Goal: Task Accomplishment & Management: Complete application form

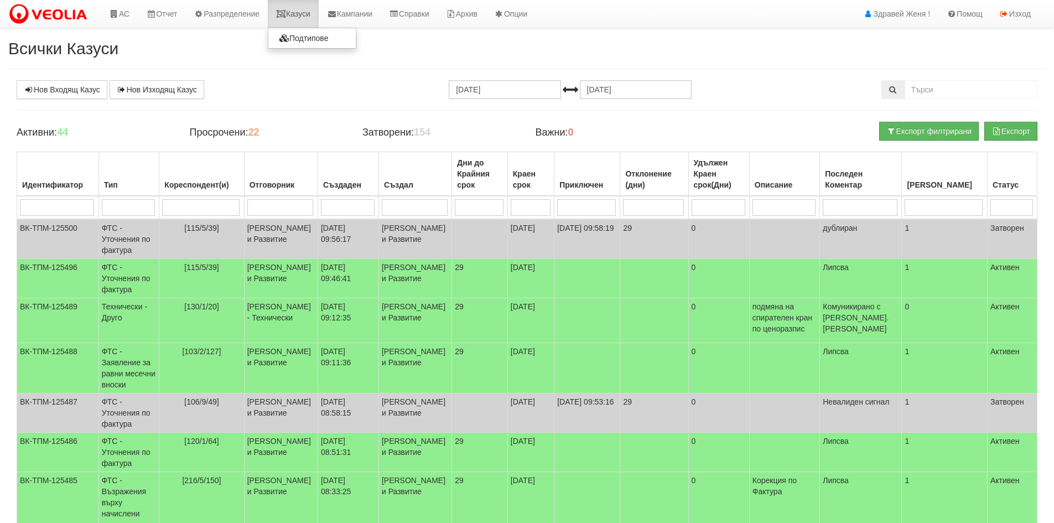
click at [311, 16] on link "Казуси" at bounding box center [293, 14] width 51 height 28
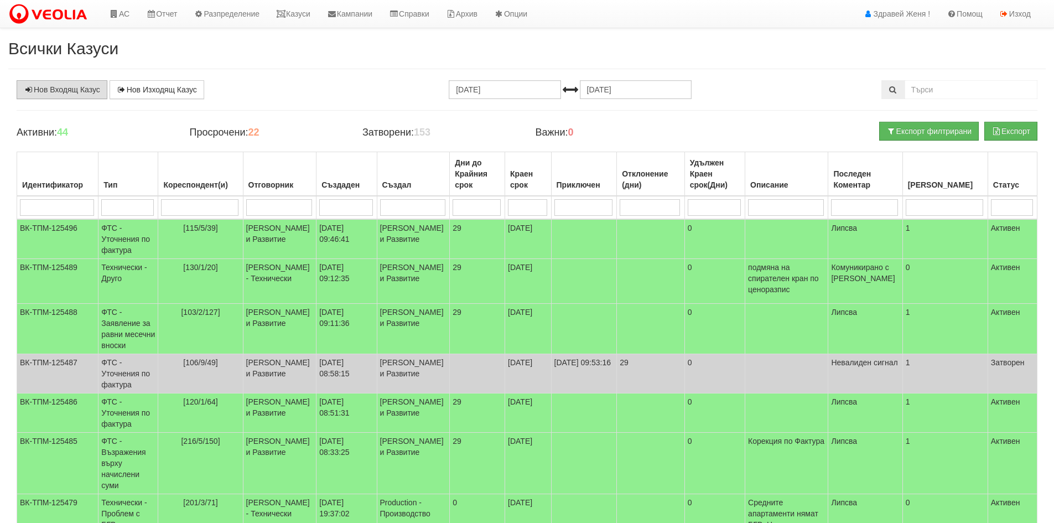
click at [77, 92] on link "Нов Входящ Казус" at bounding box center [62, 89] width 91 height 19
click at [217, 201] on input "search" at bounding box center [199, 207] width 77 height 17
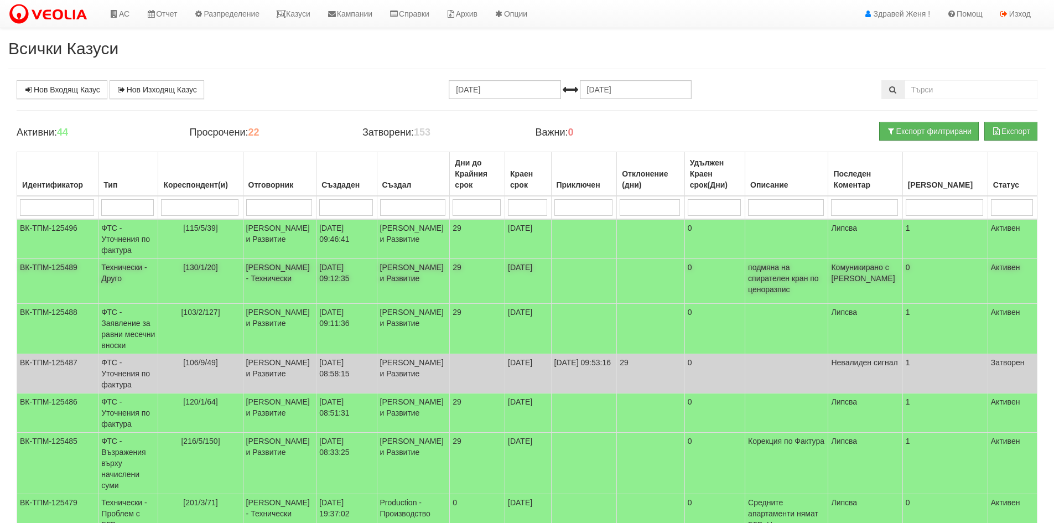
type input "х"
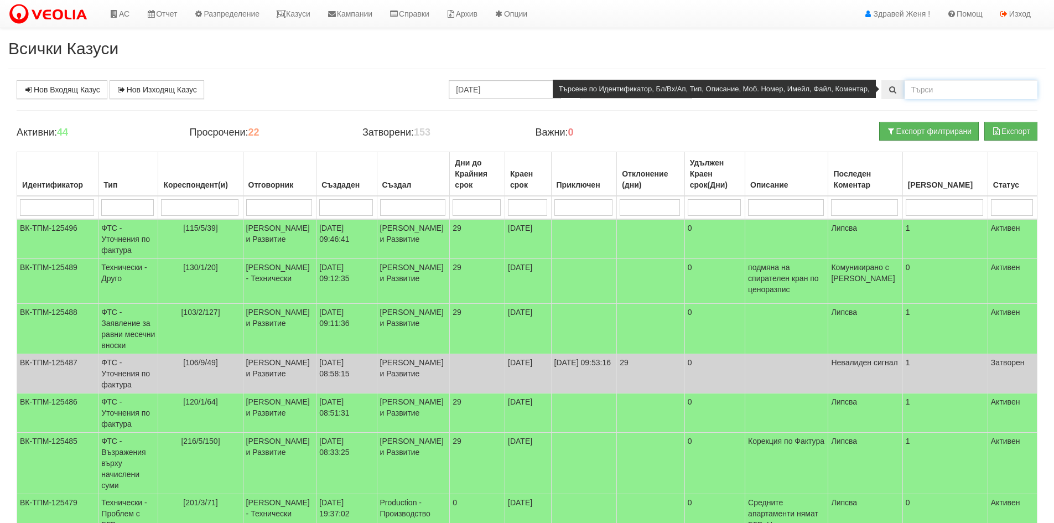
click at [921, 95] on input "text" at bounding box center [970, 89] width 133 height 19
type input "холидей"
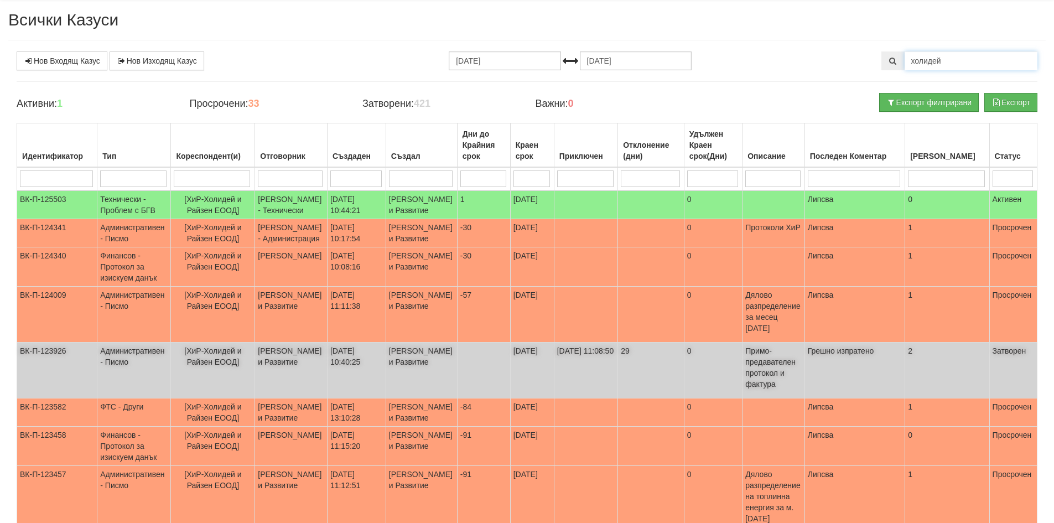
scroll to position [55, 0]
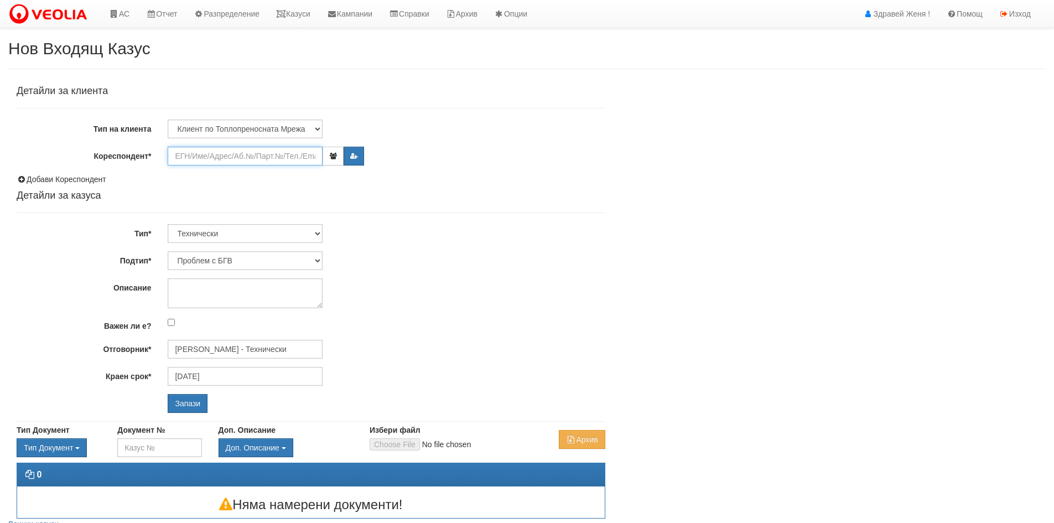
click at [247, 158] on input "Кореспондент*" at bounding box center [245, 156] width 155 height 19
click at [314, 127] on select "Клиент по Топлопреносната Мрежа Институция Партньори Други" at bounding box center [245, 128] width 155 height 19
select select "Partner"
click at [168, 119] on select "Клиент по Топлопреносната Мрежа Институция Партньори Други" at bounding box center [245, 128] width 155 height 19
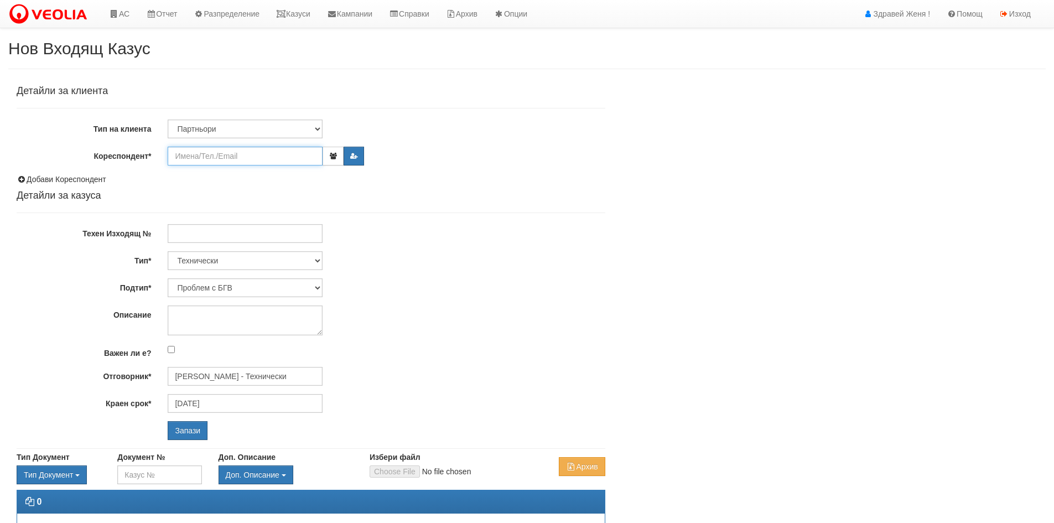
click at [250, 158] on input "Кореспондент*" at bounding box center [245, 156] width 155 height 19
type input "h"
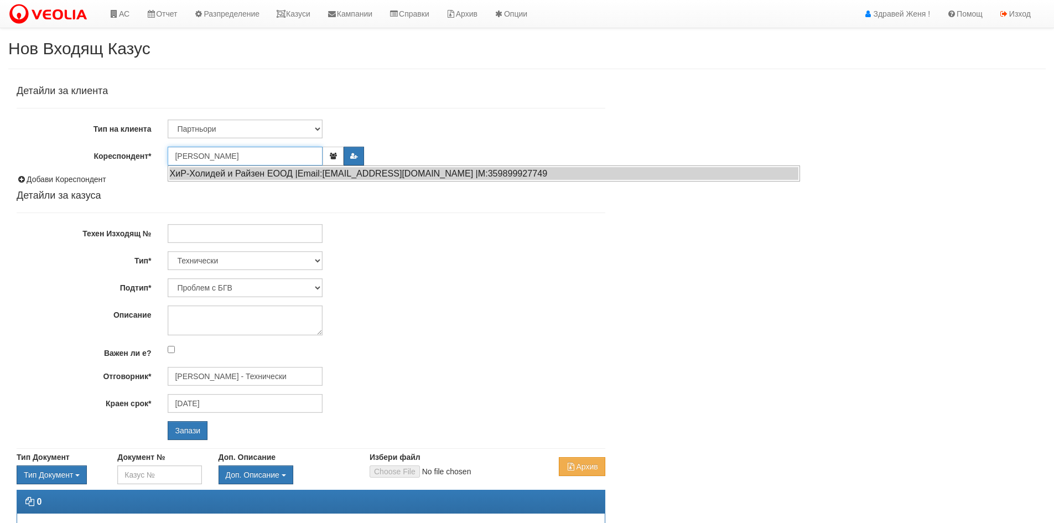
click at [254, 180] on ul "ХиР-Холидей и Райзен ЕООД |Email:hrkundo@abv.bg |М:359899927749" at bounding box center [484, 173] width 632 height 16
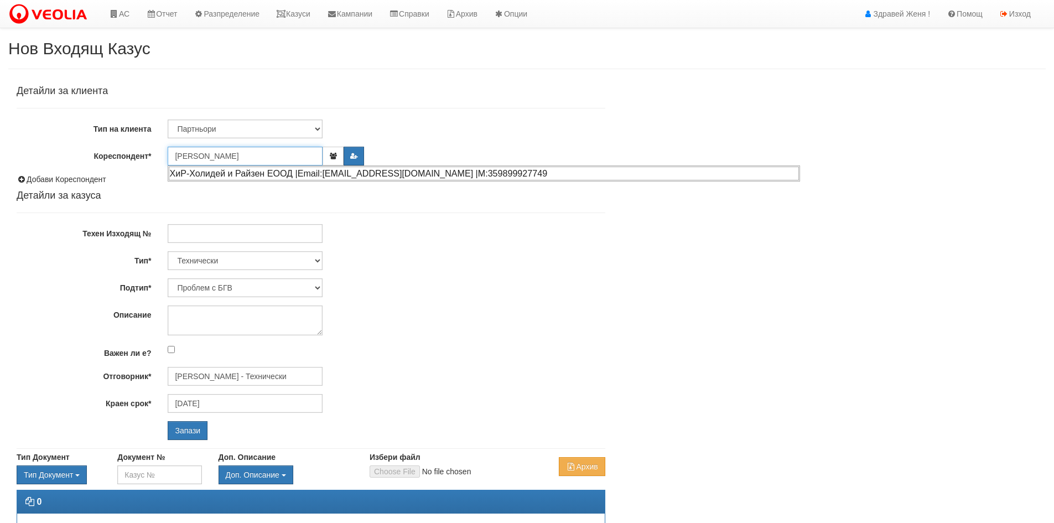
click at [253, 170] on div "ХиР-Холидей и Райзен ЕООД |Email:hrkundo@abv.bg |М:359899927749" at bounding box center [484, 173] width 630 height 14
type input "ХиР-Холидей и Райзен ЕООД"
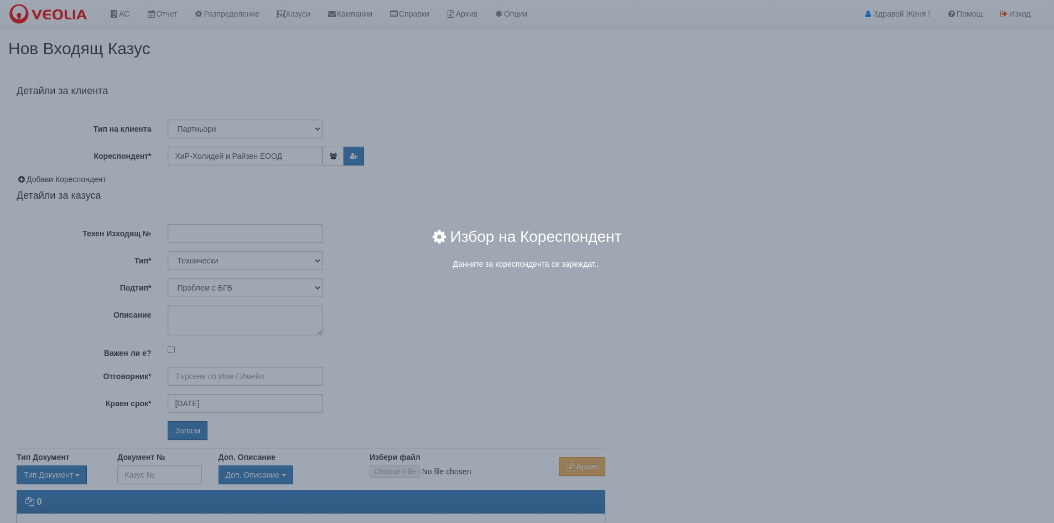
type input "[PERSON_NAME] - Технически"
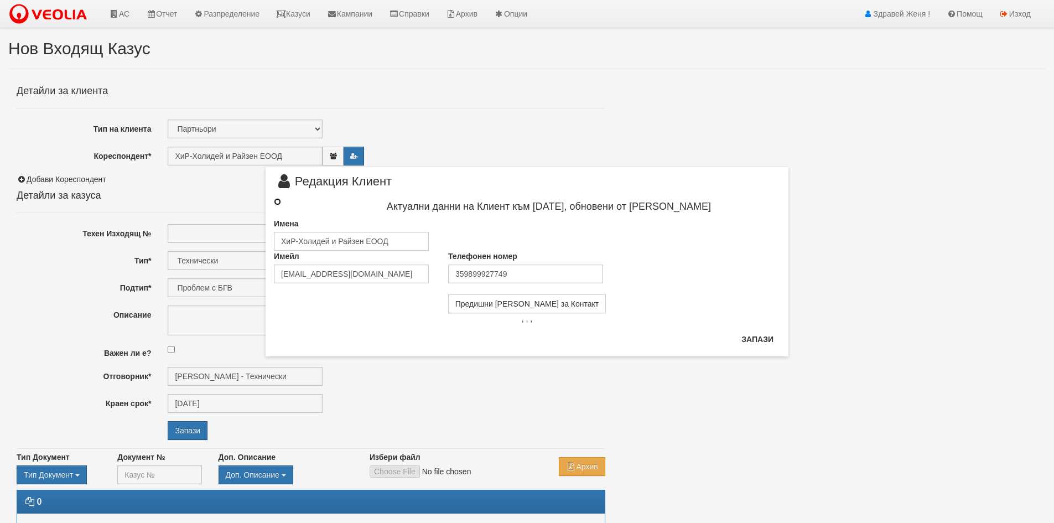
click at [278, 200] on input "radio" at bounding box center [277, 201] width 7 height 7
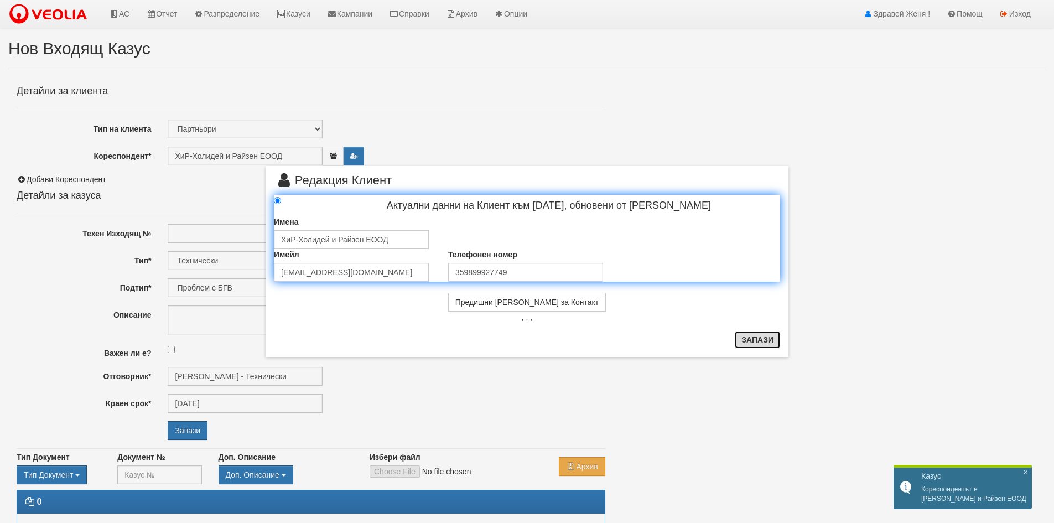
click at [773, 335] on button "Запази" at bounding box center [757, 340] width 45 height 18
radio input "true"
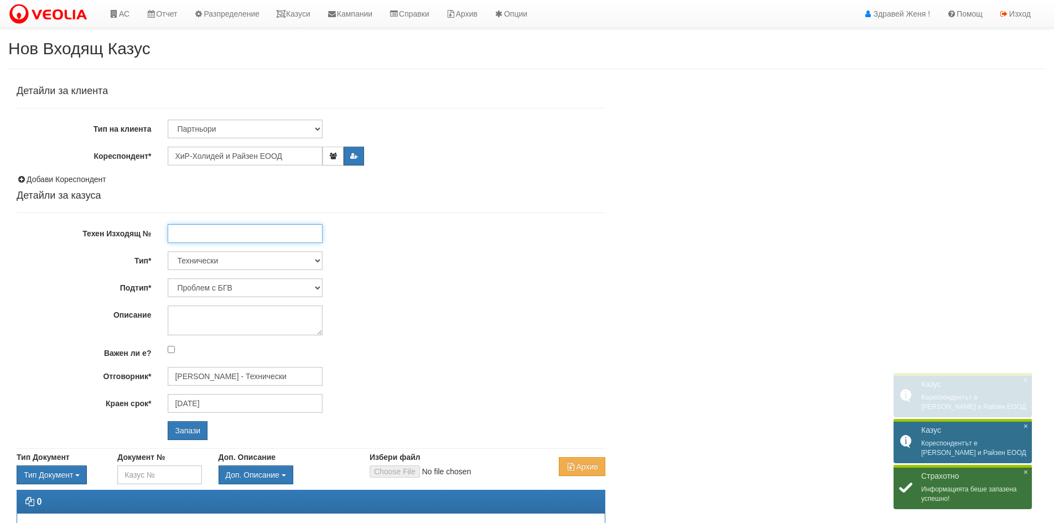
click at [274, 236] on input "Техен Изходящ №" at bounding box center [245, 233] width 155 height 19
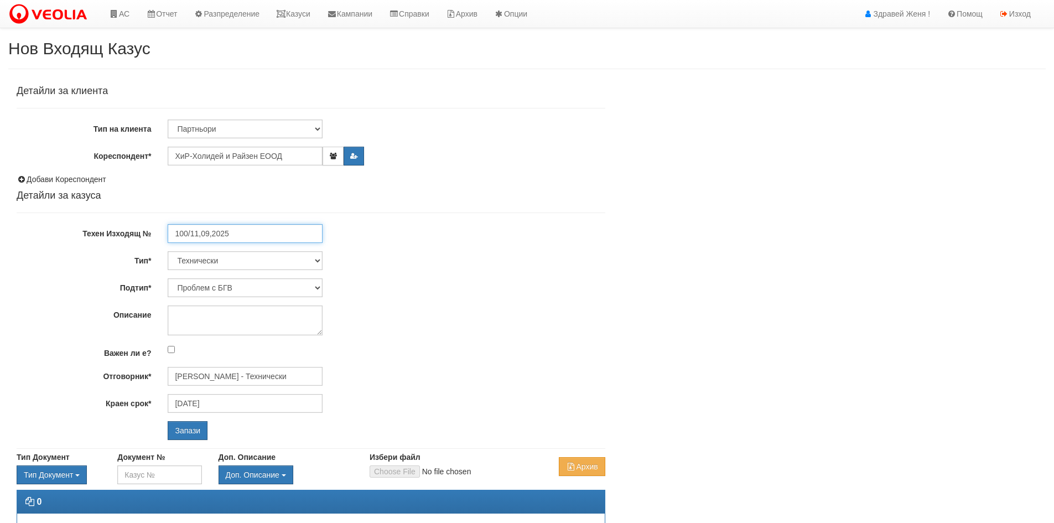
type input "100/11,09,2025"
click at [168, 421] on input "Запази" at bounding box center [188, 430] width 40 height 19
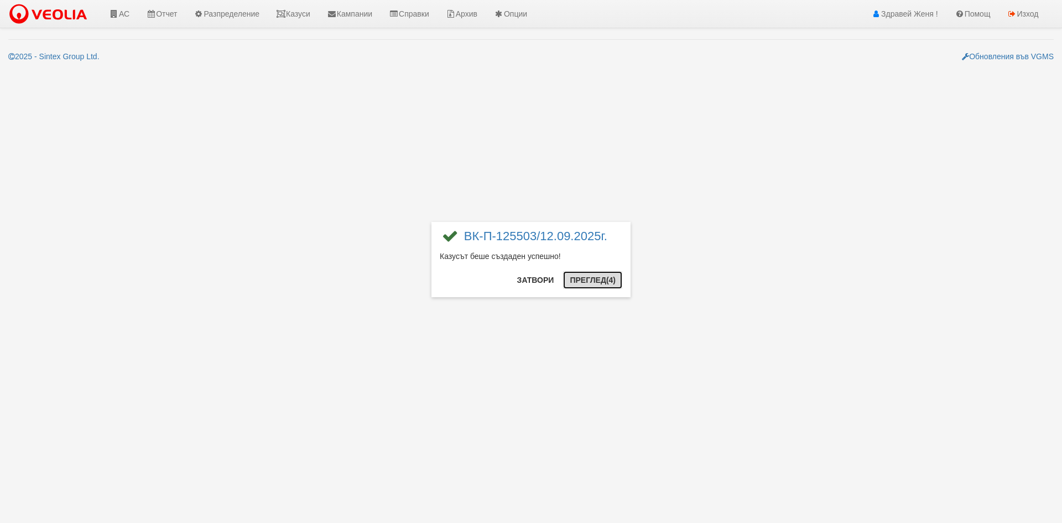
click at [586, 284] on button "Преглед (4)" at bounding box center [592, 280] width 59 height 18
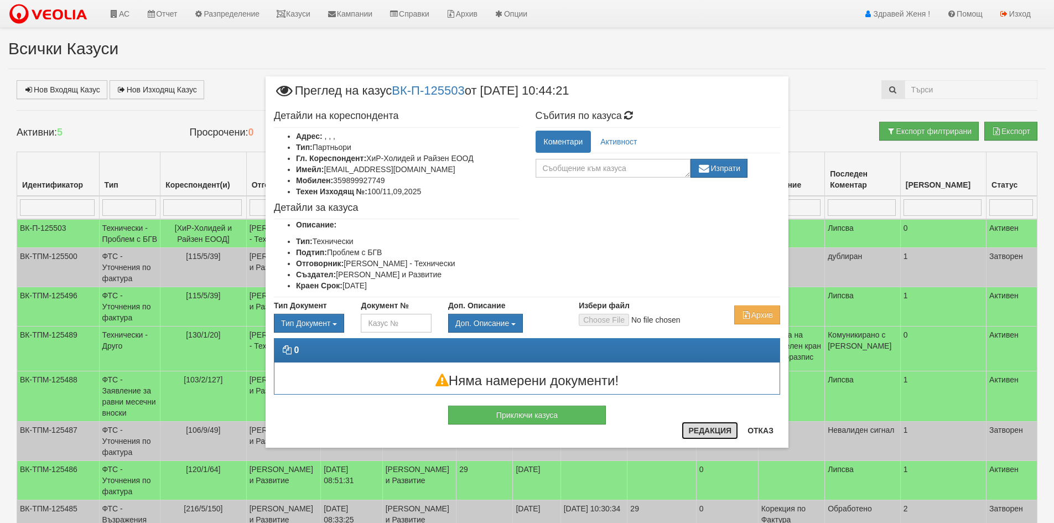
click at [718, 434] on button "Редакция" at bounding box center [709, 430] width 56 height 18
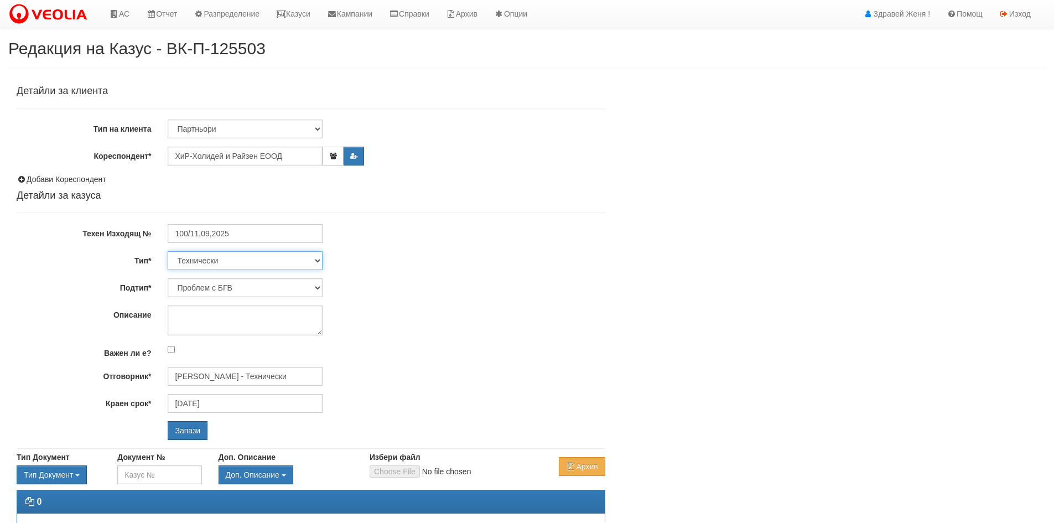
click at [250, 263] on select "Технически ФТС Търговски Административен Производствен Експлоатационен Финансов…" at bounding box center [245, 260] width 155 height 19
select select "1"
click at [168, 251] on select "Технически ФТС Търговски Административен Производствен Експлоатационен Финансов…" at bounding box center [245, 260] width 155 height 19
type input "[DATE]"
type input "[PERSON_NAME] и Развитие"
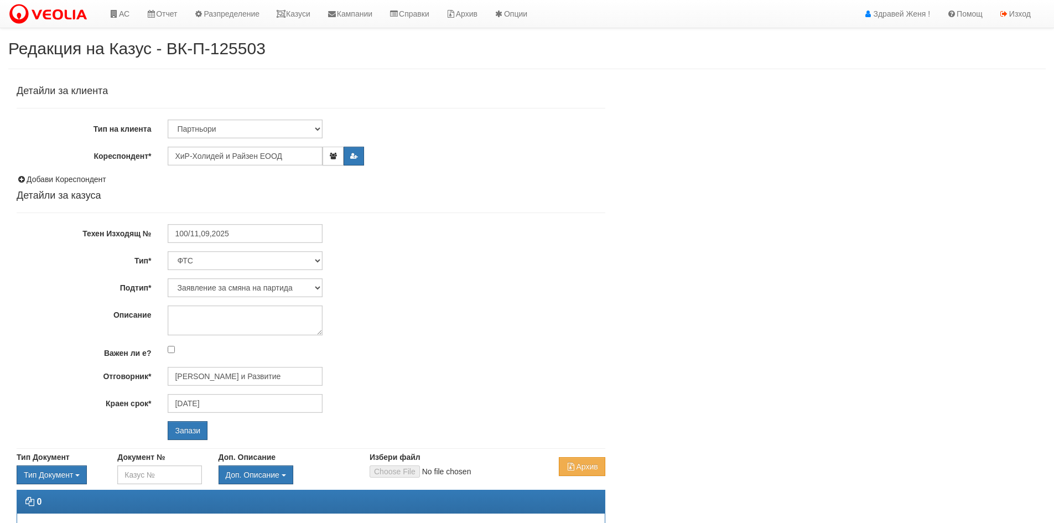
click at [231, 273] on div "Детайли за клиента Тип на клиента Клиент по Топлопреносната Мрежа Институция Па…" at bounding box center [311, 263] width 588 height 354
click at [226, 289] on select "Заявление за смяна на партида Заявление за равни месечни вноски Разпределение о…" at bounding box center [245, 287] width 155 height 19
select select "Други"
click at [168, 278] on select "Заявление за смяна на партида Заявление за равни месечни вноски Разпределение о…" at bounding box center [245, 287] width 155 height 19
click at [244, 367] on input "Отговорник*" at bounding box center [245, 376] width 155 height 19
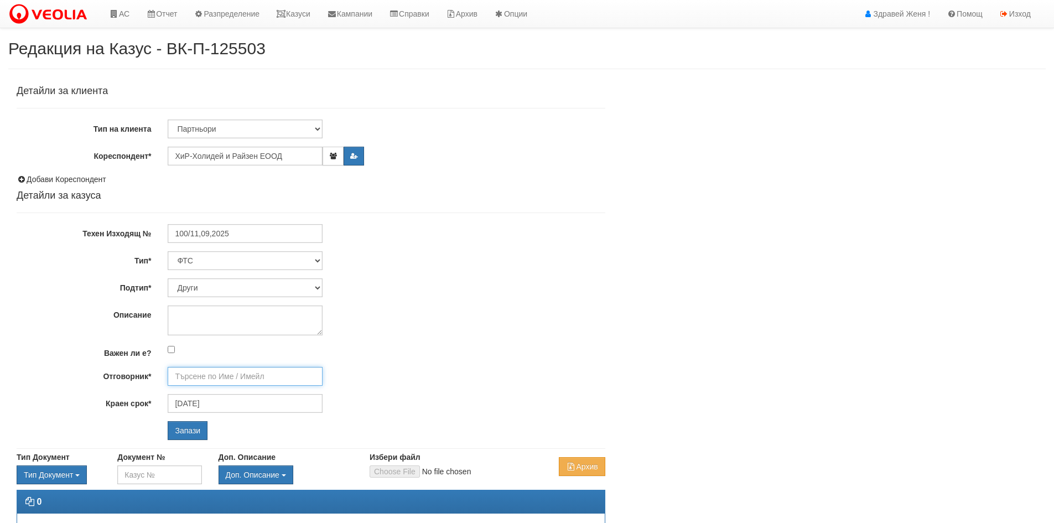
click at [239, 373] on input "Отговорник*" at bounding box center [245, 376] width 155 height 19
click at [293, 249] on div "Детайли за клиента Тип на клиента Клиент по Топлопреносната Мрежа Институция Па…" at bounding box center [311, 263] width 588 height 354
click at [290, 258] on select "Технически ФТС Търговски Административен Производствен Експлоатационен Финансов…" at bounding box center [245, 260] width 155 height 19
select select "3"
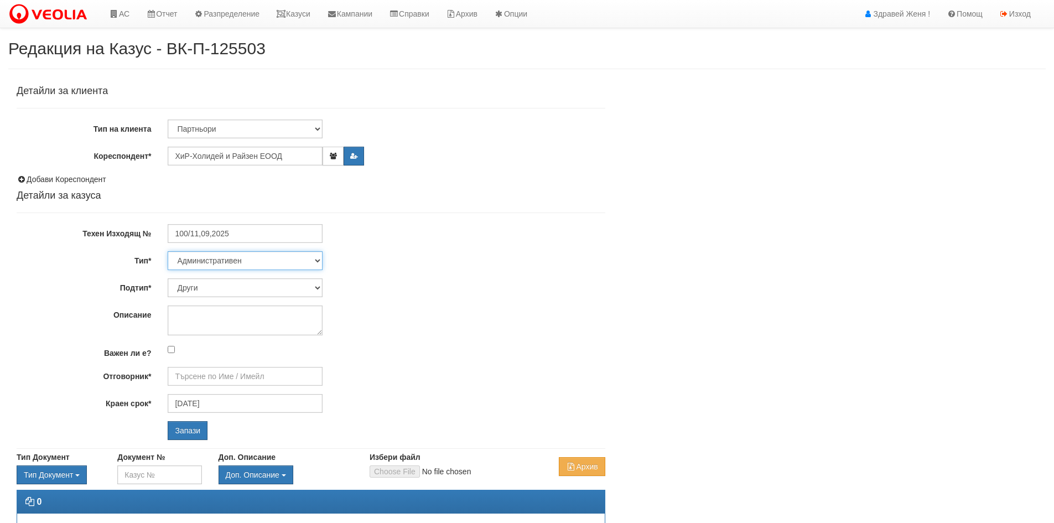
click at [168, 251] on select "Технически ФТС Търговски Административен Производствен Експлоатационен Финансов…" at bounding box center [245, 260] width 155 height 19
click at [279, 288] on select "Подтип*" at bounding box center [245, 287] width 155 height 19
drag, startPoint x: 279, startPoint y: 288, endPoint x: 267, endPoint y: 158, distance: 130.5
click at [279, 288] on select "Подтип*" at bounding box center [245, 287] width 155 height 19
click at [231, 367] on input "Отговорник*" at bounding box center [245, 376] width 155 height 19
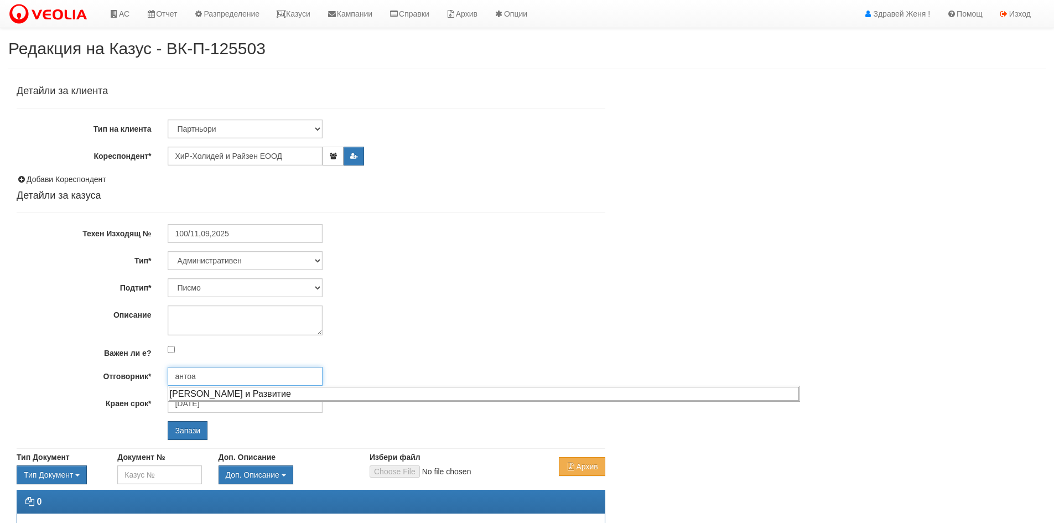
click at [229, 388] on div "[PERSON_NAME] и Развитие" at bounding box center [484, 394] width 630 height 14
type input "[PERSON_NAME] и Развитие"
click at [218, 330] on textarea "Описание" at bounding box center [245, 320] width 155 height 30
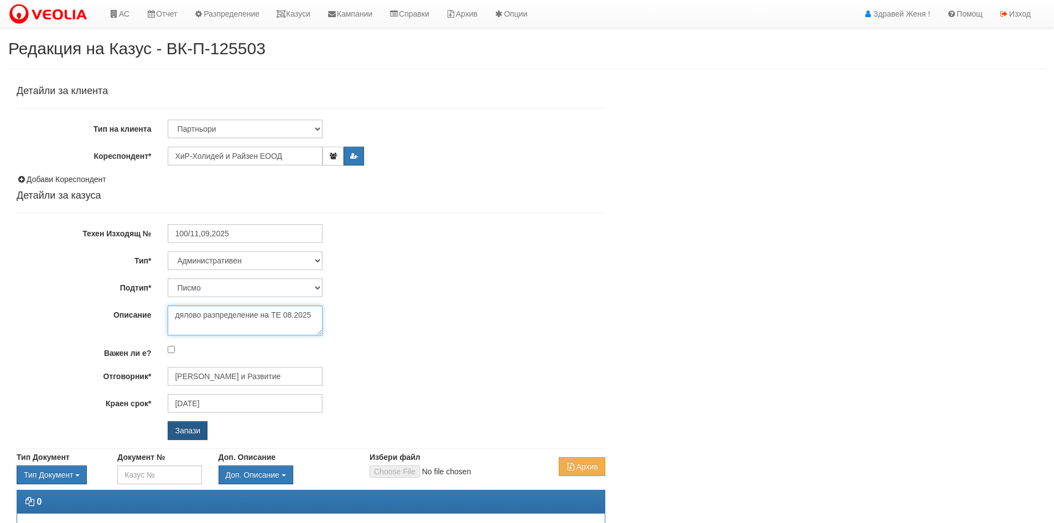
type textarea "дялово разпределение на ТЕ 08.2025"
click at [191, 428] on input "Запази" at bounding box center [188, 430] width 40 height 19
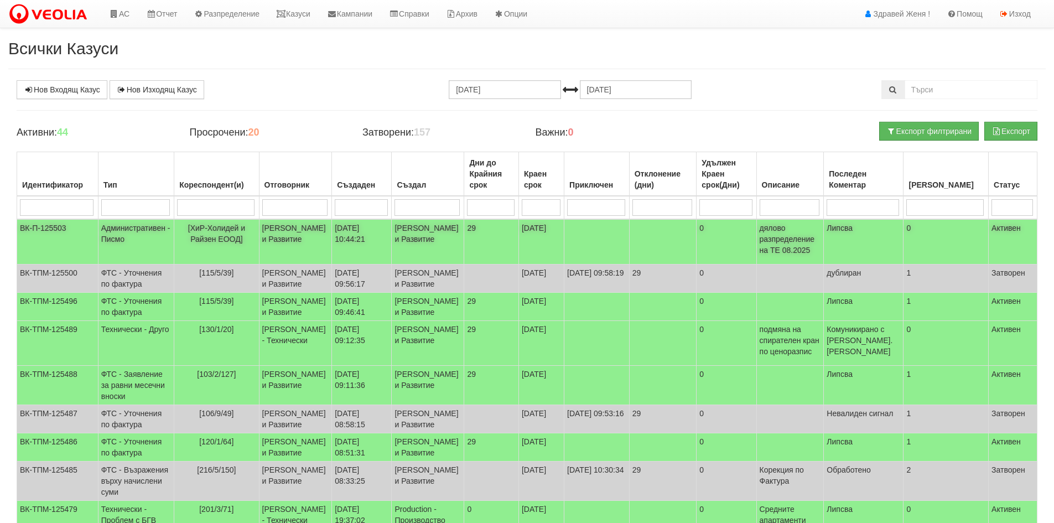
click at [325, 237] on td "[PERSON_NAME] и Развитие" at bounding box center [295, 241] width 73 height 45
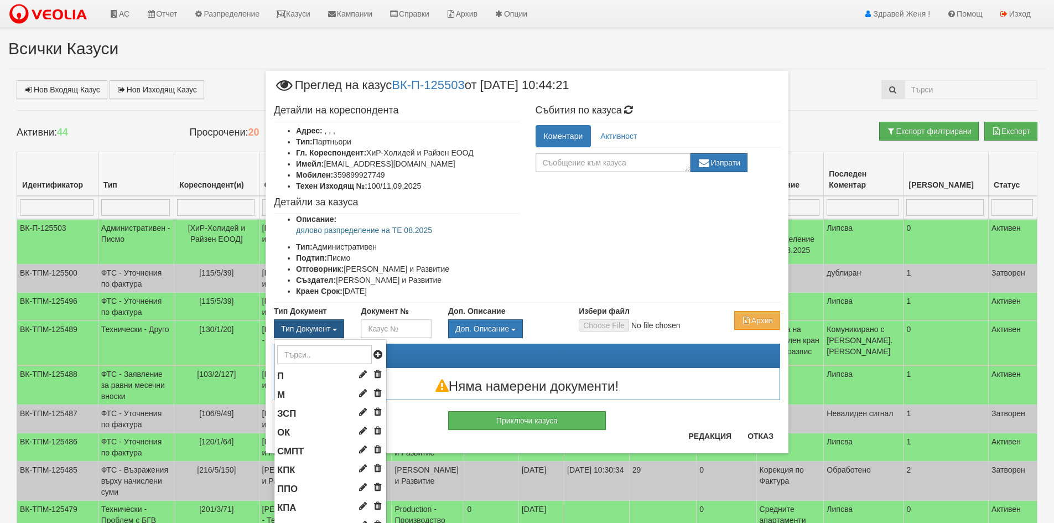
click at [329, 326] on button "Тип Документ" at bounding box center [309, 328] width 70 height 19
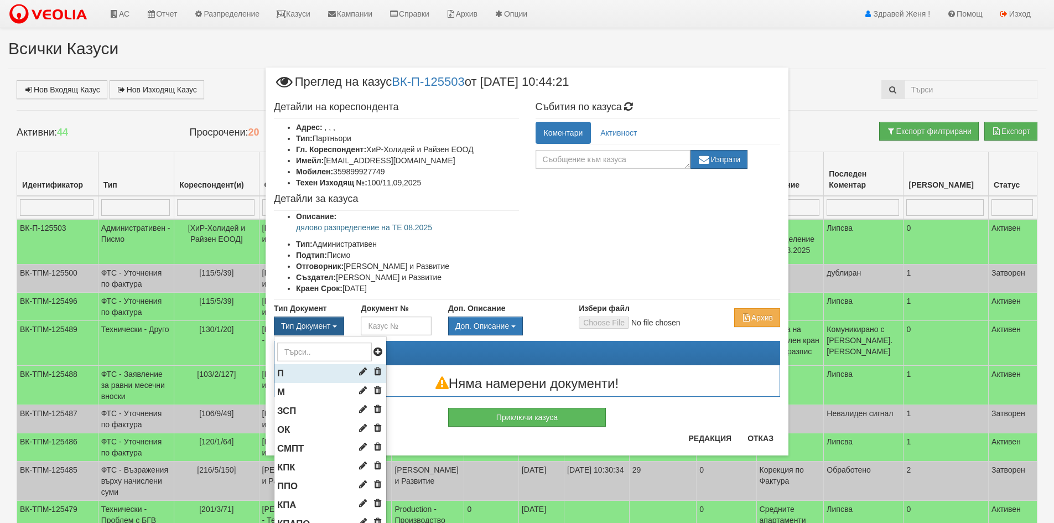
click at [322, 371] on li "П" at bounding box center [330, 373] width 112 height 19
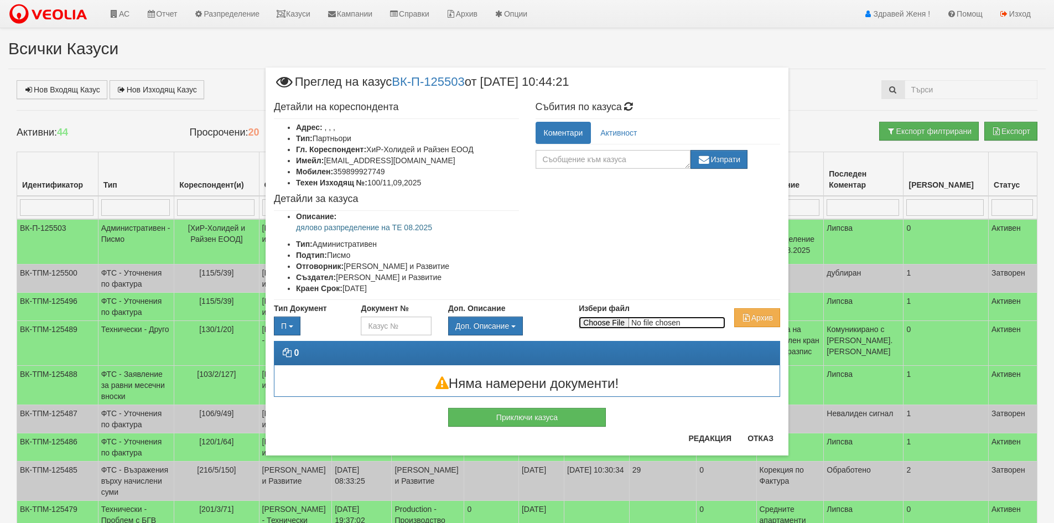
click at [608, 326] on input "Избери файл" at bounding box center [652, 322] width 147 height 12
type input "C:\fakepath\DOC110.pdf"
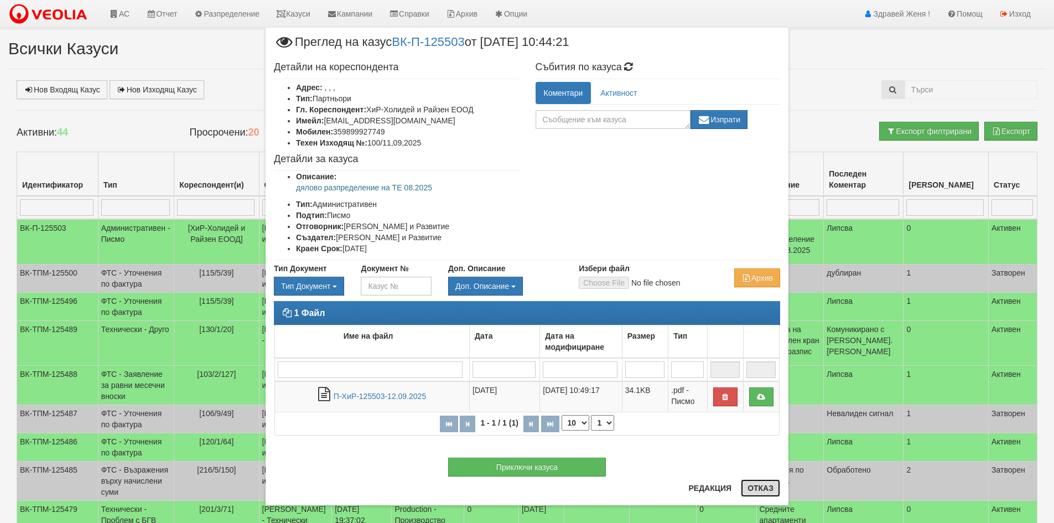
click at [763, 491] on button "Отказ" at bounding box center [760, 488] width 39 height 18
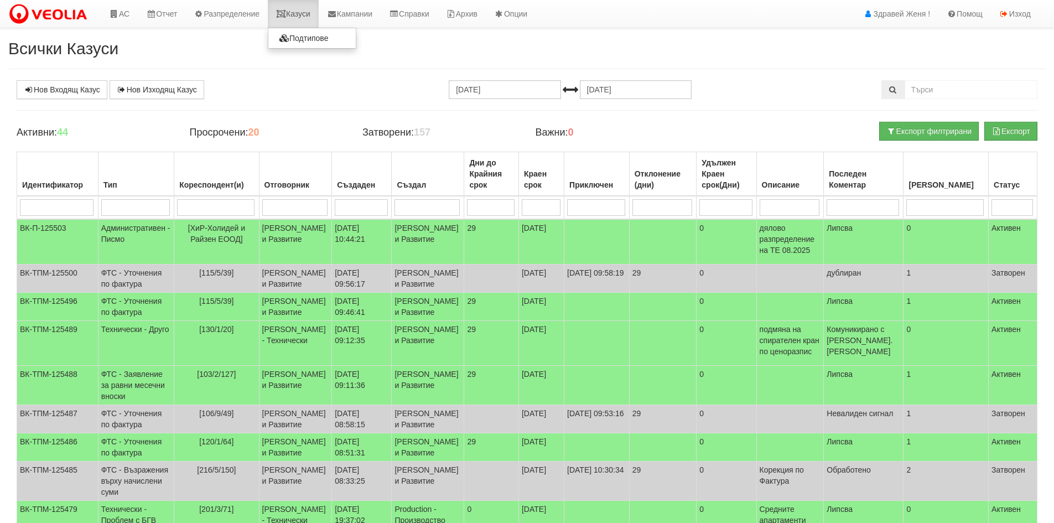
click at [296, 15] on link "Казуси" at bounding box center [293, 14] width 51 height 28
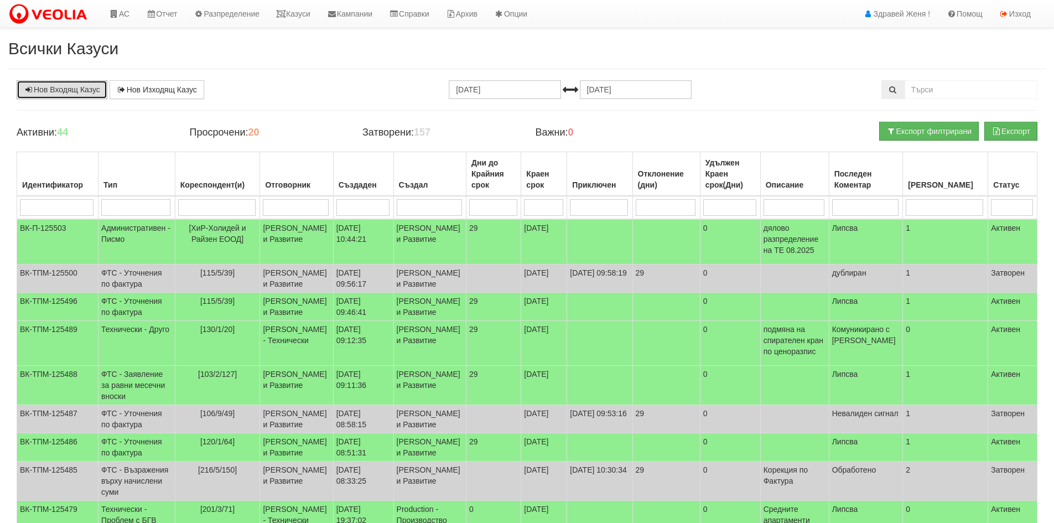
click at [74, 88] on link "Нов Входящ Казус" at bounding box center [62, 89] width 91 height 19
click at [280, 321] on td "[PERSON_NAME] и Развитие" at bounding box center [296, 307] width 73 height 28
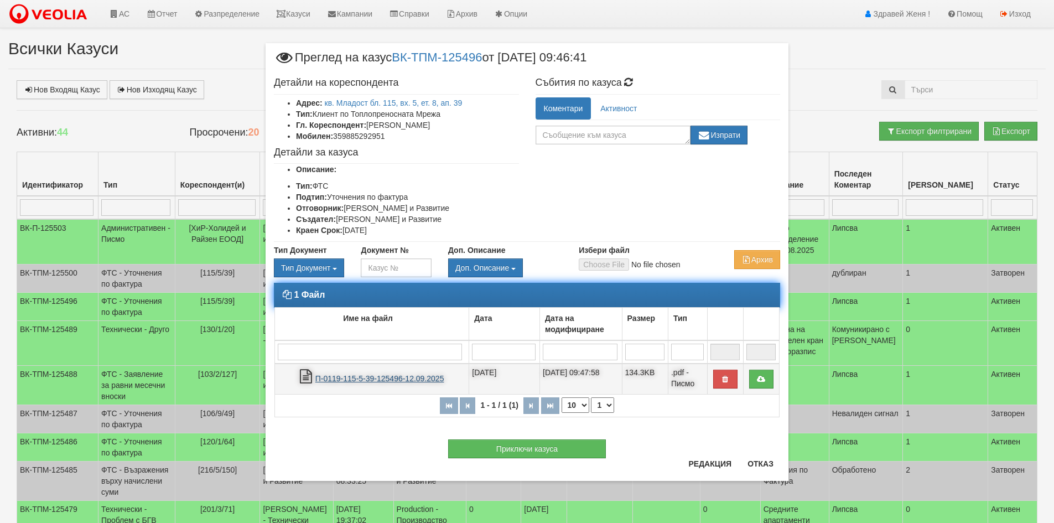
click at [409, 378] on link "П-0119-115-5-39-125496-12.09.2025" at bounding box center [379, 378] width 129 height 9
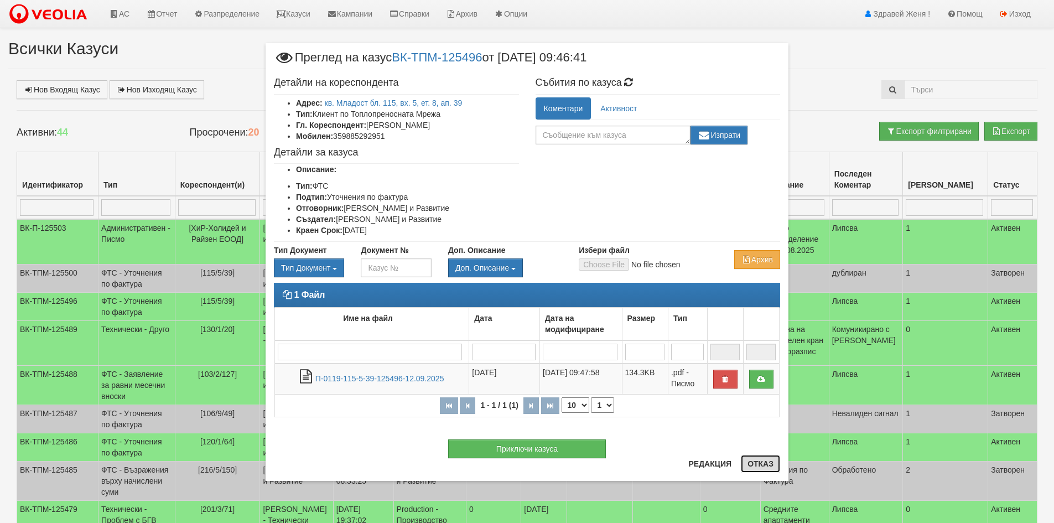
click at [768, 463] on button "Отказ" at bounding box center [760, 464] width 39 height 18
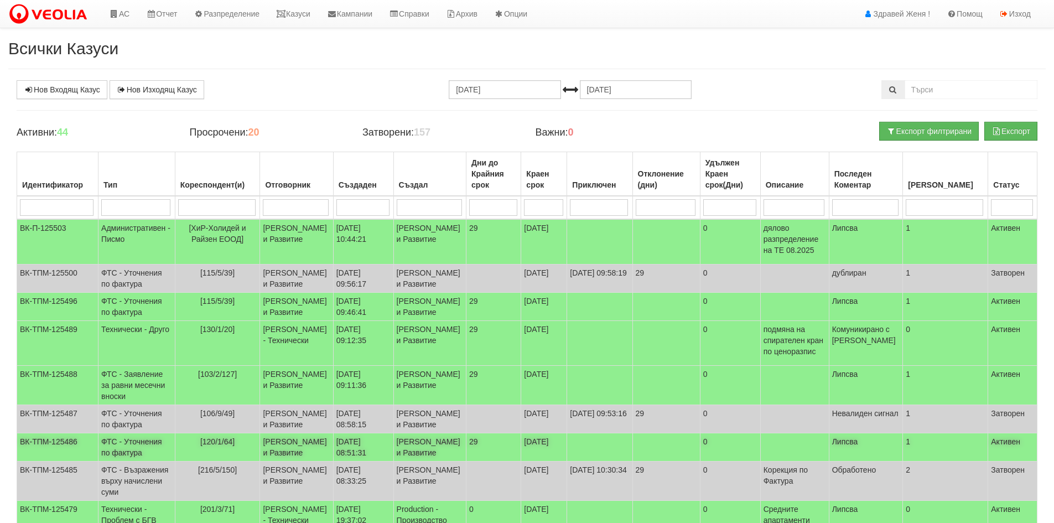
click at [149, 461] on td "ФТС - Уточнения по фактура" at bounding box center [136, 447] width 77 height 28
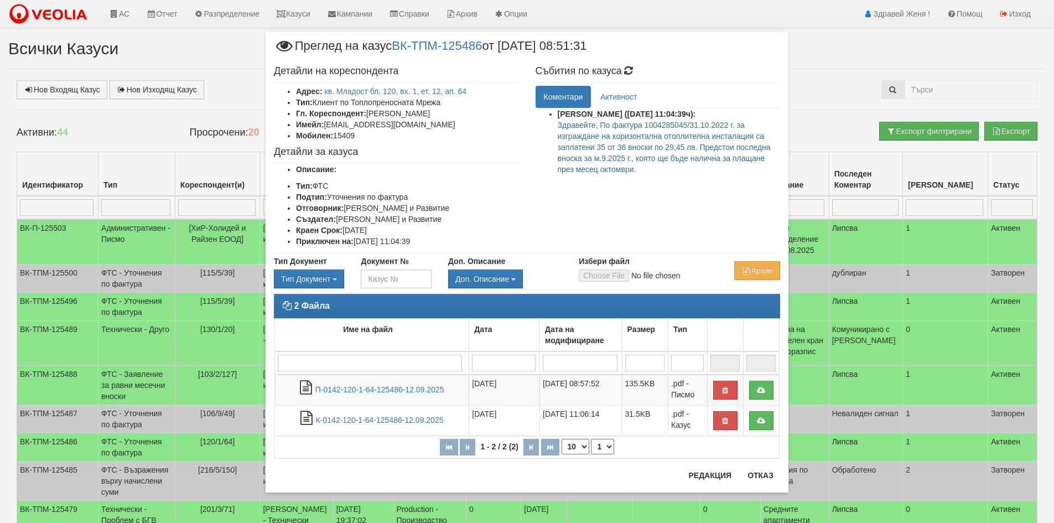
drag, startPoint x: 553, startPoint y: 123, endPoint x: 642, endPoint y: 178, distance: 104.1
click at [642, 178] on ul "Антоанета Ганева (12/09/2025г. 11:04:39ч): Здравейте, По фактура 1004285045/31.…" at bounding box center [657, 144] width 245 height 72
copy p "Здравейте, По фактура 1004285045/31.10.2022 г. за изграждане на хоризонтална от…"
click at [763, 476] on button "Отказ" at bounding box center [760, 475] width 39 height 18
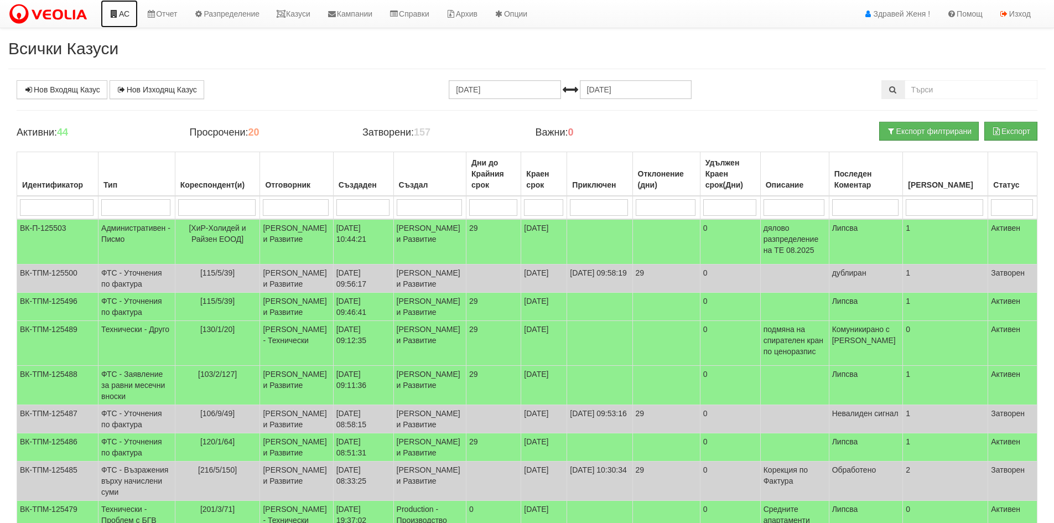
click at [128, 15] on link "АС" at bounding box center [119, 14] width 37 height 28
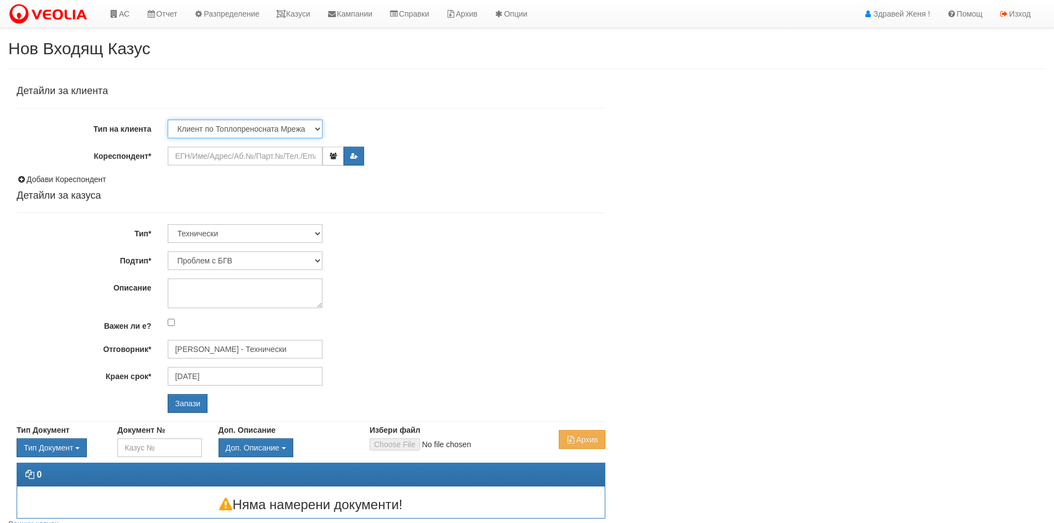
drag, startPoint x: 316, startPoint y: 127, endPoint x: 305, endPoint y: 131, distance: 12.4
click at [316, 127] on select "Клиент по Топлопреносната Мрежа Институция Партньори Други" at bounding box center [245, 128] width 155 height 19
select select "Partner"
click at [168, 119] on select "Клиент по Топлопреносната Мрежа Институция Партньори Други" at bounding box center [245, 128] width 155 height 19
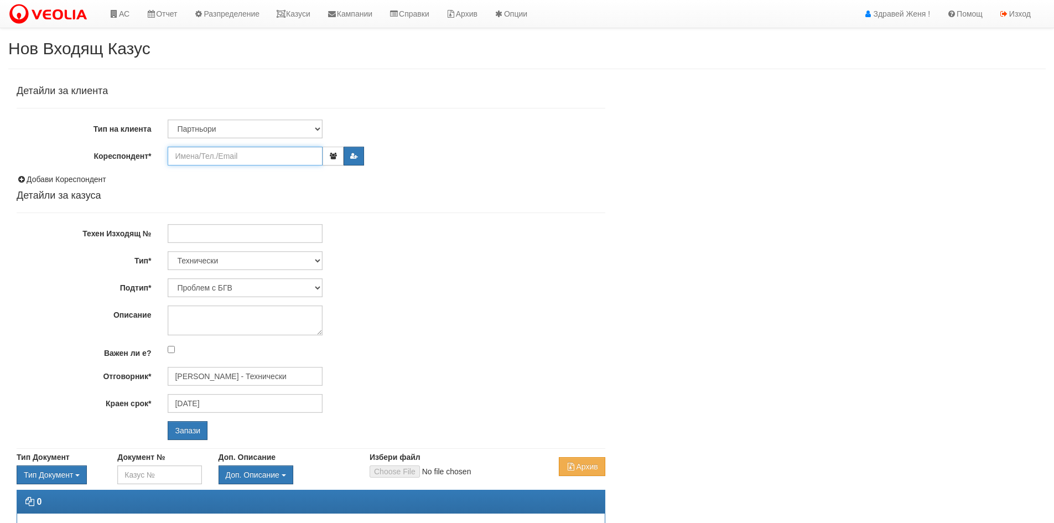
click at [206, 155] on input "Кореспондент*" at bounding box center [245, 156] width 155 height 19
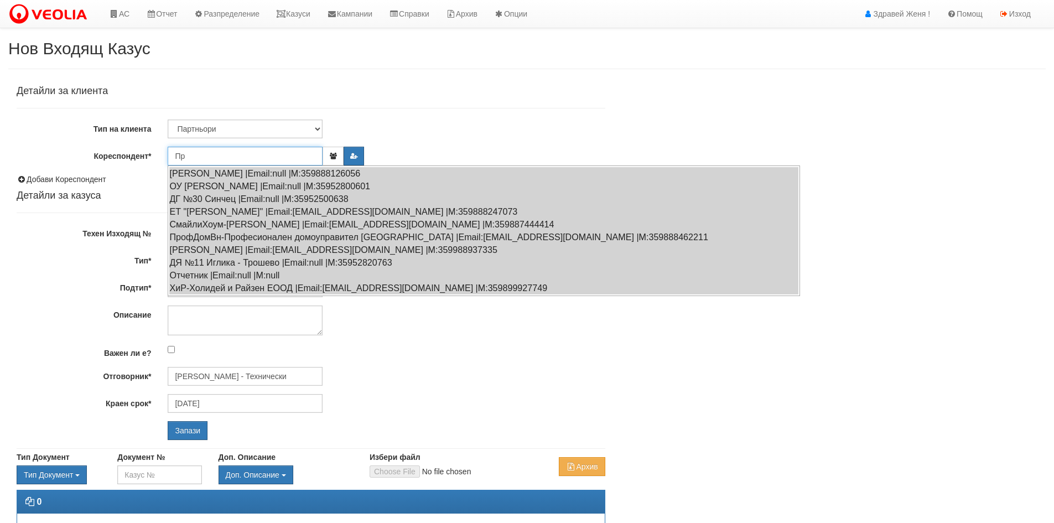
type input "П"
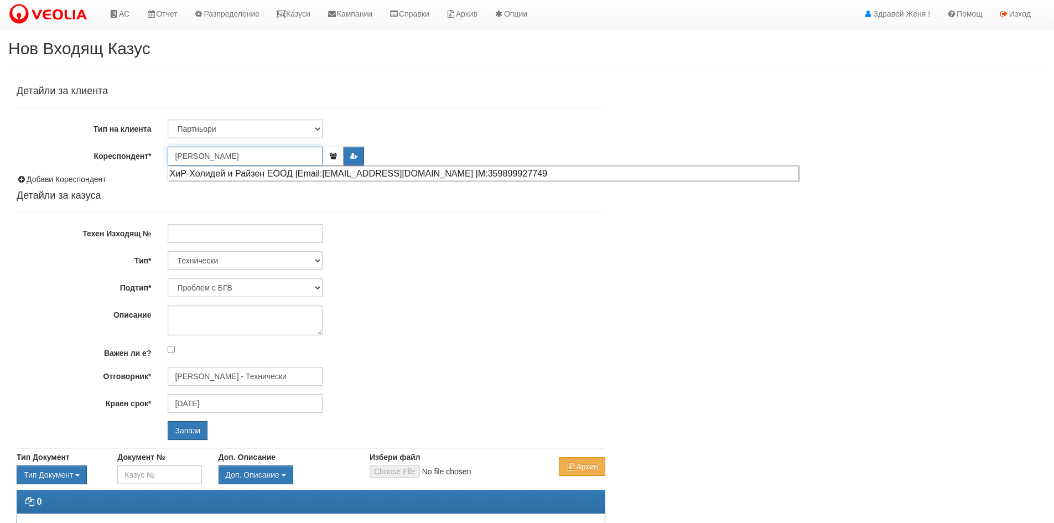
click at [235, 173] on div "ХиР-Холидей и Райзен ЕООД |Email:hrkundo@abv.bg |М:359899927749" at bounding box center [484, 173] width 630 height 14
type input "ХиР-Холидей и Райзен ЕООД"
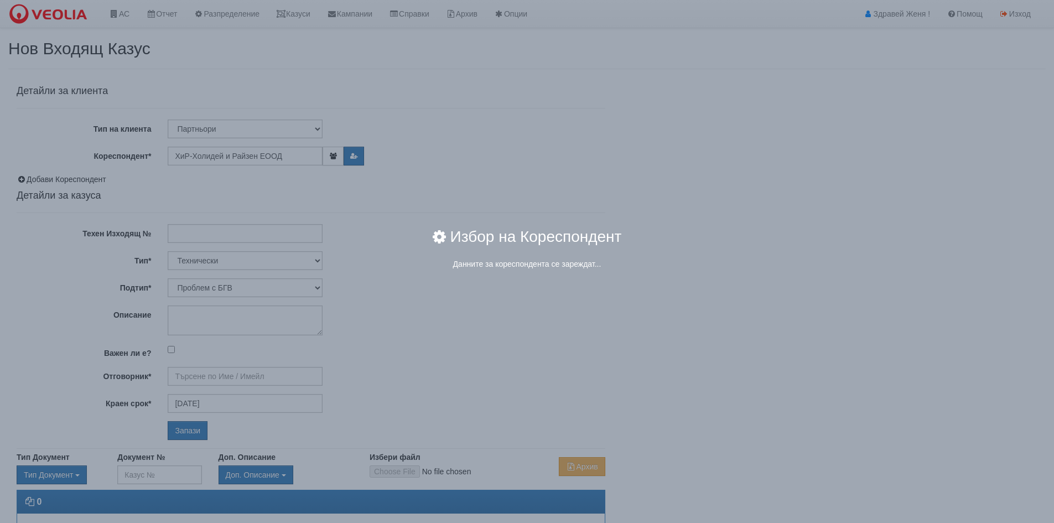
type input "Дончо Дончев - Технически"
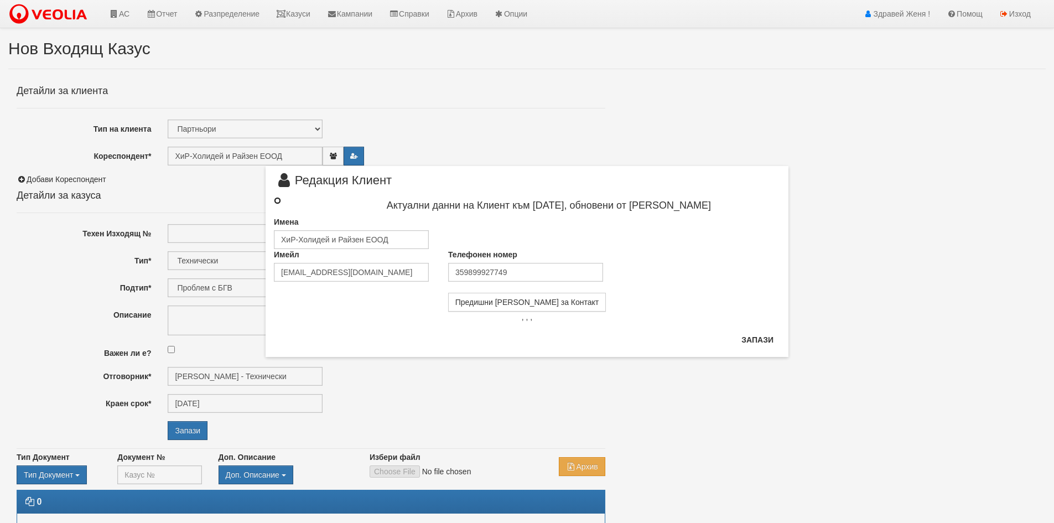
click at [277, 202] on input "radio" at bounding box center [277, 200] width 7 height 7
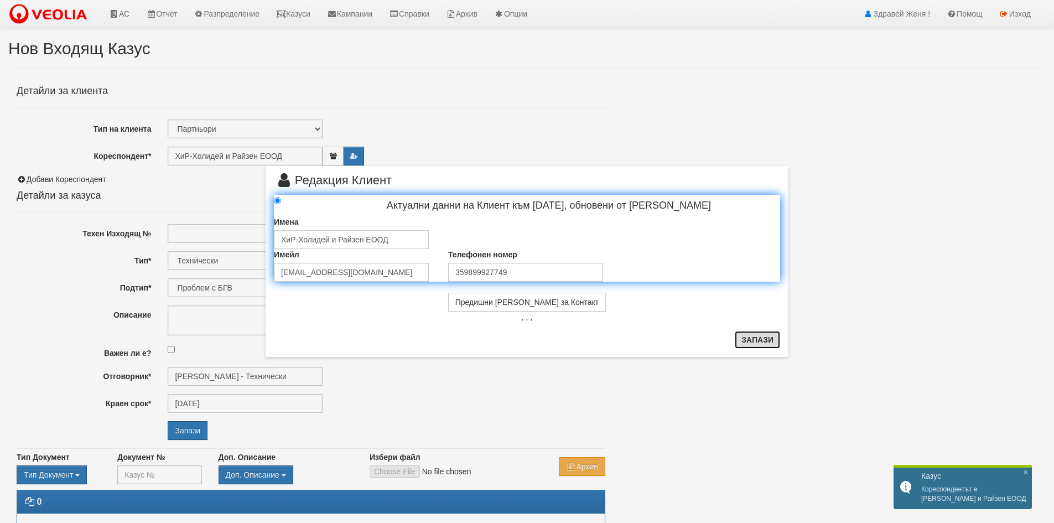
click at [762, 342] on button "Запази" at bounding box center [757, 340] width 45 height 18
radio input "true"
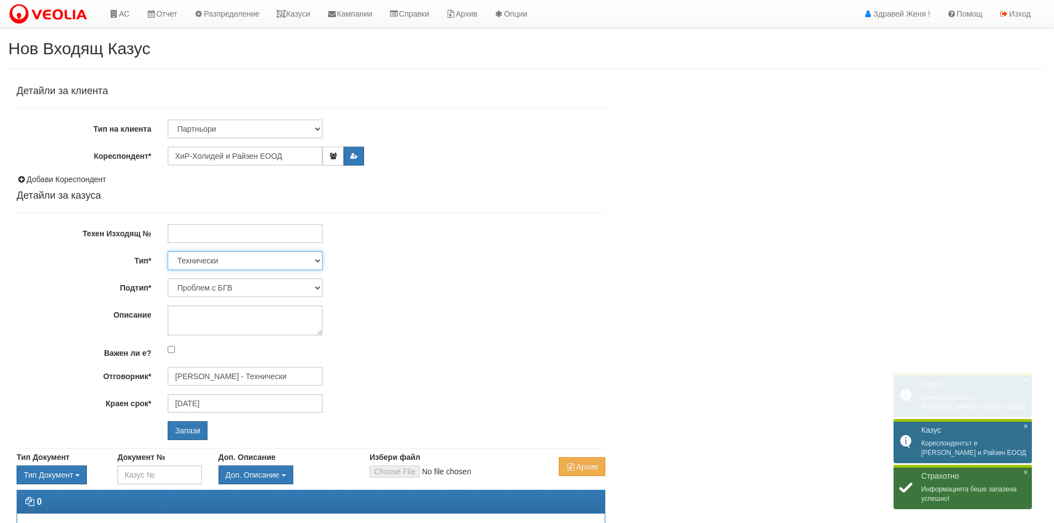
click at [315, 263] on select "Технически ФТС Търговски Административен Производствен Експлоатационен Финансов…" at bounding box center [245, 260] width 155 height 19
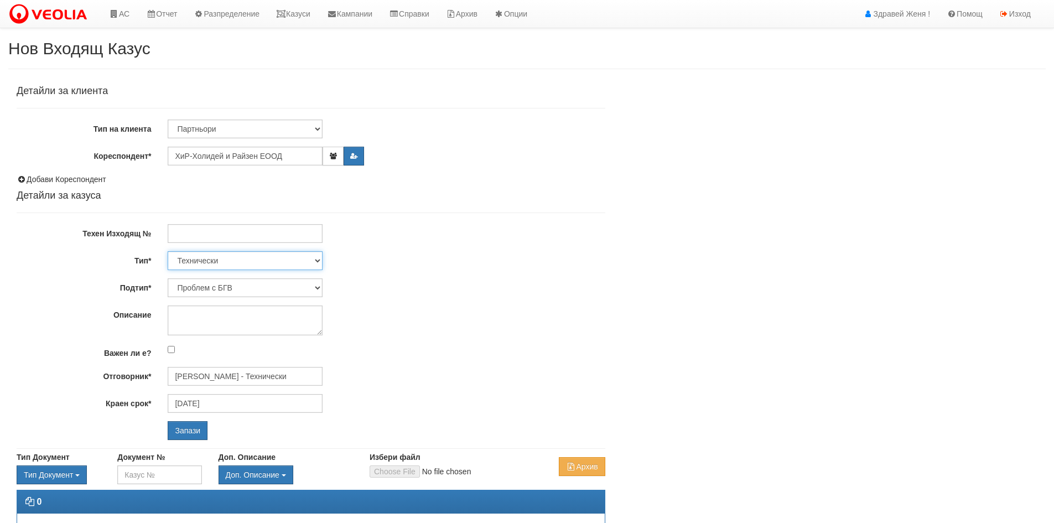
select select "3"
click at [168, 251] on select "Технически ФТС Търговски Административен Производствен Експлоатационен Финансов…" at bounding box center [245, 260] width 155 height 19
type input "[DATE]"
click at [219, 319] on textarea "Описание" at bounding box center [245, 320] width 155 height 30
type textarea "протокол за изискуемия данък"
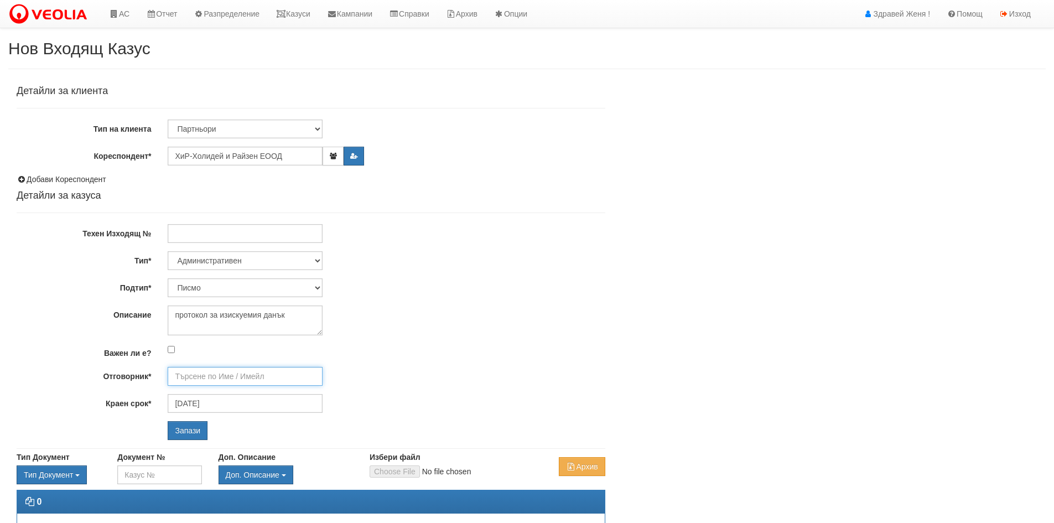
click at [218, 376] on input "Отговорник*" at bounding box center [245, 376] width 155 height 19
click at [241, 393] on div "[PERSON_NAME] и Развитие" at bounding box center [484, 394] width 630 height 14
type input "[PERSON_NAME] и Развитие"
click at [186, 432] on input "Запази" at bounding box center [188, 430] width 40 height 19
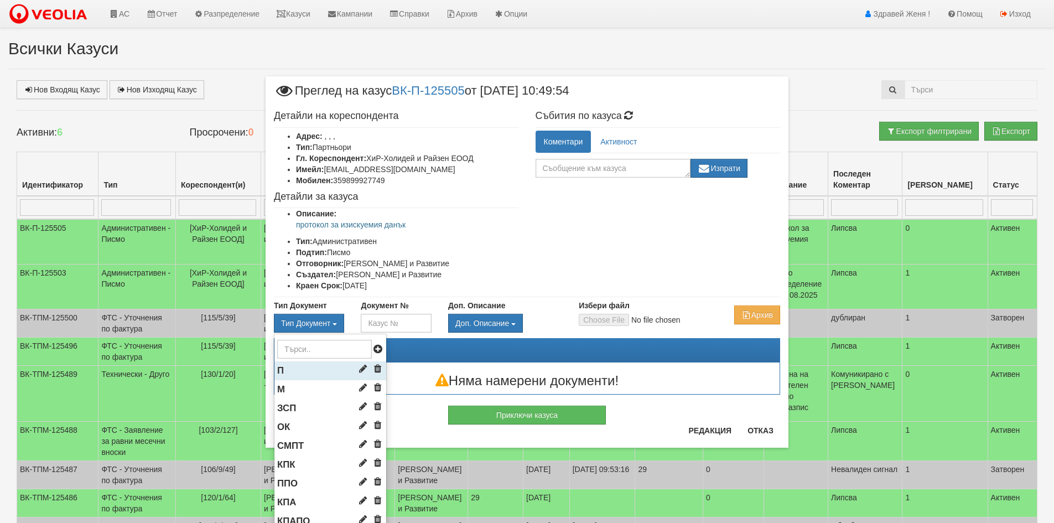
click at [303, 371] on li "П" at bounding box center [330, 370] width 112 height 19
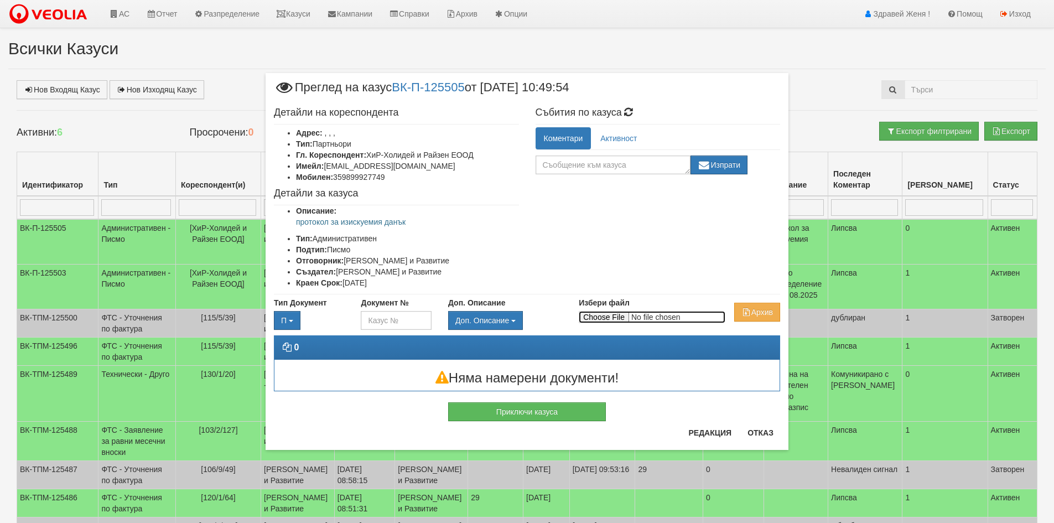
click at [602, 315] on input "Избери файл" at bounding box center [652, 317] width 147 height 12
type input "C:\fakepath\DOC111.pdf"
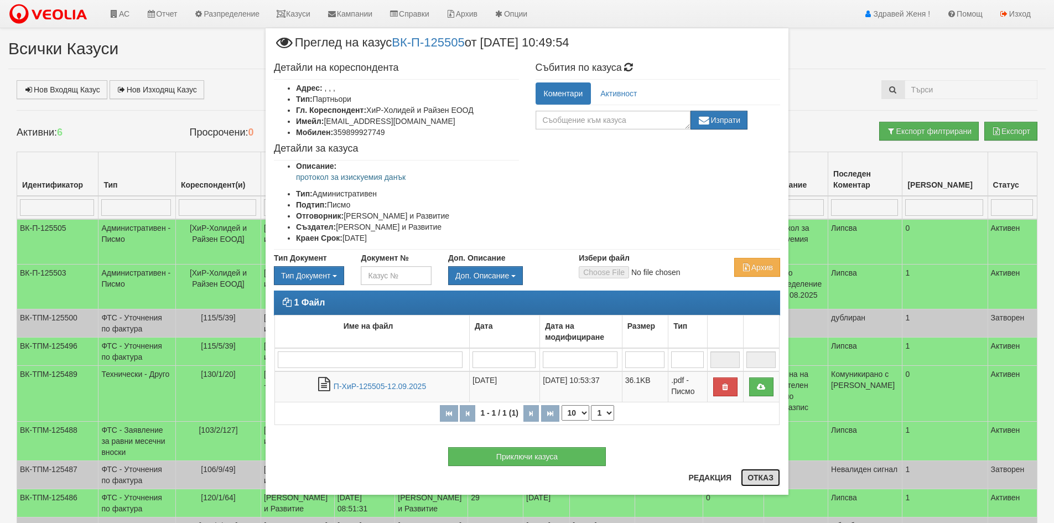
click at [770, 476] on button "Отказ" at bounding box center [760, 477] width 39 height 18
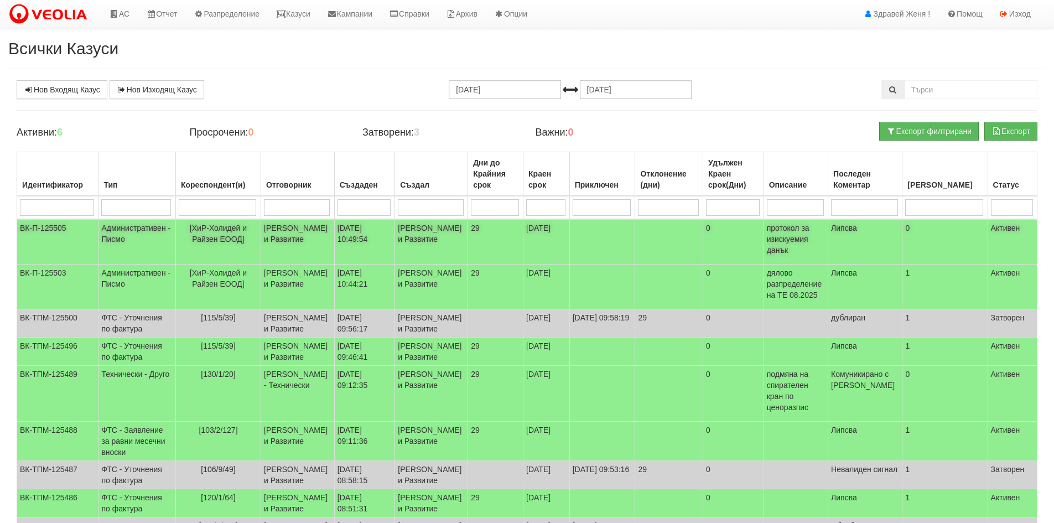
click at [197, 232] on td "[ХиР-Холидей и Райзен ЕООД]" at bounding box center [217, 241] width 85 height 45
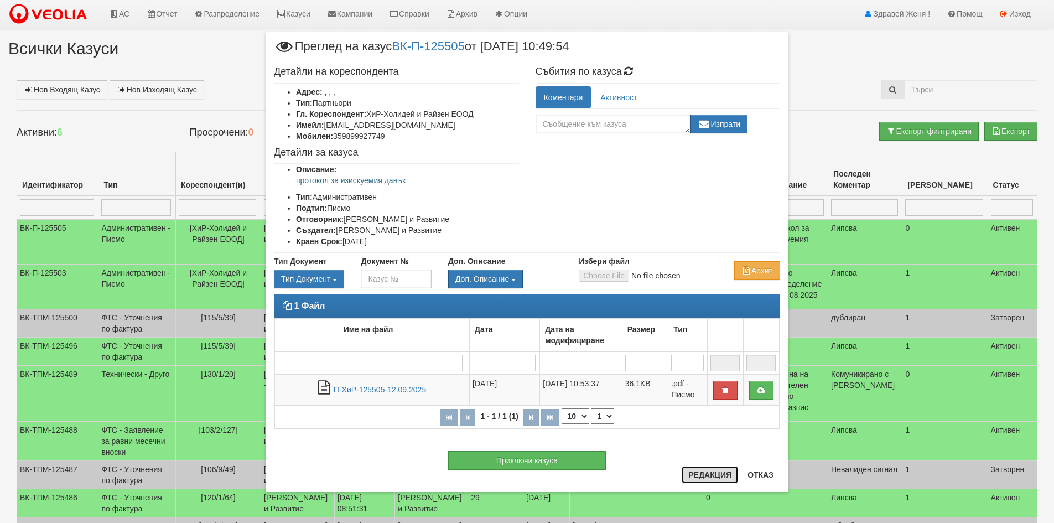
click at [689, 477] on button "Редакция" at bounding box center [709, 475] width 56 height 18
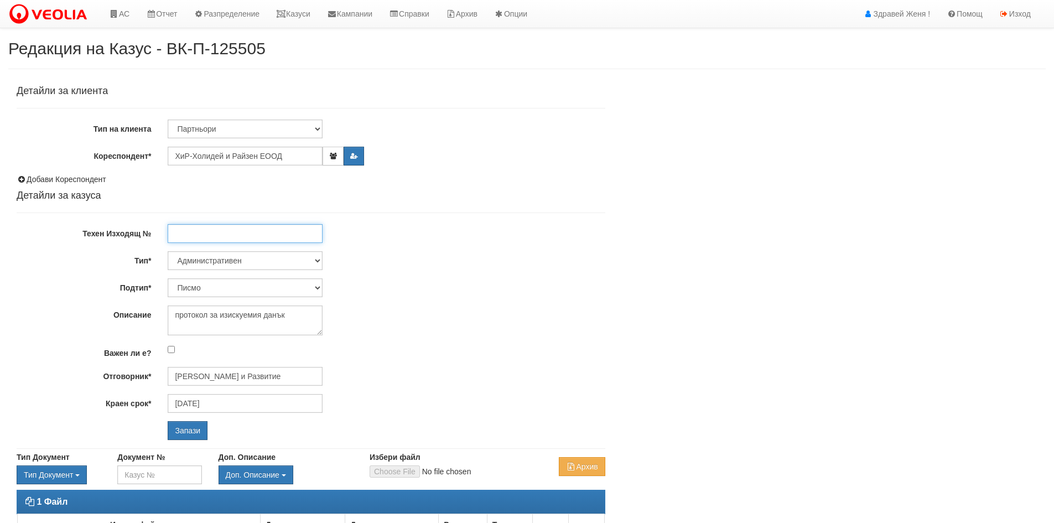
click at [212, 235] on input "Техен Изходящ №" at bounding box center [245, 233] width 155 height 19
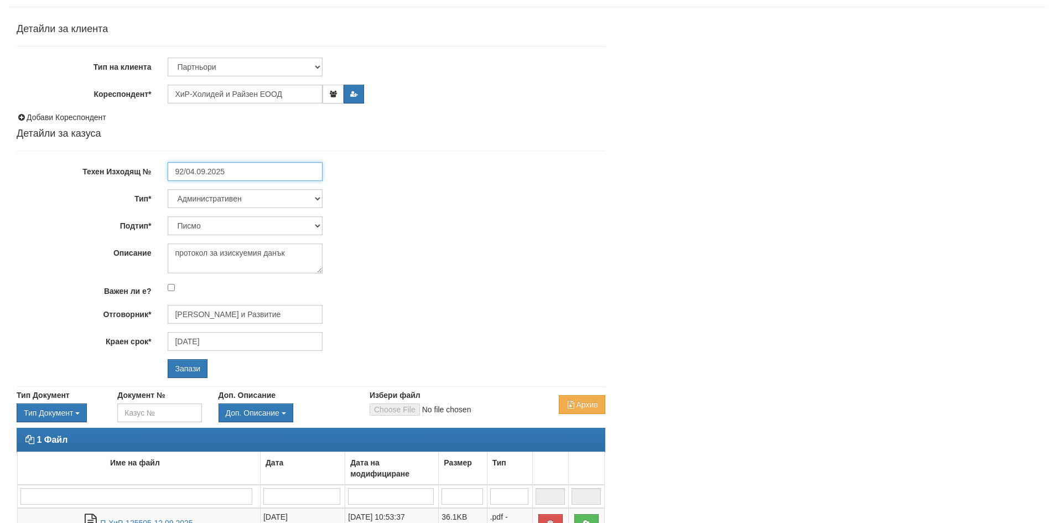
scroll to position [165, 0]
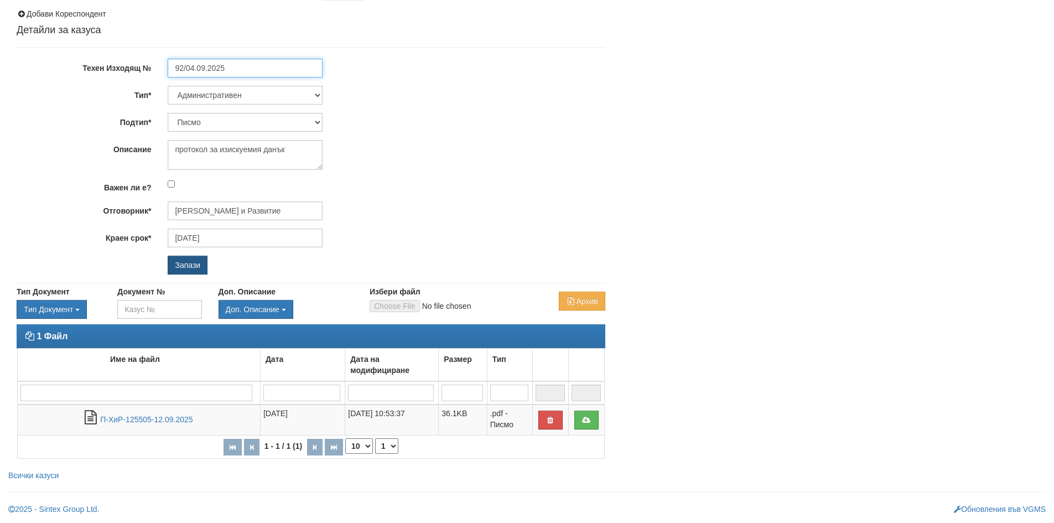
type input "92/04.09.2025"
click at [188, 265] on input "Запази" at bounding box center [188, 265] width 40 height 19
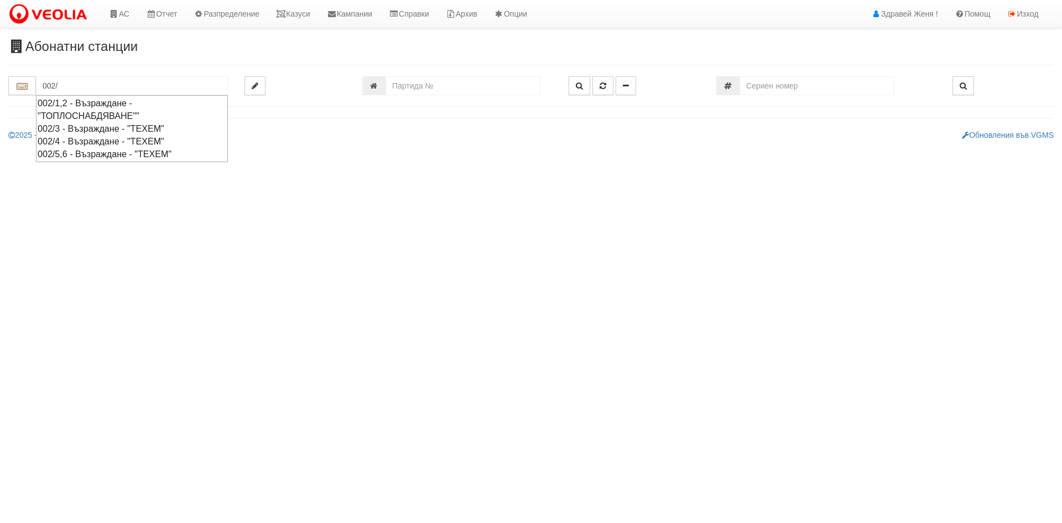
click at [105, 152] on div "002/5,6 - Възраждане - "ТЕХЕМ"" at bounding box center [132, 154] width 189 height 13
type input "002/5,6 - Възраждане - "ТЕХЕМ""
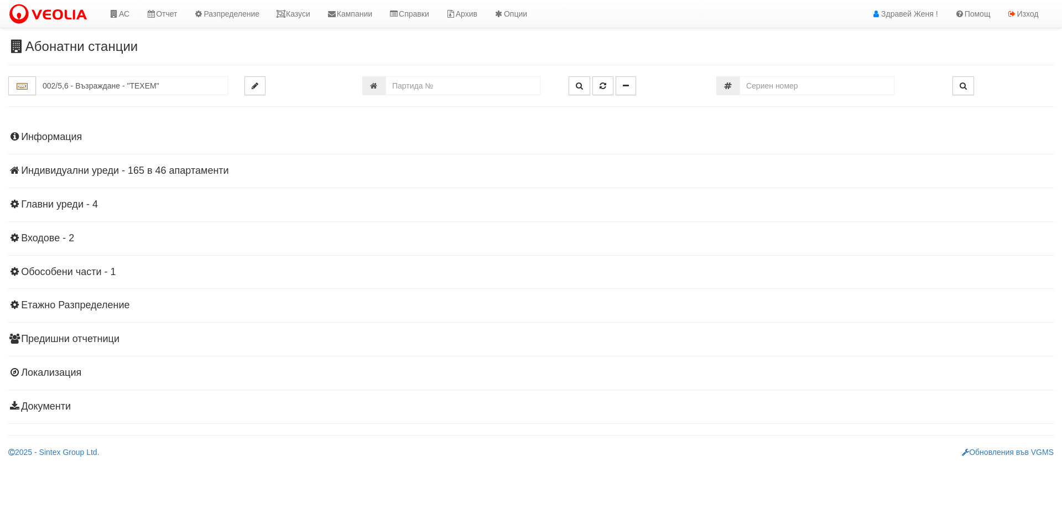
click at [144, 169] on h4 "Индивидуални уреди - 165 в 46 апартаменти" at bounding box center [530, 170] width 1045 height 11
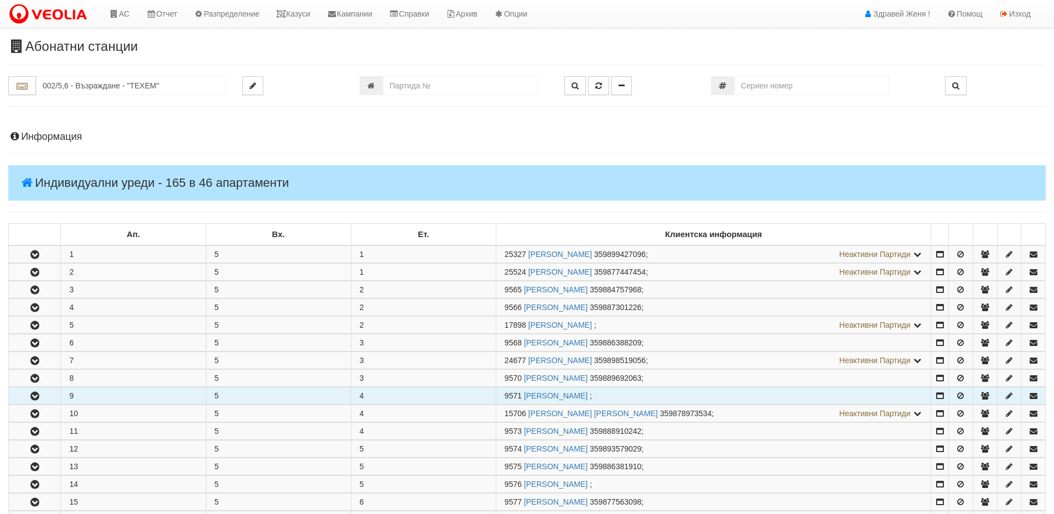
click at [472, 397] on td "4" at bounding box center [423, 396] width 145 height 17
click at [39, 394] on icon "button" at bounding box center [34, 397] width 13 height 8
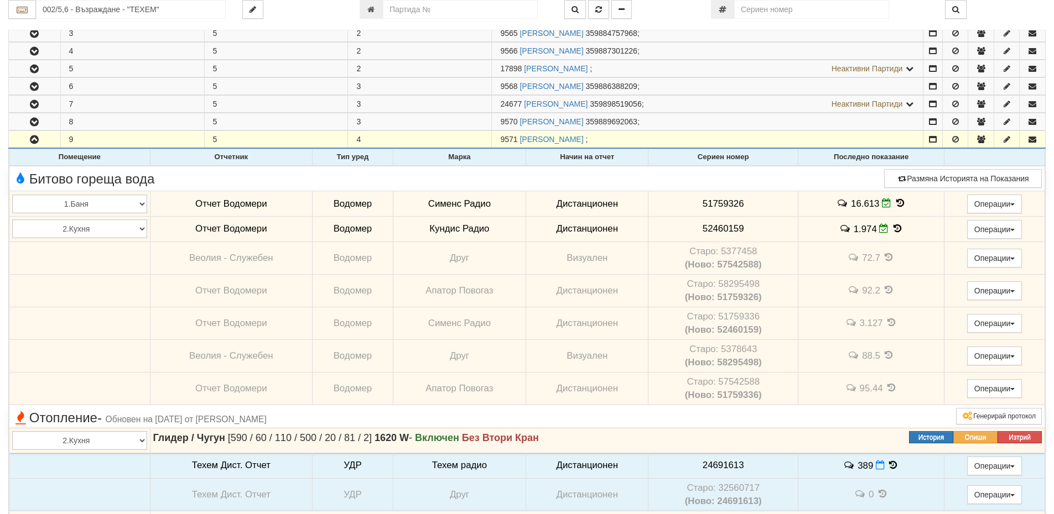
scroll to position [277, 0]
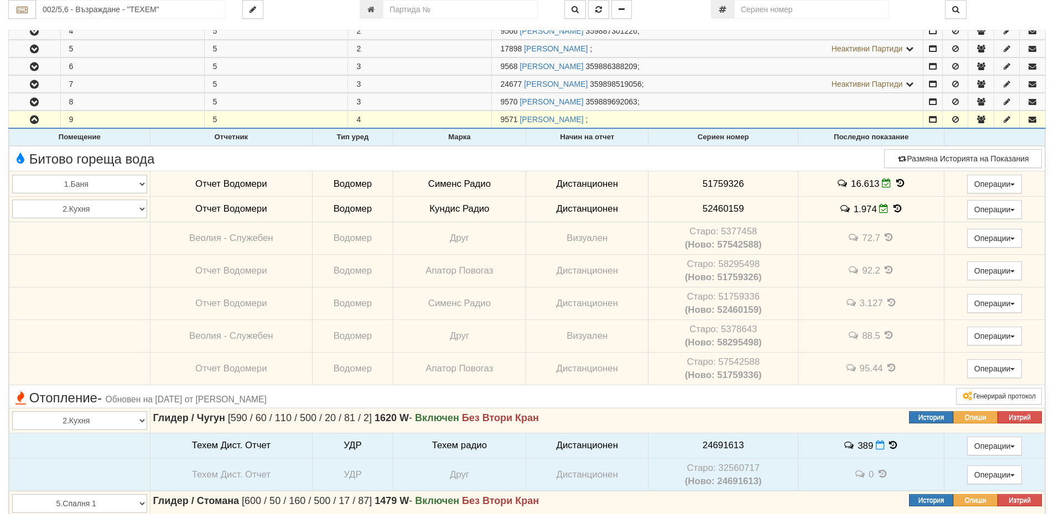
click at [573, 445] on td "Дистанционен" at bounding box center [587, 445] width 122 height 25
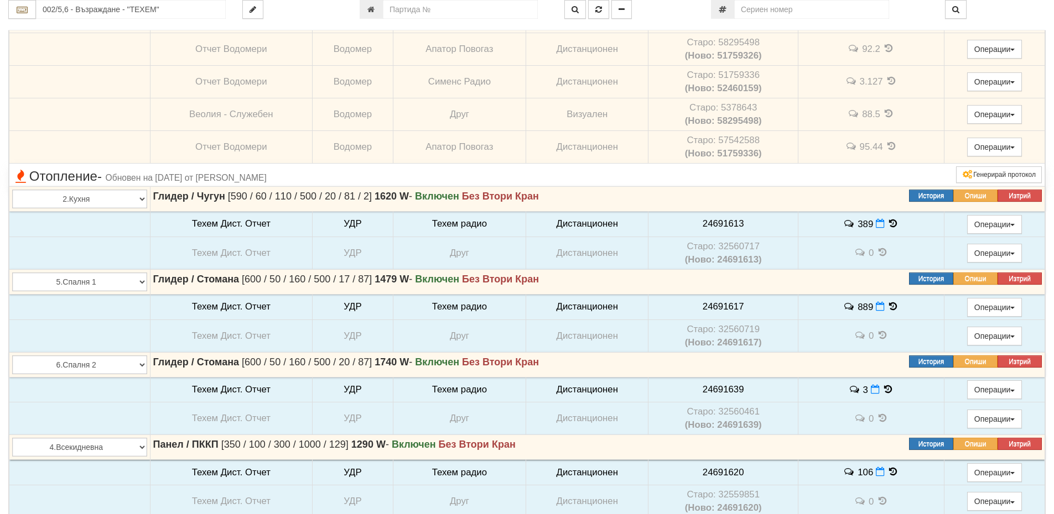
scroll to position [498, 0]
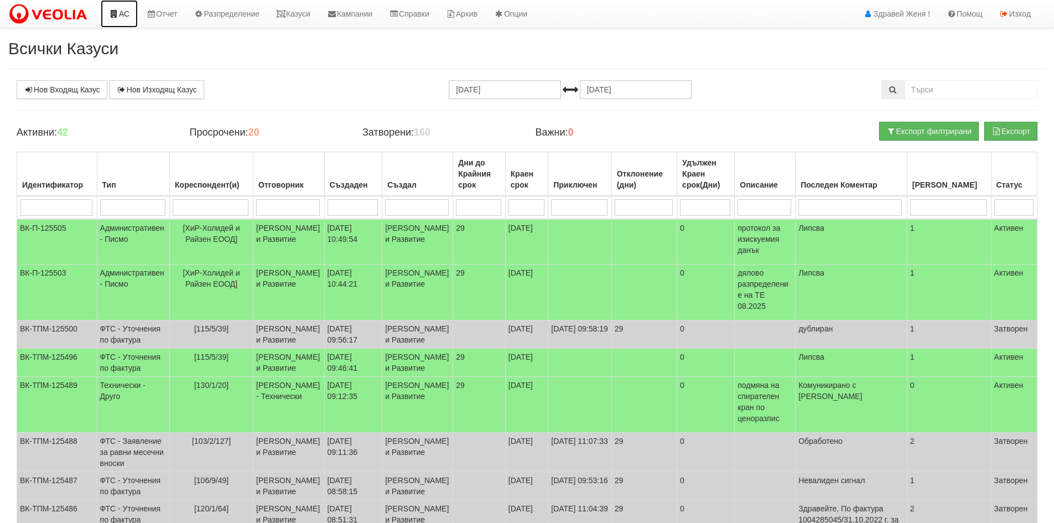
drag, startPoint x: 126, startPoint y: 12, endPoint x: 131, endPoint y: 17, distance: 7.4
click at [126, 12] on link "АС" at bounding box center [119, 14] width 37 height 28
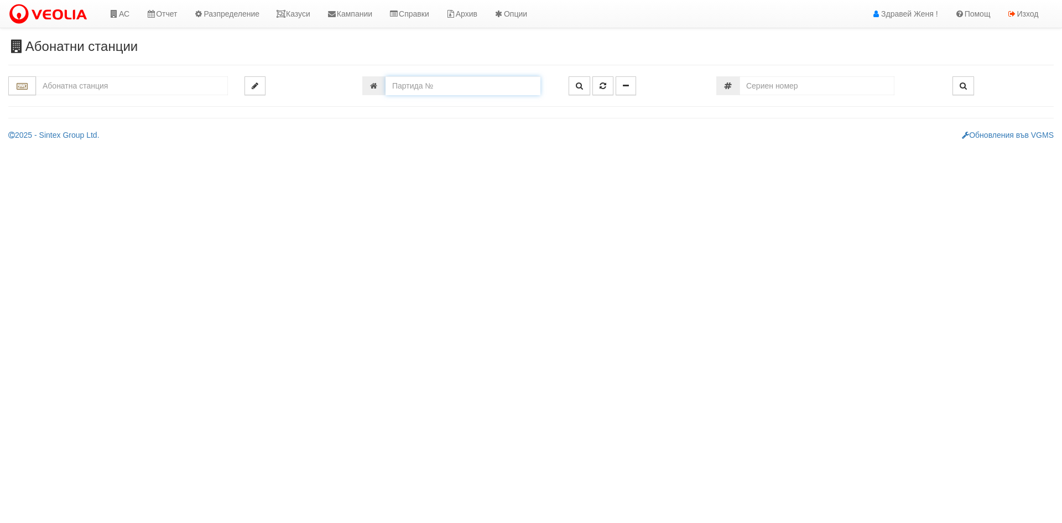
drag, startPoint x: 421, startPoint y: 81, endPoint x: 446, endPoint y: 98, distance: 30.7
click at [422, 82] on input "number" at bounding box center [463, 85] width 155 height 19
click at [405, 85] on input "25295" at bounding box center [463, 85] width 155 height 19
type input "25595"
click at [576, 83] on icon "button" at bounding box center [579, 86] width 7 height 8
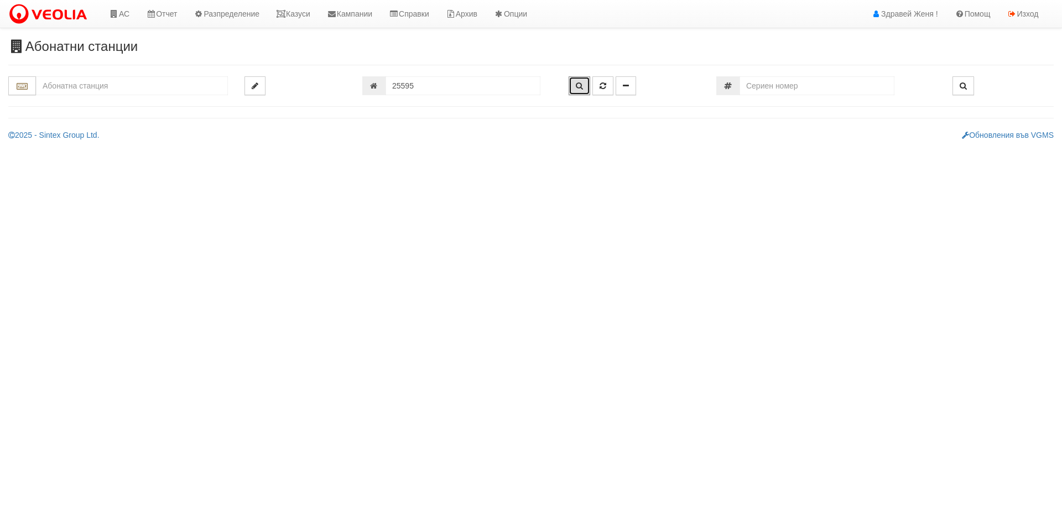
type input "037/1 - "[PERSON_NAME] [GEOGRAPHIC_DATA] " ЕАД"
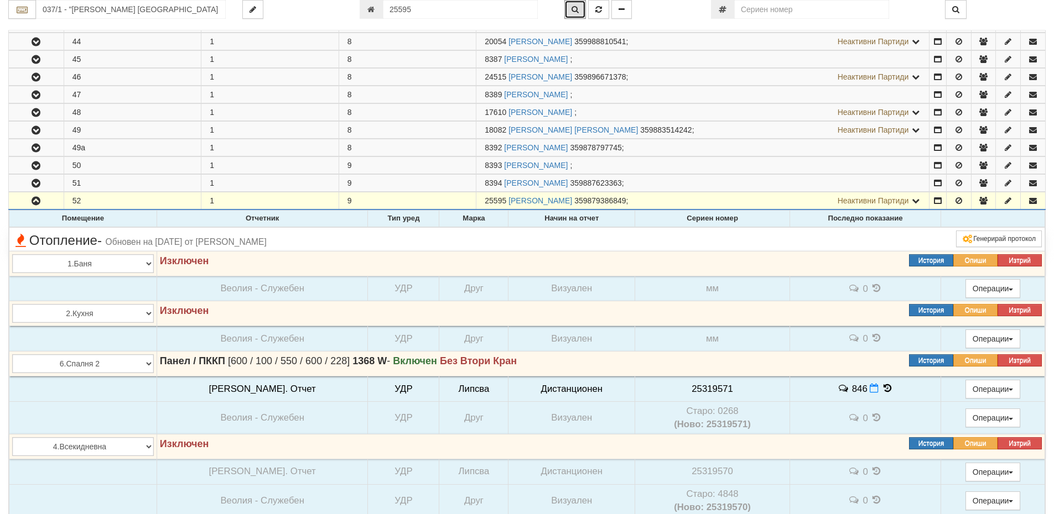
scroll to position [1079, 0]
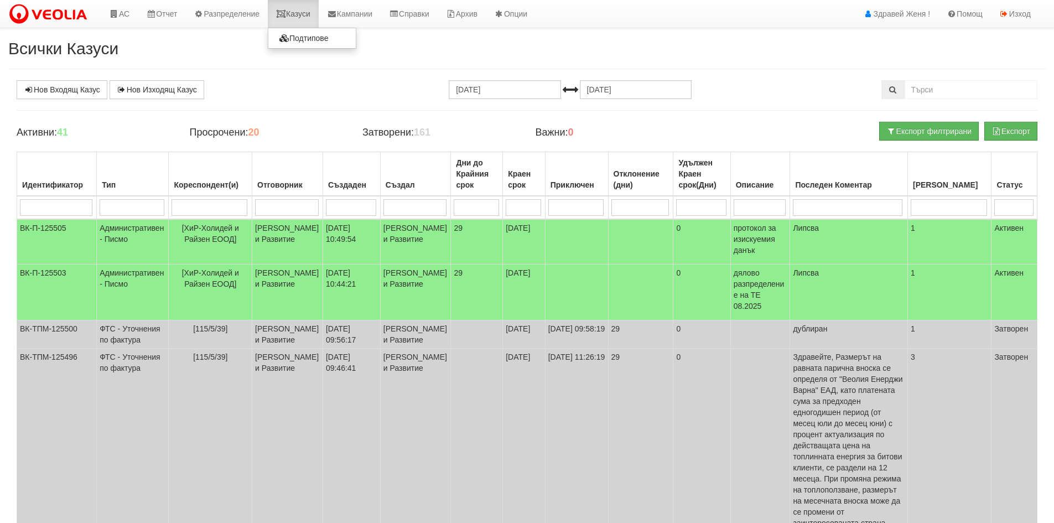
click at [301, 17] on link "Казуси" at bounding box center [293, 14] width 51 height 28
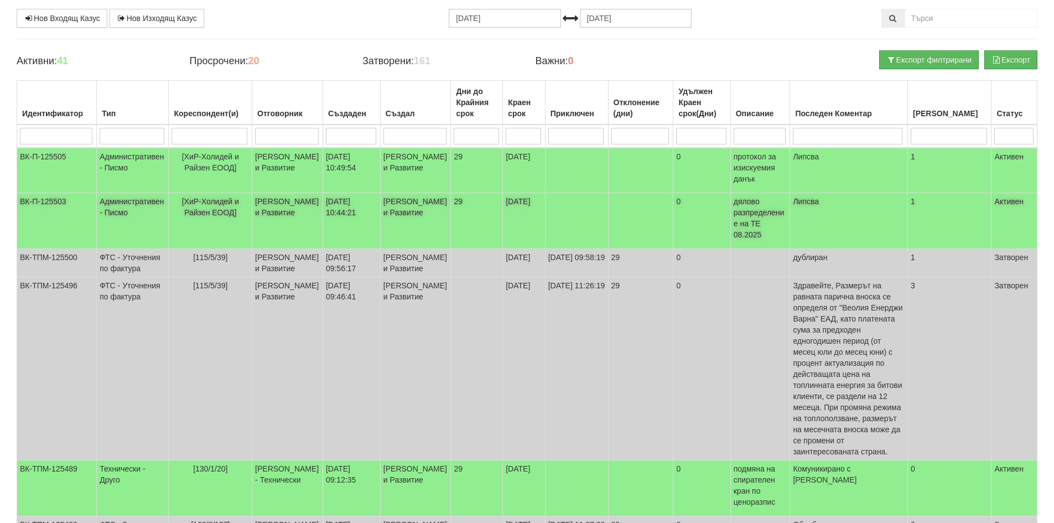
scroll to position [221, 0]
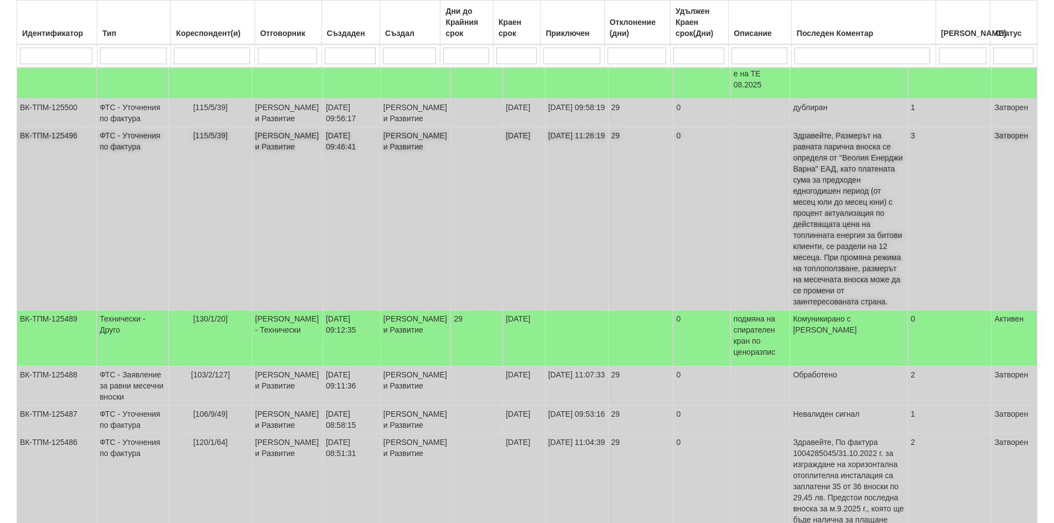
click at [837, 222] on span "Здравейте, Размерът на равната парична вноска се определя от "Веолия Енерджи Ва…" at bounding box center [848, 218] width 110 height 175
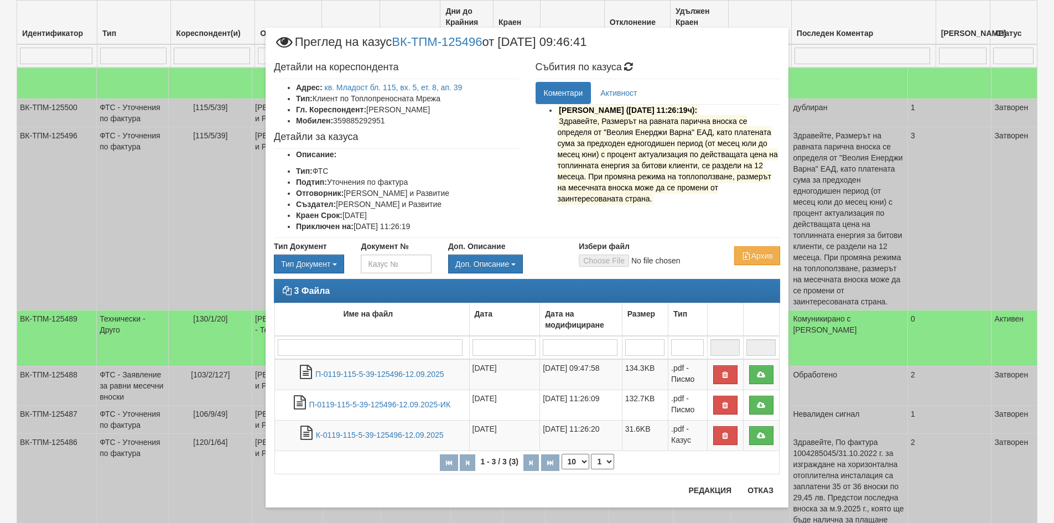
drag, startPoint x: 555, startPoint y: 119, endPoint x: 676, endPoint y: 206, distance: 149.4
click at [676, 206] on ul "Антоанета Ганева (12/09/2025г. 11:26:19ч): Здравейте, Размерът на равната парич…" at bounding box center [657, 157] width 245 height 105
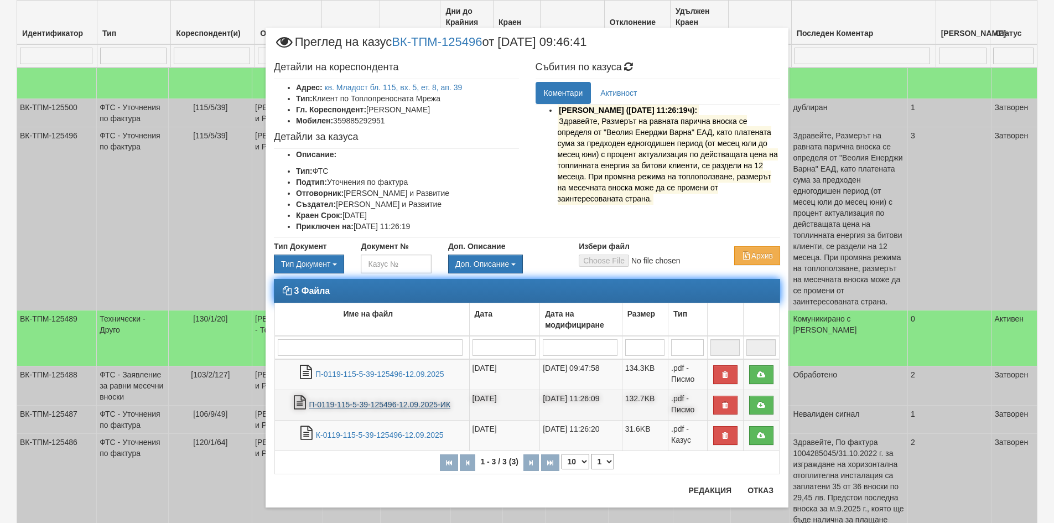
click at [401, 403] on link "П-0119-115-5-39-125496-12.09.2025-ИК" at bounding box center [380, 404] width 142 height 9
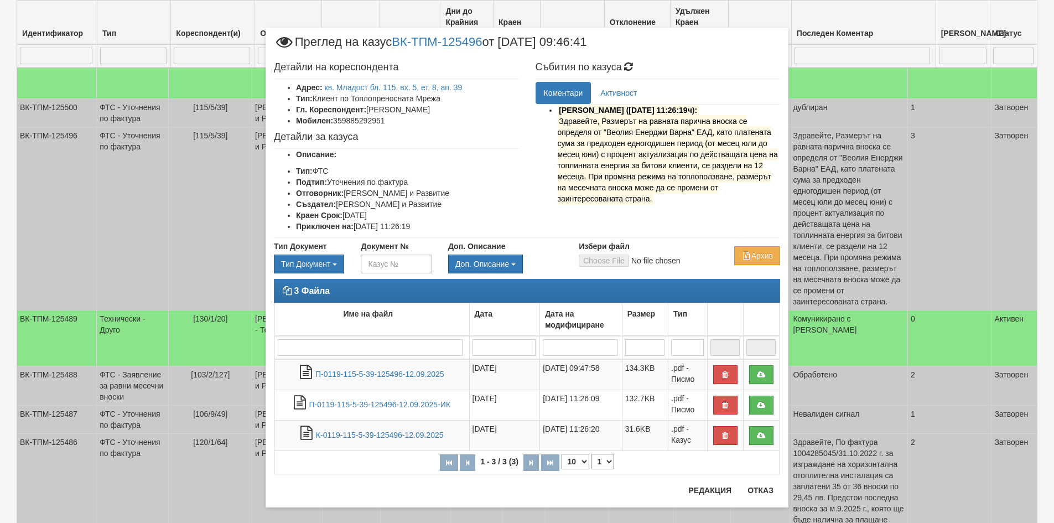
drag, startPoint x: 657, startPoint y: 136, endPoint x: 868, endPoint y: 374, distance: 319.0
click at [868, 374] on div "× Преглед на казус ВК-ТПМ-125496 от 12/09/2025 09:46:41 Детайли на кореспондент…" at bounding box center [527, 261] width 1054 height 523
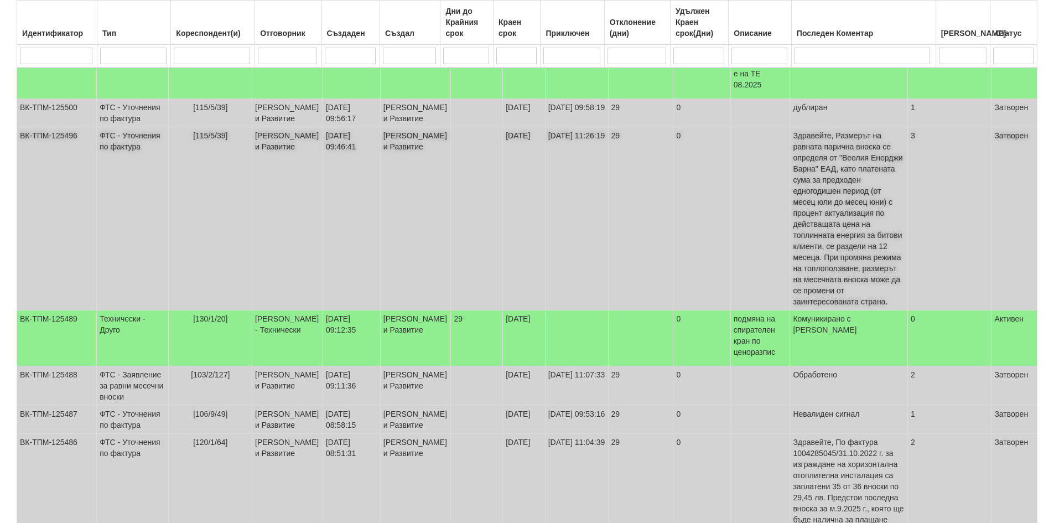
click at [427, 184] on td "[PERSON_NAME] и Развитие" at bounding box center [415, 218] width 71 height 183
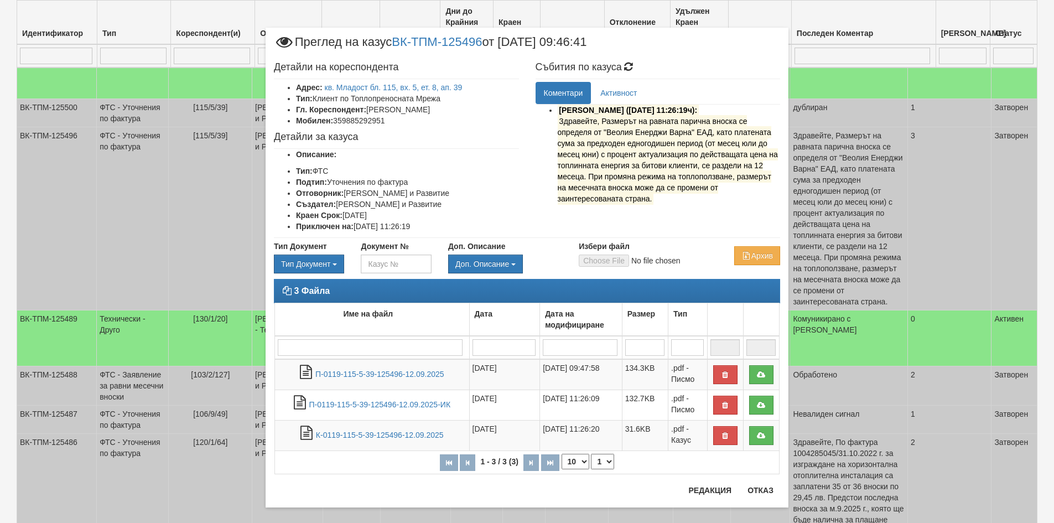
drag, startPoint x: 613, startPoint y: 133, endPoint x: 611, endPoint y: 163, distance: 29.4
click at [611, 163] on mark "Здравейте, Размерът на равната парична вноска се определя от "Веолия Енерджи Ва…" at bounding box center [668, 160] width 220 height 90
drag, startPoint x: 550, startPoint y: 121, endPoint x: 671, endPoint y: 202, distance: 145.9
click at [671, 202] on ul "Антоанета Ганева (12/09/2025г. 11:26:19ч): Здравейте, Размерът на равната парич…" at bounding box center [657, 157] width 245 height 105
copy mark "Здравейте, Размерът на равната парична вноска се определя от "Веолия Енерджи Ва…"
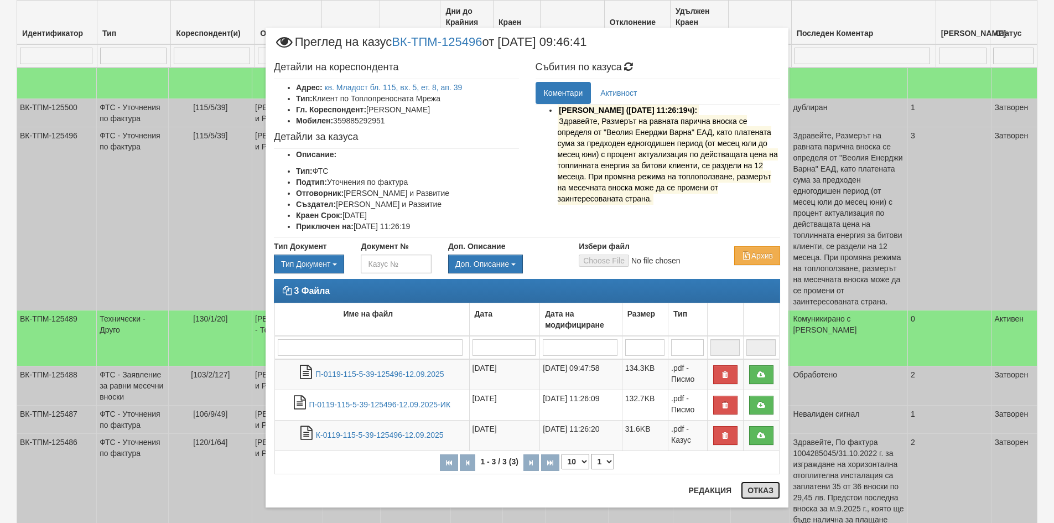
click at [755, 488] on button "Отказ" at bounding box center [760, 490] width 39 height 18
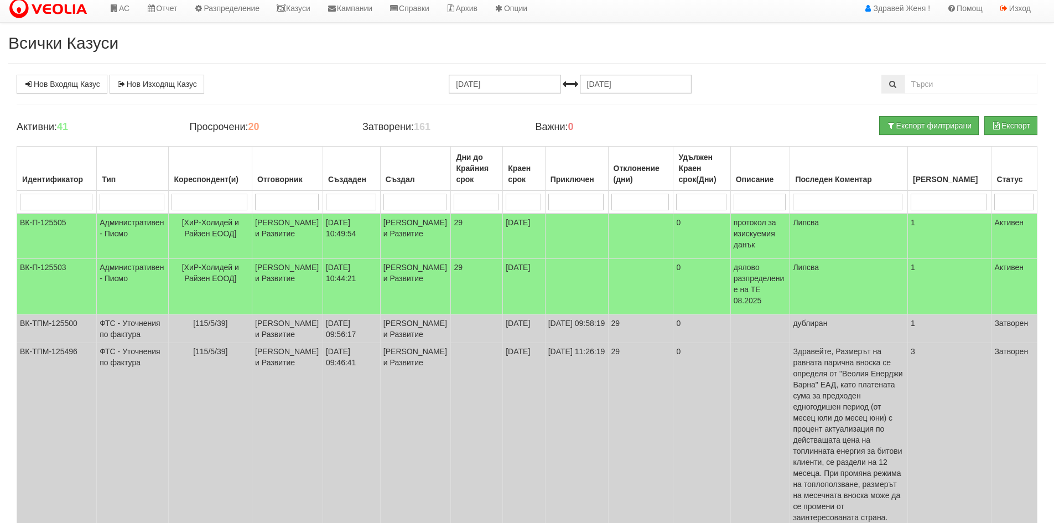
scroll to position [0, 0]
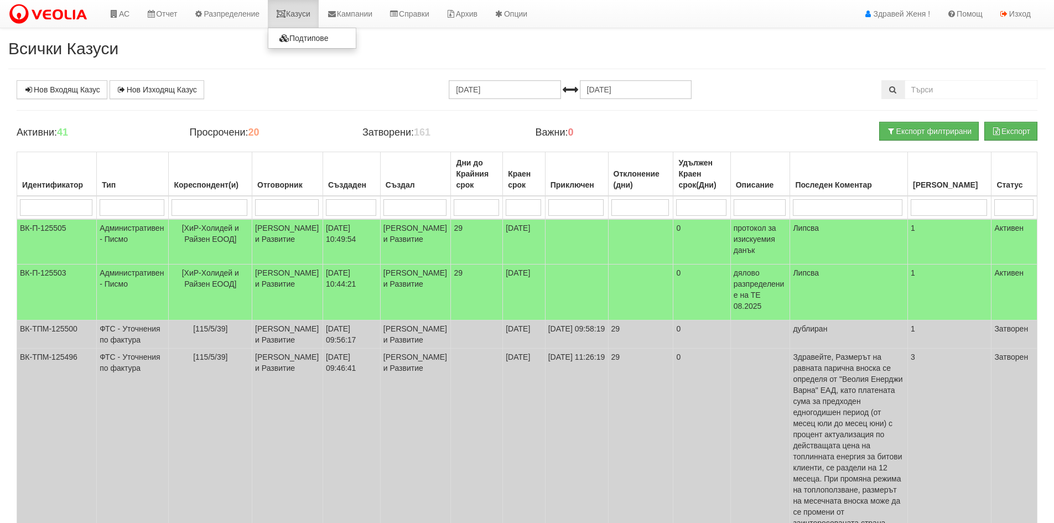
click at [286, 12] on icon at bounding box center [281, 14] width 10 height 8
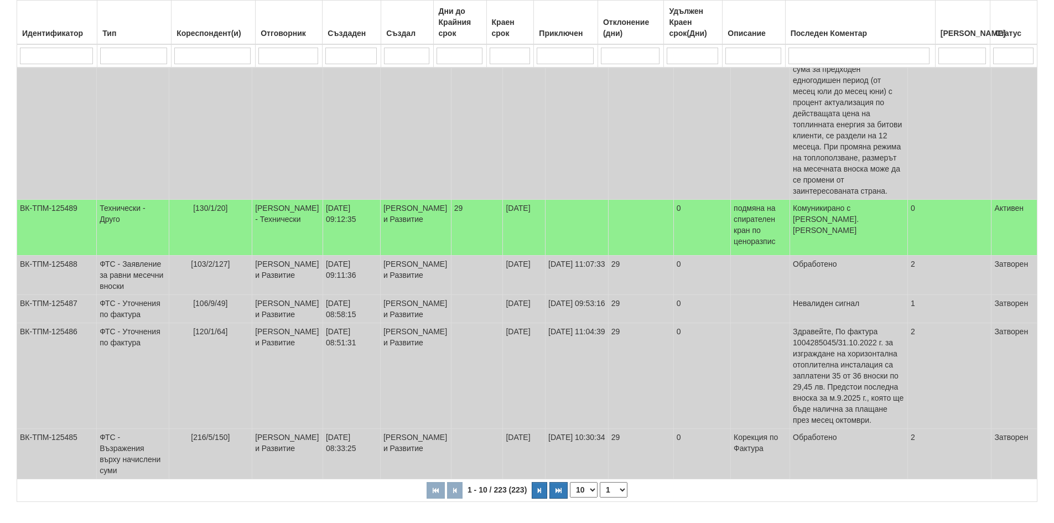
scroll to position [442, 0]
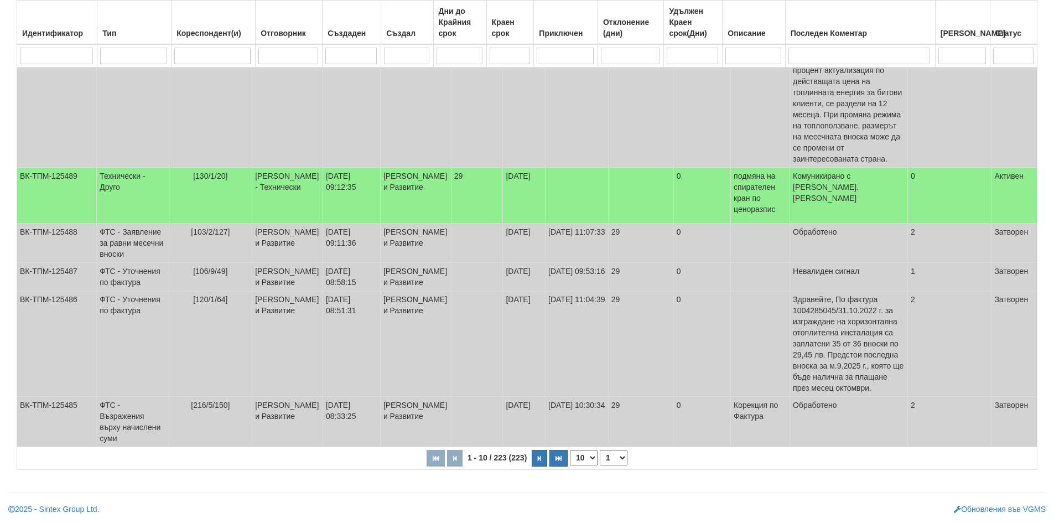
click at [591, 458] on select "10 20 30 40" at bounding box center [584, 457] width 28 height 15
select select "40"
click at [572, 465] on select "10 20 30 40" at bounding box center [584, 457] width 28 height 15
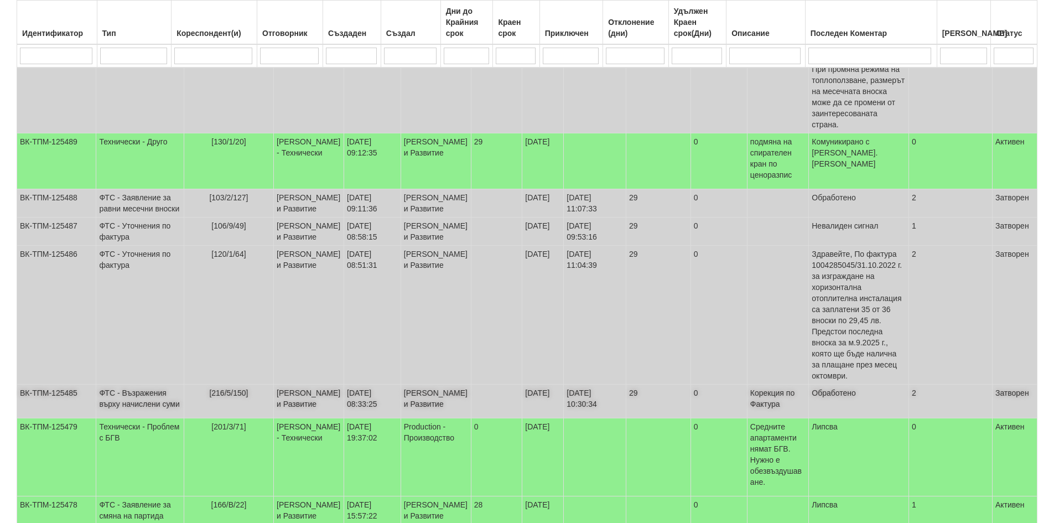
scroll to position [497, 0]
click at [274, 190] on td "[PERSON_NAME] и Развитие" at bounding box center [309, 204] width 70 height 28
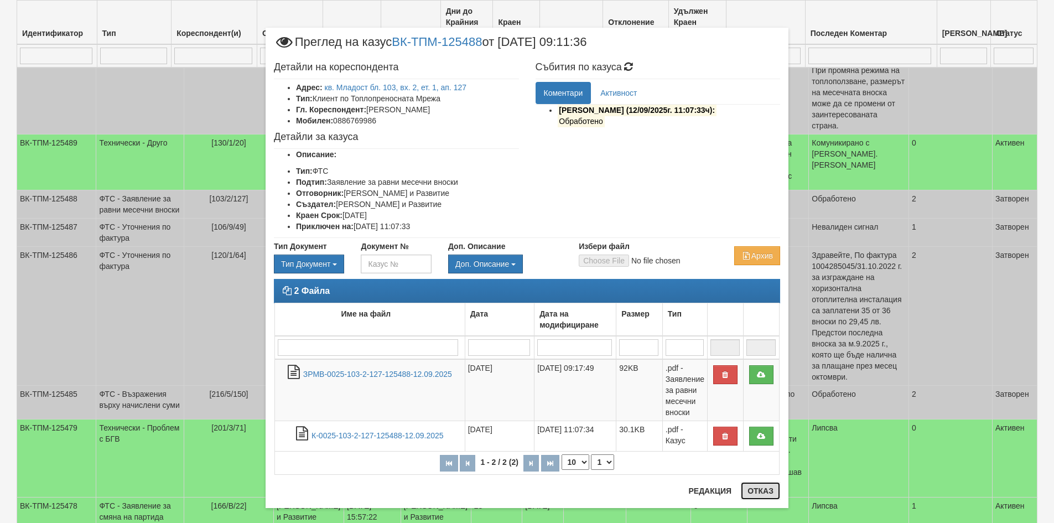
click at [763, 493] on button "Отказ" at bounding box center [760, 491] width 39 height 18
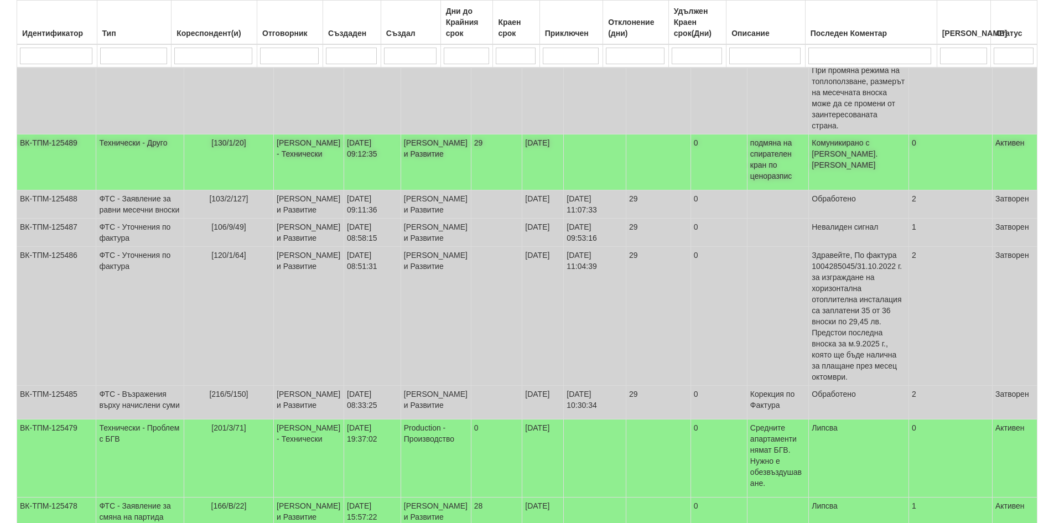
click at [344, 134] on td "[DATE] 09:12:35" at bounding box center [372, 162] width 57 height 56
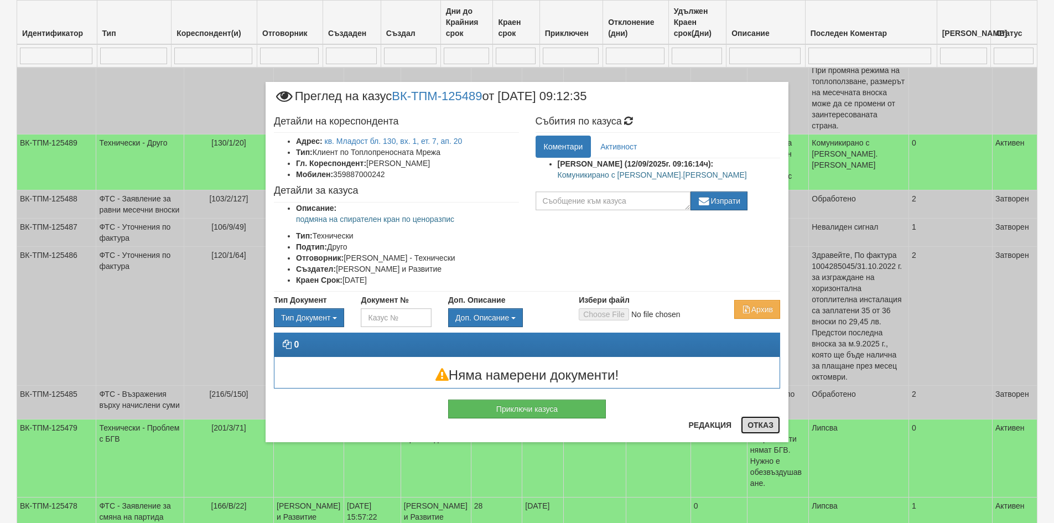
click at [765, 427] on button "Отказ" at bounding box center [760, 425] width 39 height 18
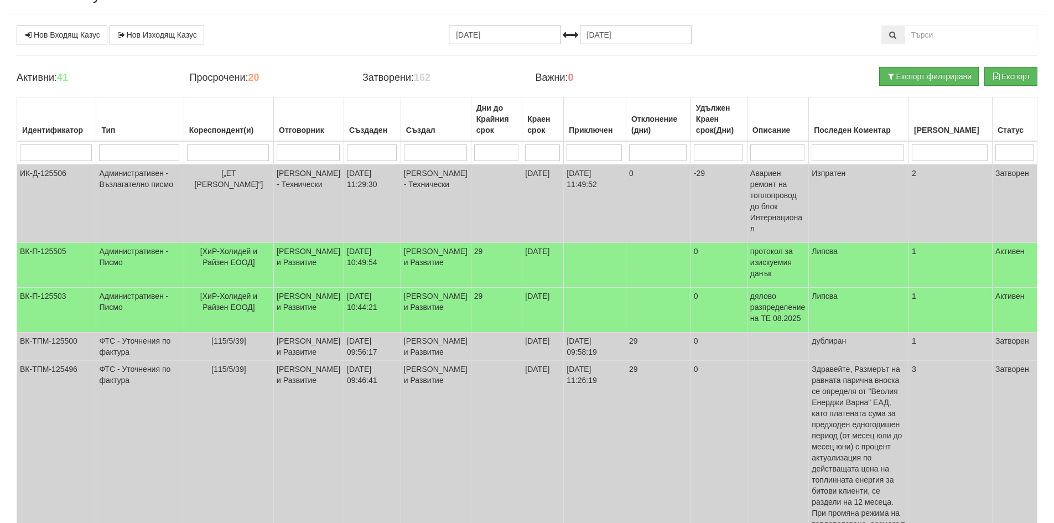
scroll to position [0, 0]
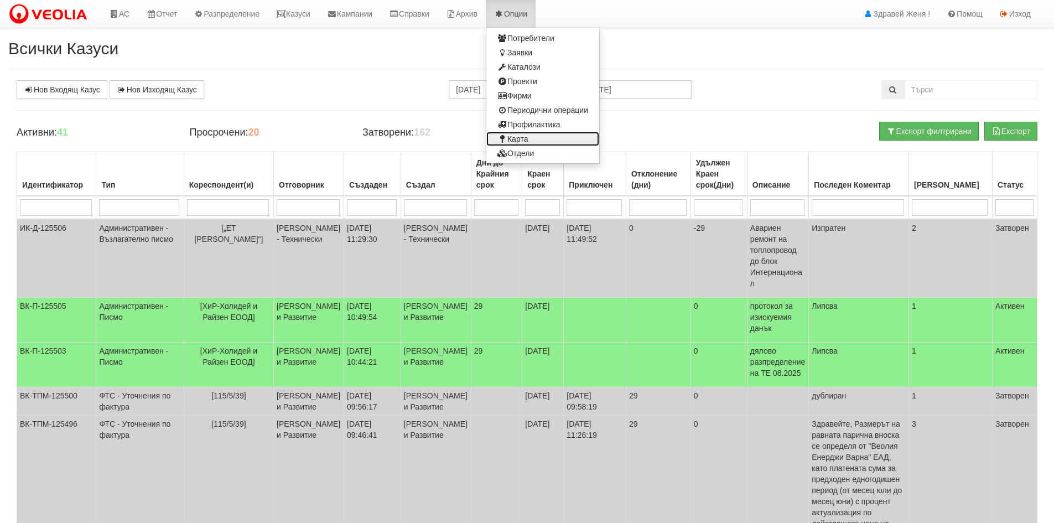
click at [567, 140] on link "Карта" at bounding box center [542, 139] width 113 height 14
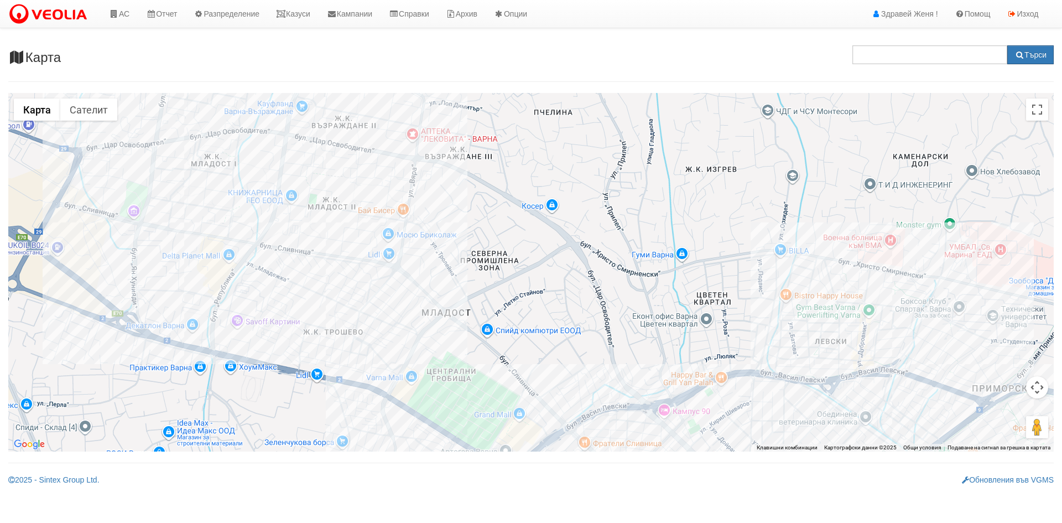
drag, startPoint x: 324, startPoint y: 224, endPoint x: 365, endPoint y: 374, distance: 155.9
click at [365, 372] on div at bounding box center [530, 272] width 1045 height 358
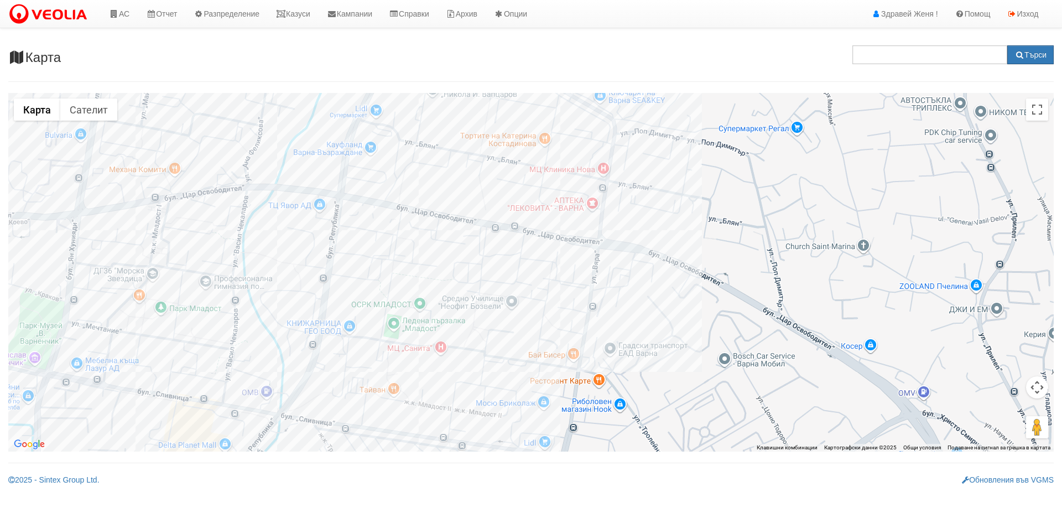
drag, startPoint x: 376, startPoint y: 252, endPoint x: 388, endPoint y: 362, distance: 110.2
click at [388, 362] on div at bounding box center [530, 272] width 1045 height 358
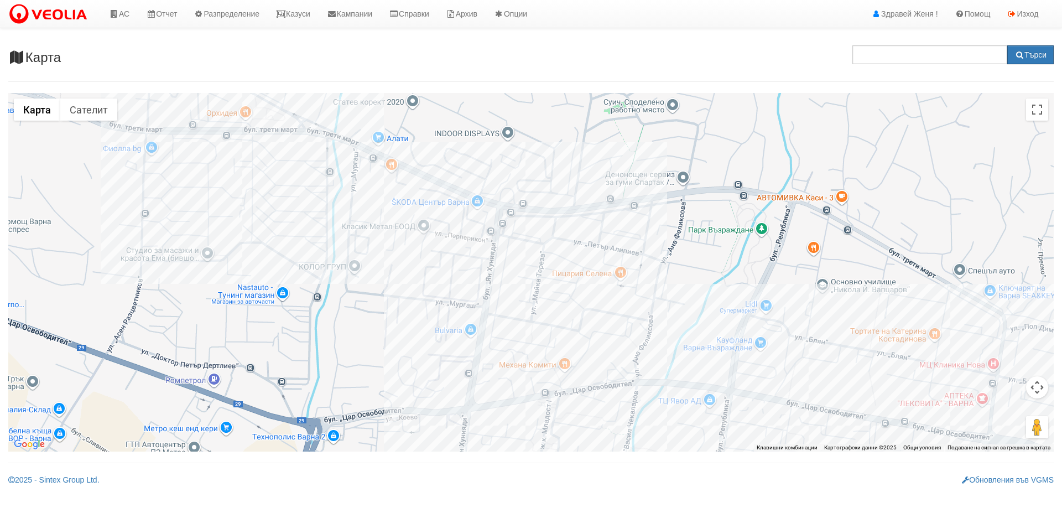
drag, startPoint x: 338, startPoint y: 298, endPoint x: 723, endPoint y: 494, distance: 432.9
click at [725, 493] on html "АС Отчет Настройки Период Глобални Параметри Сваляне Отчетни Карти Нулиране УДР" at bounding box center [531, 246] width 1062 height 493
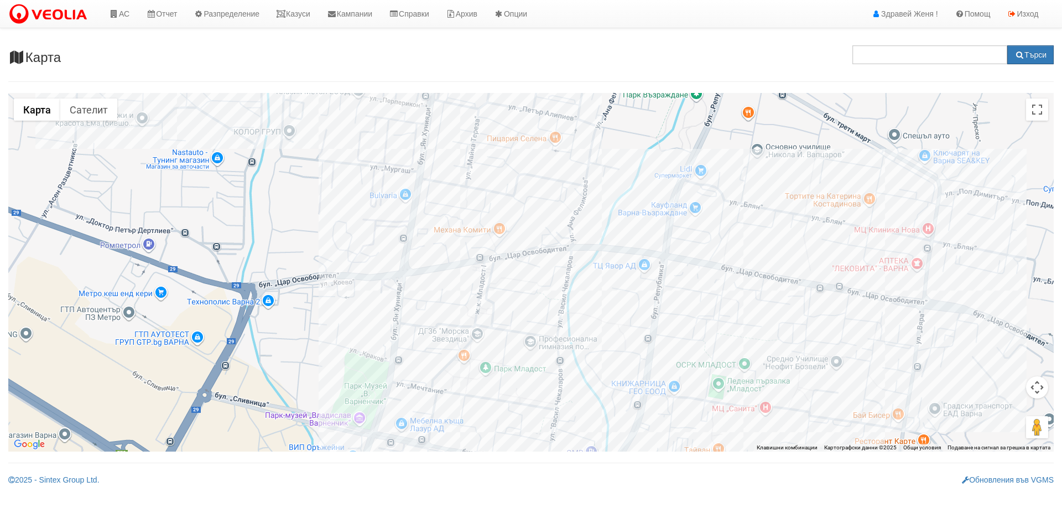
drag, startPoint x: 441, startPoint y: 300, endPoint x: 382, endPoint y: 163, distance: 148.9
click at [383, 164] on div at bounding box center [530, 272] width 1045 height 358
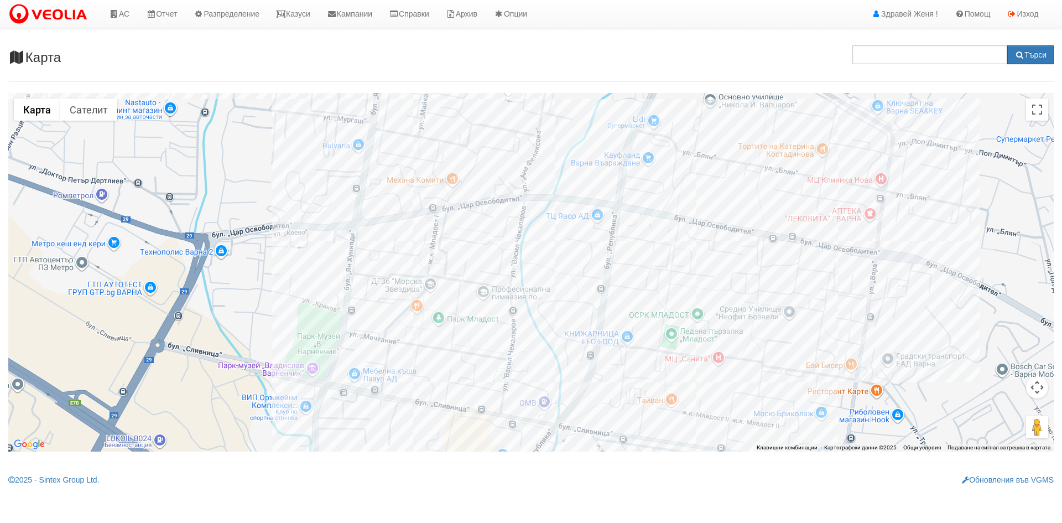
drag, startPoint x: 544, startPoint y: 349, endPoint x: 497, endPoint y: 299, distance: 68.5
click at [497, 299] on div at bounding box center [530, 272] width 1045 height 358
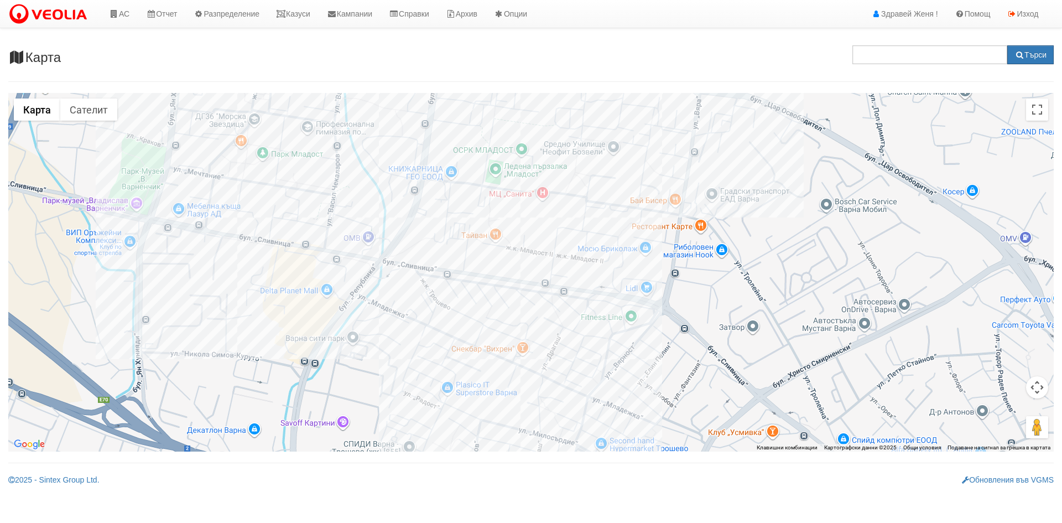
drag, startPoint x: 574, startPoint y: 362, endPoint x: 398, endPoint y: 197, distance: 241.0
click at [398, 197] on div at bounding box center [530, 272] width 1045 height 358
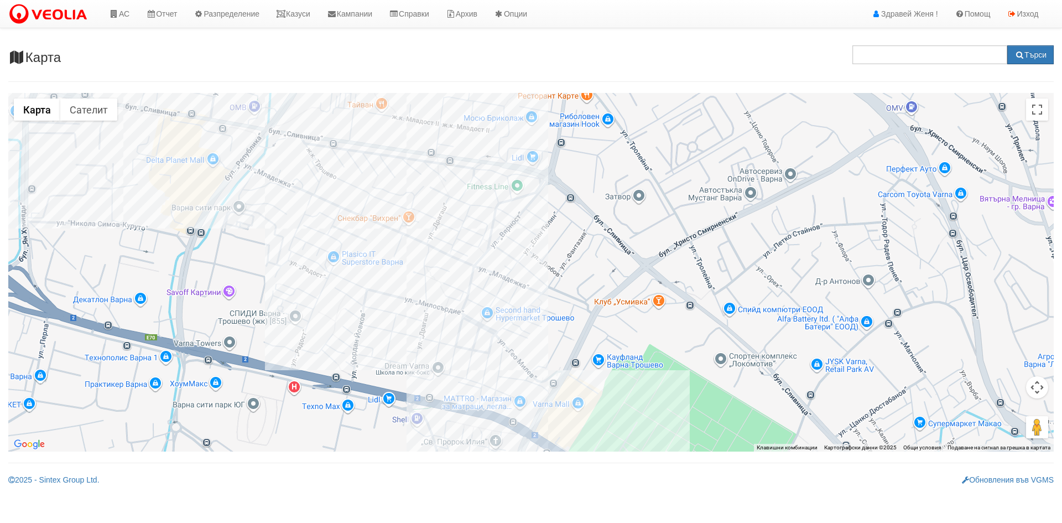
drag, startPoint x: 618, startPoint y: 347, endPoint x: 503, endPoint y: 211, distance: 177.8
click at [503, 211] on div at bounding box center [530, 272] width 1045 height 358
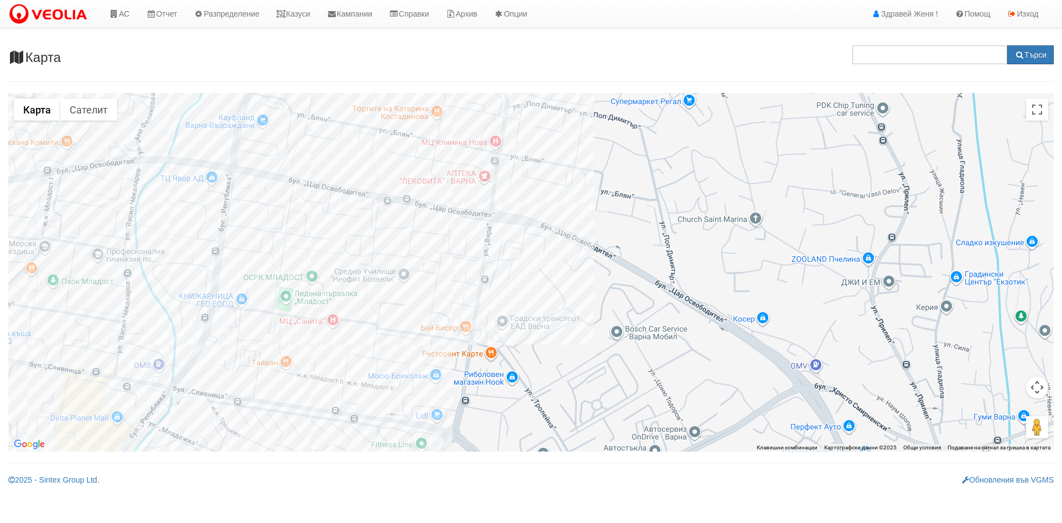
drag, startPoint x: 666, startPoint y: 211, endPoint x: 566, endPoint y: 471, distance: 278.2
click at [566, 471] on div "Карта Данните се зареждат... Търси ← Преместване наляво → Преместване надясно ↑…" at bounding box center [531, 262] width 1062 height 446
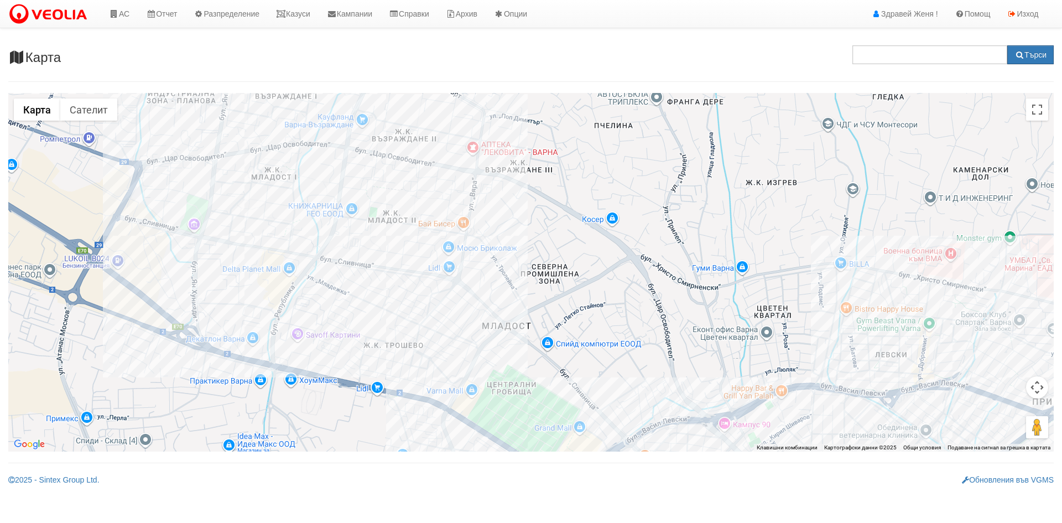
drag, startPoint x: 654, startPoint y: 346, endPoint x: 626, endPoint y: 202, distance: 146.5
click at [626, 202] on div at bounding box center [530, 272] width 1045 height 358
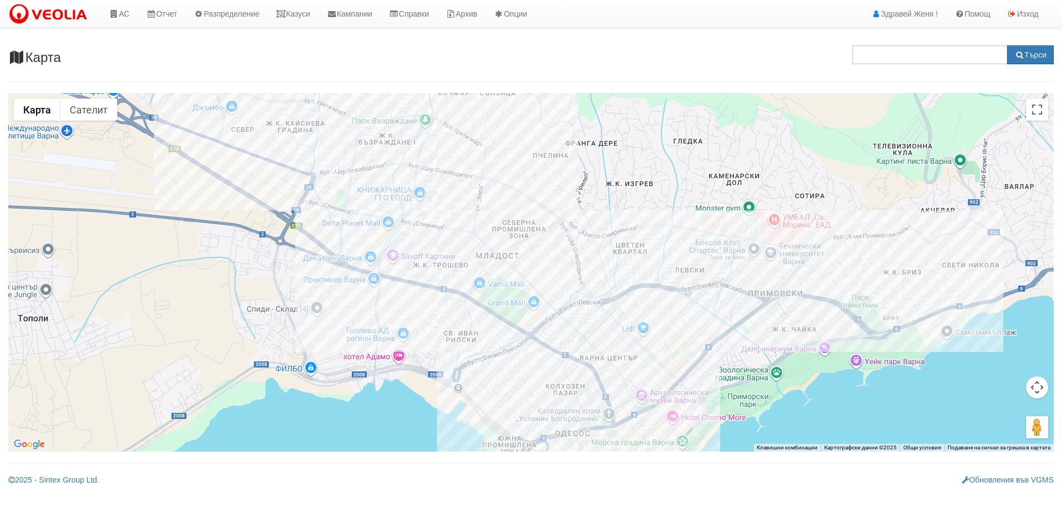
drag, startPoint x: 592, startPoint y: 393, endPoint x: 595, endPoint y: 286, distance: 106.8
click at [595, 286] on div at bounding box center [530, 272] width 1045 height 358
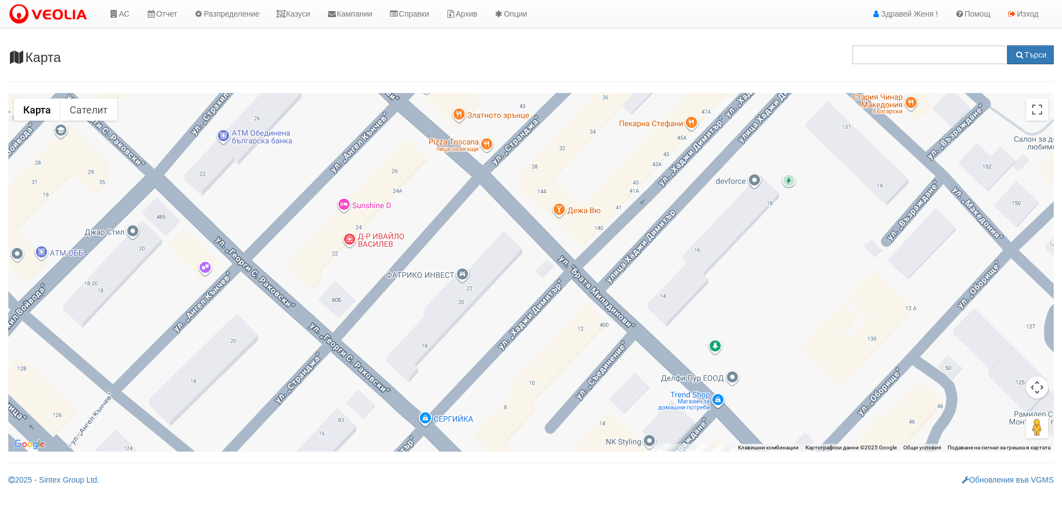
drag, startPoint x: 480, startPoint y: 316, endPoint x: 607, endPoint y: 407, distance: 156.7
click at [607, 407] on div at bounding box center [530, 272] width 1045 height 358
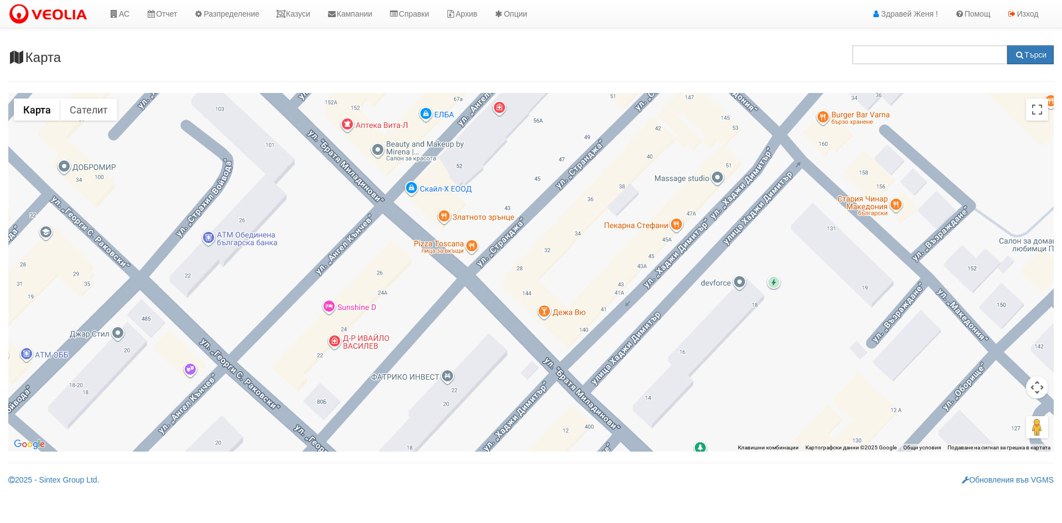
drag, startPoint x: 596, startPoint y: 289, endPoint x: 582, endPoint y: 392, distance: 103.8
click at [582, 392] on div at bounding box center [530, 272] width 1045 height 358
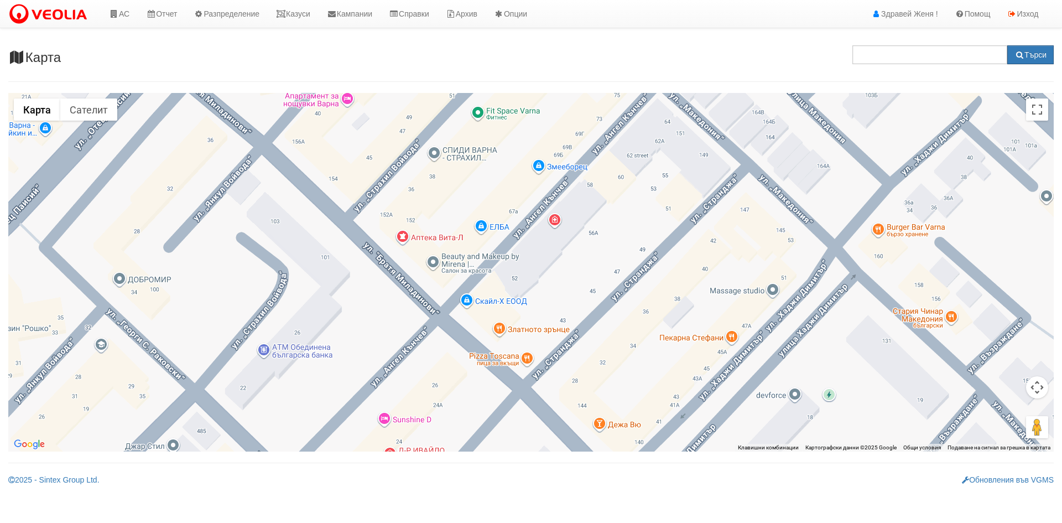
drag, startPoint x: 502, startPoint y: 287, endPoint x: 564, endPoint y: 407, distance: 134.3
click at [564, 407] on div at bounding box center [530, 272] width 1045 height 358
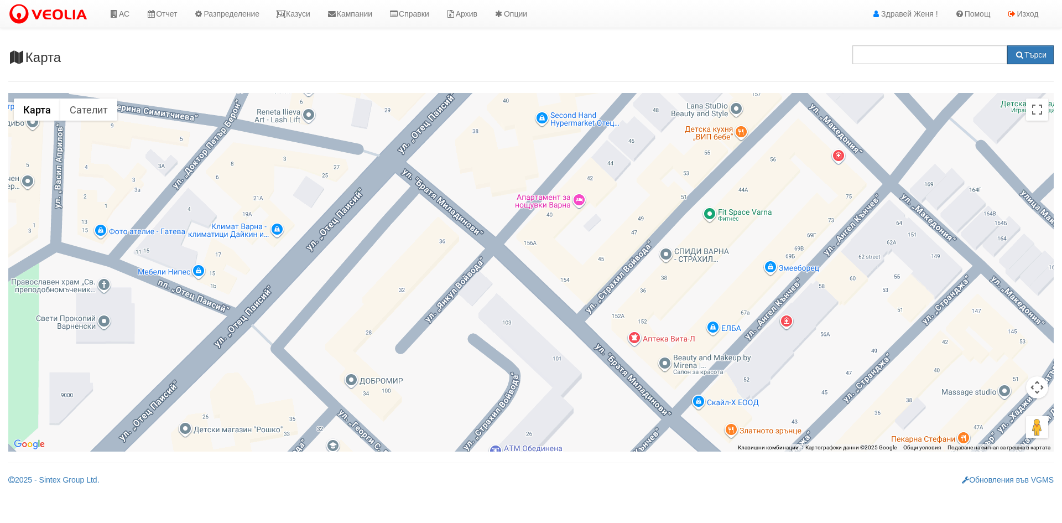
drag, startPoint x: 493, startPoint y: 376, endPoint x: 718, endPoint y: 472, distance: 244.6
click at [718, 472] on div "Карта Данните се зареждат... Търси ← Преместване наляво → Преместване надясно ↑…" at bounding box center [531, 262] width 1062 height 446
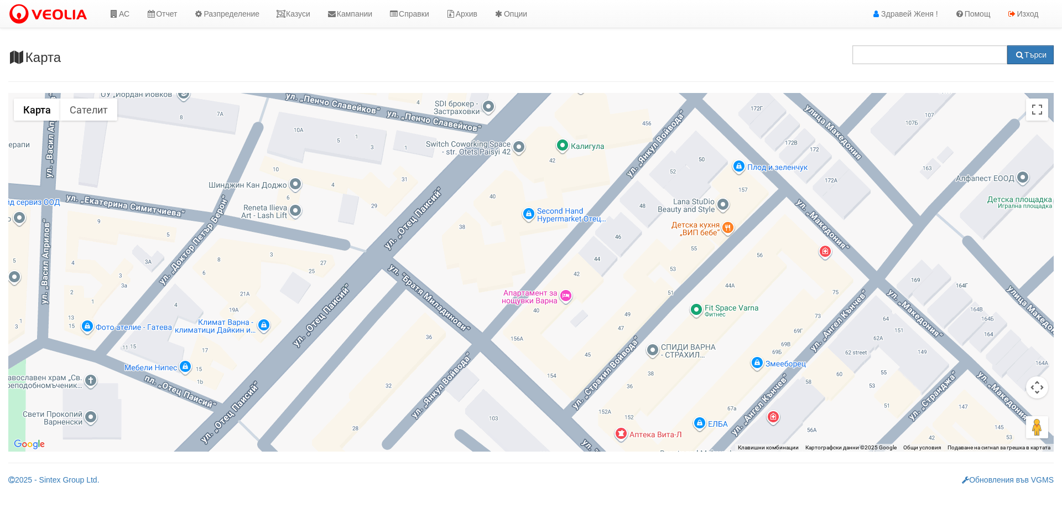
drag, startPoint x: 543, startPoint y: 288, endPoint x: 532, endPoint y: 361, distance: 73.3
click at [532, 361] on div at bounding box center [530, 272] width 1045 height 358
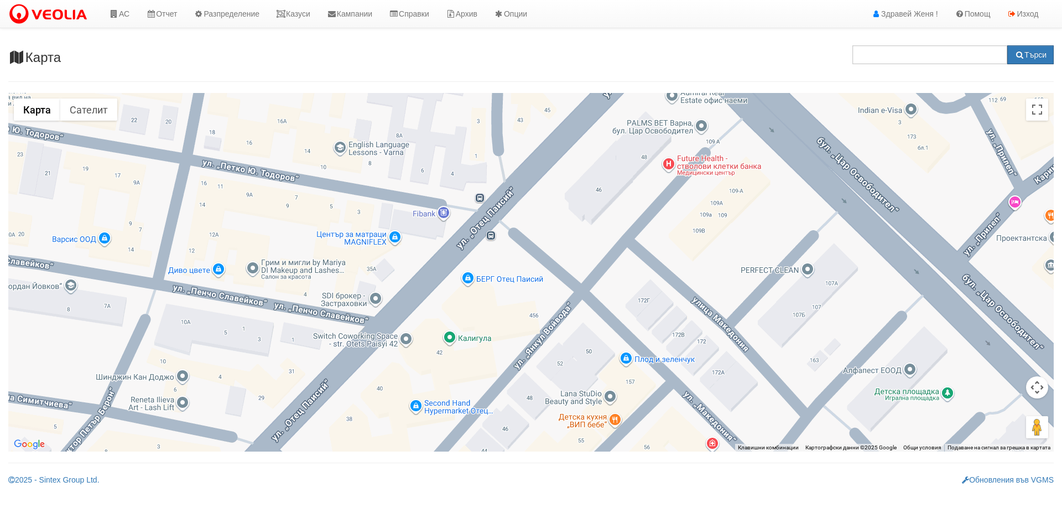
drag, startPoint x: 651, startPoint y: 265, endPoint x: 538, endPoint y: 460, distance: 224.8
click at [538, 460] on div "Карта Данните се зареждат... Търси ← Преместване наляво → Преместване надясно ↑…" at bounding box center [531, 262] width 1062 height 446
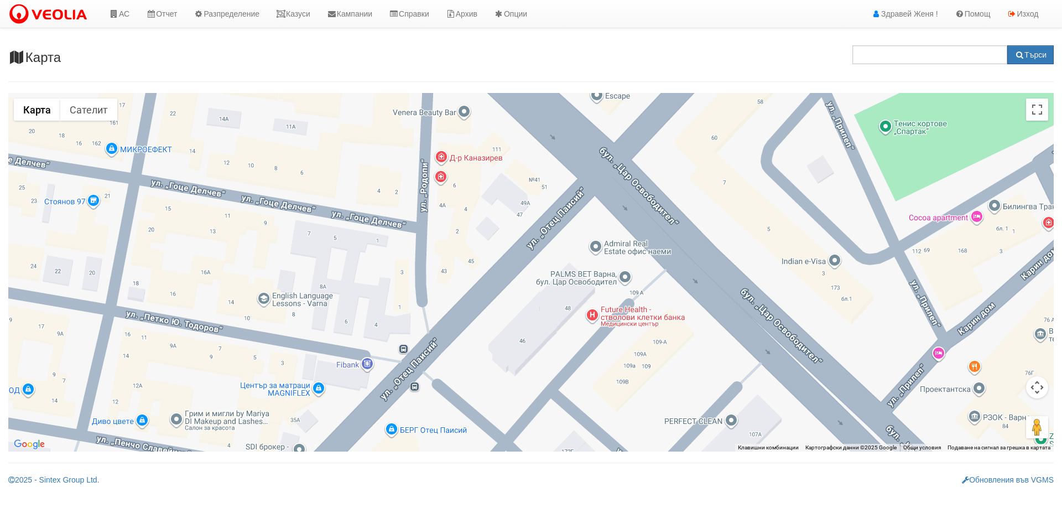
drag, startPoint x: 711, startPoint y: 167, endPoint x: 633, endPoint y: 319, distance: 170.4
click at [633, 319] on div at bounding box center [530, 272] width 1045 height 358
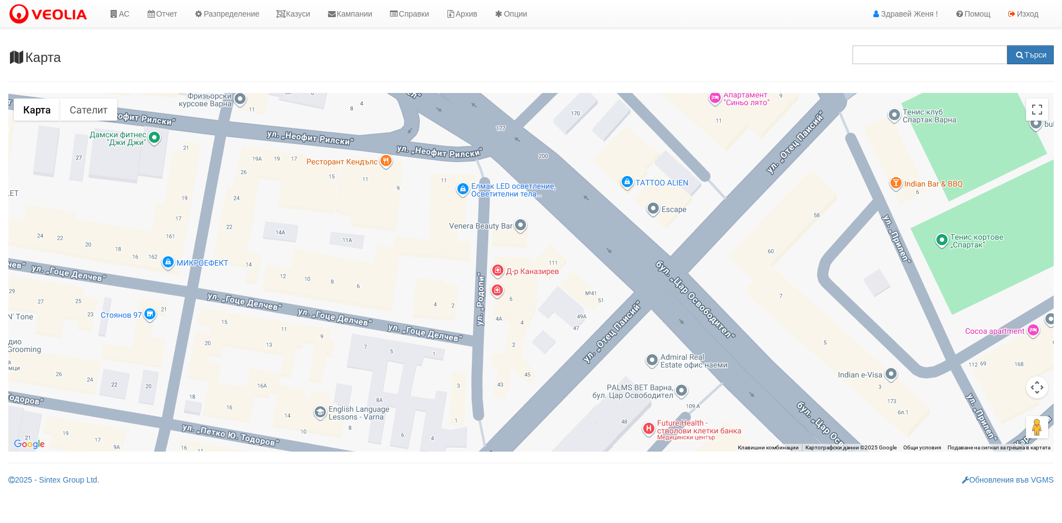
drag, startPoint x: 575, startPoint y: 242, endPoint x: 625, endPoint y: 343, distance: 112.5
click at [625, 343] on div at bounding box center [530, 272] width 1045 height 358
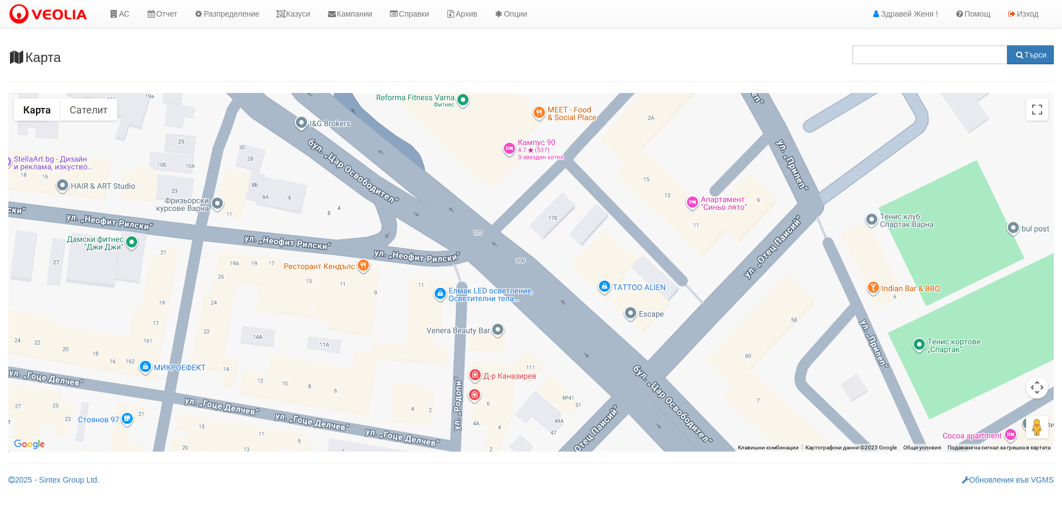
drag, startPoint x: 659, startPoint y: 292, endPoint x: 608, endPoint y: 403, distance: 121.5
click at [617, 397] on div at bounding box center [530, 272] width 1045 height 358
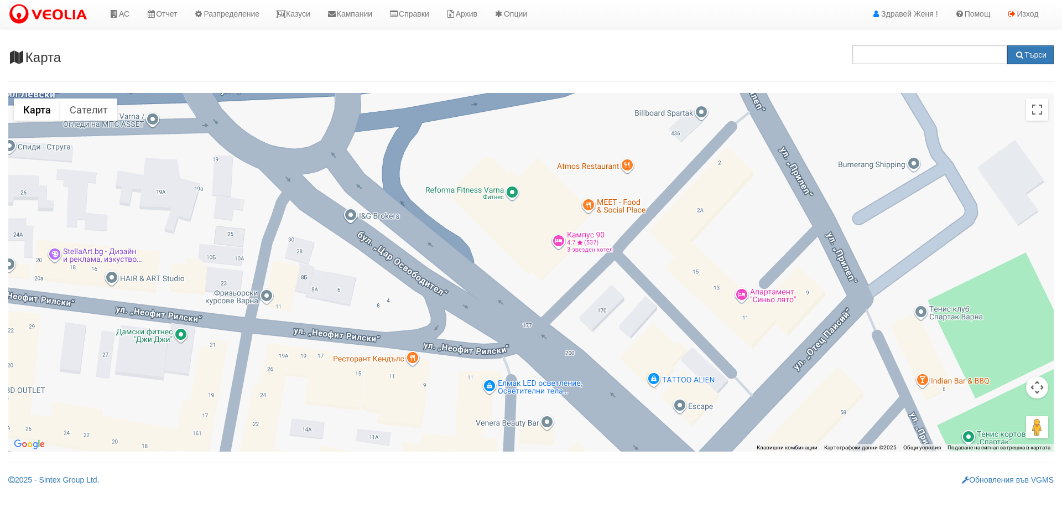
drag, startPoint x: 540, startPoint y: 212, endPoint x: 617, endPoint y: 288, distance: 107.2
click at [617, 288] on div at bounding box center [530, 272] width 1045 height 358
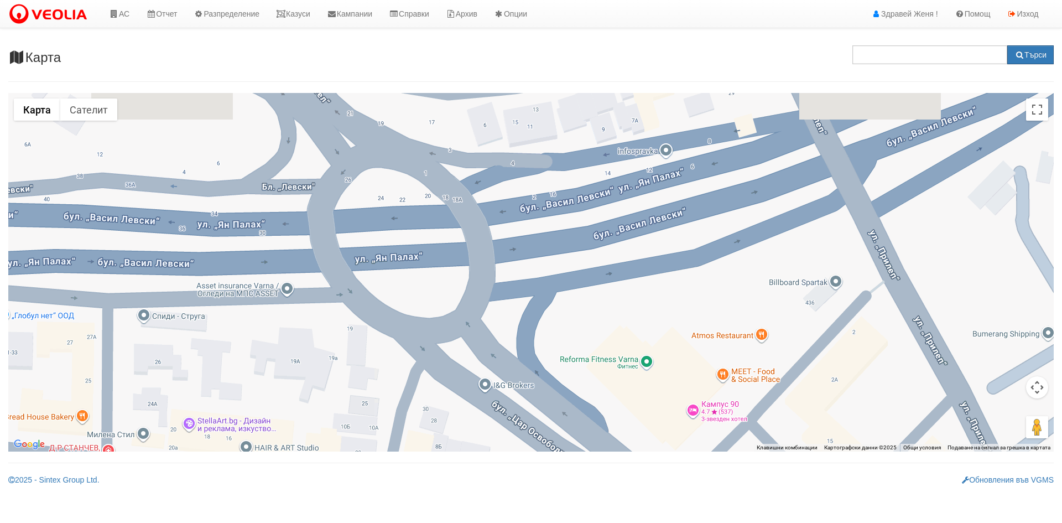
drag, startPoint x: 520, startPoint y: 226, endPoint x: 655, endPoint y: 395, distance: 216.8
click at [655, 395] on div at bounding box center [530, 272] width 1045 height 358
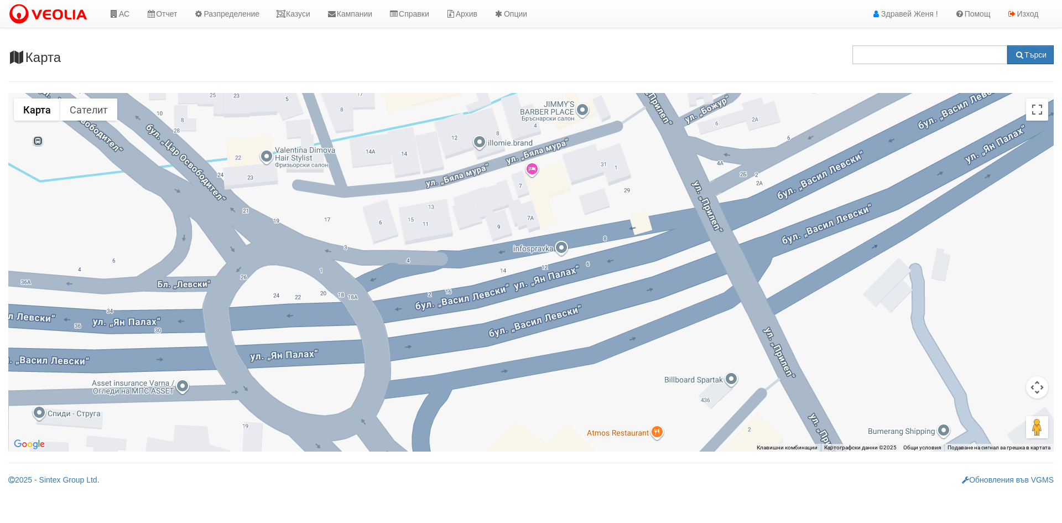
drag, startPoint x: 647, startPoint y: 284, endPoint x: 535, endPoint y: 394, distance: 156.8
click at [538, 393] on div at bounding box center [530, 272] width 1045 height 358
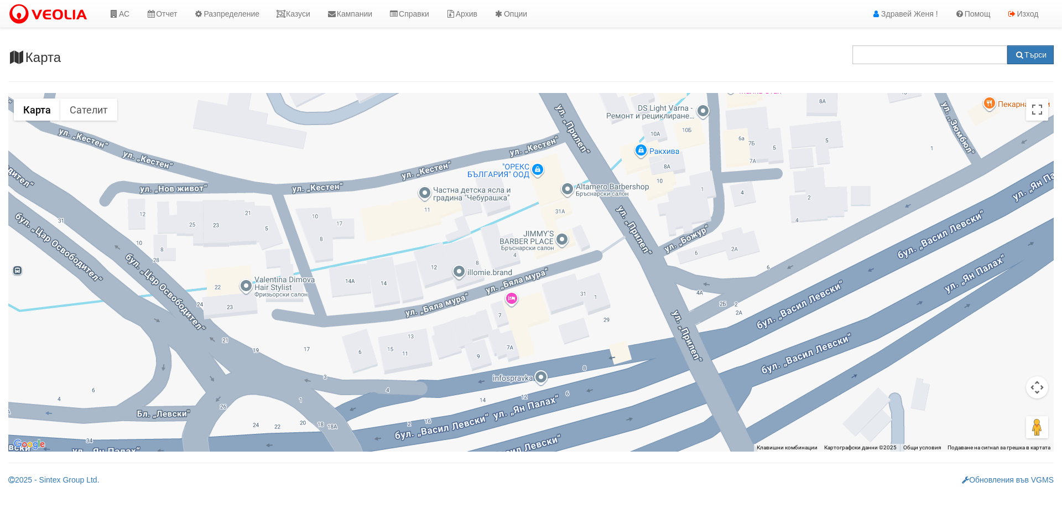
drag, startPoint x: 584, startPoint y: 244, endPoint x: 570, endPoint y: 371, distance: 127.5
click at [570, 371] on div at bounding box center [530, 272] width 1045 height 358
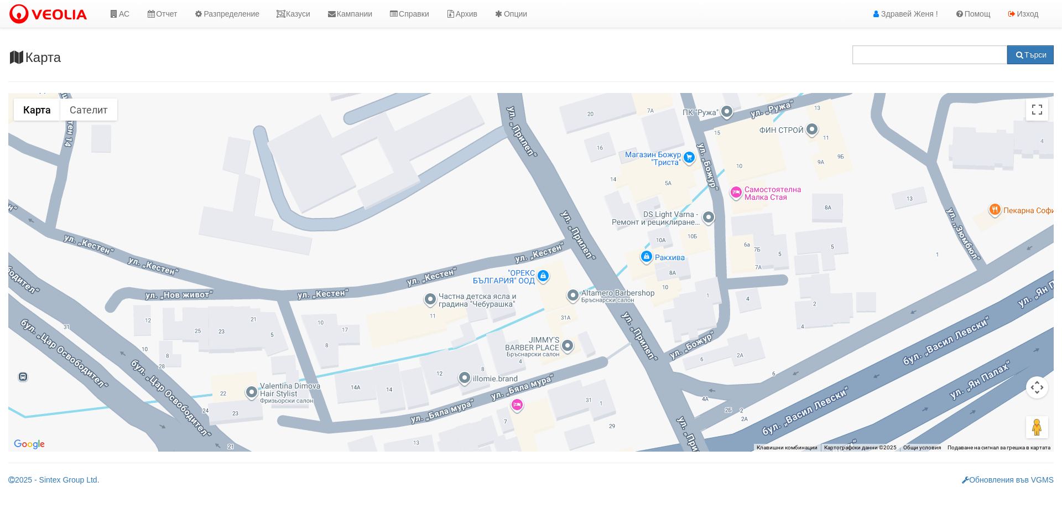
drag, startPoint x: 552, startPoint y: 209, endPoint x: 560, endPoint y: 319, distance: 110.9
click at [560, 319] on div at bounding box center [530, 272] width 1045 height 358
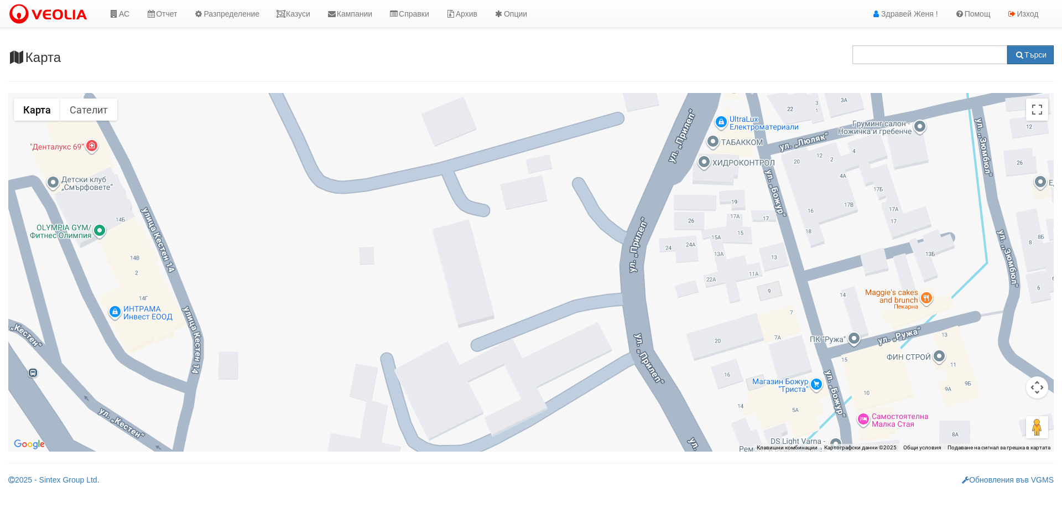
drag, startPoint x: 597, startPoint y: 205, endPoint x: 723, endPoint y: 429, distance: 257.5
click at [723, 429] on div at bounding box center [530, 272] width 1045 height 358
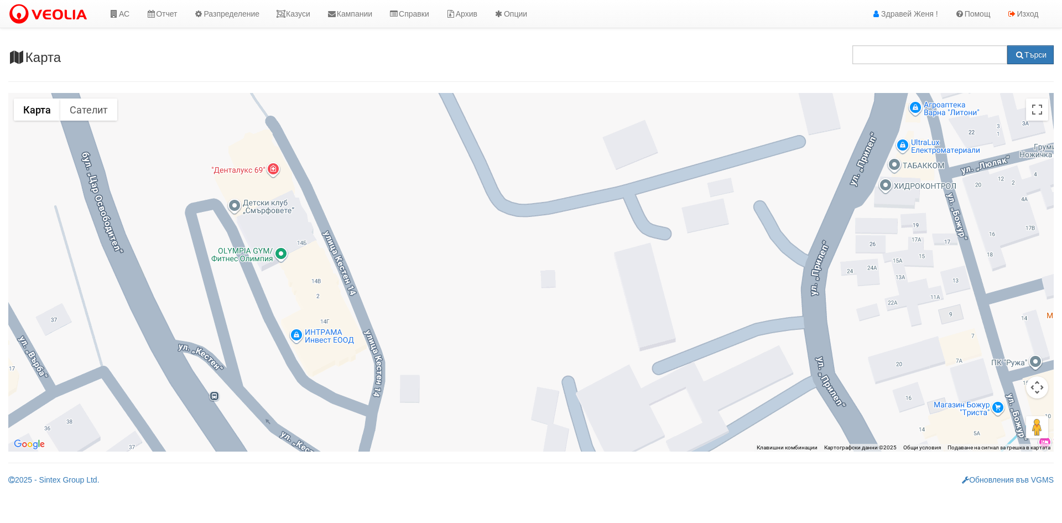
drag, startPoint x: 635, startPoint y: 217, endPoint x: 820, endPoint y: 241, distance: 186.2
click at [820, 241] on div at bounding box center [530, 272] width 1045 height 358
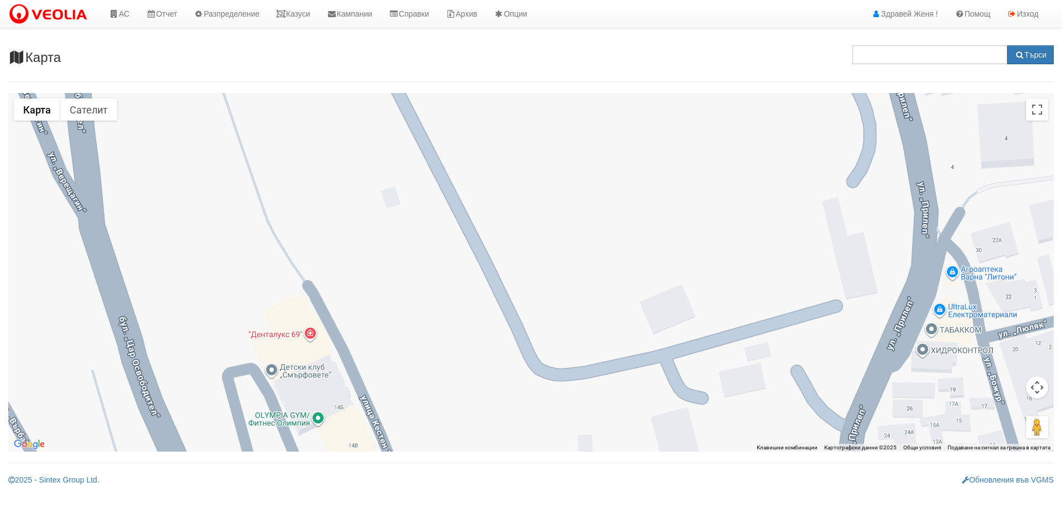
drag, startPoint x: 499, startPoint y: 275, endPoint x: 520, endPoint y: 467, distance: 193.6
click at [520, 467] on div "Карта Данните се зареждат... Търси ← Преместване наляво → Преместване надясно ↑…" at bounding box center [531, 262] width 1062 height 446
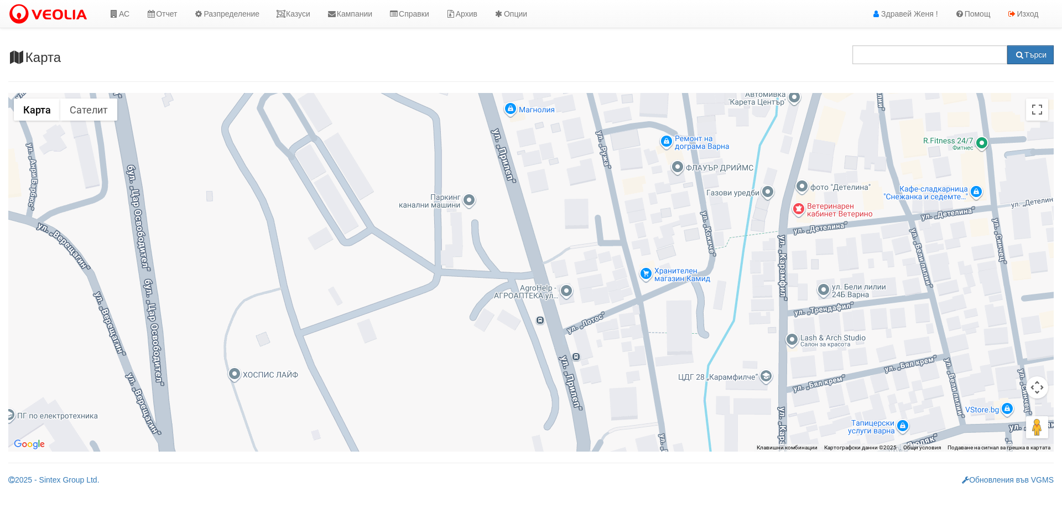
drag, startPoint x: 566, startPoint y: 310, endPoint x: 421, endPoint y: 409, distance: 175.2
click at [421, 409] on div at bounding box center [530, 272] width 1045 height 358
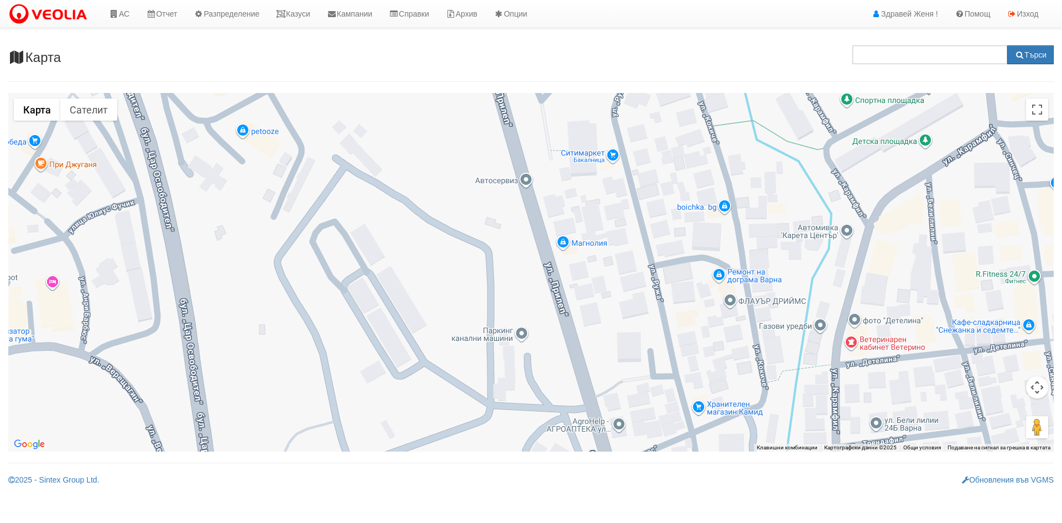
drag, startPoint x: 443, startPoint y: 270, endPoint x: 498, endPoint y: 411, distance: 150.8
click at [498, 411] on div at bounding box center [530, 272] width 1045 height 358
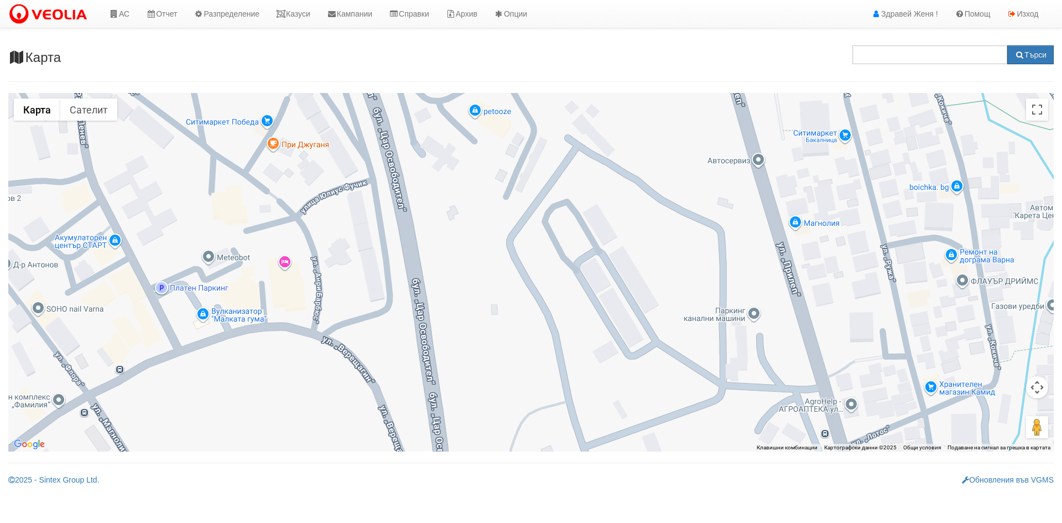
drag, startPoint x: 415, startPoint y: 277, endPoint x: 652, endPoint y: 258, distance: 237.5
click at [652, 258] on div at bounding box center [530, 272] width 1045 height 358
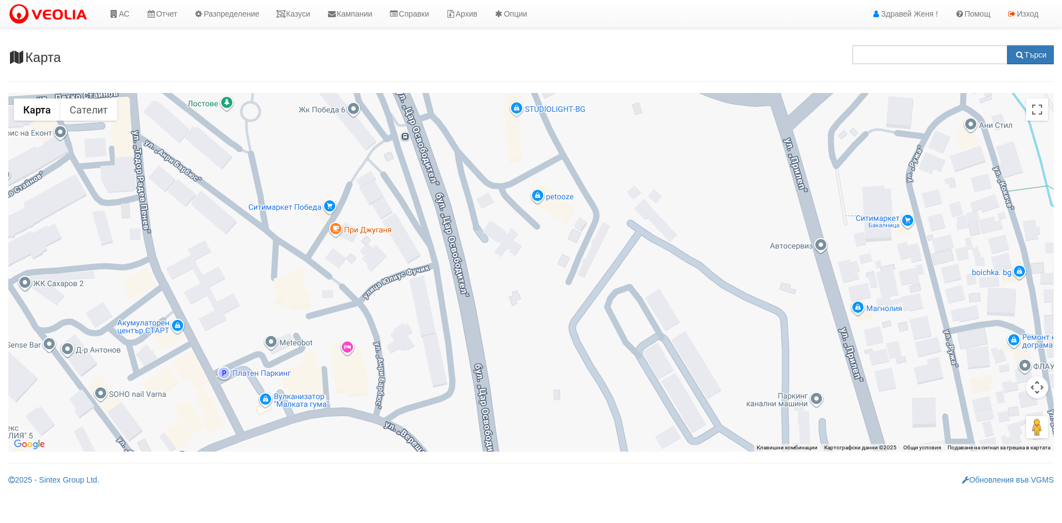
drag, startPoint x: 398, startPoint y: 288, endPoint x: 466, endPoint y: 373, distance: 109.0
click at [466, 373] on div at bounding box center [530, 272] width 1045 height 358
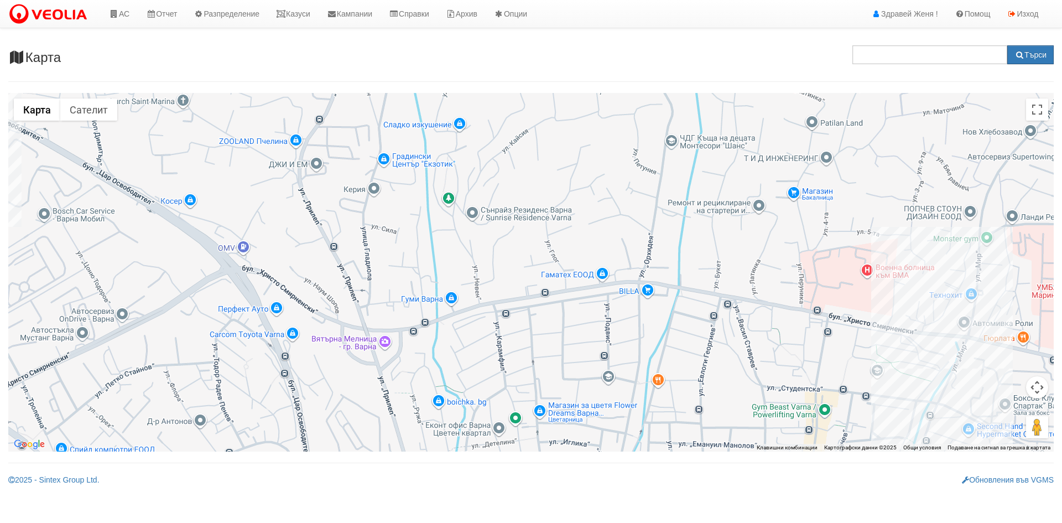
drag, startPoint x: 607, startPoint y: 314, endPoint x: 441, endPoint y: 376, distance: 177.6
click at [441, 376] on div at bounding box center [530, 272] width 1045 height 358
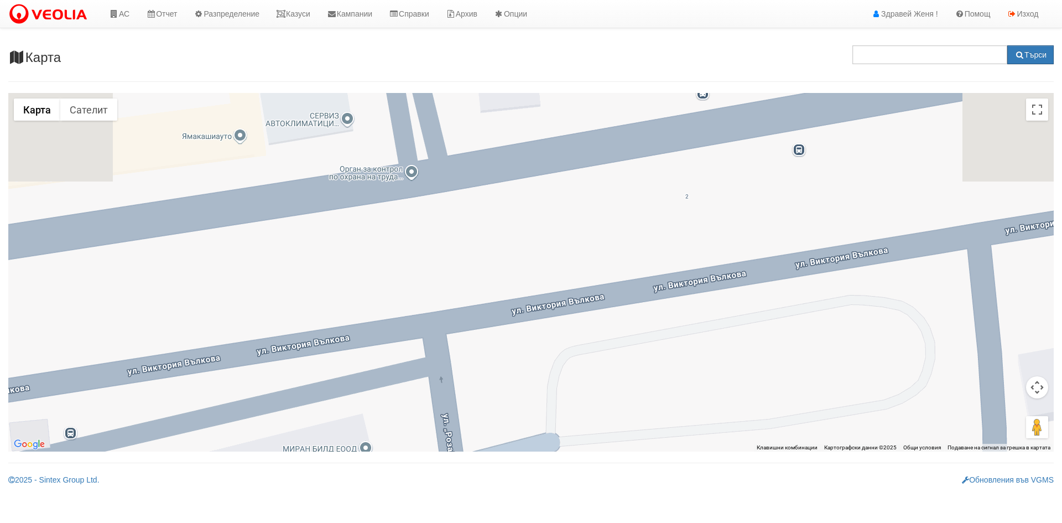
drag, startPoint x: 578, startPoint y: 328, endPoint x: 534, endPoint y: 549, distance: 225.1
click at [534, 493] on html "АС Отчет Настройки Период Глобални Параметри Сваляне Отчетни Карти Нулиране УДР" at bounding box center [531, 246] width 1062 height 493
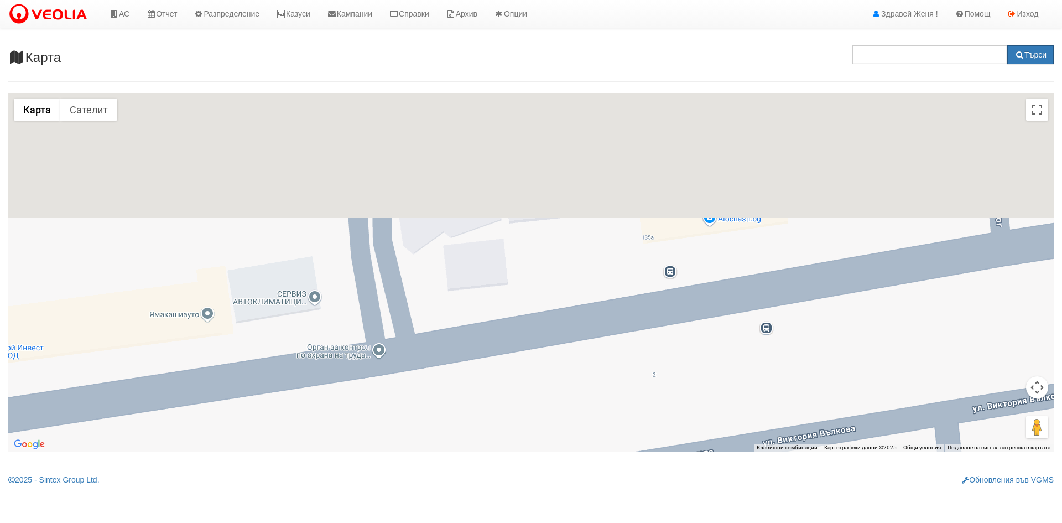
drag, startPoint x: 547, startPoint y: 279, endPoint x: 522, endPoint y: 495, distance: 217.2
click at [522, 493] on html "АС Отчет Настройки Период Глобални Параметри Сваляне Отчетни Карти Нулиране УДР" at bounding box center [531, 246] width 1062 height 493
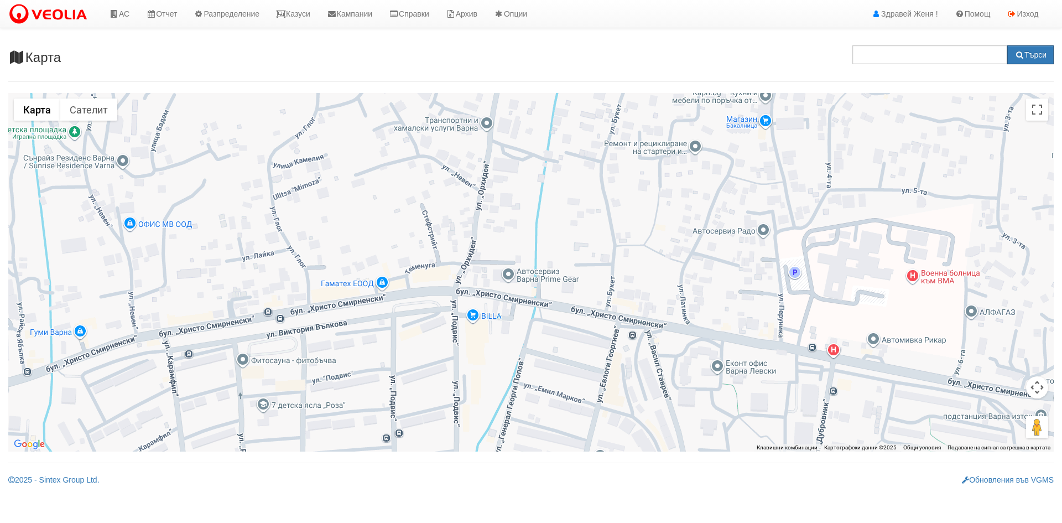
drag, startPoint x: 829, startPoint y: 295, endPoint x: 415, endPoint y: 265, distance: 414.8
click at [415, 265] on div at bounding box center [530, 272] width 1045 height 358
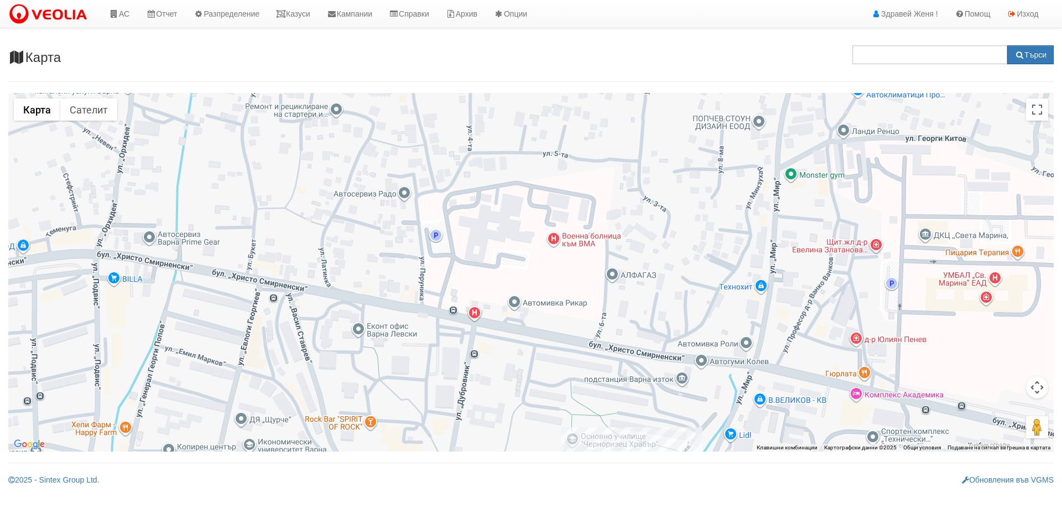
drag, startPoint x: 875, startPoint y: 262, endPoint x: 504, endPoint y: 226, distance: 372.9
click at [504, 226] on div at bounding box center [530, 272] width 1045 height 358
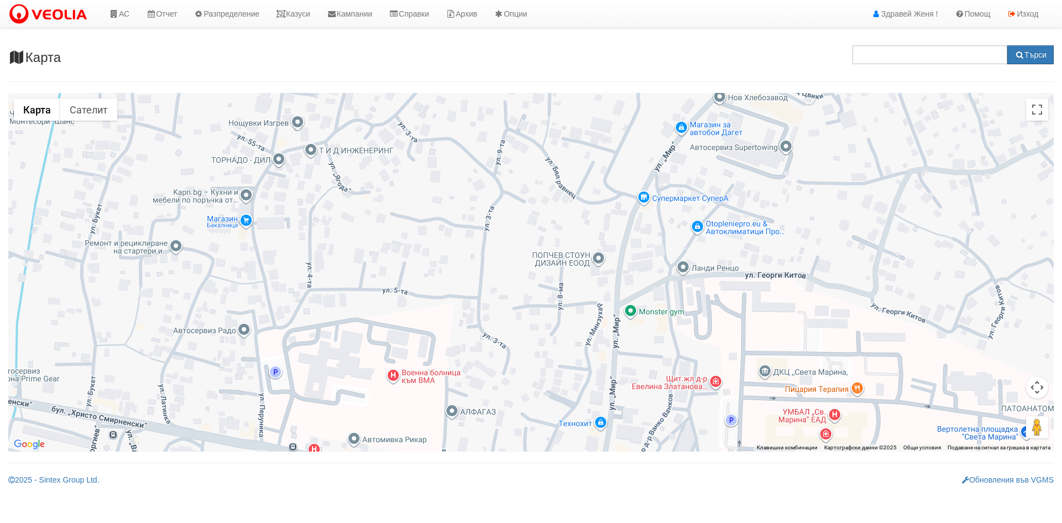
drag, startPoint x: 717, startPoint y: 212, endPoint x: 556, endPoint y: 351, distance: 212.6
click at [556, 351] on div at bounding box center [530, 272] width 1045 height 358
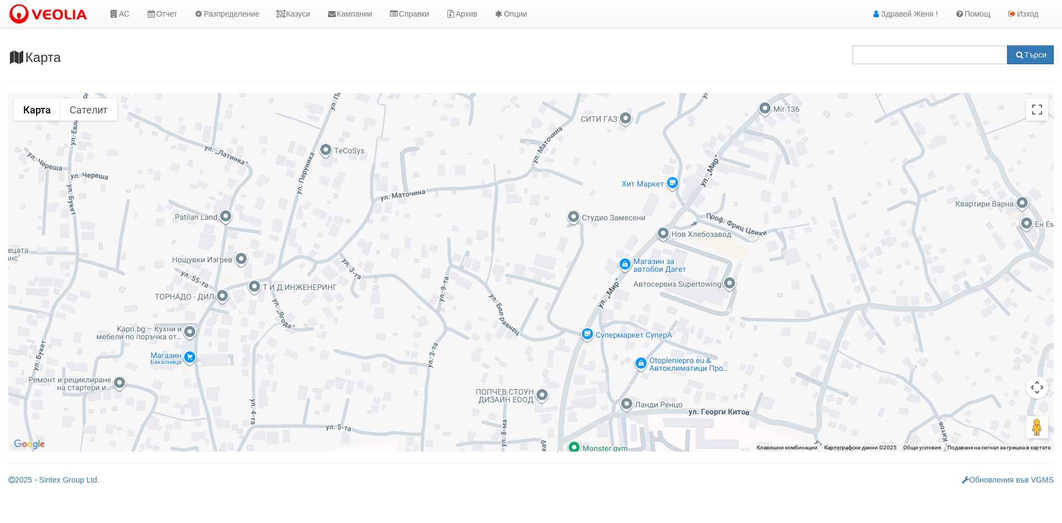
drag, startPoint x: 679, startPoint y: 280, endPoint x: 622, endPoint y: 415, distance: 146.3
click at [622, 415] on div at bounding box center [530, 272] width 1045 height 358
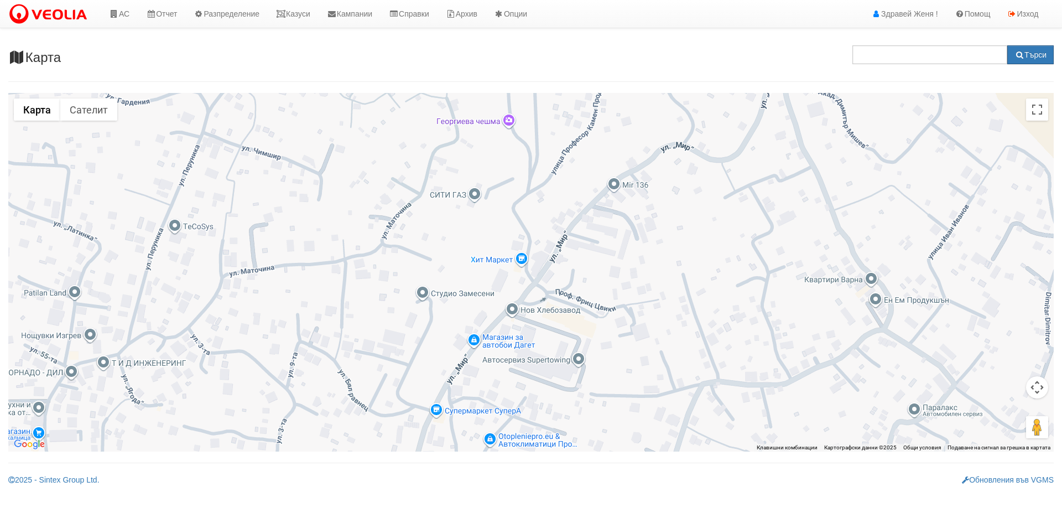
drag, startPoint x: 758, startPoint y: 258, endPoint x: 606, endPoint y: 335, distance: 170.7
click at [606, 335] on div at bounding box center [530, 272] width 1045 height 358
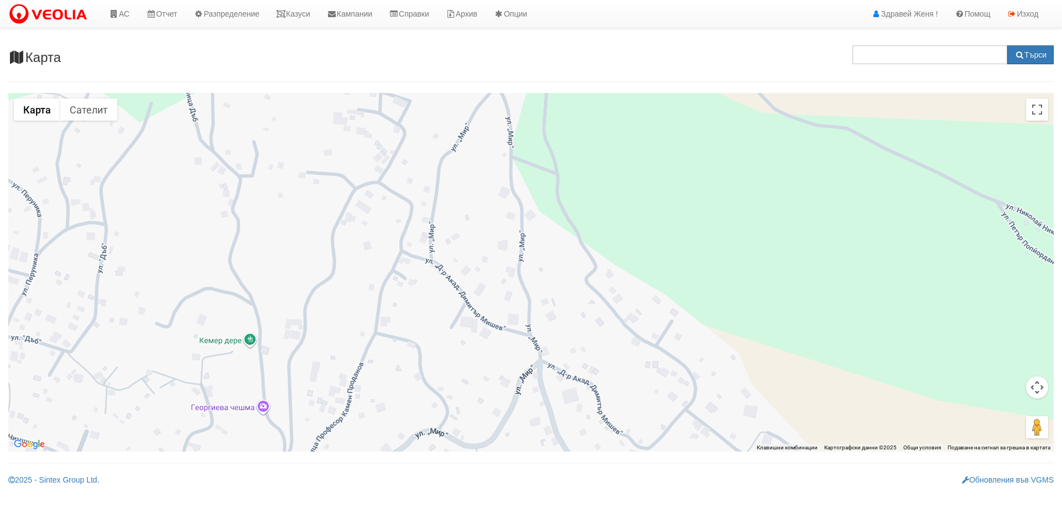
drag, startPoint x: 605, startPoint y: 261, endPoint x: 355, endPoint y: 549, distance: 381.1
click at [355, 493] on html "АС Отчет Настройки Период Глобални Параметри Сваляне Отчетни Карти Нулиране УДР" at bounding box center [531, 246] width 1062 height 493
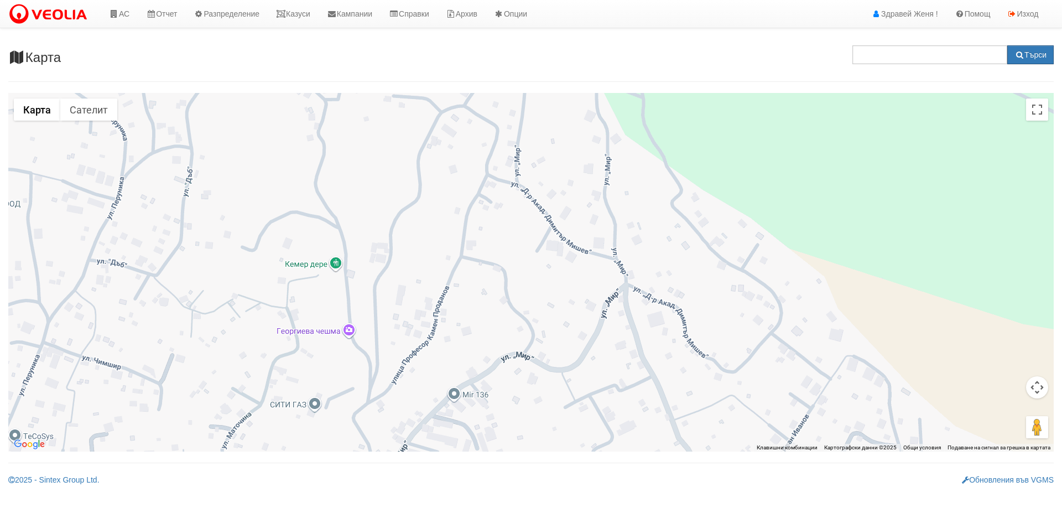
drag, startPoint x: 423, startPoint y: 347, endPoint x: 515, endPoint y: 245, distance: 137.8
click at [515, 248] on div at bounding box center [530, 272] width 1045 height 358
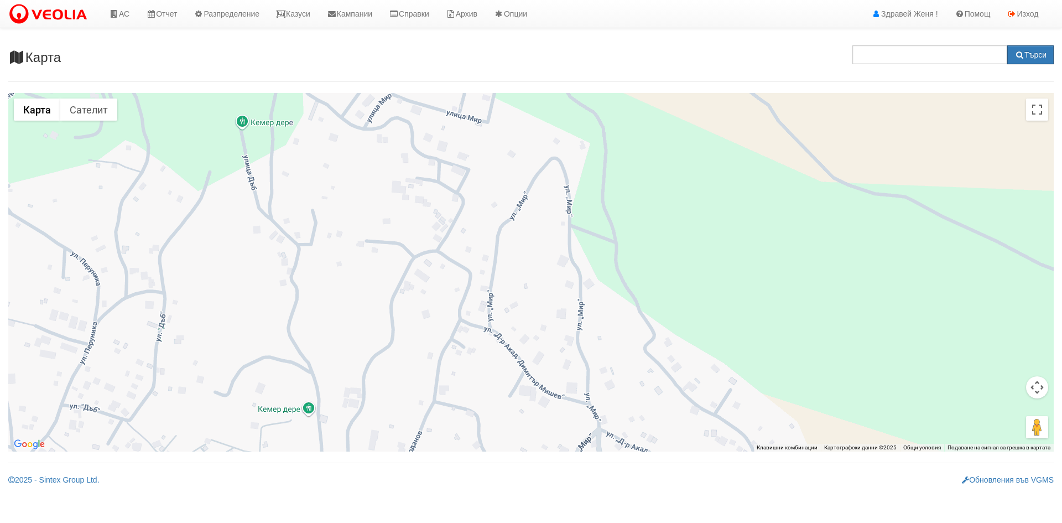
drag, startPoint x: 519, startPoint y: 380, endPoint x: 488, endPoint y: 549, distance: 171.6
click at [488, 493] on html "АС Отчет Настройки Период Глобални Параметри Сваляне Отчетни Карти Нулиране УДР" at bounding box center [531, 246] width 1062 height 493
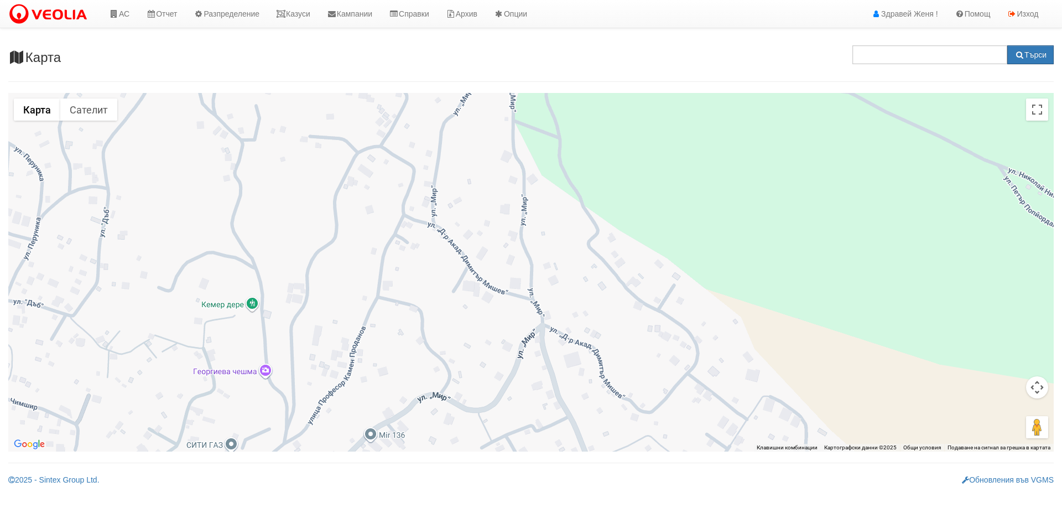
drag, startPoint x: 561, startPoint y: 425, endPoint x: 503, endPoint y: 316, distance: 123.7
click at [503, 316] on div at bounding box center [530, 272] width 1045 height 358
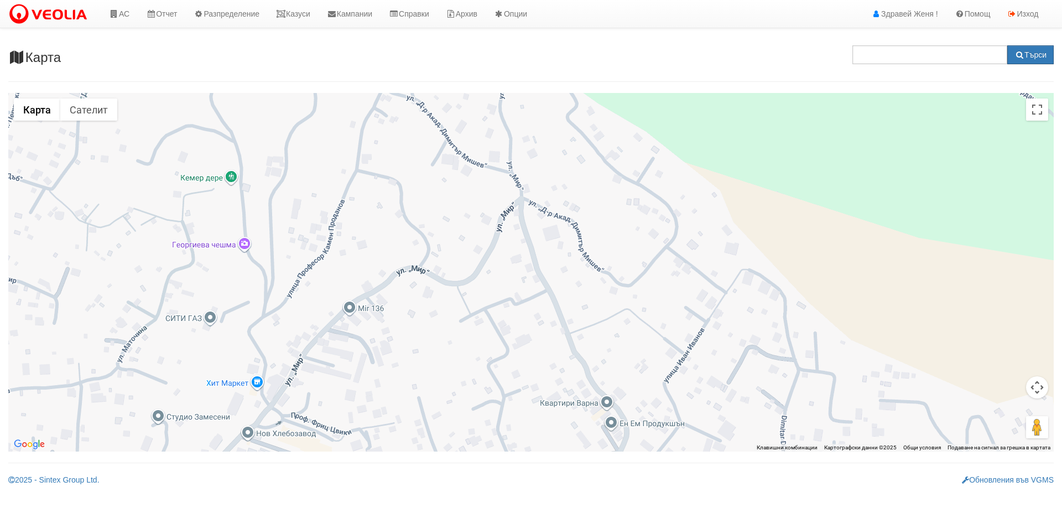
drag, startPoint x: 503, startPoint y: 399, endPoint x: 482, endPoint y: 270, distance: 131.1
click at [482, 270] on div at bounding box center [530, 272] width 1045 height 358
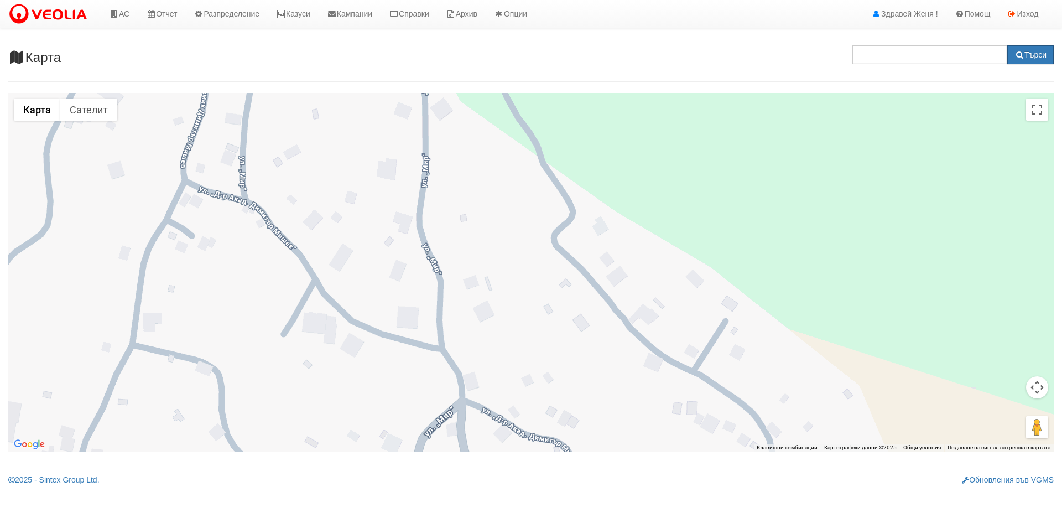
drag, startPoint x: 483, startPoint y: 218, endPoint x: 347, endPoint y: 476, distance: 291.7
click at [351, 493] on html "АС Отчет Настройки Период Глобални Параметри Сваляне Отчетни Карти Нулиране УДР" at bounding box center [531, 246] width 1062 height 493
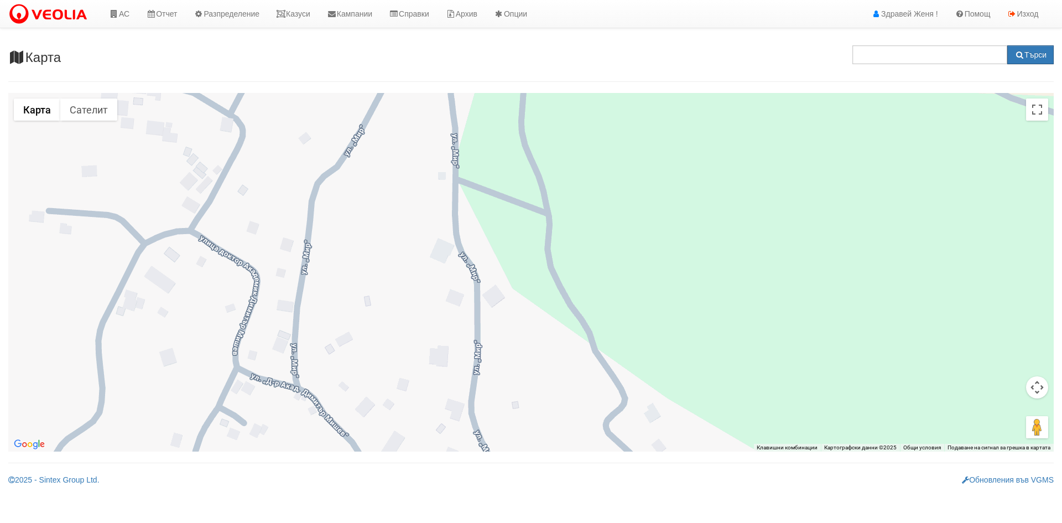
drag, startPoint x: 359, startPoint y: 358, endPoint x: 415, endPoint y: 546, distance: 196.2
click at [415, 493] on html "АС Отчет Настройки Период Глобални Параметри Сваляне Отчетни Карти Нулиране УДР" at bounding box center [531, 246] width 1062 height 493
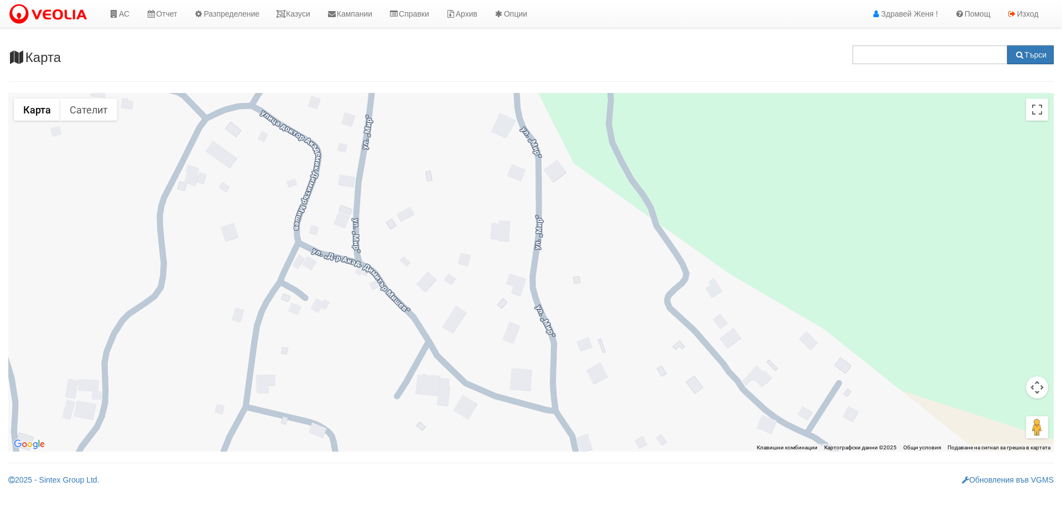
drag, startPoint x: 370, startPoint y: 421, endPoint x: 423, endPoint y: 300, distance: 132.5
click at [423, 300] on div at bounding box center [530, 272] width 1045 height 358
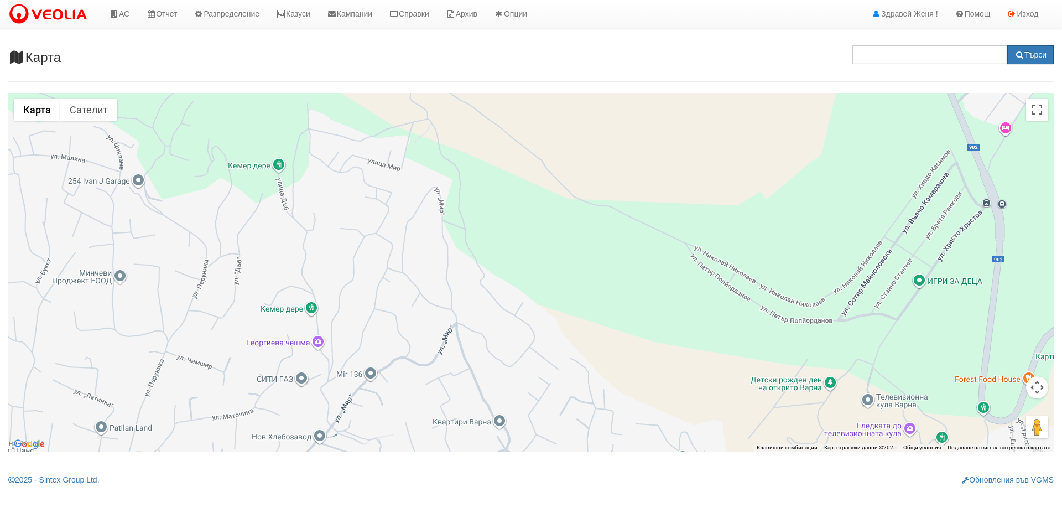
click at [316, 346] on div at bounding box center [530, 272] width 1045 height 358
click at [317, 340] on div "Георгиева чешма Георгиева чешма Каменарски ДолПриморски 9010 Варна България Пре…" at bounding box center [530, 272] width 1045 height 358
click at [373, 272] on button "Затваряне" at bounding box center [371, 278] width 27 height 27
click at [310, 306] on div at bounding box center [530, 272] width 1045 height 358
click at [365, 228] on button "Затваряне" at bounding box center [364, 236] width 27 height 27
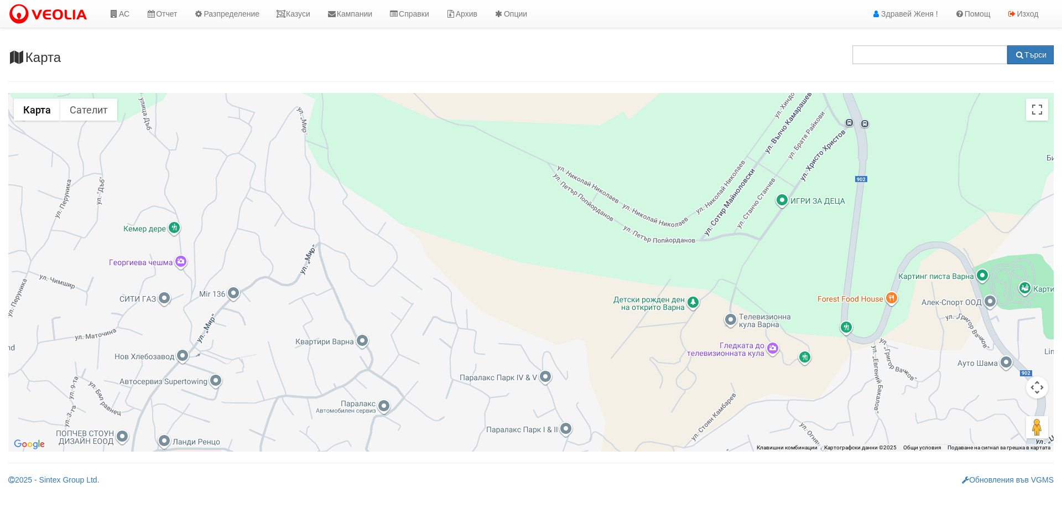
drag, startPoint x: 739, startPoint y: 345, endPoint x: 600, endPoint y: 263, distance: 162.1
click at [600, 263] on div at bounding box center [530, 272] width 1045 height 358
click at [771, 351] on div at bounding box center [530, 272] width 1045 height 358
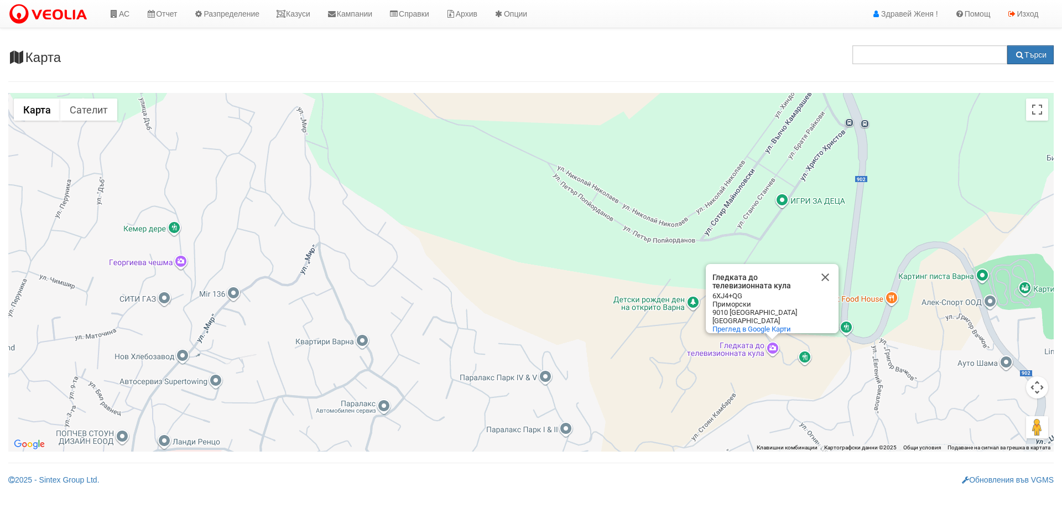
click at [814, 380] on div "Гледката до телевизионната кула Гледката до телевизионната кула 6XJ4+QG Приморс…" at bounding box center [530, 272] width 1045 height 358
click at [880, 321] on div "Гледката до телевизионната кула Гледката до телевизионната кула 6XJ4+QG Приморс…" at bounding box center [530, 272] width 1045 height 358
click at [799, 381] on div "Гледката до телевизионната кула Гледката до телевизионната кула 6XJ4+QG Приморс…" at bounding box center [530, 272] width 1045 height 358
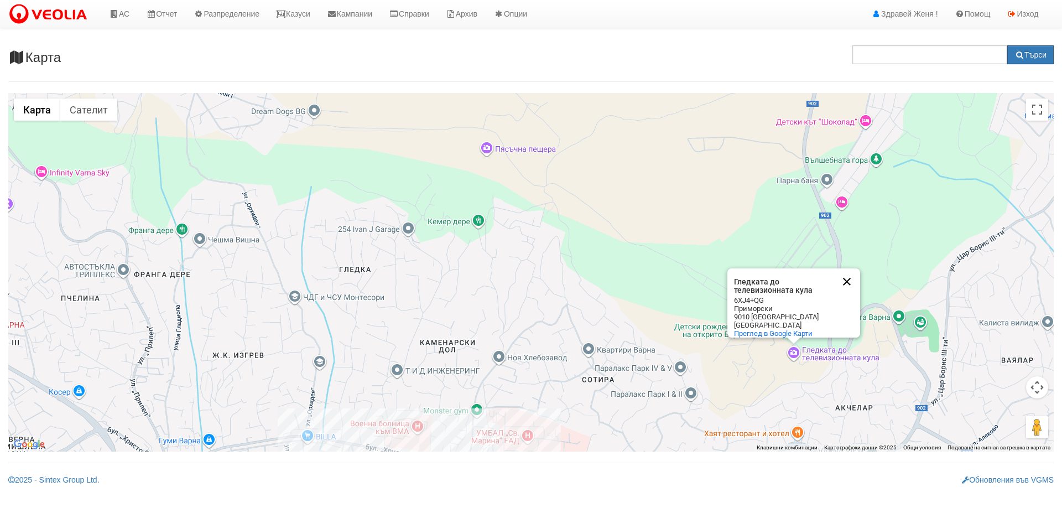
click at [844, 274] on button "Затваряне" at bounding box center [847, 281] width 27 height 27
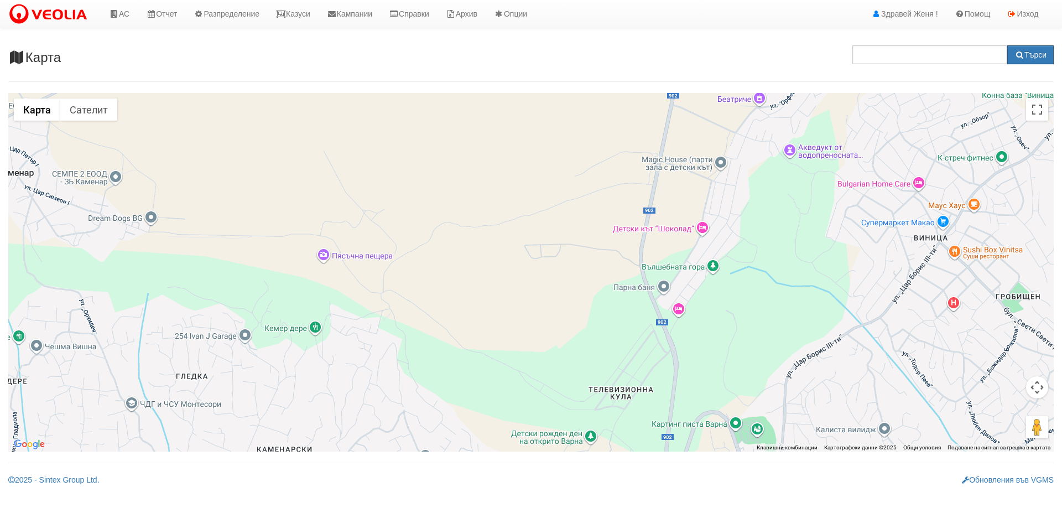
drag, startPoint x: 825, startPoint y: 284, endPoint x: 659, endPoint y: 395, distance: 199.4
click at [659, 395] on div at bounding box center [530, 272] width 1045 height 358
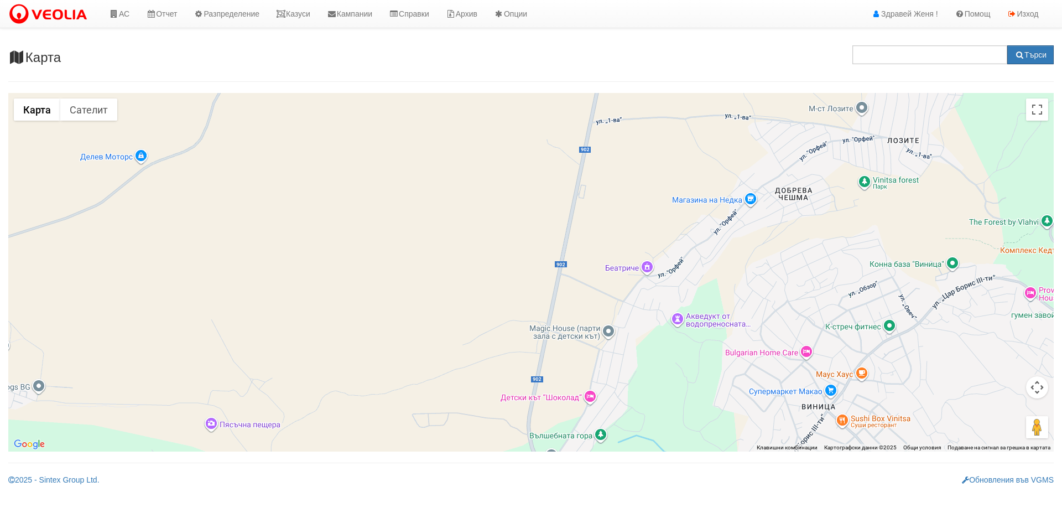
drag, startPoint x: 687, startPoint y: 275, endPoint x: 566, endPoint y: 453, distance: 214.9
click at [575, 449] on div at bounding box center [530, 272] width 1045 height 358
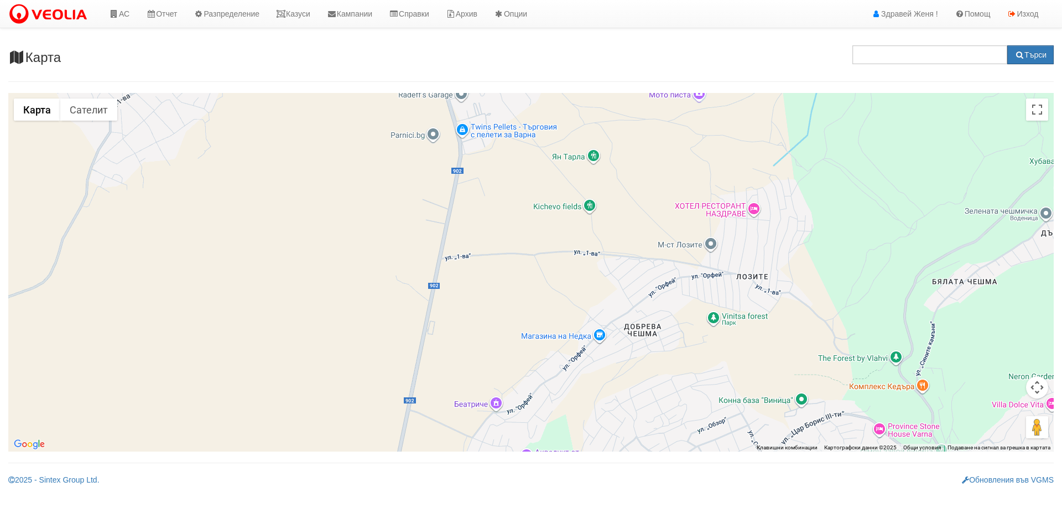
drag, startPoint x: 721, startPoint y: 268, endPoint x: 570, endPoint y: 405, distance: 204.0
click at [570, 405] on div at bounding box center [530, 272] width 1045 height 358
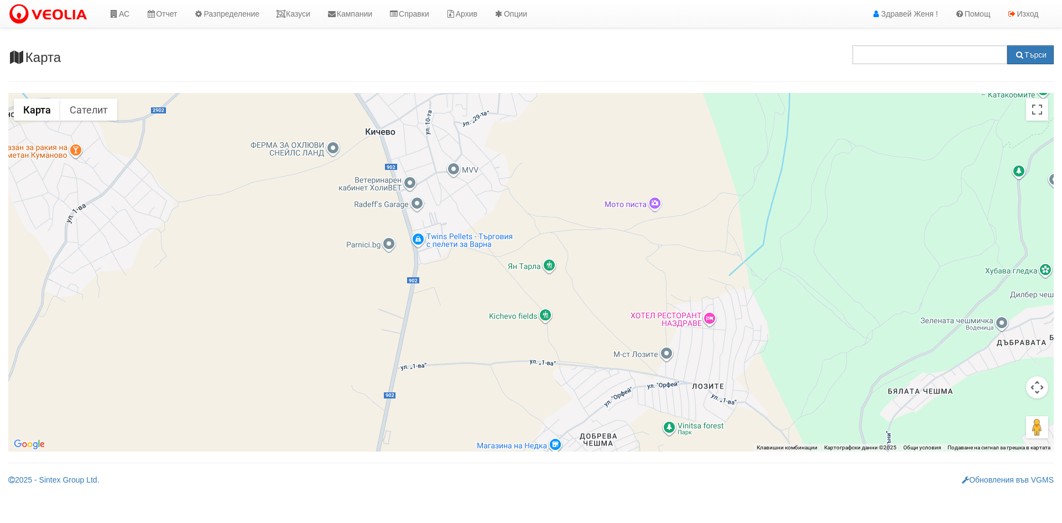
drag, startPoint x: 752, startPoint y: 294, endPoint x: 705, endPoint y: 409, distance: 124.6
click at [705, 409] on div at bounding box center [530, 272] width 1045 height 358
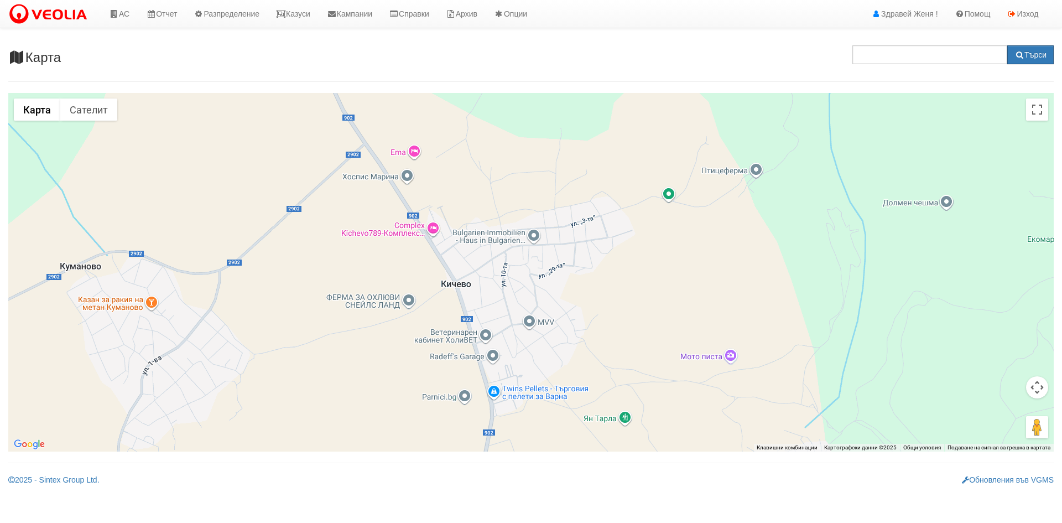
drag, startPoint x: 597, startPoint y: 270, endPoint x: 673, endPoint y: 423, distance: 170.9
click at [673, 423] on div at bounding box center [530, 272] width 1045 height 358
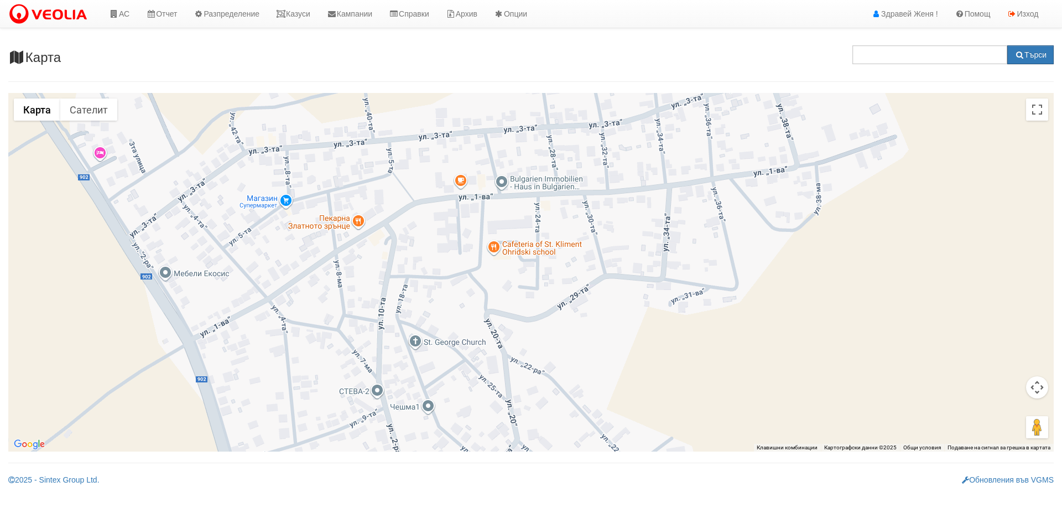
drag, startPoint x: 566, startPoint y: 175, endPoint x: 527, endPoint y: 291, distance: 123.0
click at [527, 291] on div at bounding box center [530, 272] width 1045 height 358
click at [343, 227] on div at bounding box center [530, 272] width 1045 height 358
click at [359, 217] on div "Пекарна Златното зрънце Пекарна Златното зрънце ул. „1-ва“ 9000 Кичево България…" at bounding box center [530, 272] width 1045 height 358
click at [128, 15] on link "АС" at bounding box center [119, 14] width 37 height 28
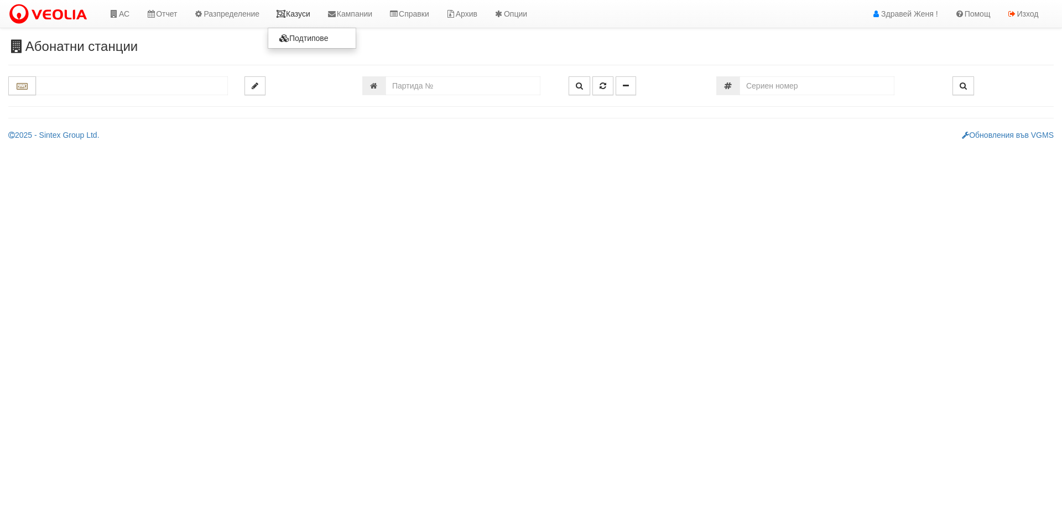
click at [305, 17] on link "Казуси" at bounding box center [293, 14] width 51 height 28
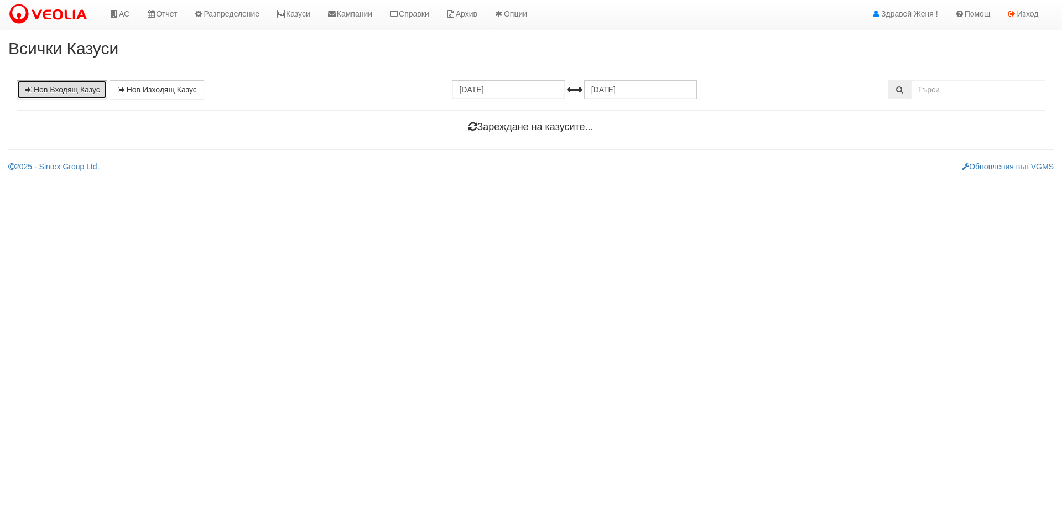
click at [93, 86] on link "Нов Входящ Казус" at bounding box center [62, 89] width 91 height 19
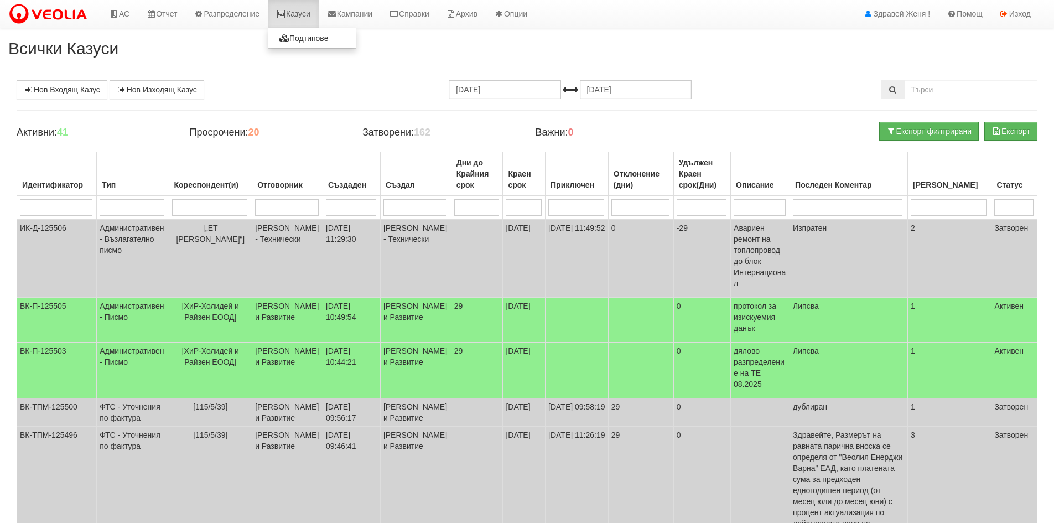
click at [298, 11] on link "Казуси" at bounding box center [293, 14] width 51 height 28
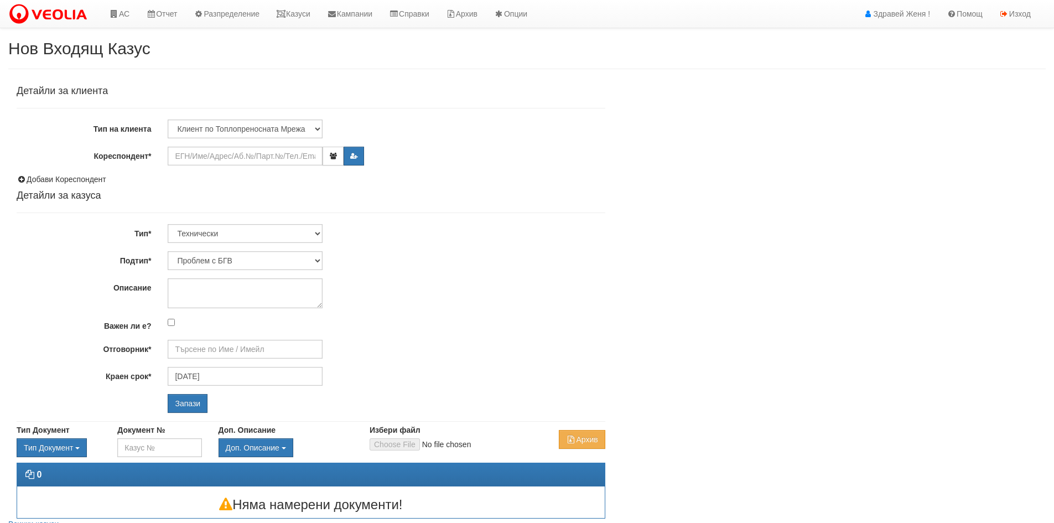
type input "[PERSON_NAME] - Технически"
click at [265, 156] on input "Кореспондент*" at bounding box center [245, 156] width 155 height 19
click at [221, 159] on input "Кореспондент*" at bounding box center [245, 156] width 155 height 19
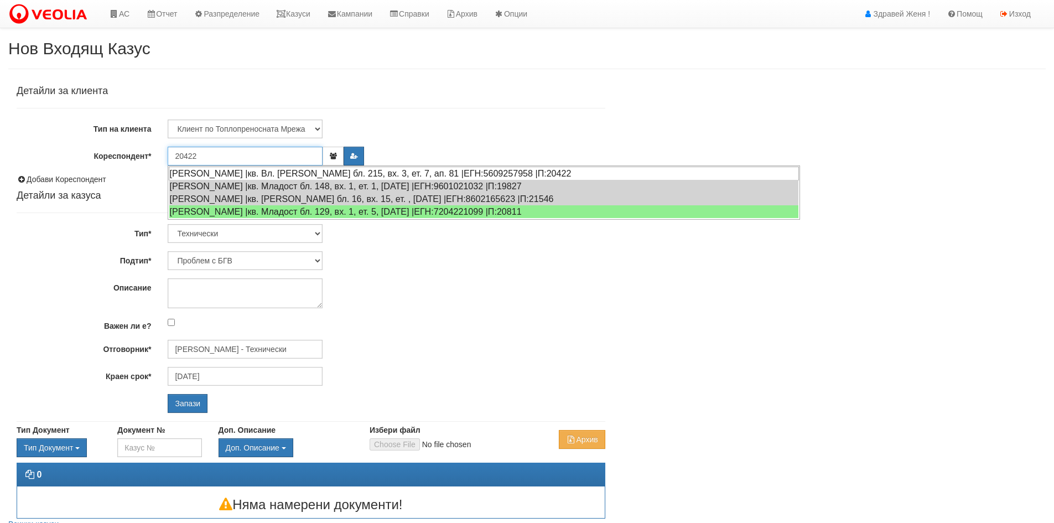
click at [242, 171] on div "ПЕТЯ ГЕОРГИЕВА БАНКОВА |кв. Вл. Варненчик бл. 215, вх. 3, ет. 7, ап. 81 |ЕГН:56…" at bounding box center [484, 173] width 630 height 14
type input "ПЕТЯ ГЕОРГИЕВА БАНКОВА"
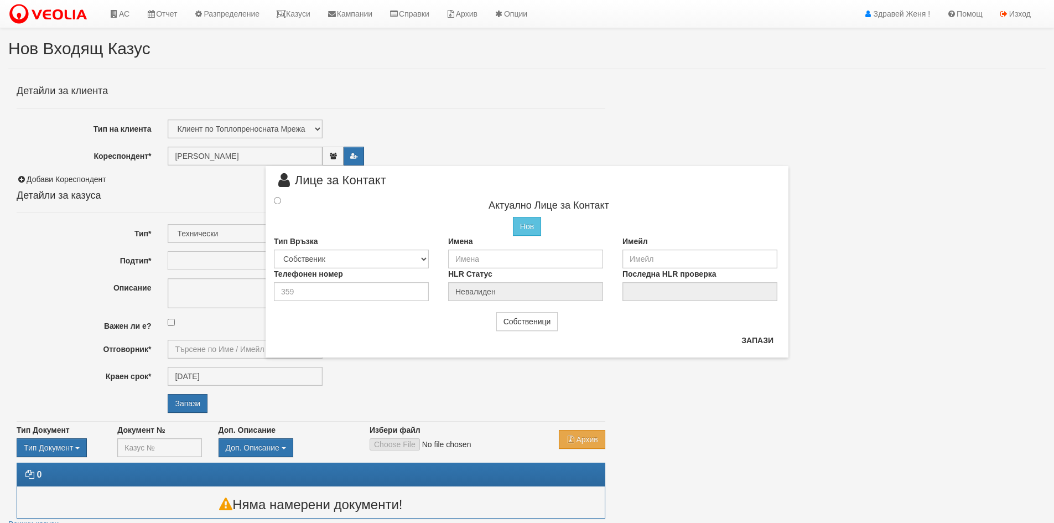
type input "[PERSON_NAME] - Технически"
click at [489, 257] on input "text" at bounding box center [525, 258] width 155 height 19
click at [467, 261] on input "text" at bounding box center [525, 258] width 155 height 19
type input "D"
type input "[PERSON_NAME]"
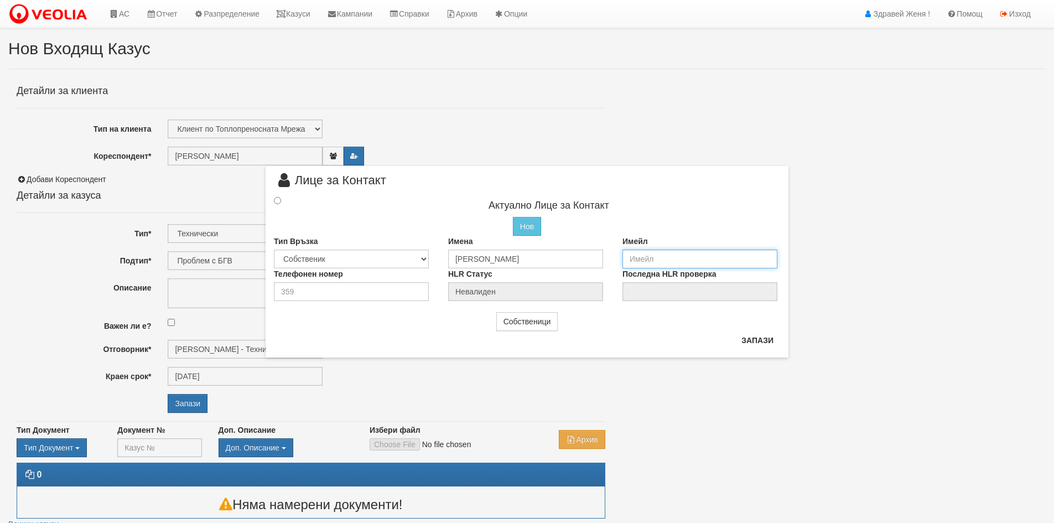
click at [688, 262] on input "email" at bounding box center [699, 258] width 155 height 19
type input "B"
type input "bigshow@abv.bg"
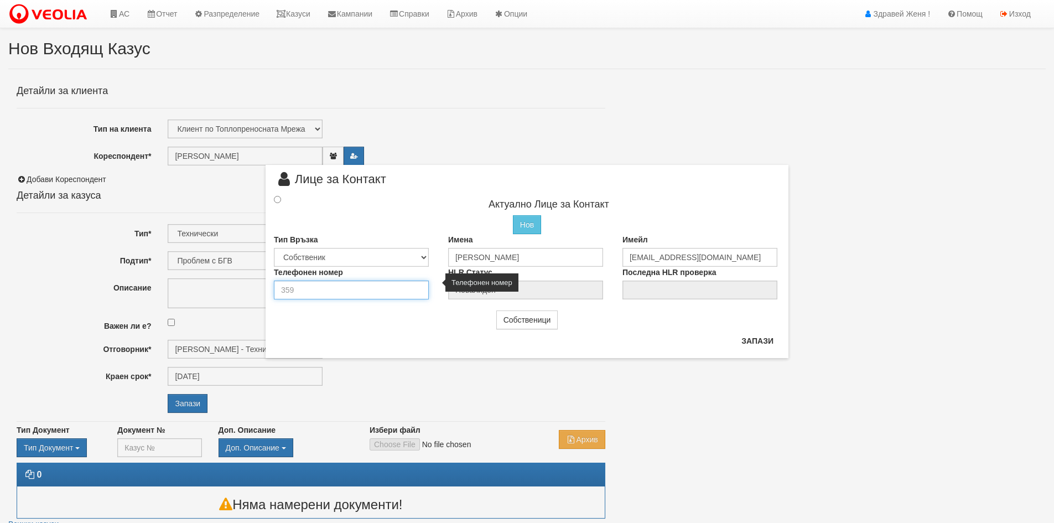
click at [395, 290] on input "number" at bounding box center [351, 289] width 155 height 19
type input "0884491920"
click at [277, 199] on input "radio" at bounding box center [277, 199] width 7 height 7
radio input "true"
type input "Димитър Георгиев Йонков"
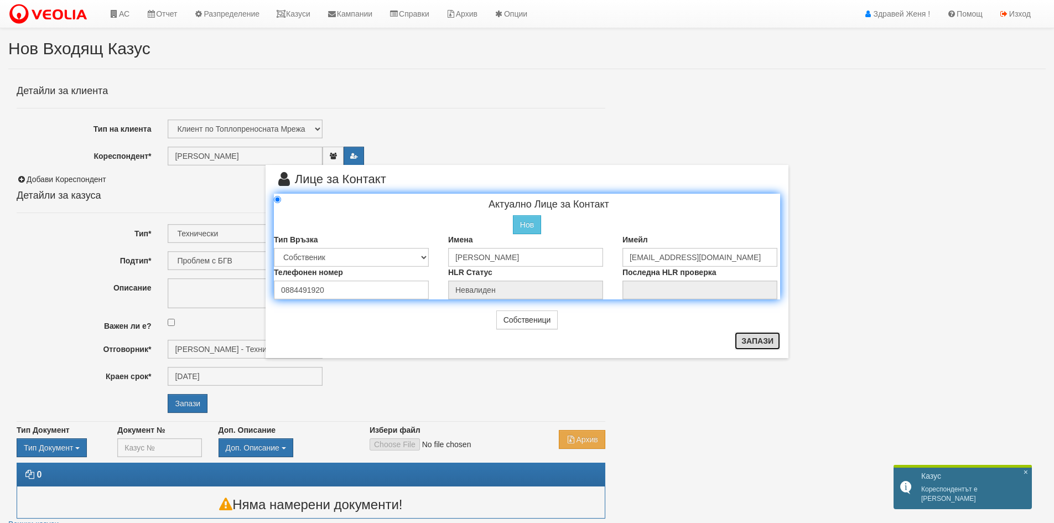
click at [756, 339] on button "Запази" at bounding box center [757, 341] width 45 height 18
radio input "true"
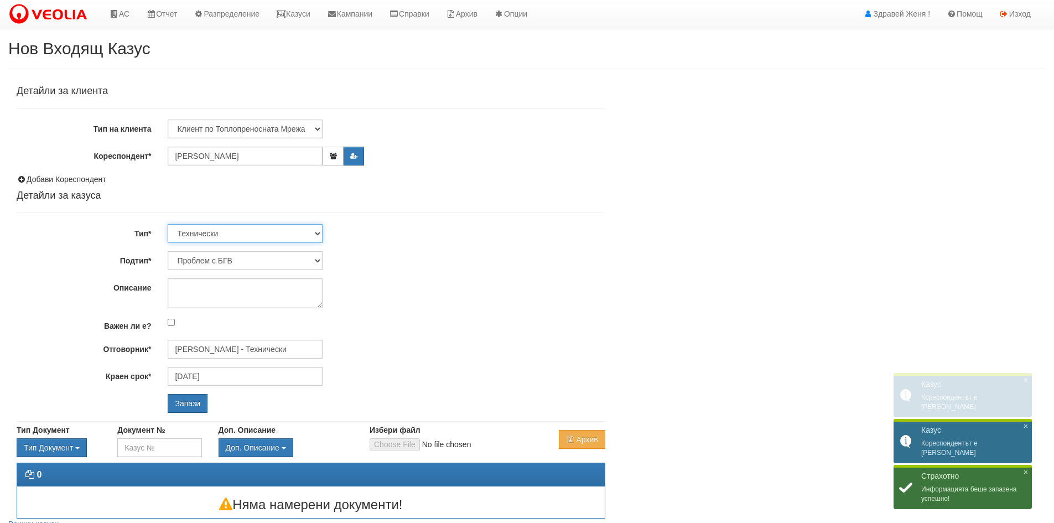
click at [316, 235] on select "Технически ФТС Търговски Административен Производствен Експлоатационен Финансов…" at bounding box center [245, 233] width 155 height 19
select select "1"
click at [168, 224] on select "Технически ФТС Търговски Административен Производствен Експлоатационен Финансов…" at bounding box center [245, 233] width 155 height 19
type input "12/10/2025"
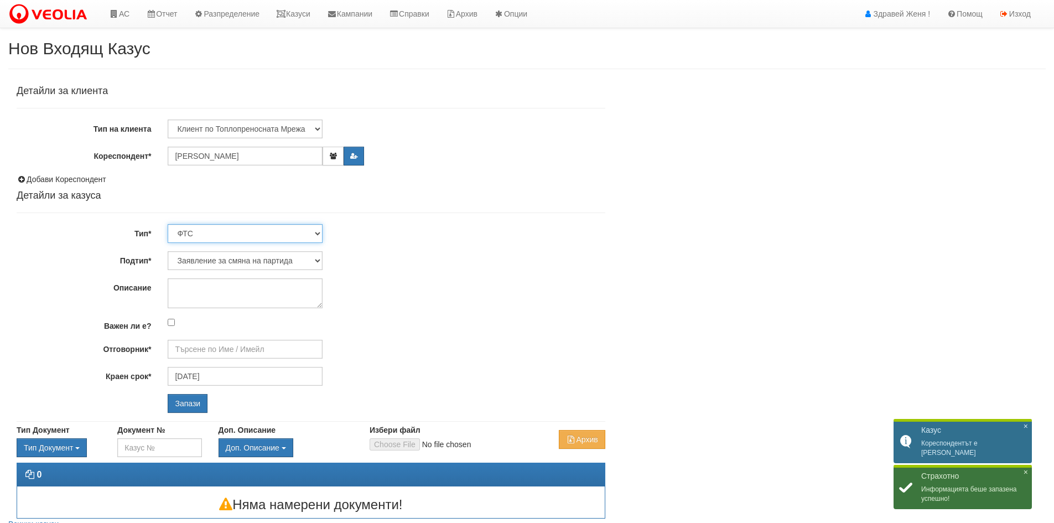
type input "Миглена Михова - Клиенти и Развитие"
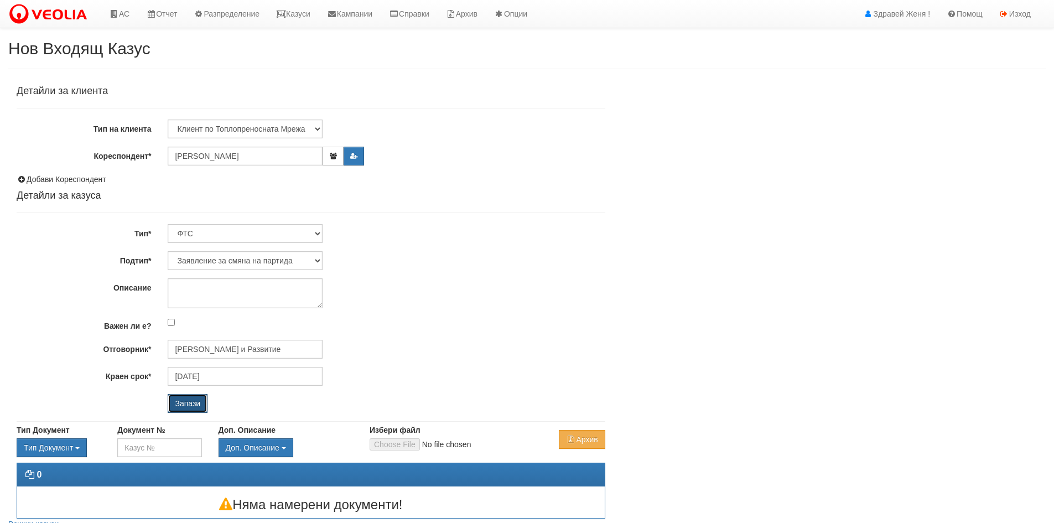
click at [187, 401] on input "Запази" at bounding box center [188, 403] width 40 height 19
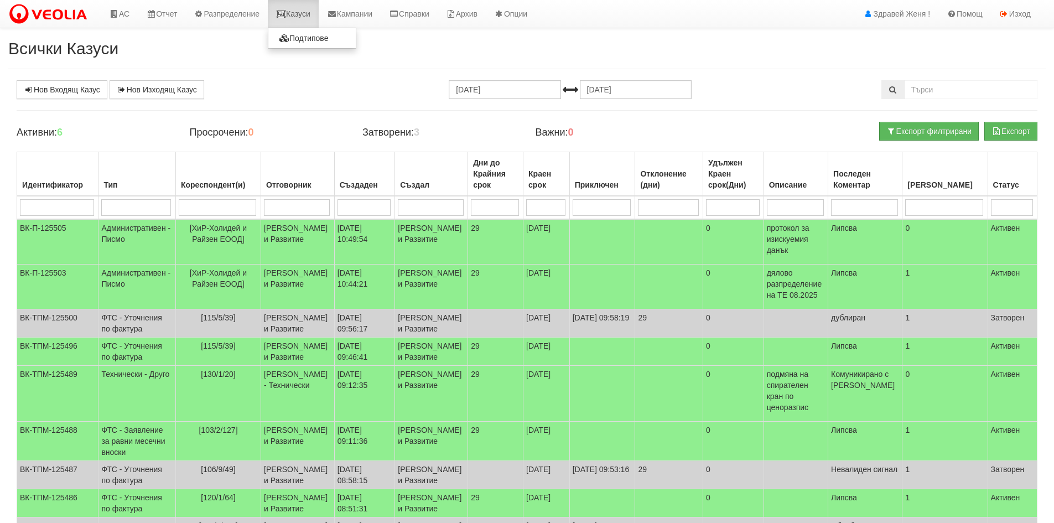
click at [316, 13] on link "Казуси" at bounding box center [293, 14] width 51 height 28
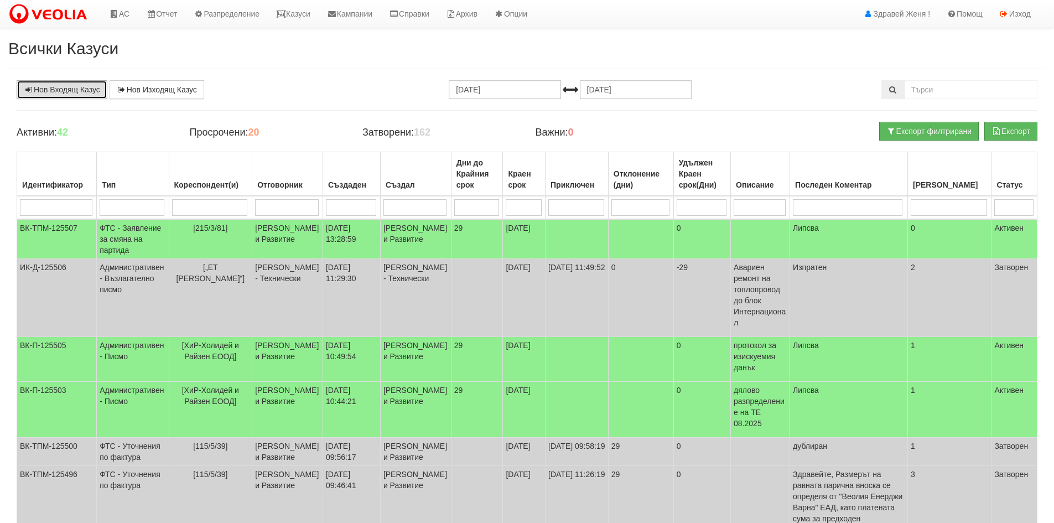
click at [77, 88] on link "Нов Входящ Казус" at bounding box center [62, 89] width 91 height 19
click at [124, 16] on link "АС" at bounding box center [119, 14] width 37 height 28
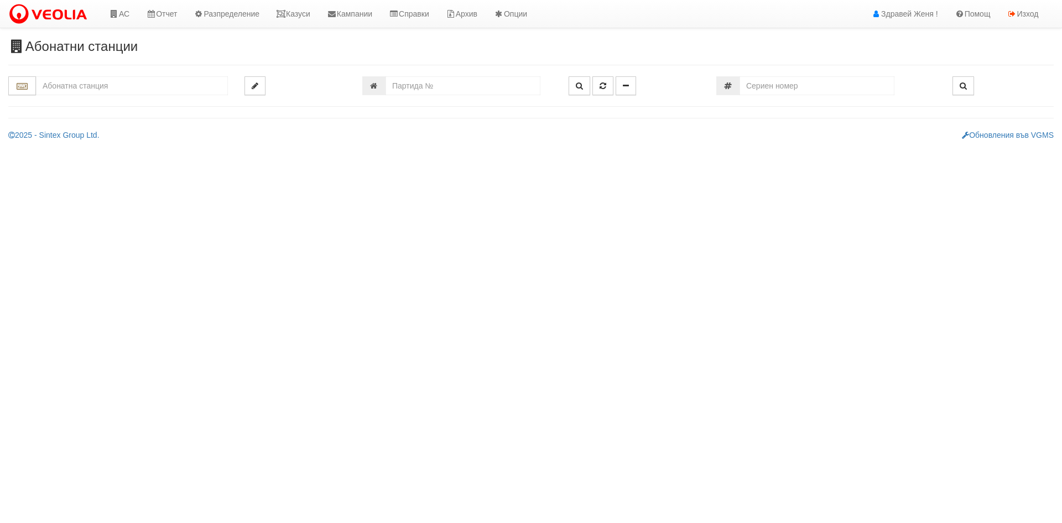
click at [98, 85] on input "text" at bounding box center [132, 85] width 192 height 19
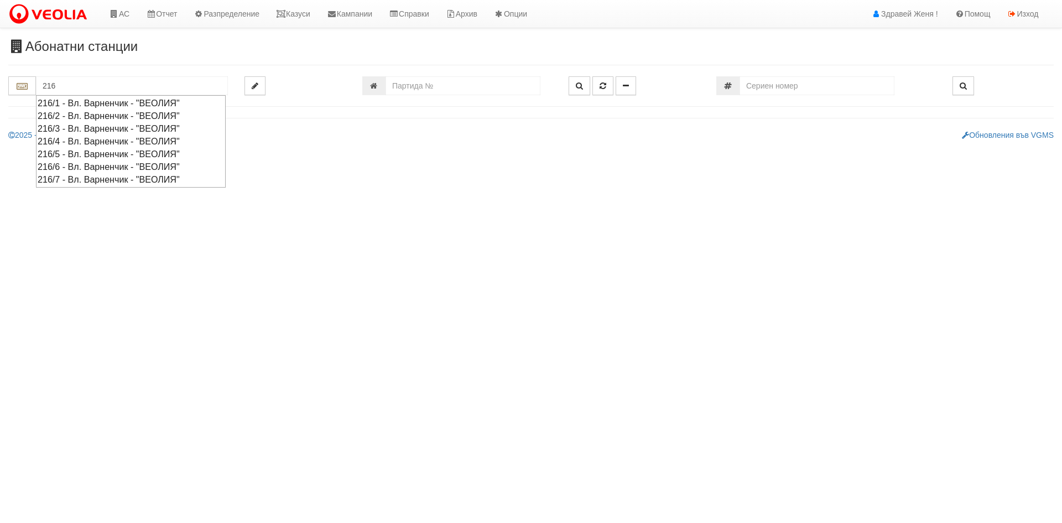
click at [107, 155] on div "216/5 - Вл. Варненчик - "ВЕОЛИЯ"" at bounding box center [131, 154] width 186 height 13
type input "216/5 - Вл. Варненчик - "ВЕОЛИЯ""
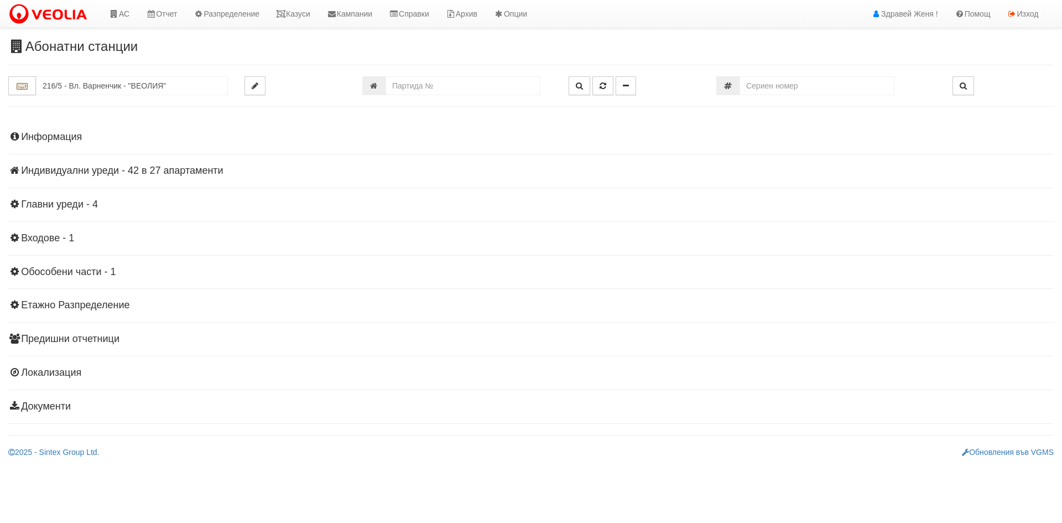
click at [83, 168] on h4 "Индивидуални уреди - 42 в 27 апартаменти" at bounding box center [530, 170] width 1045 height 11
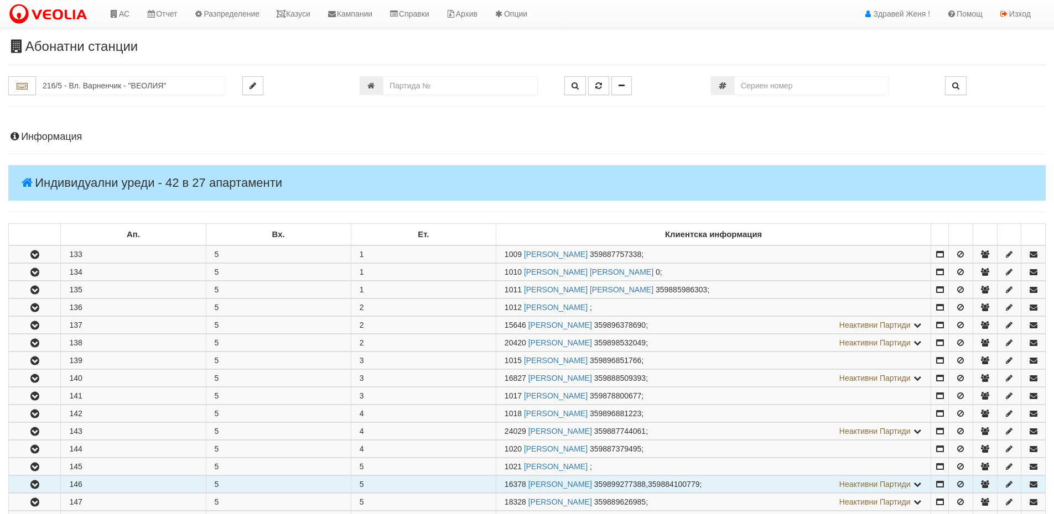
click at [86, 483] on td "146" at bounding box center [133, 484] width 145 height 17
click at [38, 482] on icon "button" at bounding box center [34, 485] width 13 height 8
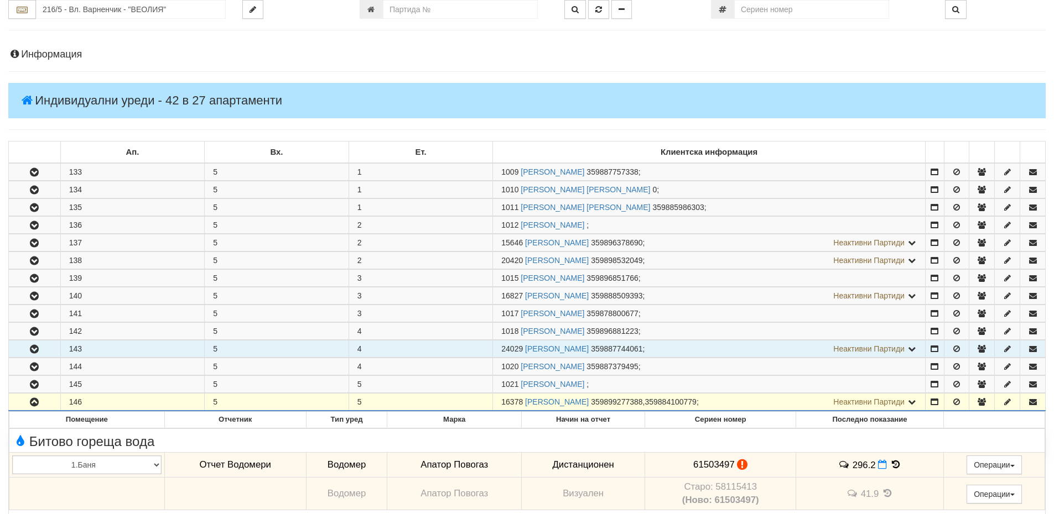
scroll to position [166, 0]
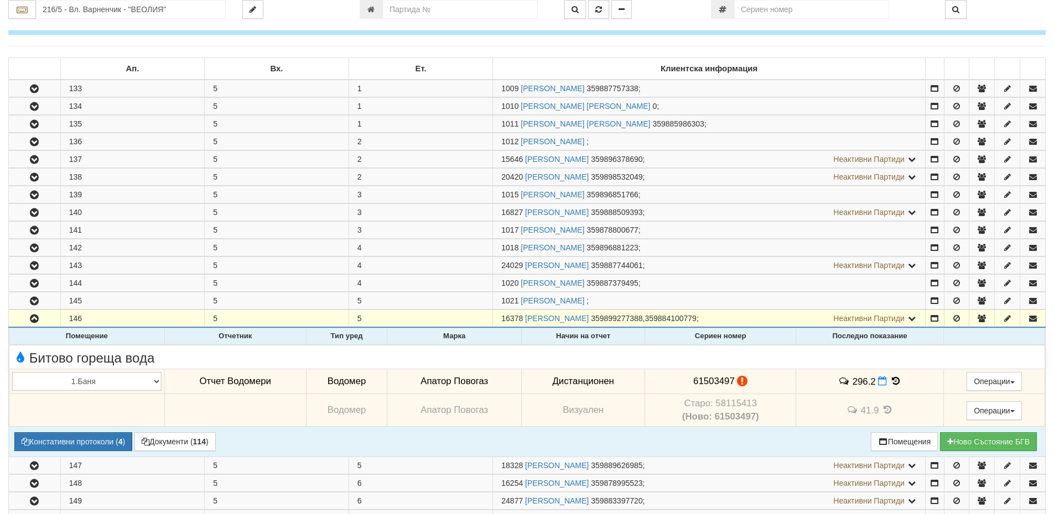
click at [673, 362] on div "Битово гореща вода" at bounding box center [527, 356] width 1046 height 17
click at [731, 384] on span "61503497" at bounding box center [713, 381] width 41 height 11
click at [741, 379] on icon at bounding box center [742, 381] width 11 height 9
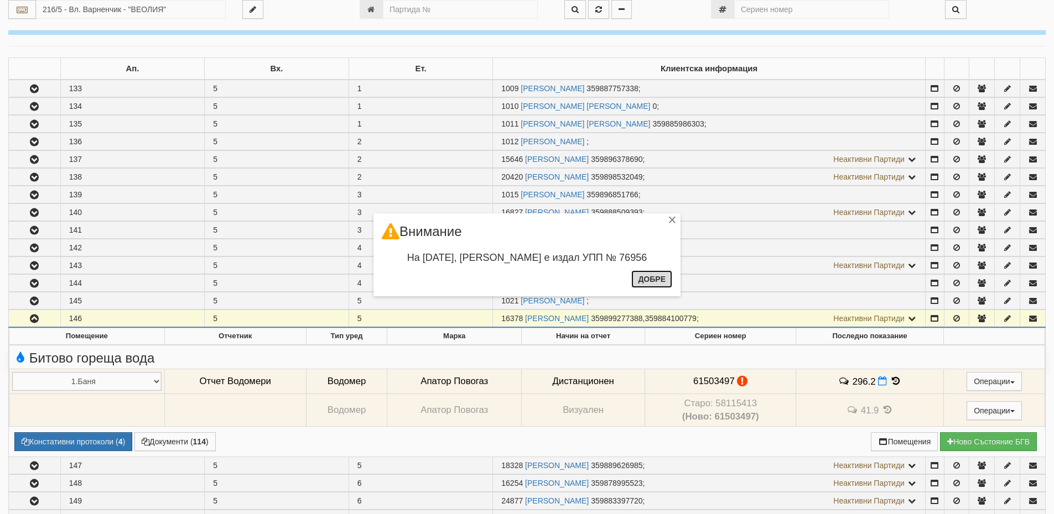
click at [660, 283] on button "Добре" at bounding box center [651, 279] width 41 height 18
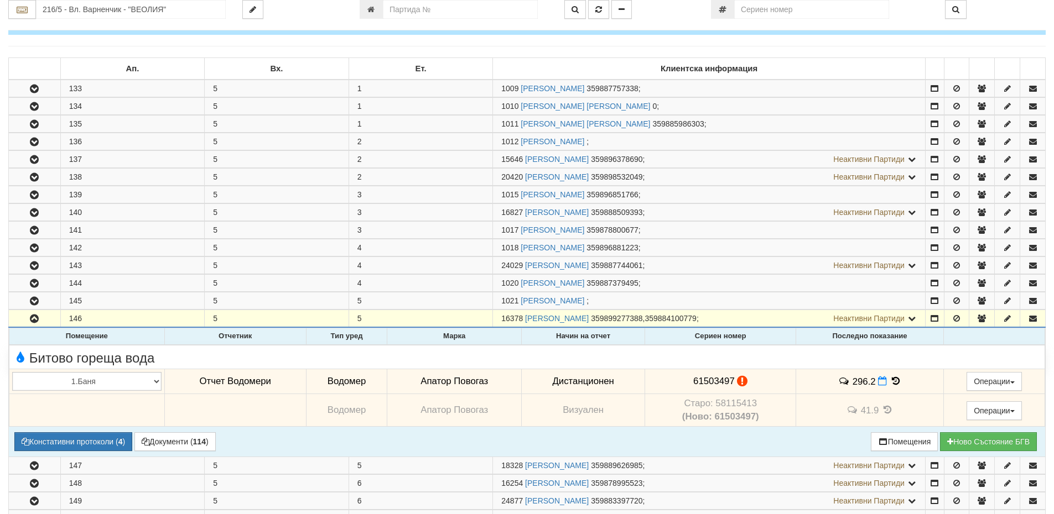
click at [895, 377] on icon at bounding box center [895, 381] width 12 height 9
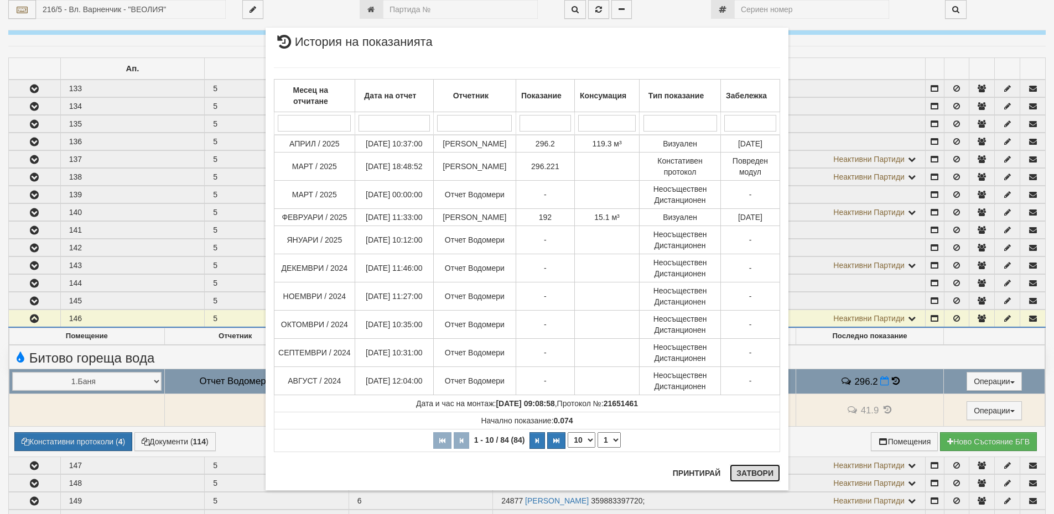
click at [752, 472] on button "Затвори" at bounding box center [755, 474] width 50 height 18
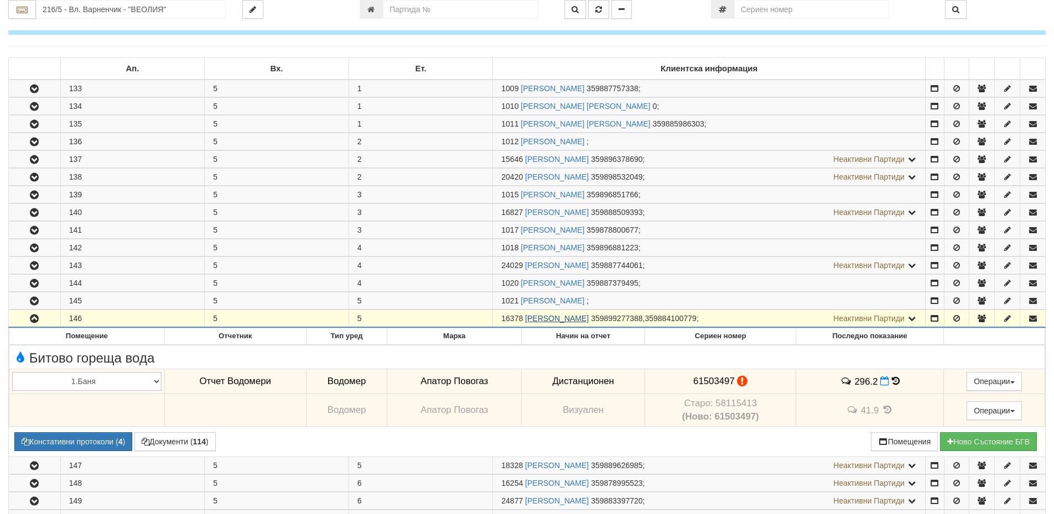
click at [588, 315] on link "[PERSON_NAME]" at bounding box center [557, 318] width 64 height 9
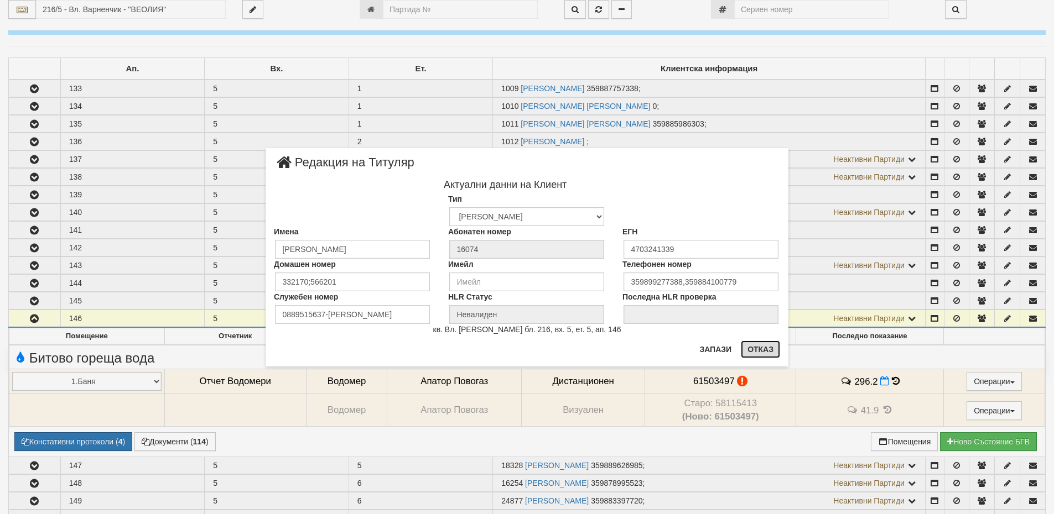
click at [768, 350] on button "Отказ" at bounding box center [760, 350] width 39 height 18
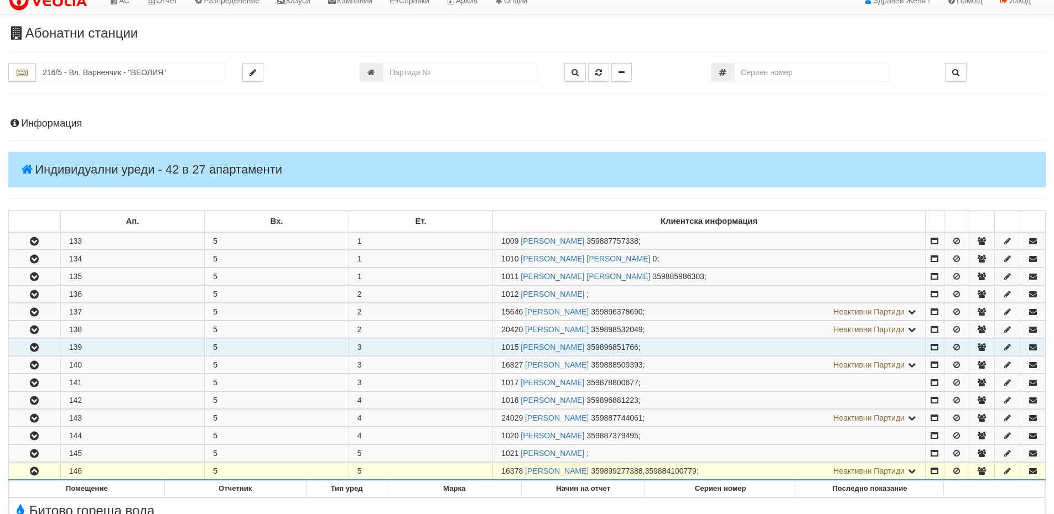
scroll to position [0, 0]
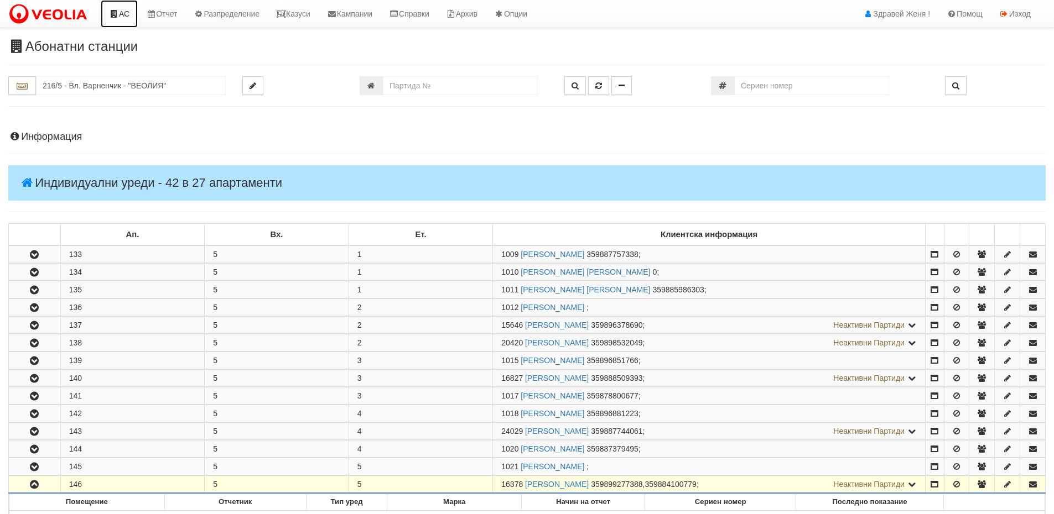
click at [119, 9] on link "АС" at bounding box center [119, 14] width 37 height 28
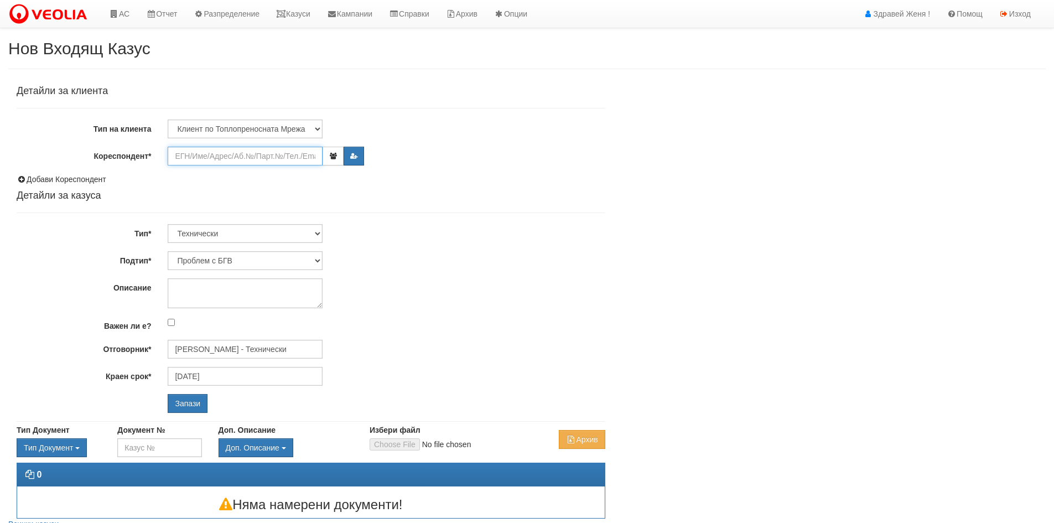
click at [232, 154] on input "Кореспондент*" at bounding box center [245, 156] width 155 height 19
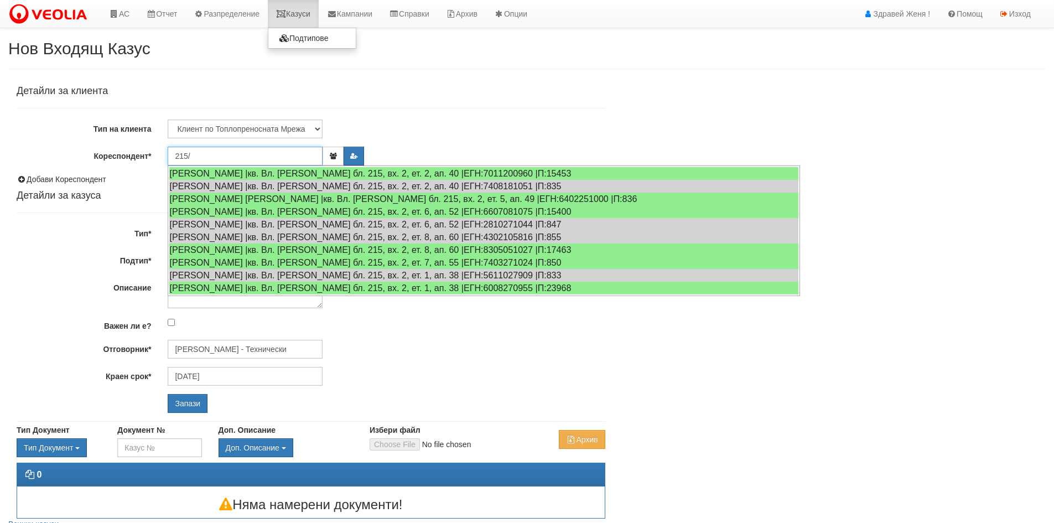
type input "215/"
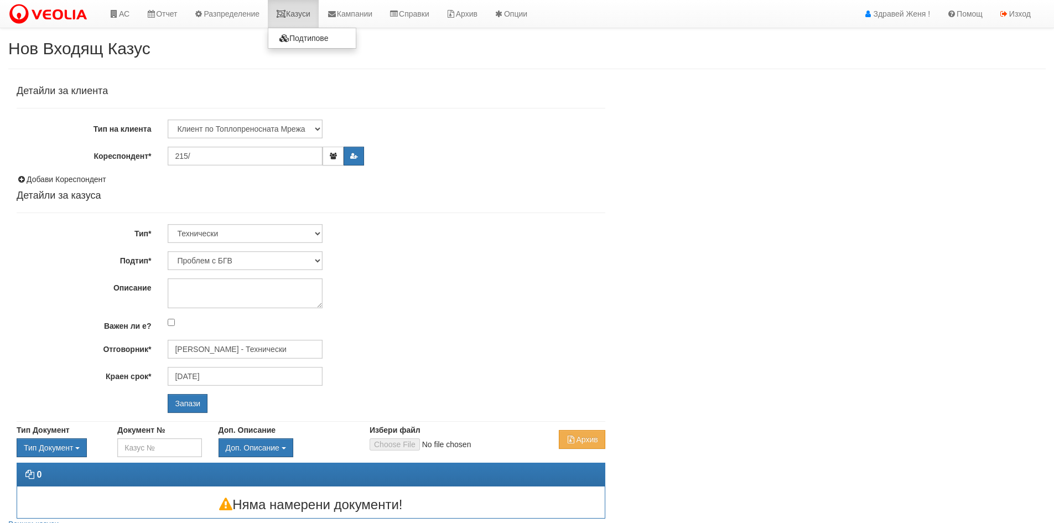
click at [291, 19] on link "Казуси" at bounding box center [293, 14] width 51 height 28
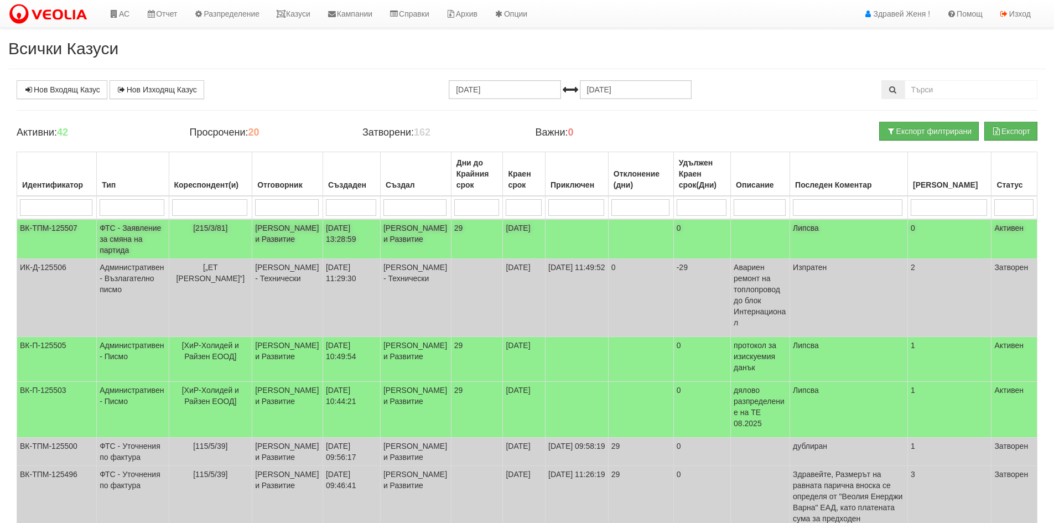
click at [330, 237] on td "[DATE] 13:28:59" at bounding box center [351, 239] width 58 height 40
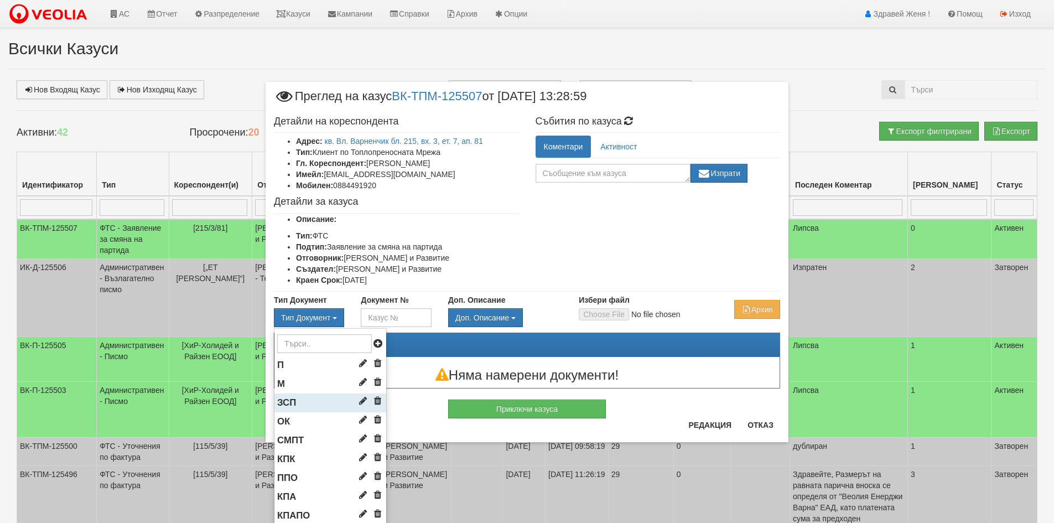
click at [314, 402] on li "ЗСП" at bounding box center [330, 402] width 112 height 19
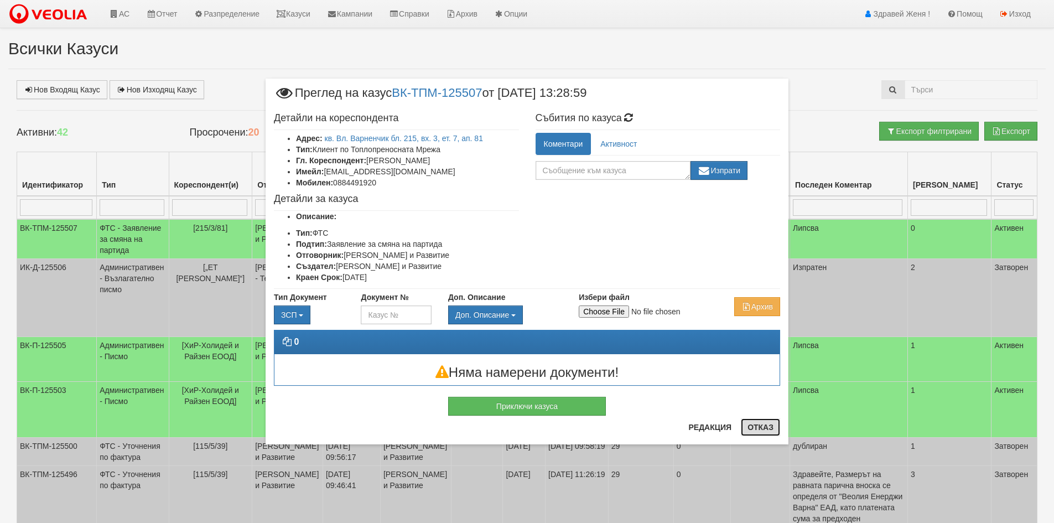
click at [754, 426] on button "Отказ" at bounding box center [760, 427] width 39 height 18
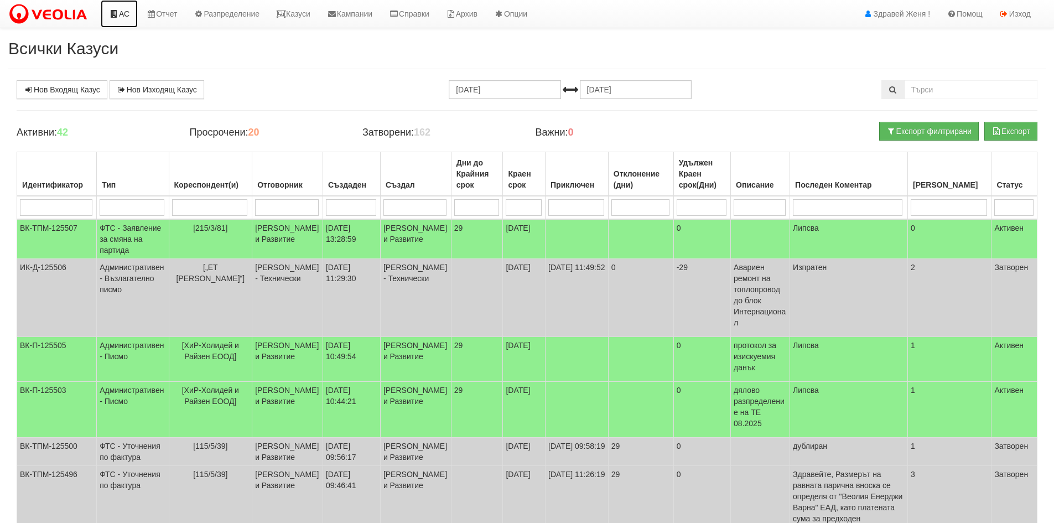
click at [123, 12] on link "АС" at bounding box center [119, 14] width 37 height 28
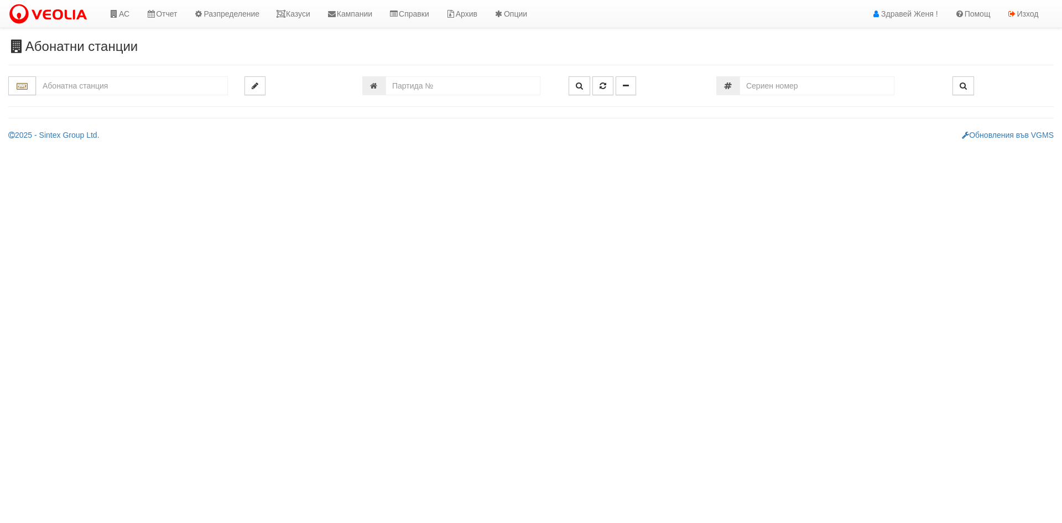
click at [141, 90] on input "text" at bounding box center [132, 85] width 192 height 19
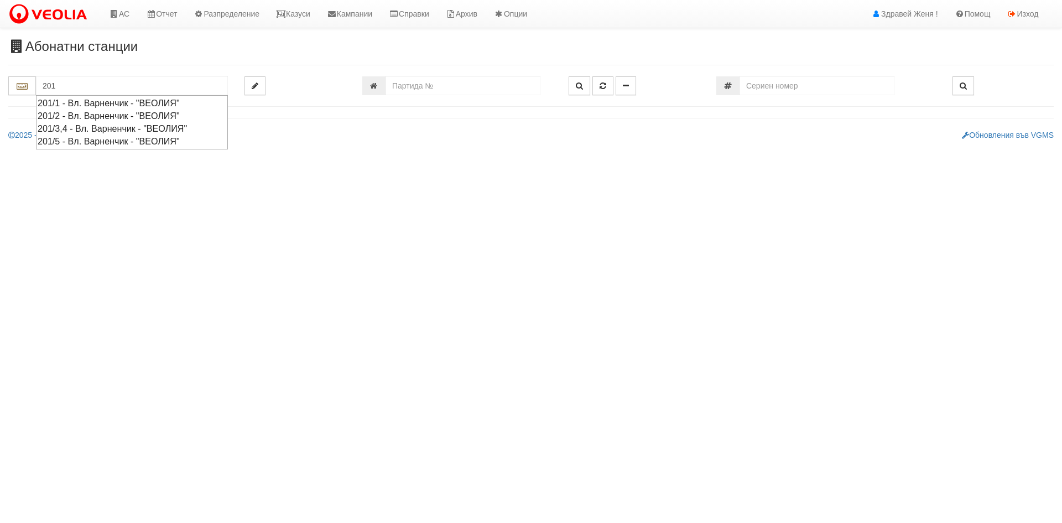
click at [136, 113] on div "201/2 - Вл. Варненчик - "ВЕОЛИЯ"" at bounding box center [132, 116] width 189 height 13
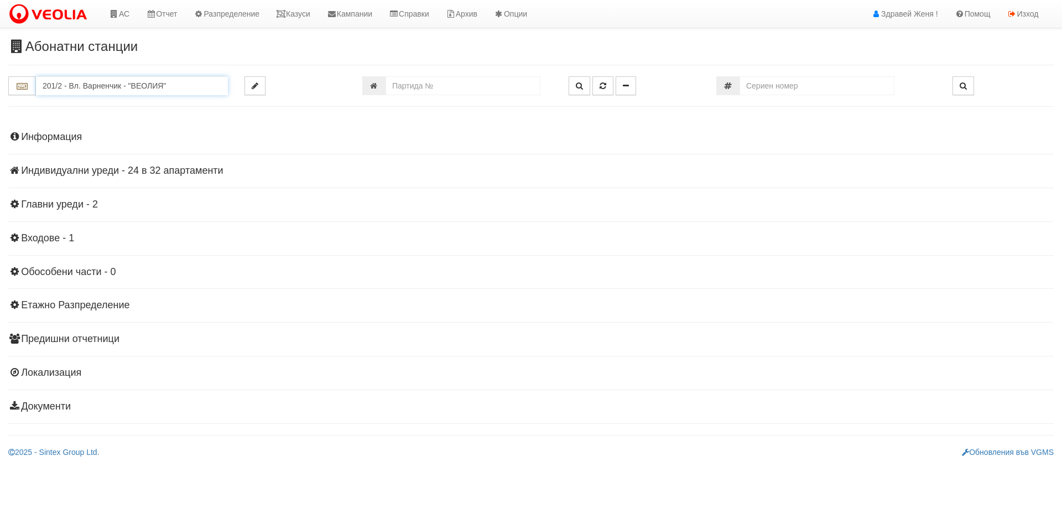
click at [82, 83] on input "201/2 - Вл. Варненчик - "ВЕОЛИЯ"" at bounding box center [132, 85] width 192 height 19
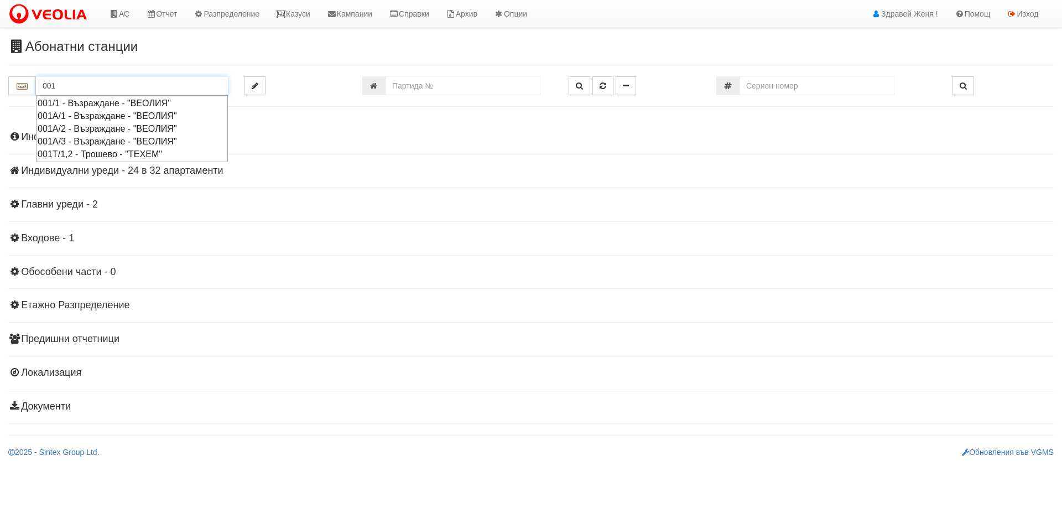
click at [98, 131] on div "001А/2 - Възраждане - "ВЕОЛИЯ"" at bounding box center [132, 128] width 189 height 13
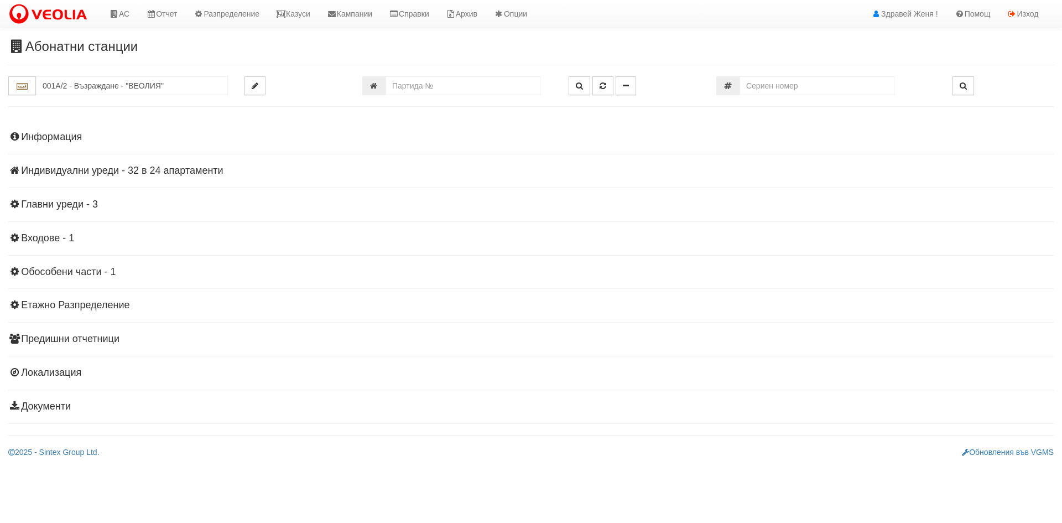
click at [113, 171] on h4 "Индивидуални уреди - 32 в 24 апартаменти" at bounding box center [530, 170] width 1045 height 11
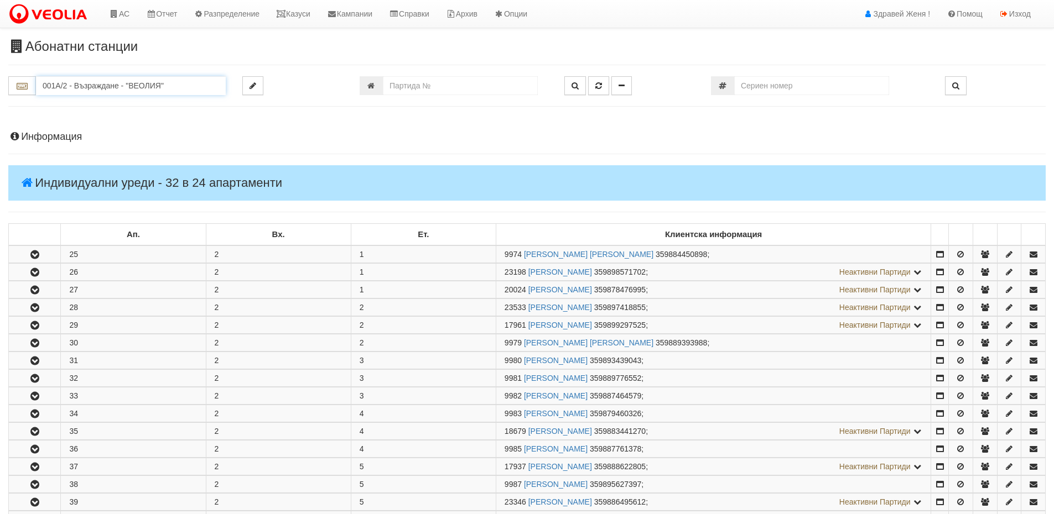
click at [176, 91] on input "001А/2 - Възраждане - "ВЕОЛИЯ"" at bounding box center [131, 85] width 190 height 19
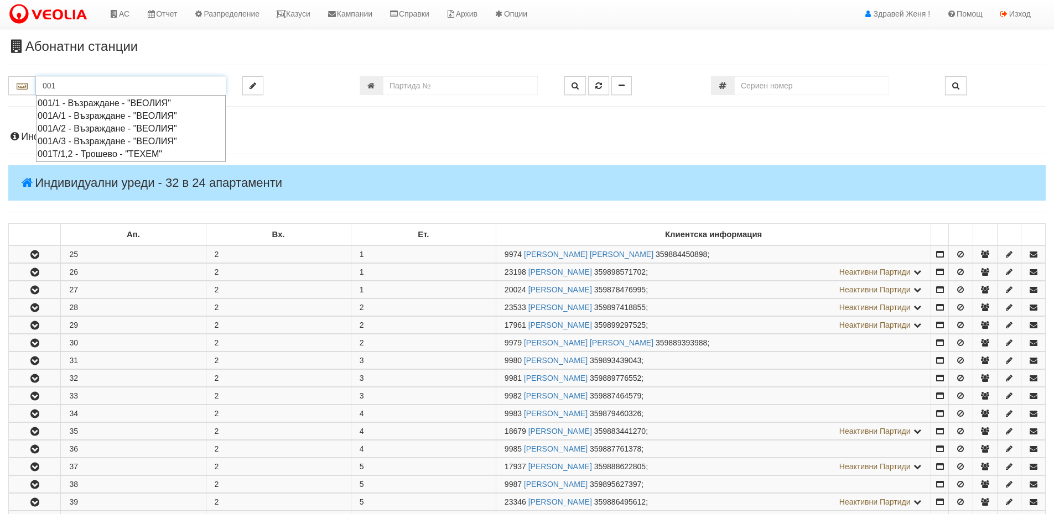
click at [137, 98] on div "001/1 - Възраждане - "ВЕОЛИЯ"" at bounding box center [131, 103] width 186 height 13
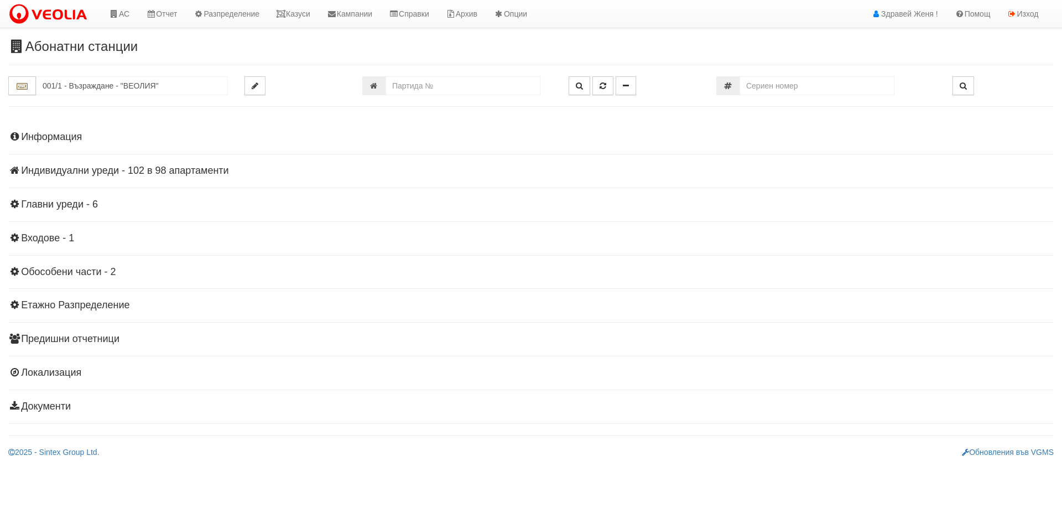
click at [134, 168] on h4 "Индивидуални уреди - 102 в 98 апартаменти" at bounding box center [530, 170] width 1045 height 11
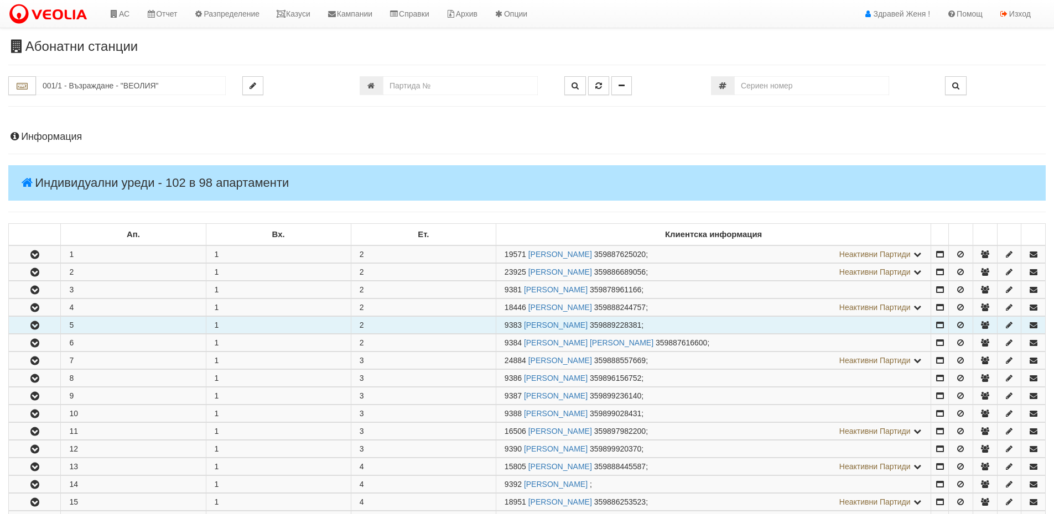
click at [39, 329] on icon "button" at bounding box center [34, 326] width 13 height 8
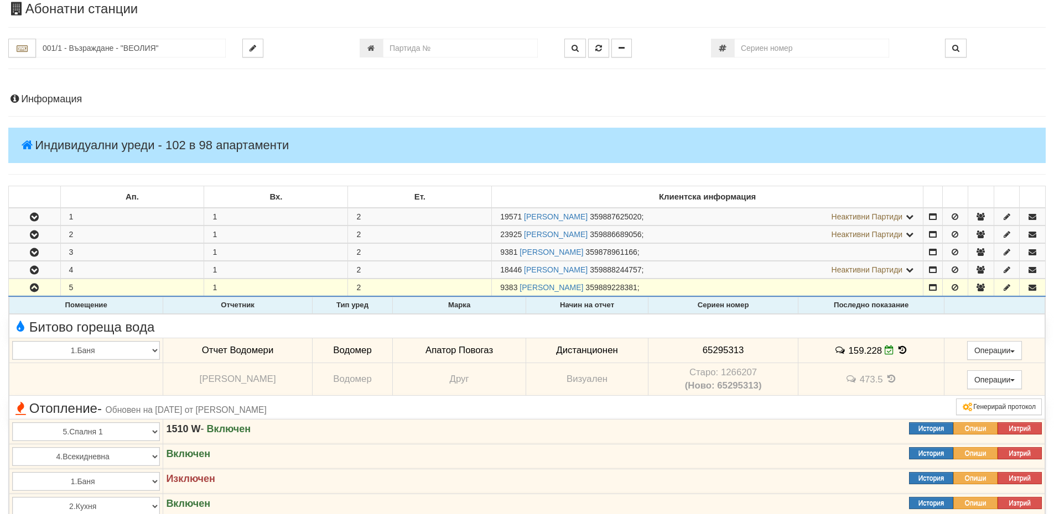
scroll to position [111, 0]
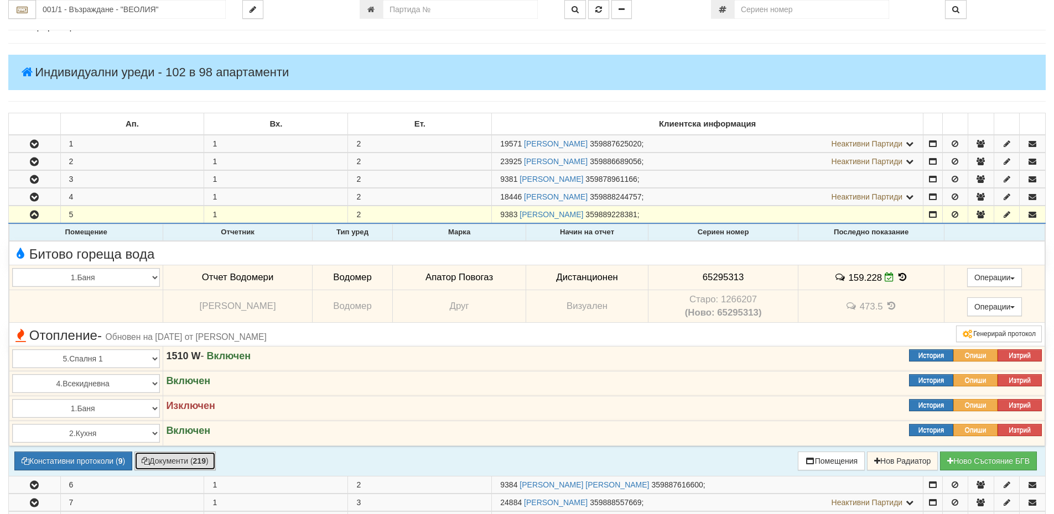
click at [160, 461] on button "Документи ( 219 )" at bounding box center [174, 461] width 81 height 19
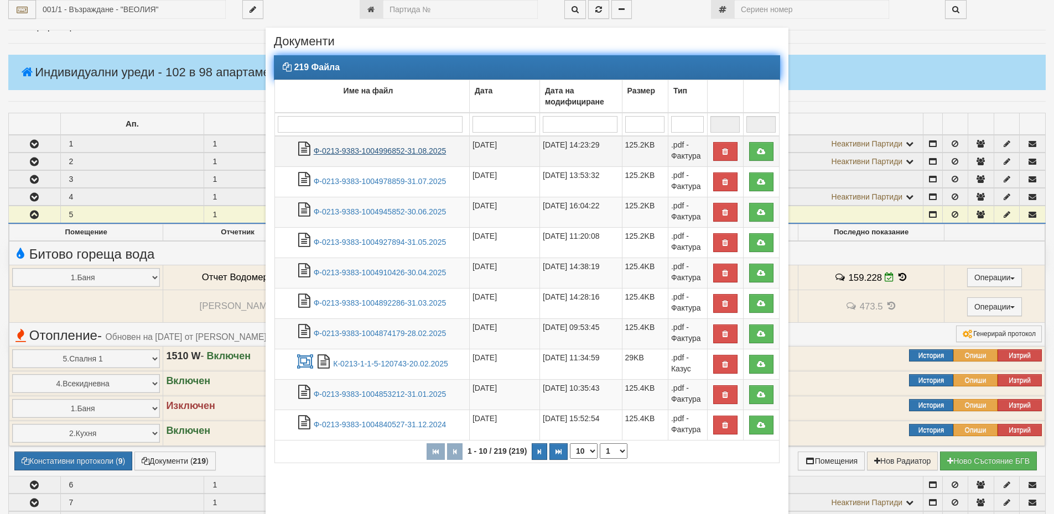
click at [428, 150] on link "Ф-0213-9383-1004996852-31.08.2025" at bounding box center [380, 151] width 133 height 9
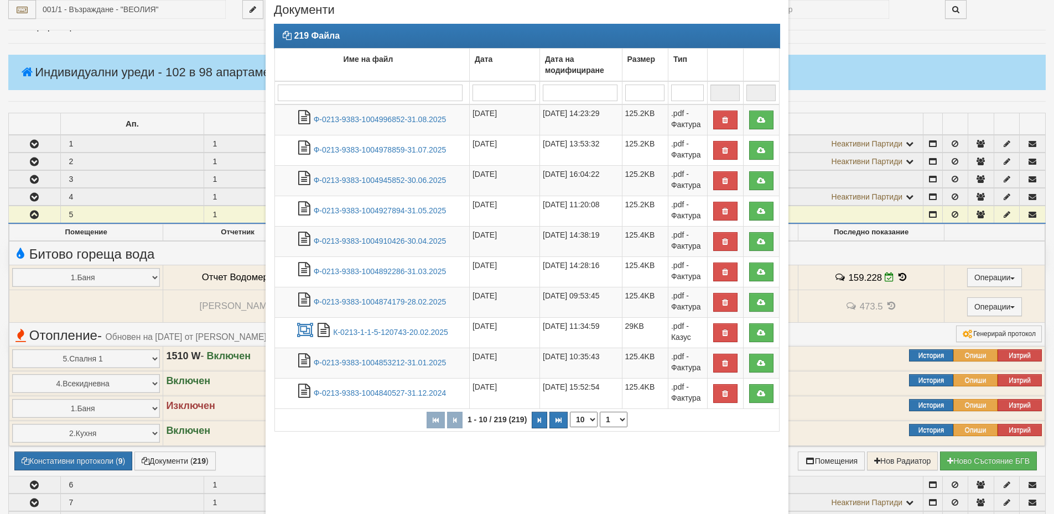
scroll to position [101, 0]
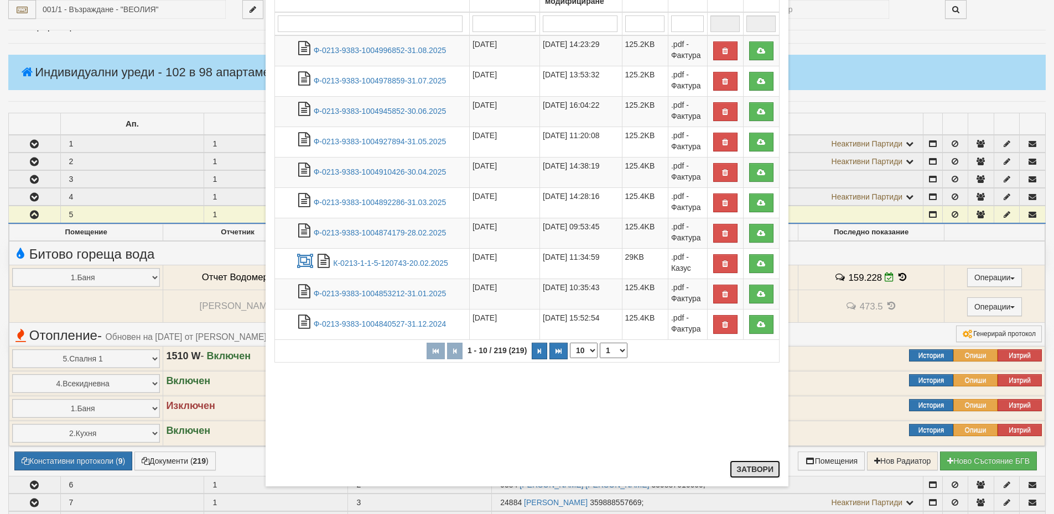
click at [758, 473] on button "Затвори" at bounding box center [755, 470] width 50 height 18
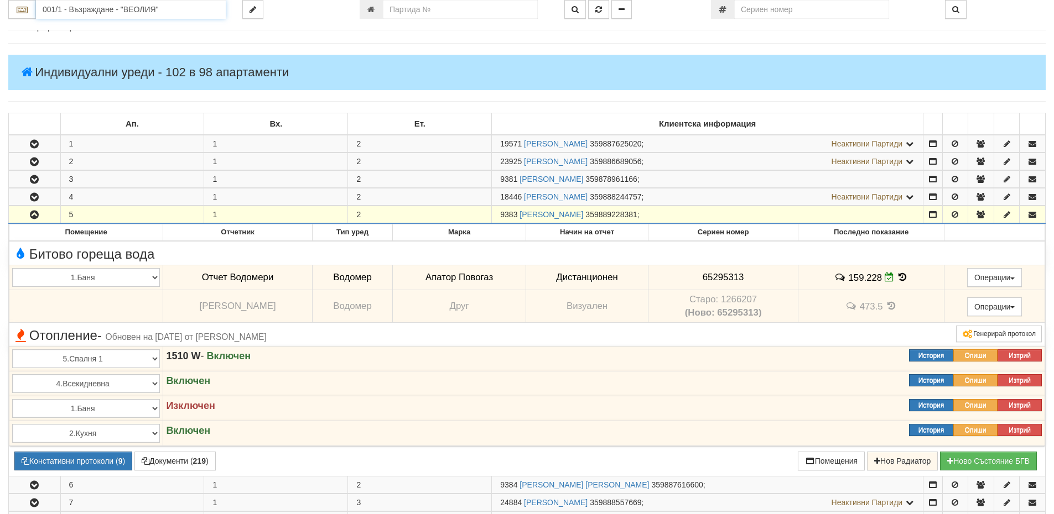
click at [95, 6] on input "001/1 - Възраждане - "ВЕОЛИЯ"" at bounding box center [131, 9] width 190 height 19
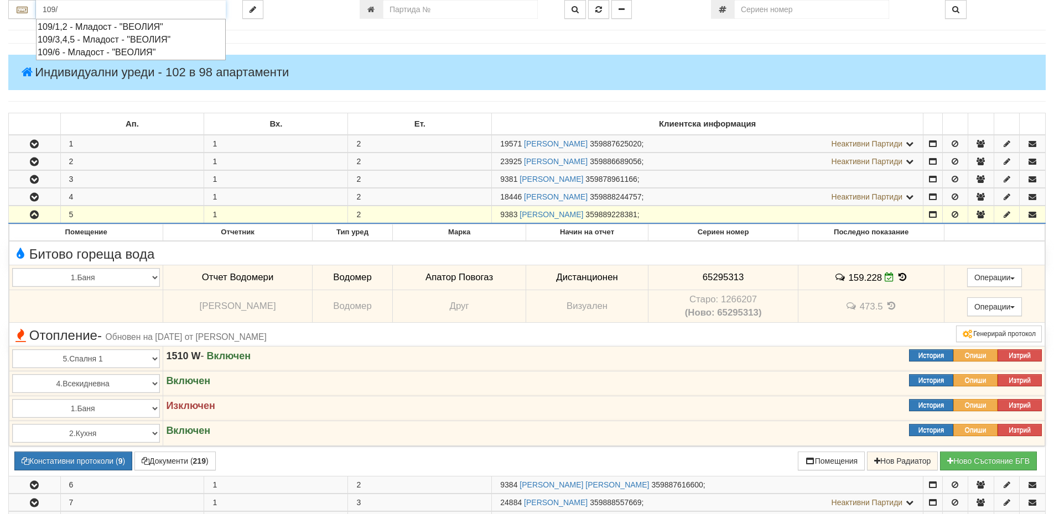
click at [134, 34] on div "109/3,4,5 - Младост - "ВЕОЛИЯ"" at bounding box center [131, 39] width 186 height 13
type input "109/3,4,5 - Младост - "ВЕОЛИЯ""
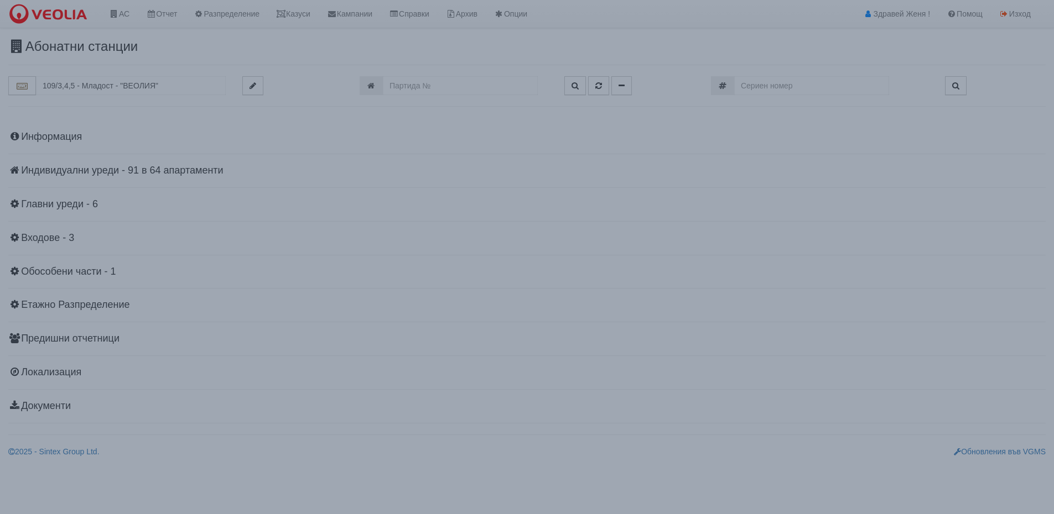
scroll to position [0, 0]
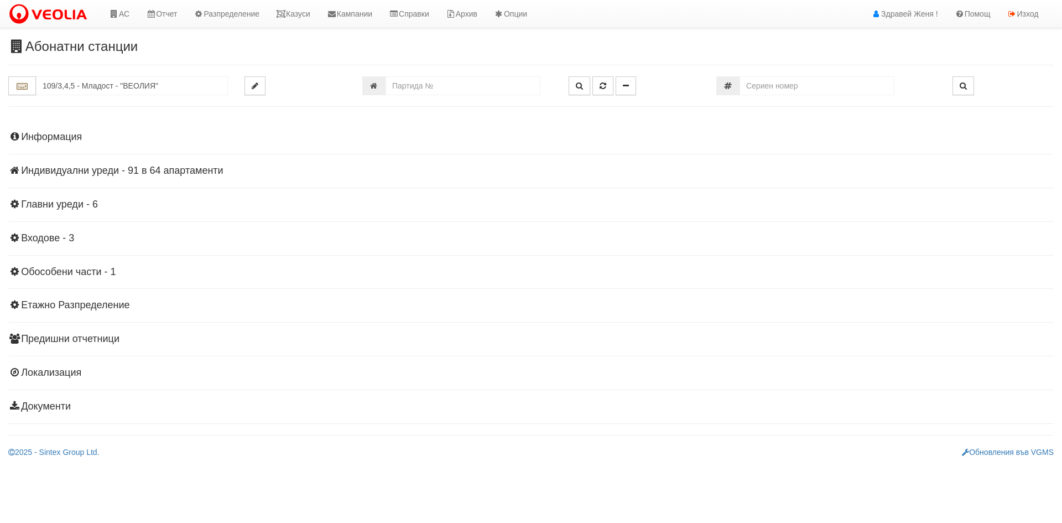
click at [184, 173] on h4 "Индивидуални уреди - 91 в 64 апартаменти" at bounding box center [530, 170] width 1045 height 11
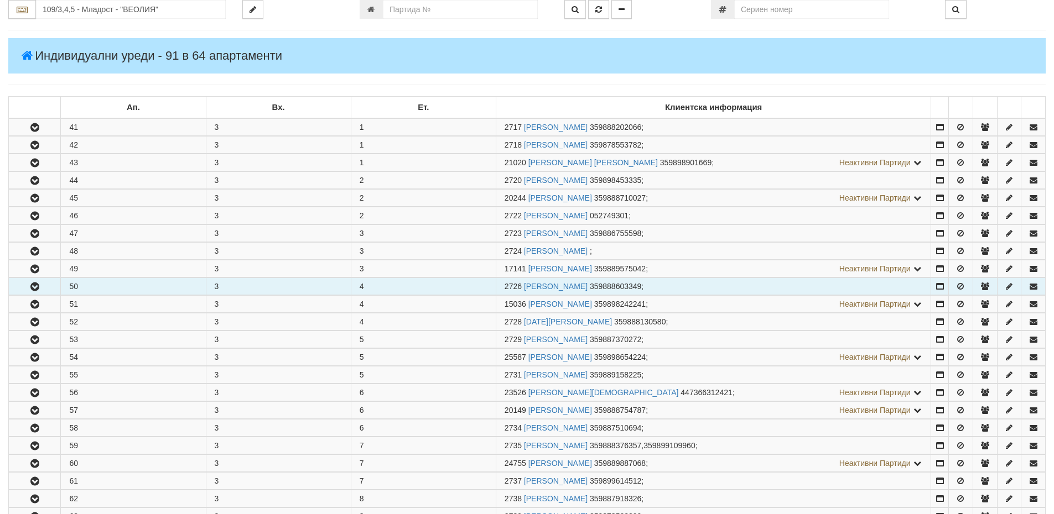
scroll to position [166, 0]
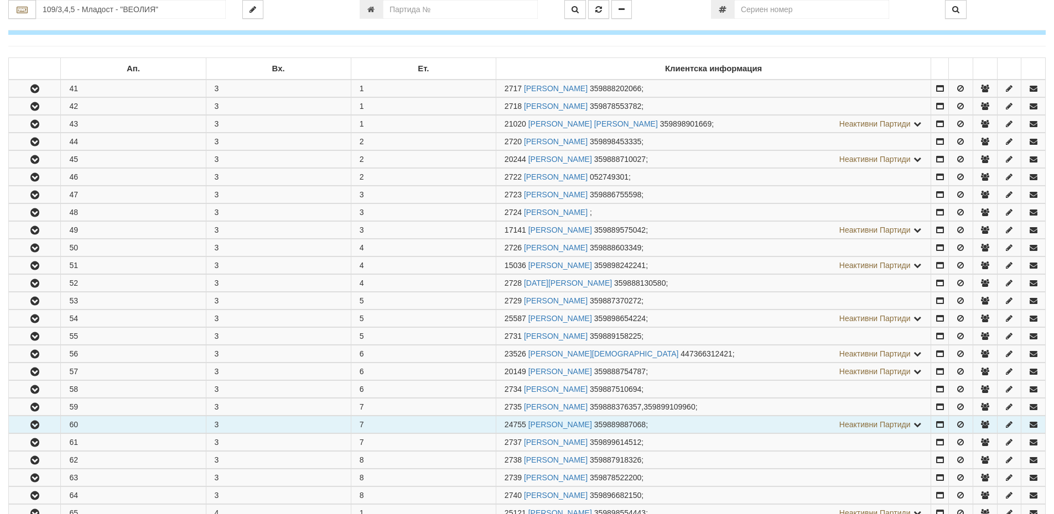
click at [54, 425] on button "button" at bounding box center [34, 424] width 51 height 17
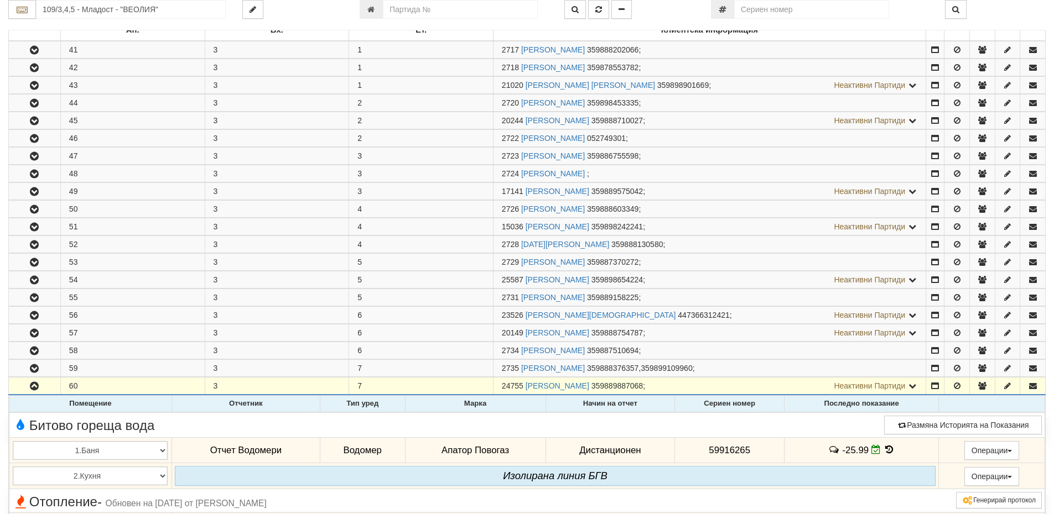
scroll to position [221, 0]
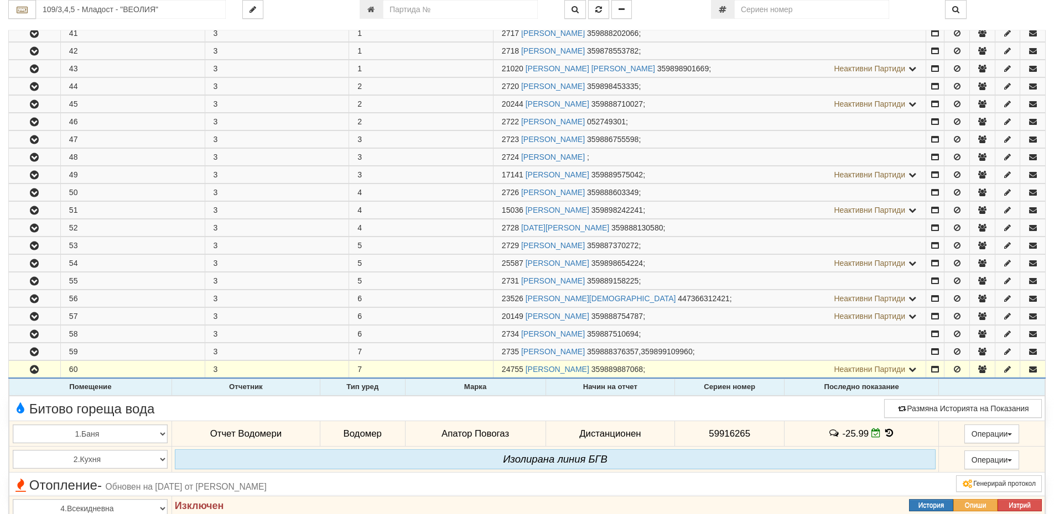
click at [889, 433] on icon at bounding box center [889, 433] width 12 height 9
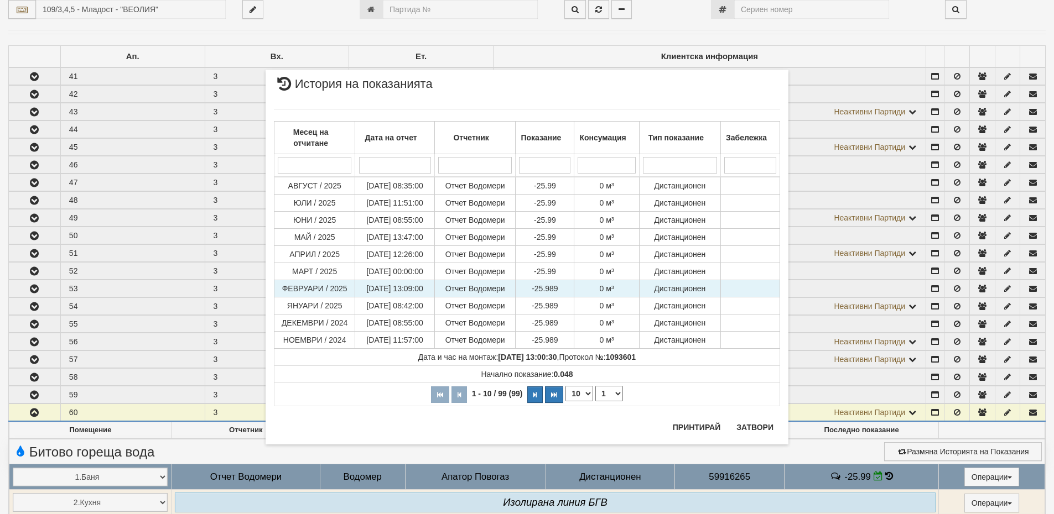
scroll to position [55, 0]
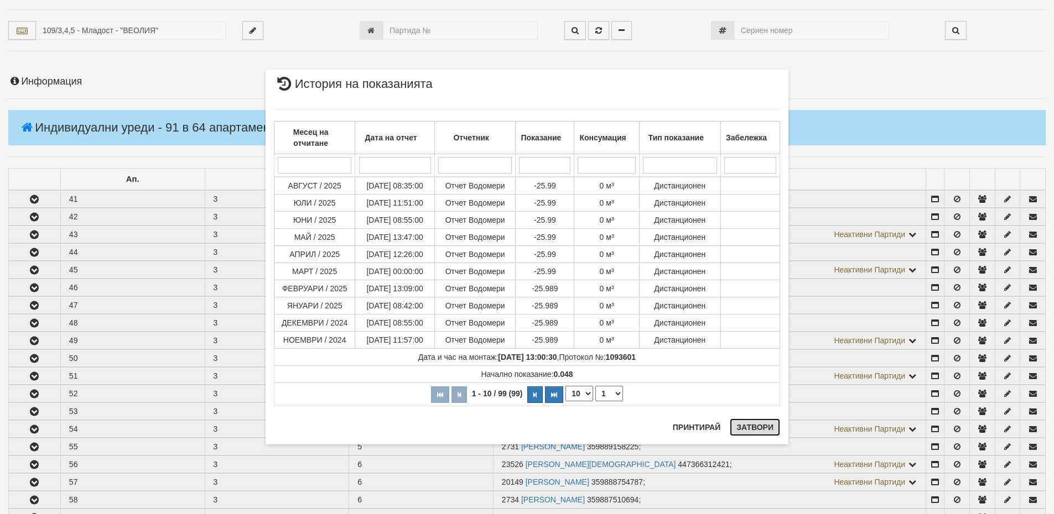
click at [752, 433] on button "Затвори" at bounding box center [755, 428] width 50 height 18
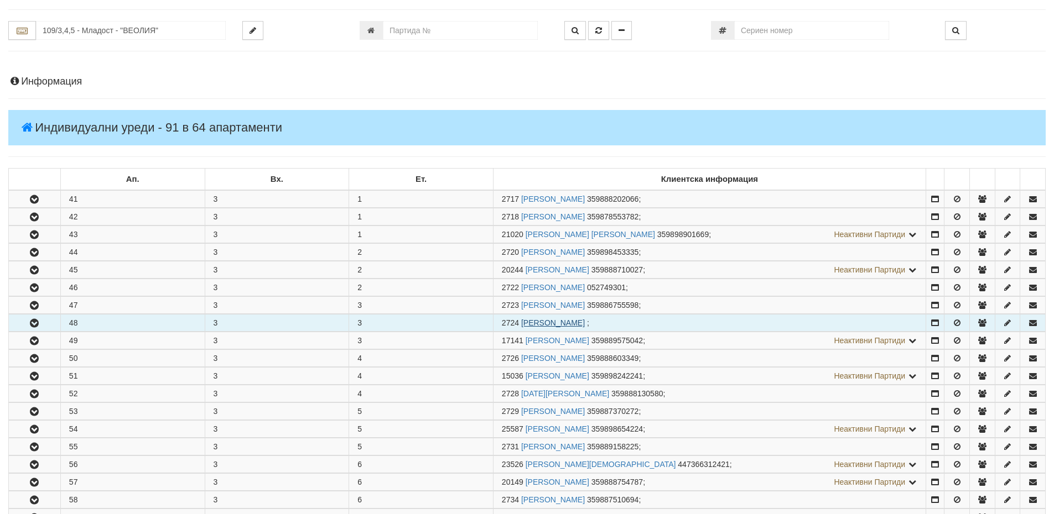
scroll to position [332, 0]
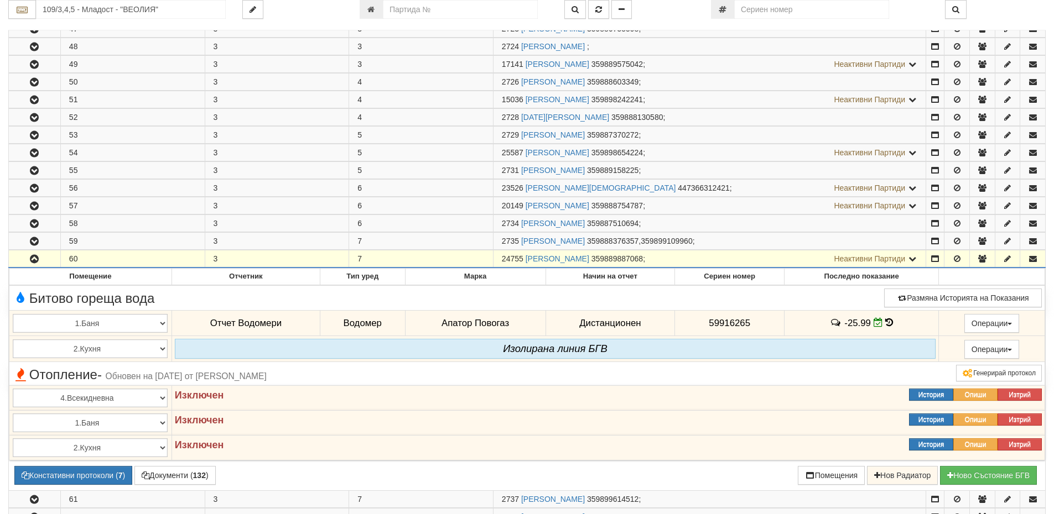
drag, startPoint x: 523, startPoint y: 258, endPoint x: 494, endPoint y: 260, distance: 28.8
click at [494, 260] on td "24755 [PERSON_NAME] 359889887068 ; Неактивни Партиди 2736 [PERSON_NAME]" at bounding box center [709, 260] width 433 height 18
copy span "24755"
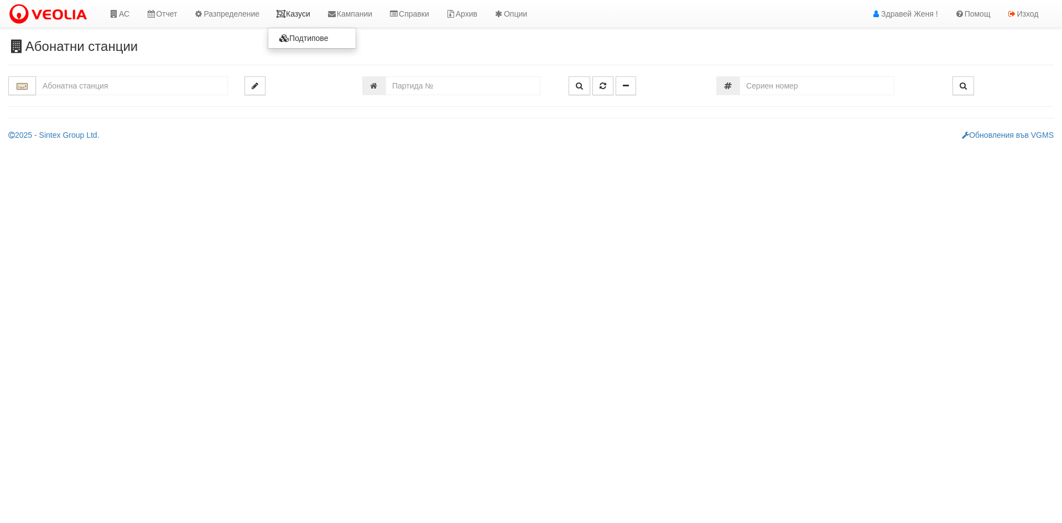
click at [297, 13] on link "Казуси" at bounding box center [293, 14] width 51 height 28
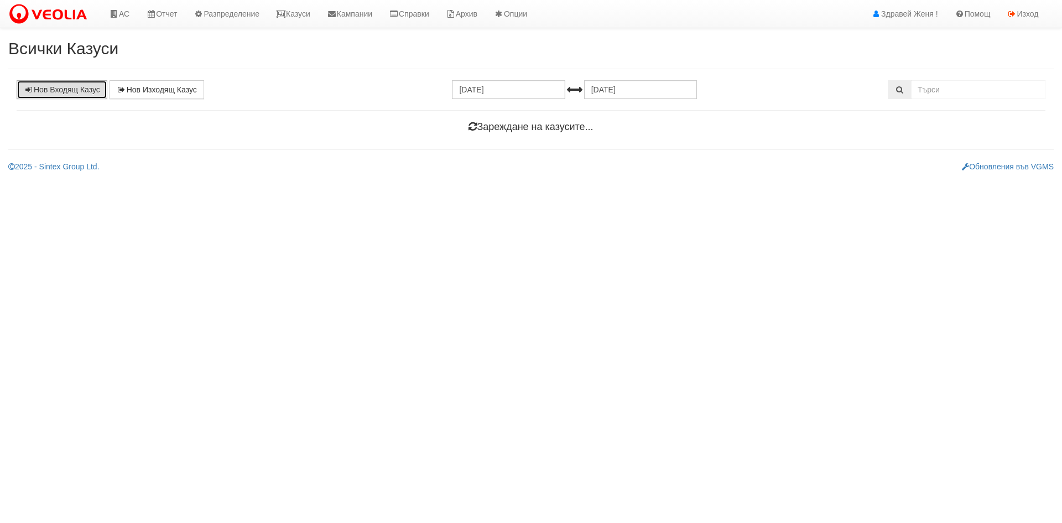
click at [56, 93] on link "Нов Входящ Казус" at bounding box center [62, 89] width 91 height 19
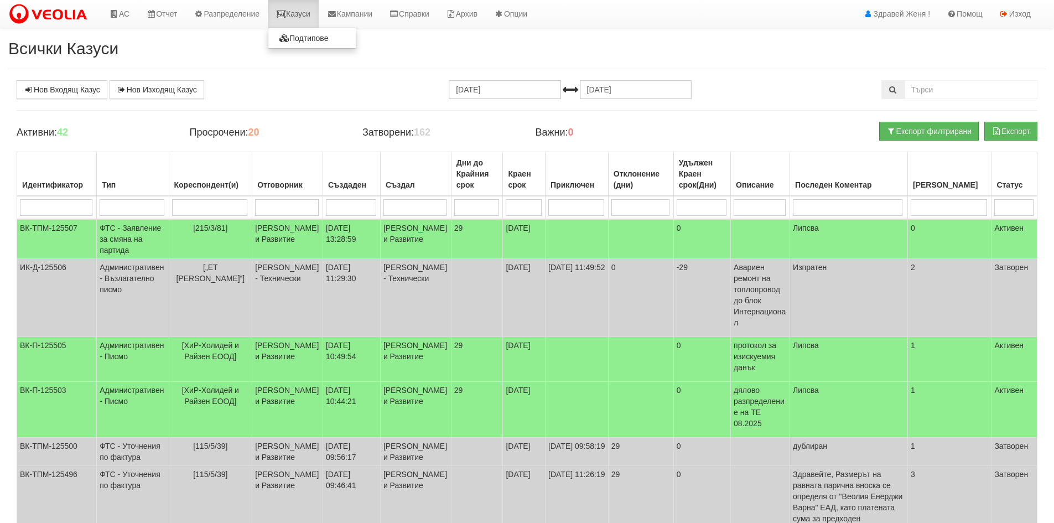
click at [309, 12] on link "Казуси" at bounding box center [293, 14] width 51 height 28
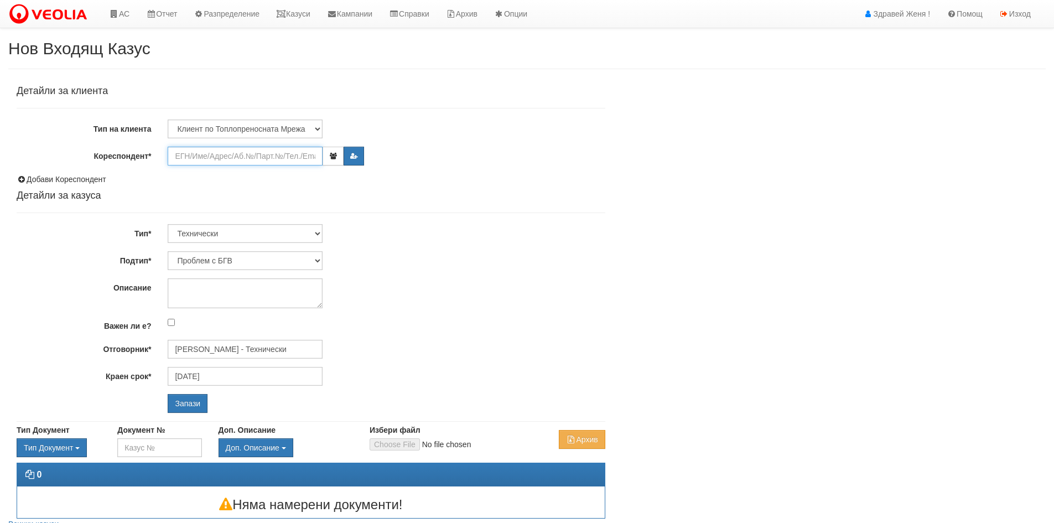
click at [207, 159] on input "Кореспондент*" at bounding box center [245, 156] width 155 height 19
paste input "24755"
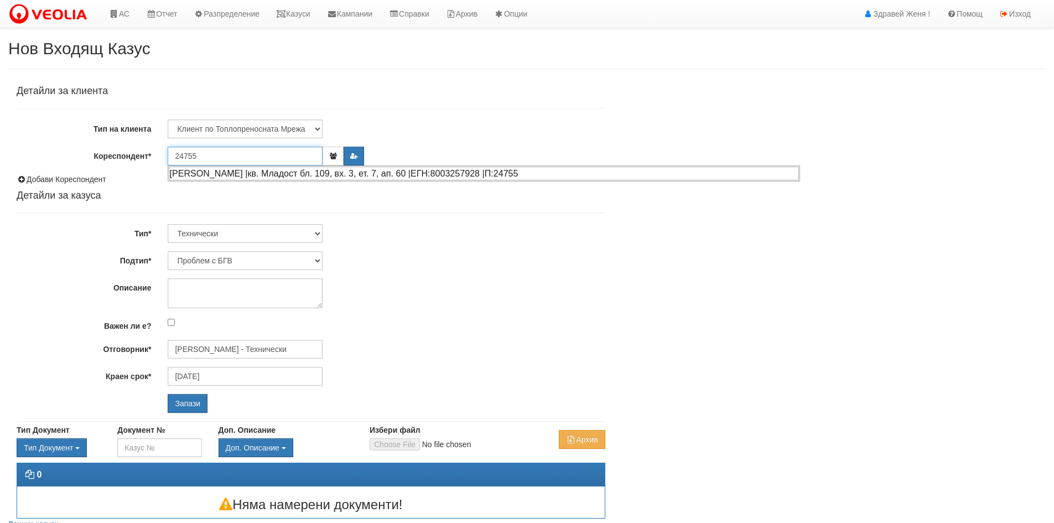
click at [277, 174] on div "[PERSON_NAME] |кв. Младост бл. 109, вх. 3, ет. 7, ап. 60 |ЕГН:8003257928 |П:247…" at bounding box center [484, 173] width 630 height 14
type input "[PERSON_NAME]"
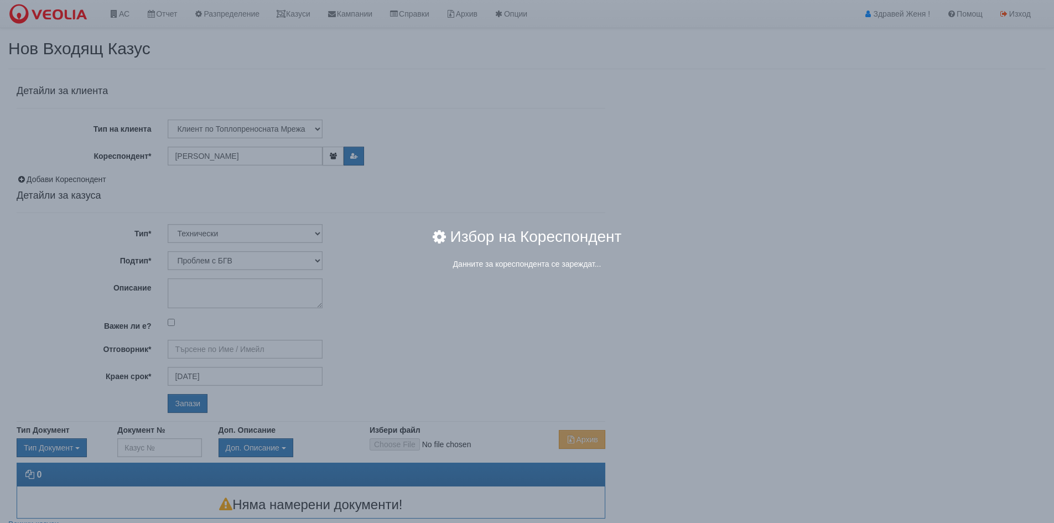
type input "[PERSON_NAME] - Технически"
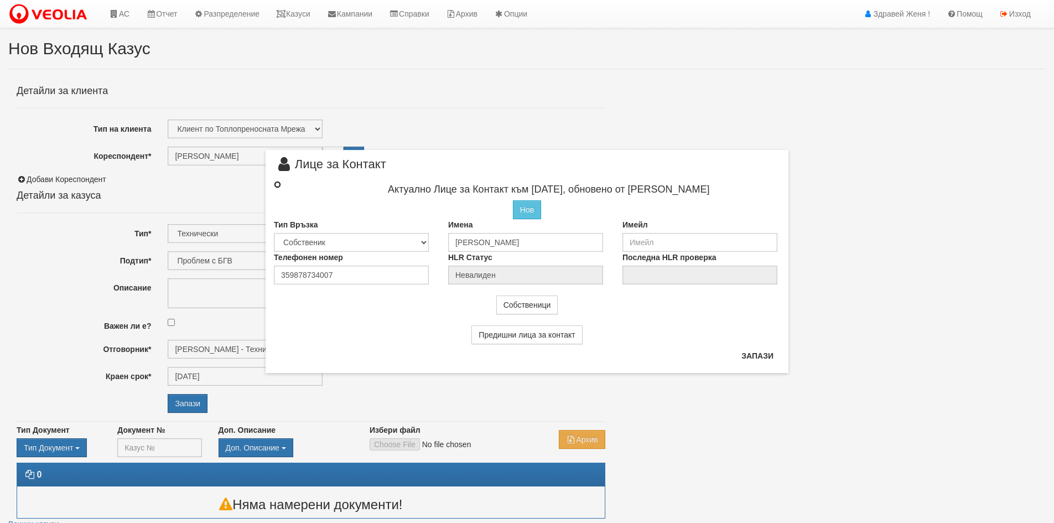
click at [277, 185] on input "radio" at bounding box center [277, 184] width 7 height 7
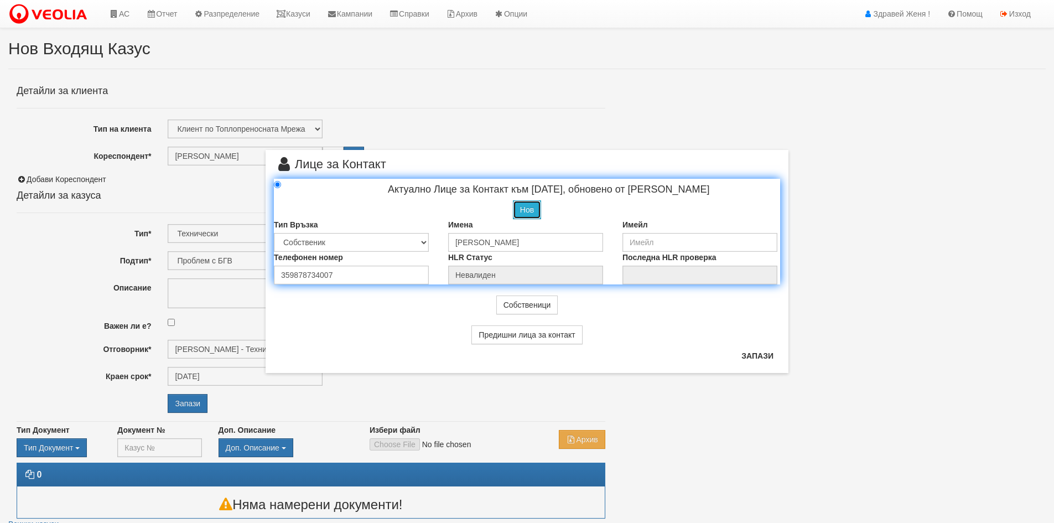
click at [534, 217] on button "Нов" at bounding box center [527, 209] width 28 height 19
radio input "true"
click at [504, 246] on input "text" at bounding box center [525, 242] width 155 height 19
type input "s"
type input "Станев"
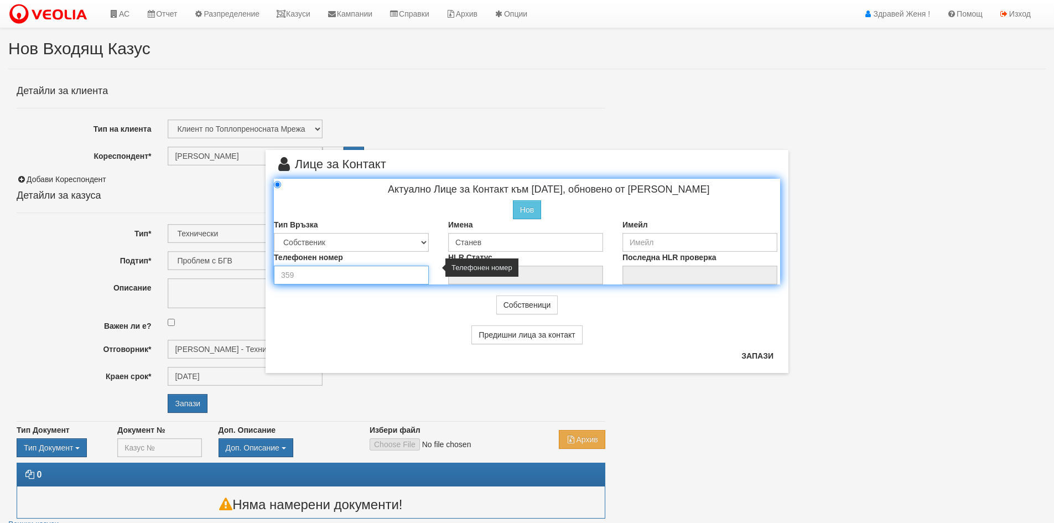
click at [347, 274] on input "number" at bounding box center [351, 274] width 155 height 19
type input "0889887068"
click at [753, 355] on button "Запази" at bounding box center [757, 356] width 45 height 18
type input "Станев"
radio input "true"
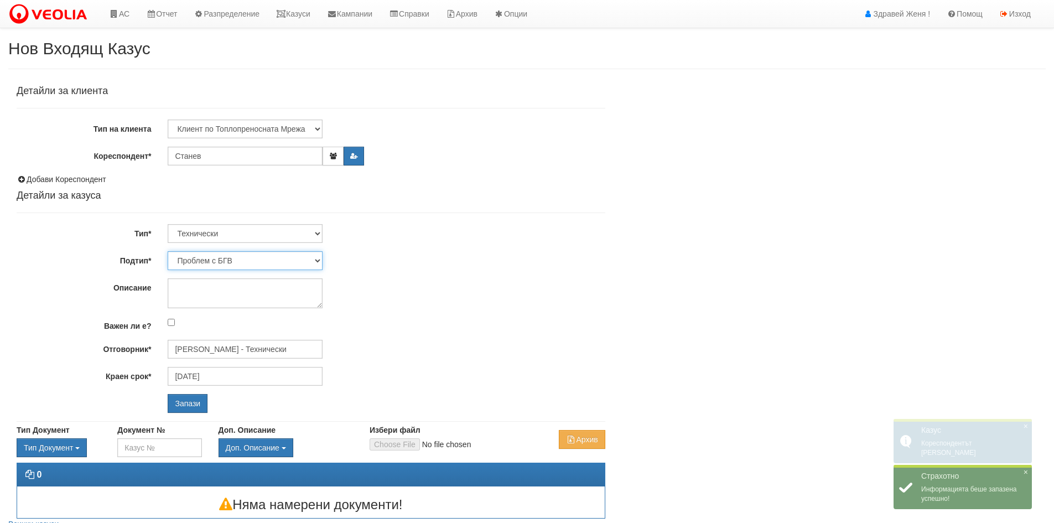
click at [317, 258] on select "Проблем с БГВ Теч ВОИ Теч БГВ Теч в АС Теч от водомер Проблем в АС Интервенция …" at bounding box center [245, 260] width 155 height 19
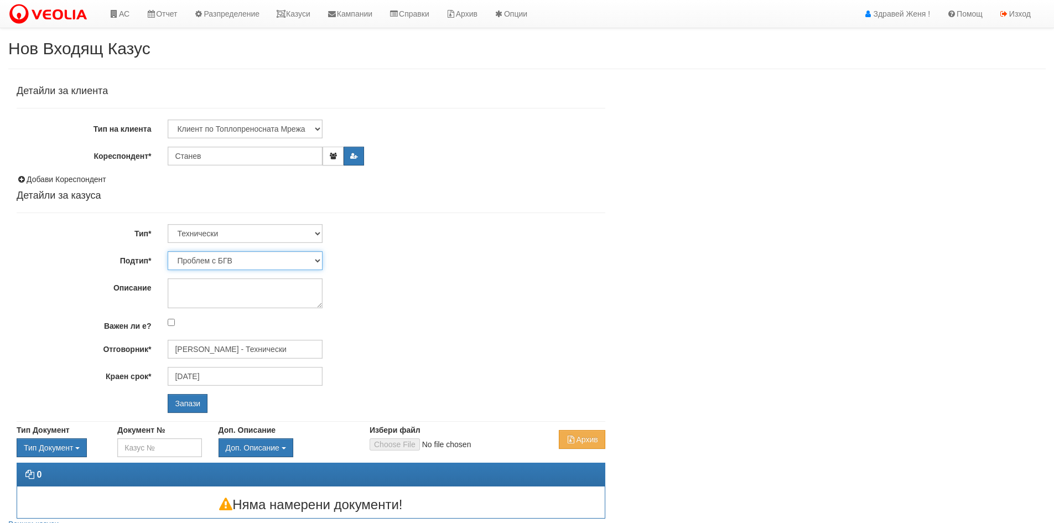
select select "Теч от водомер"
click at [168, 251] on select "Проблем с БГВ Теч ВОИ Теч БГВ Теч в АС Теч от водомер Проблем в АС Интервенция …" at bounding box center [245, 260] width 155 height 19
type input "13/09/2025"
type input "[PERSON_NAME] - Технически"
click at [192, 285] on textarea "Описание" at bounding box center [245, 293] width 155 height 30
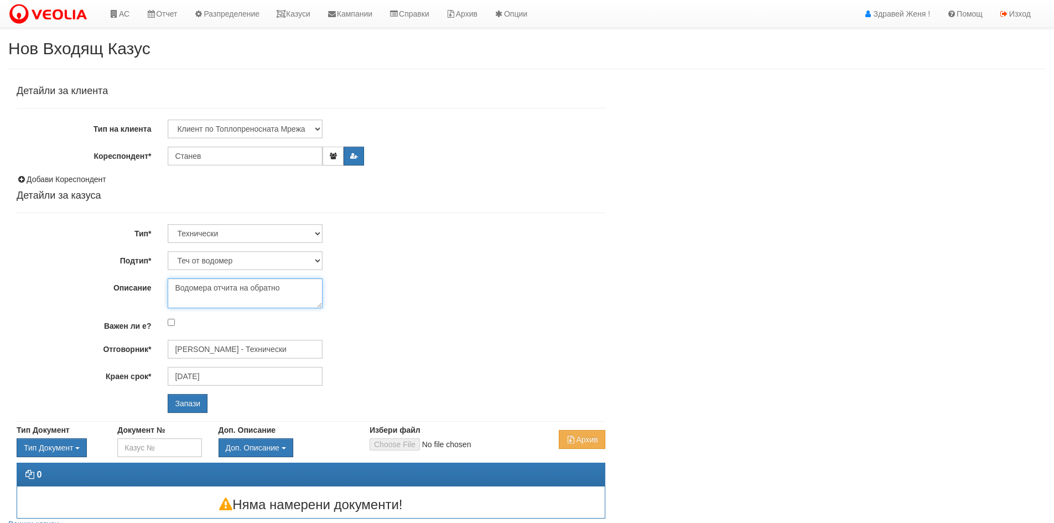
click at [215, 300] on textarea "Водомера отчита на обратно" at bounding box center [245, 293] width 155 height 30
click at [287, 286] on textarea "Водомера отчита на обратно" at bounding box center [245, 293] width 155 height 30
click at [283, 287] on textarea "Водомера отчита на обратно клиента моли за вторник за посещение" at bounding box center [245, 293] width 155 height 30
click at [282, 299] on textarea "Водомера отчита на обратно клиента моли за вторник за посещение" at bounding box center [245, 293] width 155 height 30
click at [315, 304] on textarea "Водомера отчита на обратно клиента моли за вторник посещение" at bounding box center [245, 293] width 155 height 30
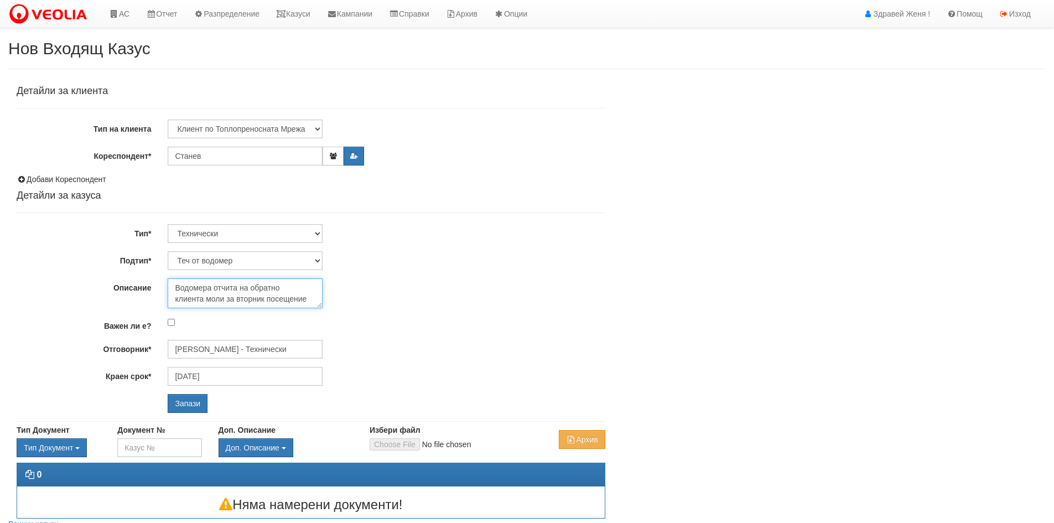
click at [309, 303] on textarea "Водомера отчита на обратно клиента моли за вторник посещение" at bounding box center [245, 293] width 155 height 30
click at [246, 303] on textarea "Водомера отчита на обратно клиента моли за вторник посещение 0889887068" at bounding box center [245, 293] width 155 height 30
click at [264, 289] on textarea "Водомера отчита на обратно клиента моли за вторник посещение 0889887068" at bounding box center [245, 293] width 155 height 30
click at [264, 289] on textarea "Водомера отчита на обратно клиента моли за вторник 16.09 посещение 0889887068" at bounding box center [245, 293] width 155 height 30
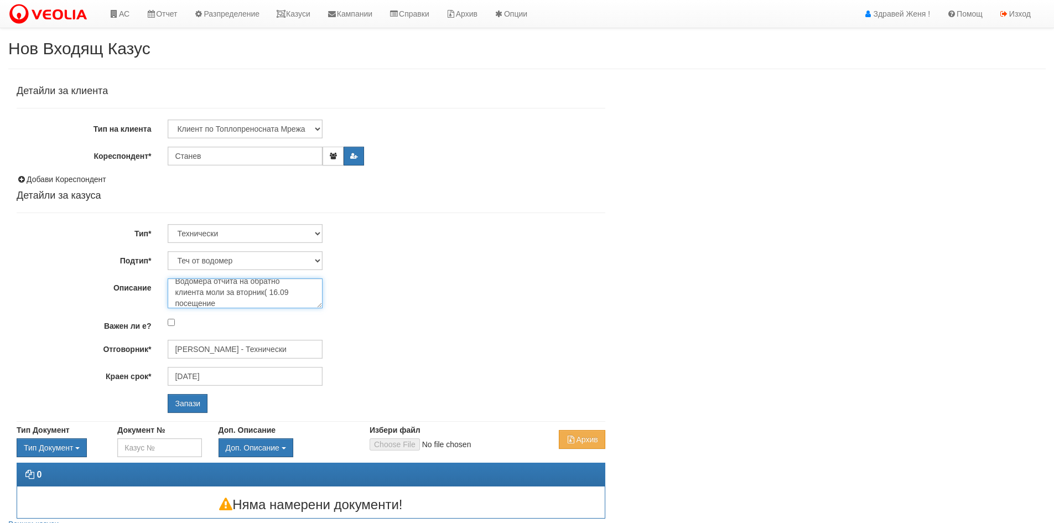
click at [271, 288] on textarea "Водомера отчита на обратно клиента моли за вторник( 16.09 посещение 0889887068" at bounding box center [245, 293] width 155 height 30
click at [290, 292] on textarea "Водомера отчита на обратно клиента моли за вторник(16.09 посещение 0889887068" at bounding box center [245, 293] width 155 height 30
click at [228, 304] on textarea "Водомера отчита на обратно клиента моли за вторник(16.09)посещение 0889887068" at bounding box center [245, 293] width 155 height 30
click at [205, 291] on textarea "Водомера отчита на обратно клиента моли за вторник(16.09) посещение 0889887068" at bounding box center [245, 293] width 155 height 30
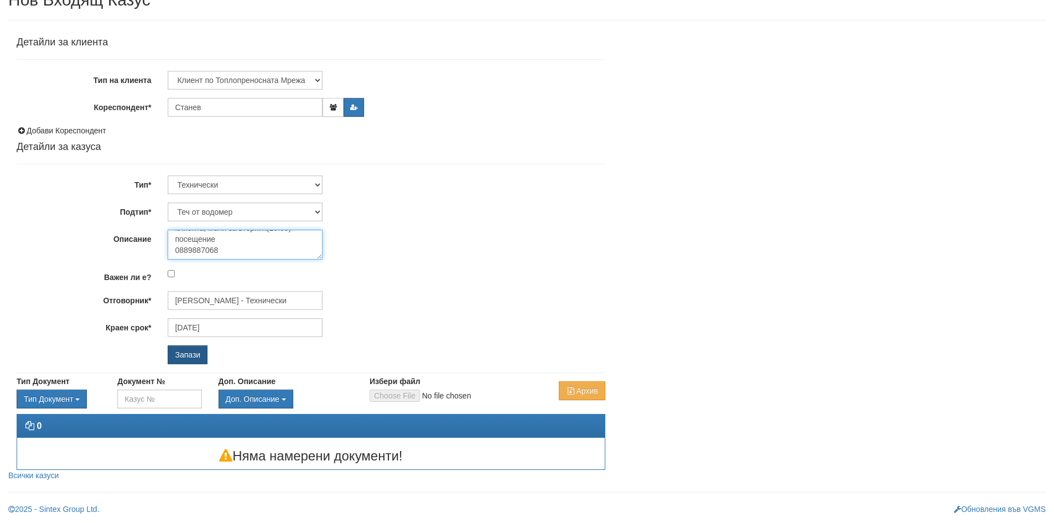
type textarea "Водомера отчита на обратно клиента, моли за вторник(16.09) посещение 0889887068"
click at [171, 354] on input "Запази" at bounding box center [188, 354] width 40 height 19
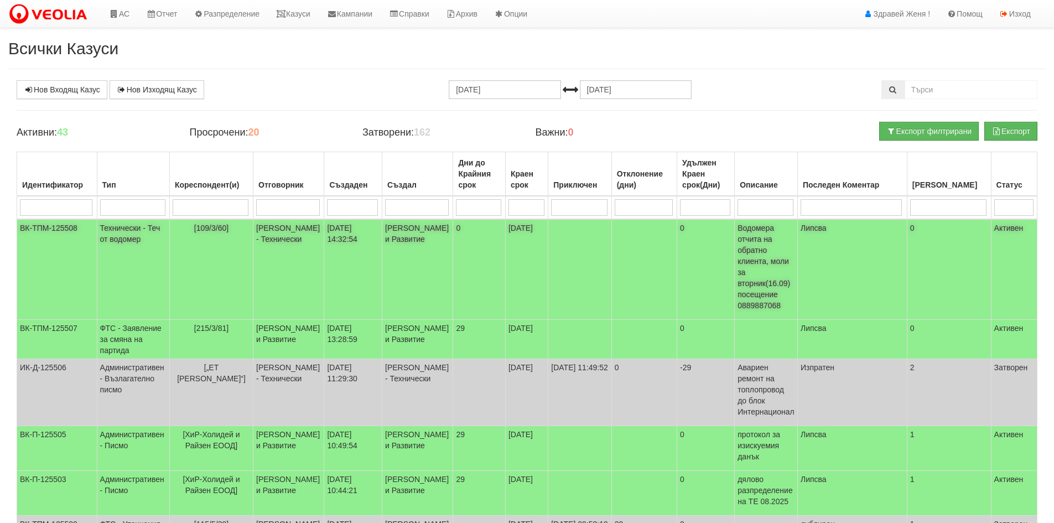
click at [322, 233] on td "Дончо Дончев - Технически" at bounding box center [288, 269] width 71 height 101
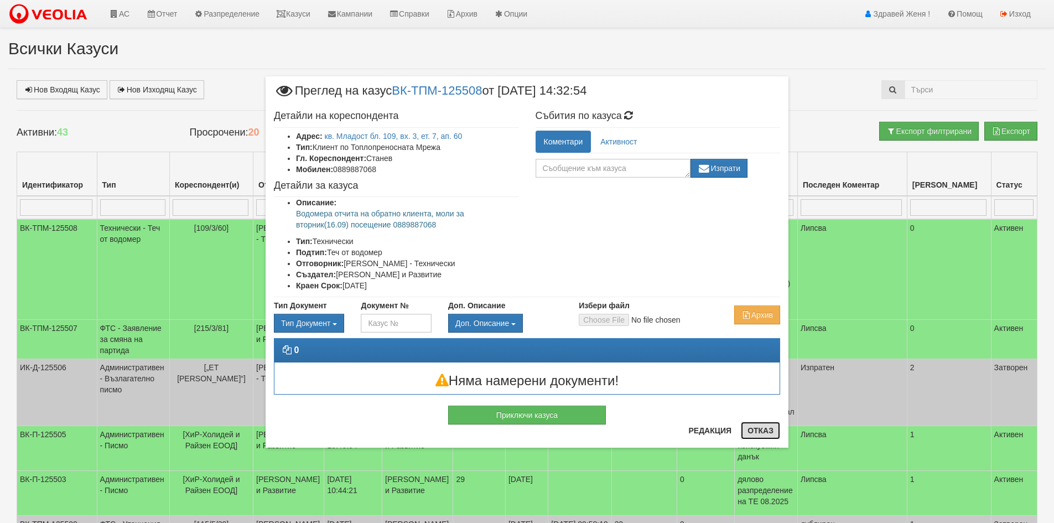
click at [762, 430] on button "Отказ" at bounding box center [760, 430] width 39 height 18
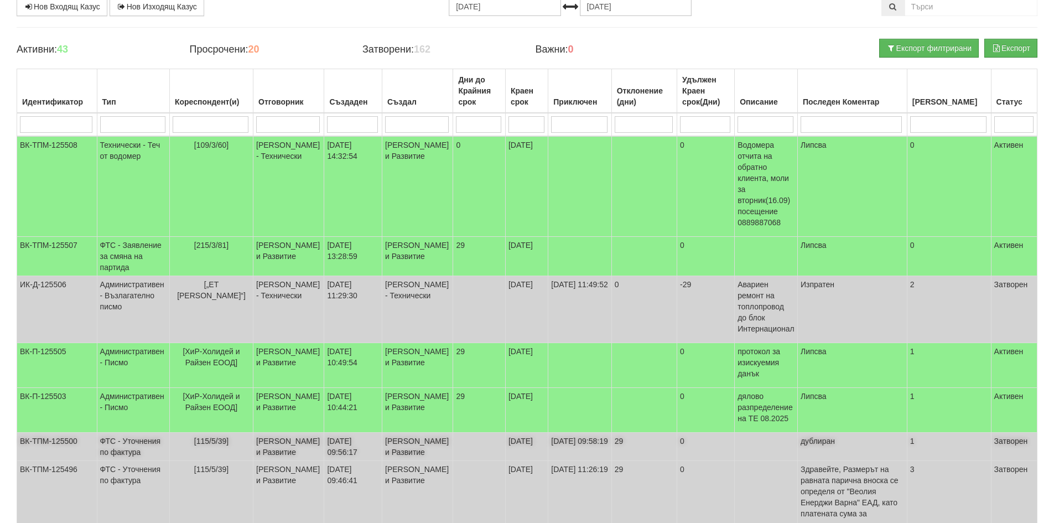
scroll to position [55, 0]
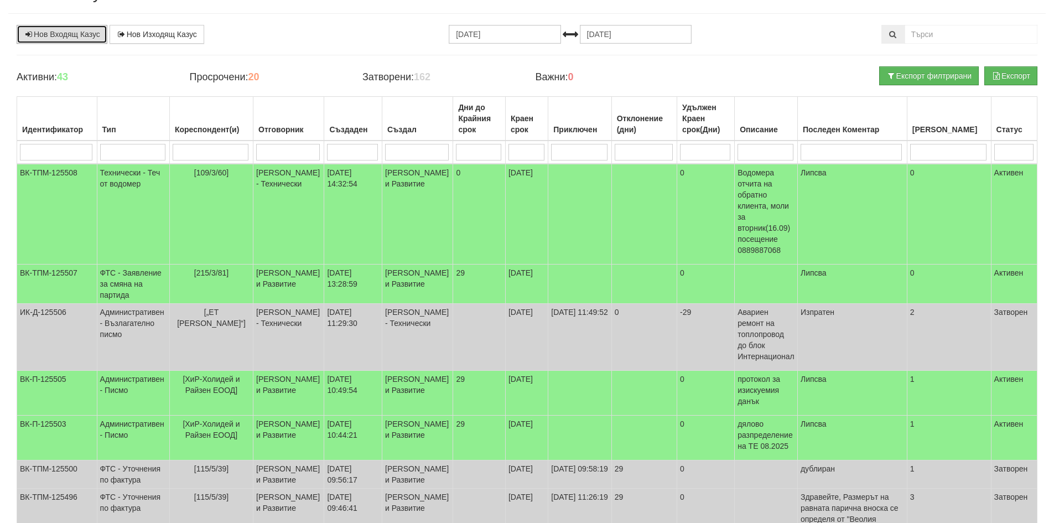
click at [80, 31] on link "Нов Входящ Казус" at bounding box center [62, 34] width 91 height 19
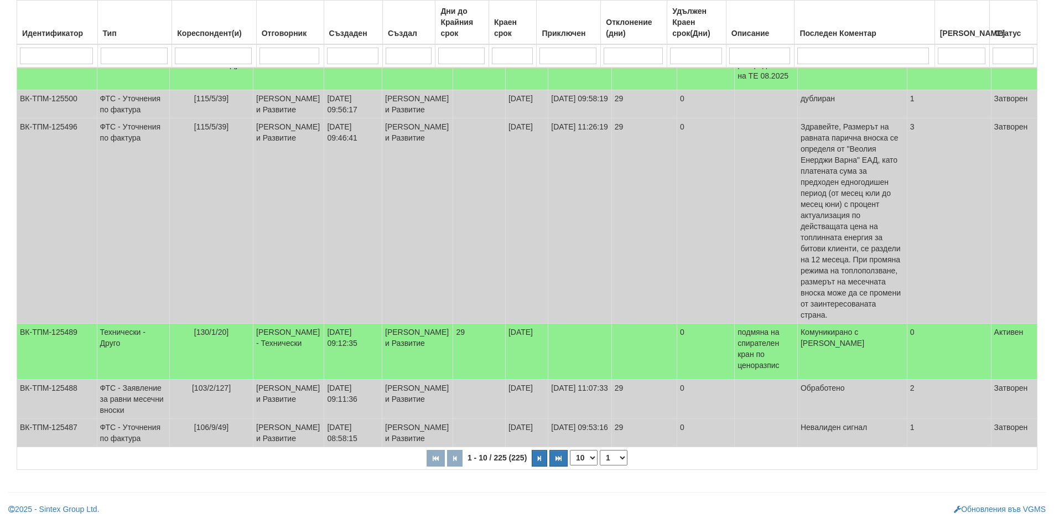
scroll to position [431, 0]
click at [595, 454] on select "10 20 30 40" at bounding box center [584, 457] width 28 height 15
select select "30"
click at [572, 465] on select "10 20 30 40" at bounding box center [584, 457] width 28 height 15
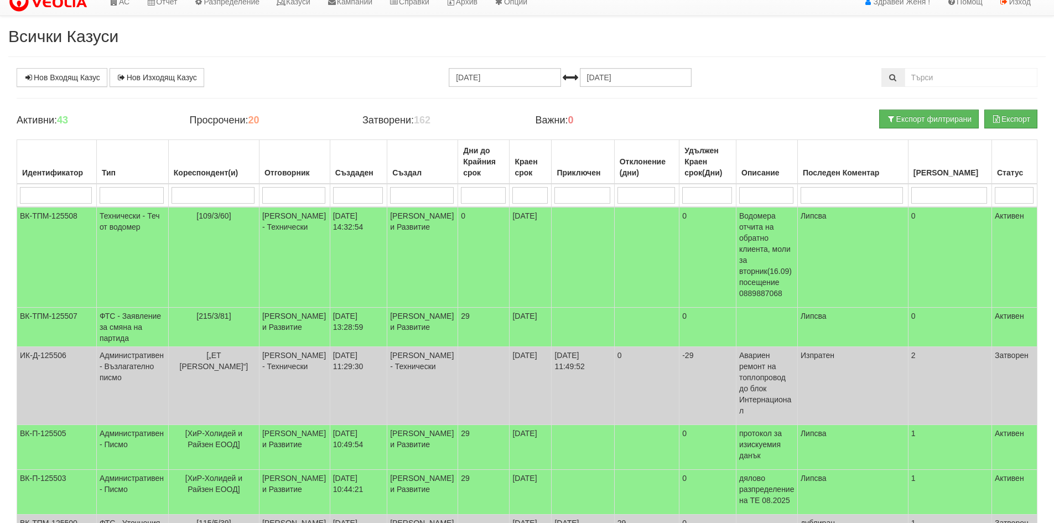
scroll to position [0, 0]
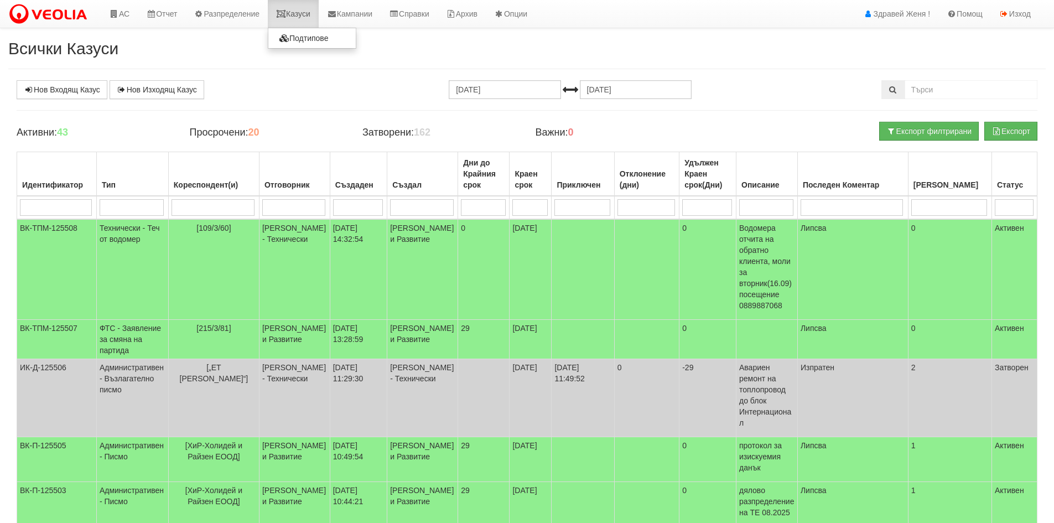
click at [312, 18] on link "Казуси" at bounding box center [293, 14] width 51 height 28
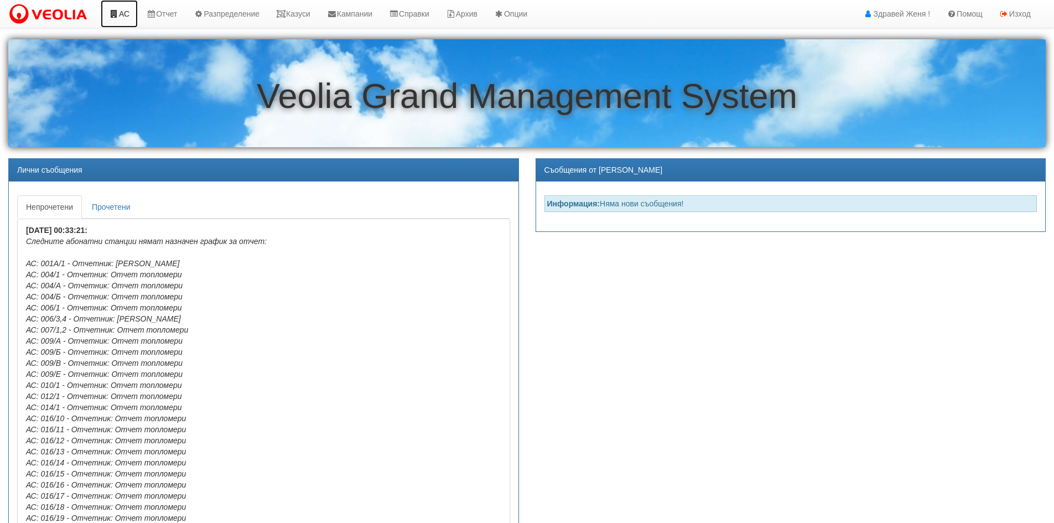
click at [128, 17] on link "АС" at bounding box center [119, 14] width 37 height 28
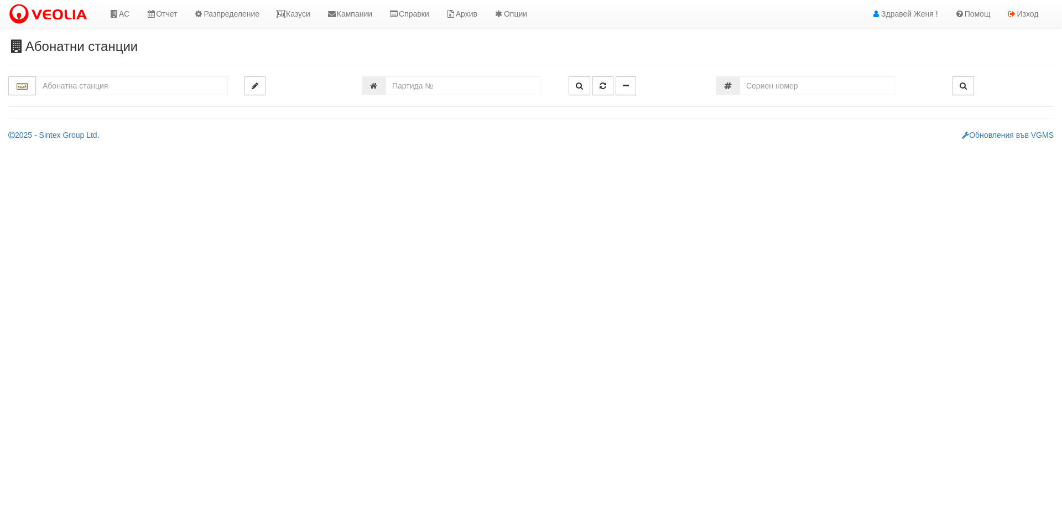
click at [76, 86] on input "text" at bounding box center [132, 85] width 192 height 19
click at [97, 112] on div "109/3,4,5 - Младост - "ВЕОЛИЯ"" at bounding box center [132, 116] width 189 height 13
type input "109/3,4,5 - Младост - "ВЕОЛИЯ""
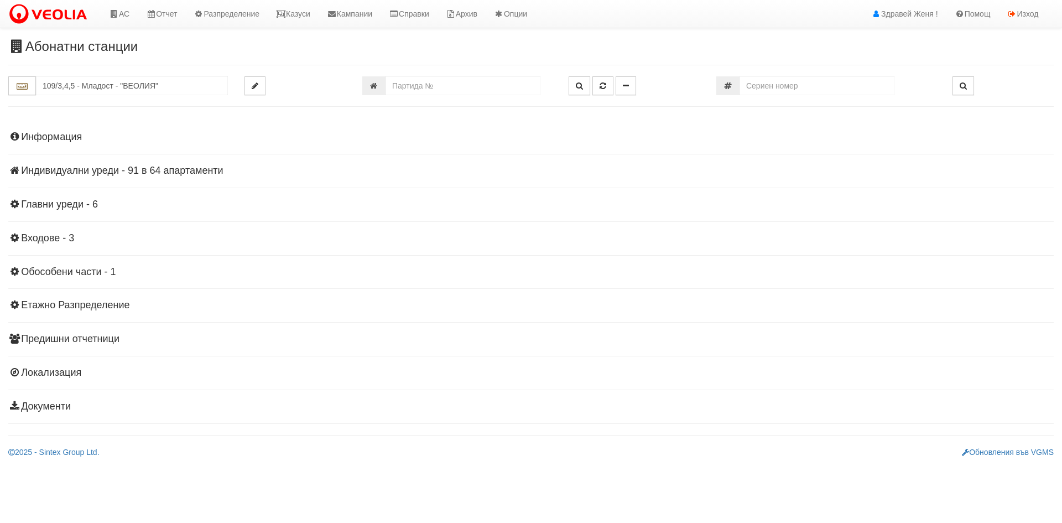
click at [171, 171] on h4 "Индивидуални уреди - 91 в 64 апартаменти" at bounding box center [530, 170] width 1045 height 11
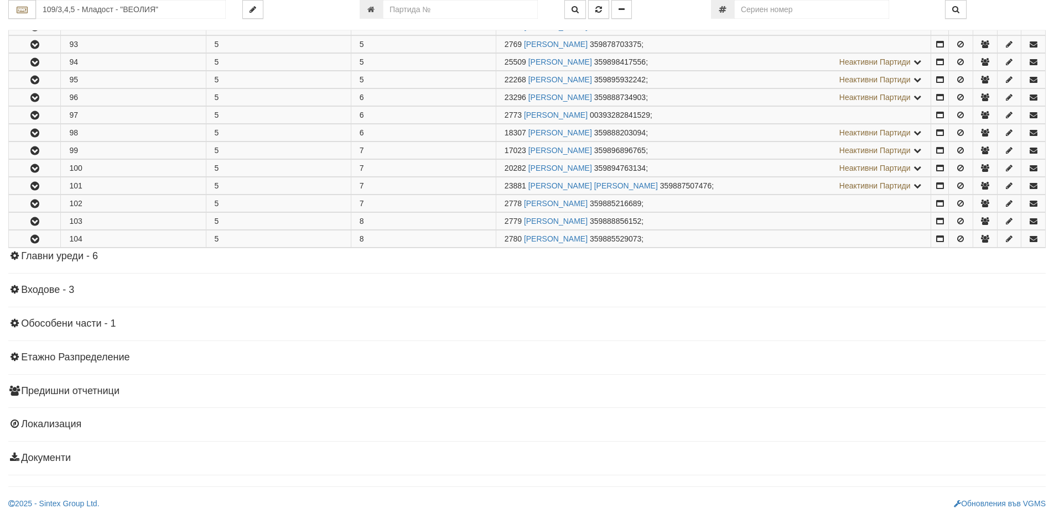
scroll to position [1134, 0]
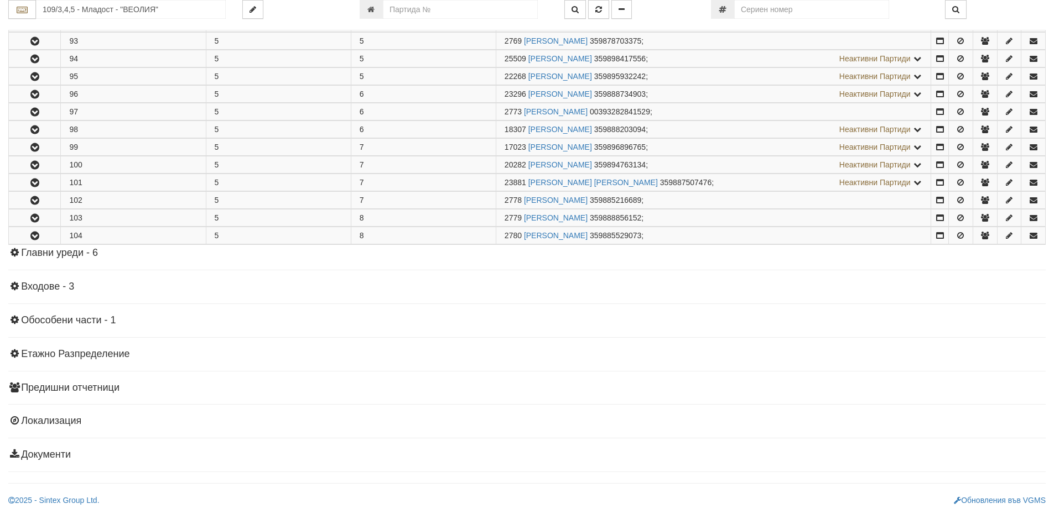
click at [55, 285] on h4 "Входове - 3" at bounding box center [526, 287] width 1037 height 11
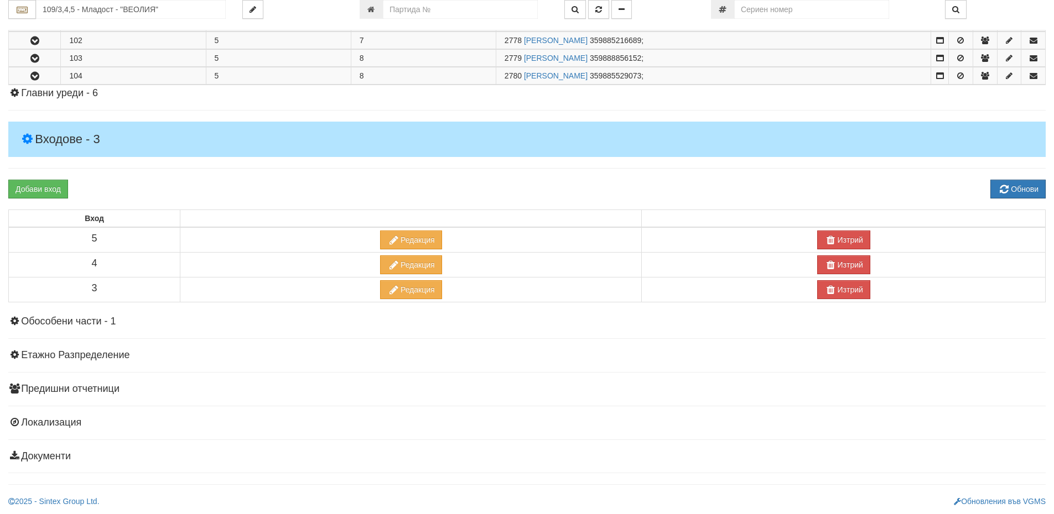
scroll to position [1295, 0]
click at [148, 284] on h4 "3" at bounding box center [94, 287] width 165 height 11
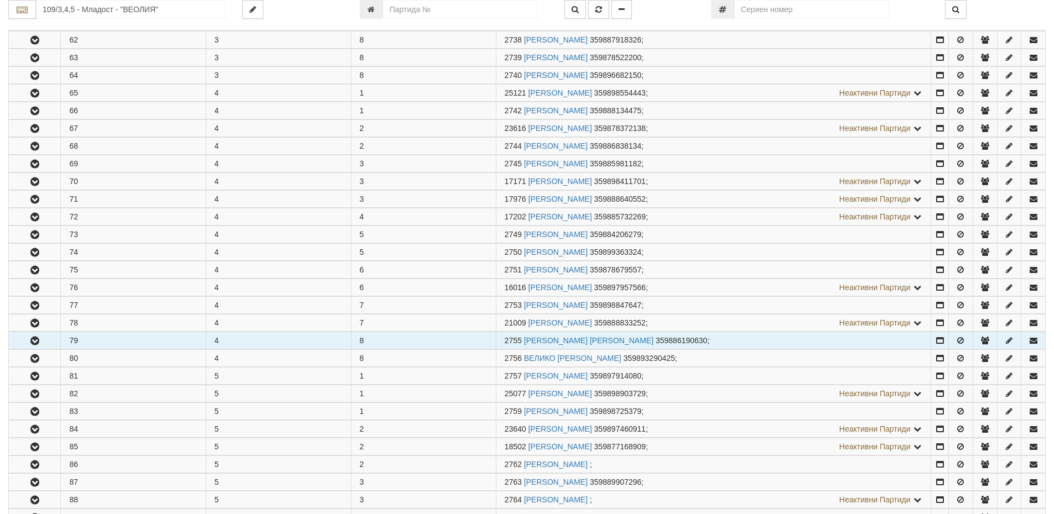
scroll to position [520, 0]
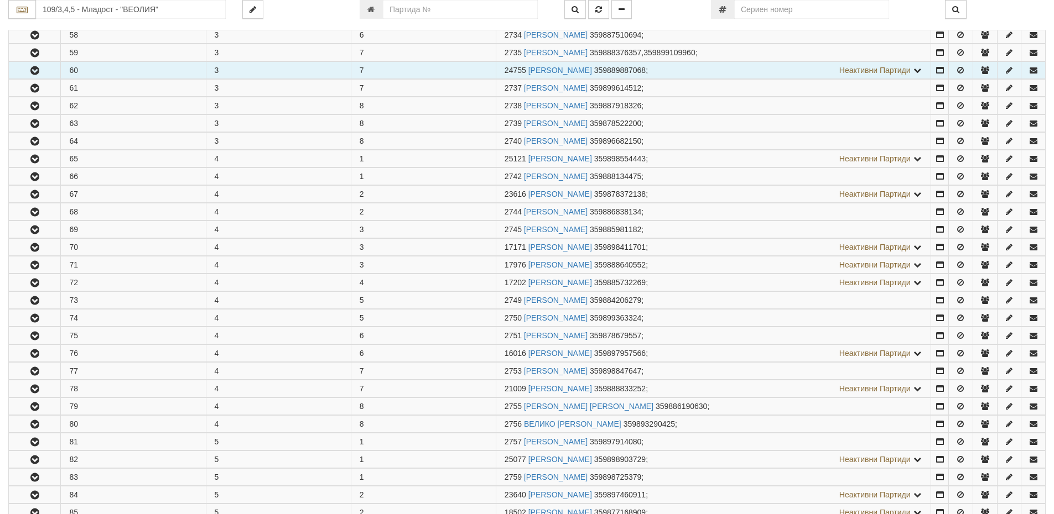
click at [30, 69] on icon "button" at bounding box center [34, 71] width 13 height 8
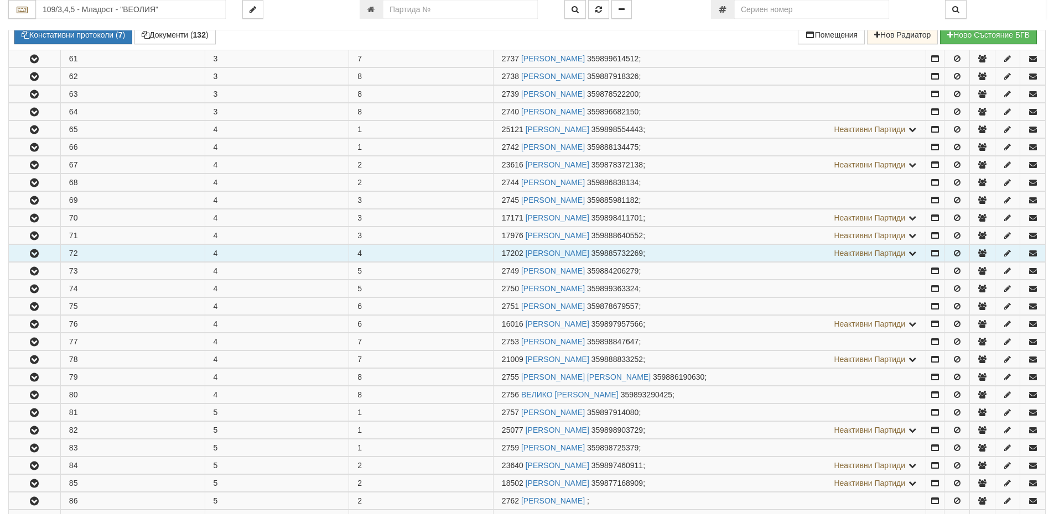
scroll to position [852, 0]
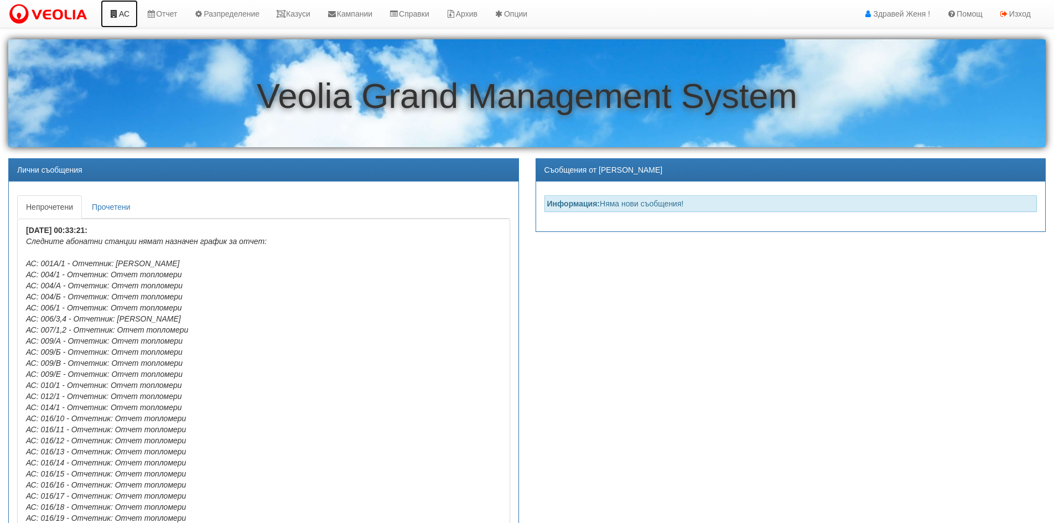
click at [127, 13] on link "АС" at bounding box center [119, 14] width 37 height 28
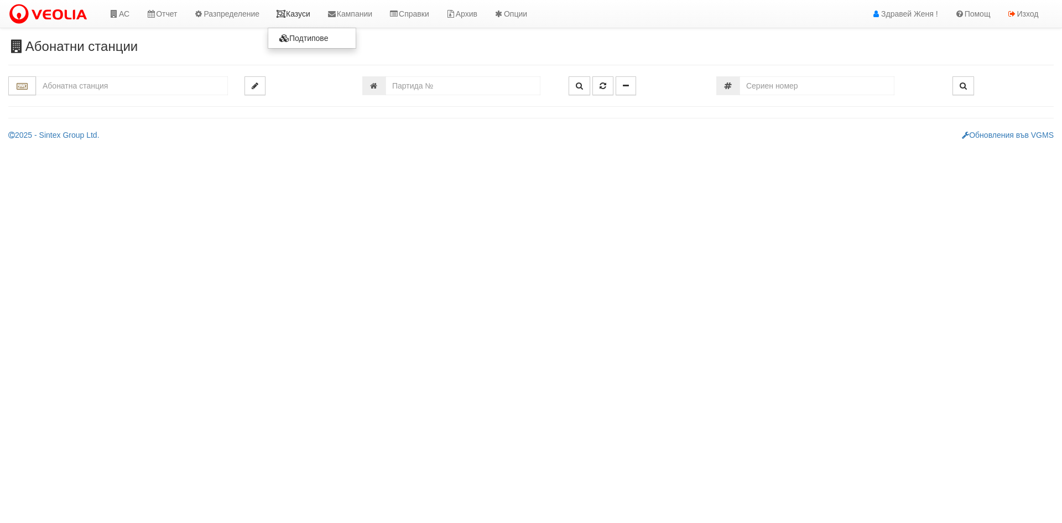
click at [317, 12] on link "Казуси" at bounding box center [293, 14] width 51 height 28
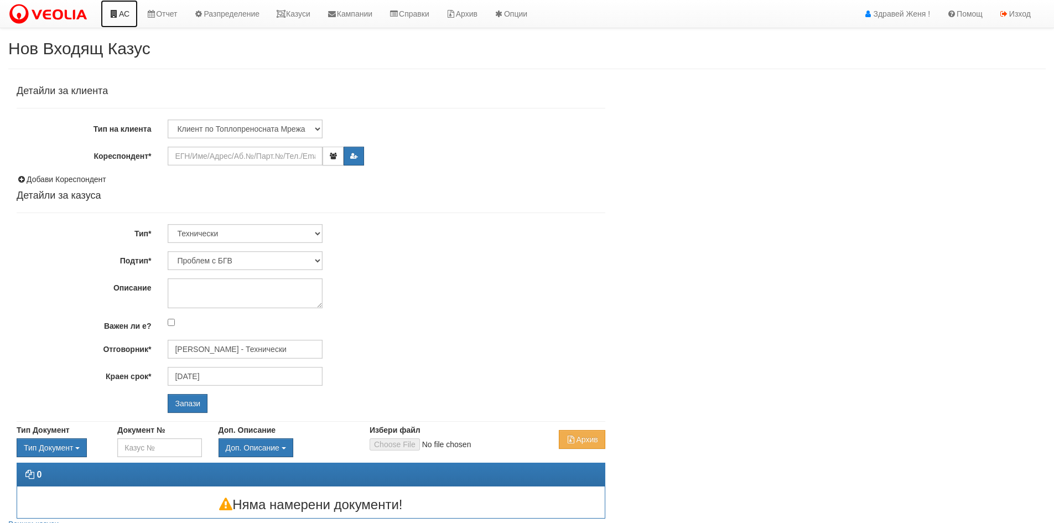
click at [124, 13] on link "АС" at bounding box center [119, 14] width 37 height 28
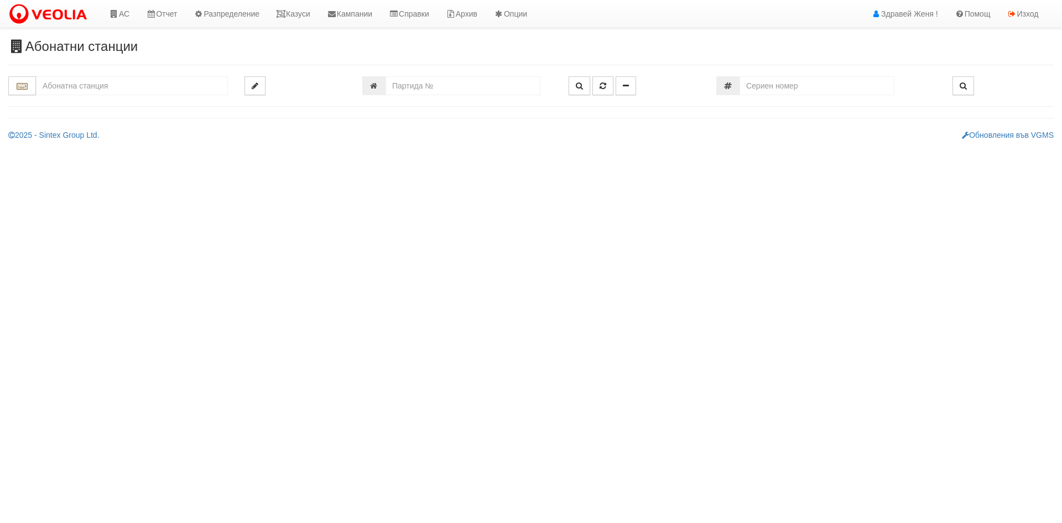
click at [97, 91] on input "text" at bounding box center [132, 85] width 192 height 19
click at [93, 87] on input "text" at bounding box center [132, 85] width 192 height 19
click at [102, 98] on div "003/1 - Възраждане - "ВЕОЛИЯ"" at bounding box center [132, 103] width 189 height 13
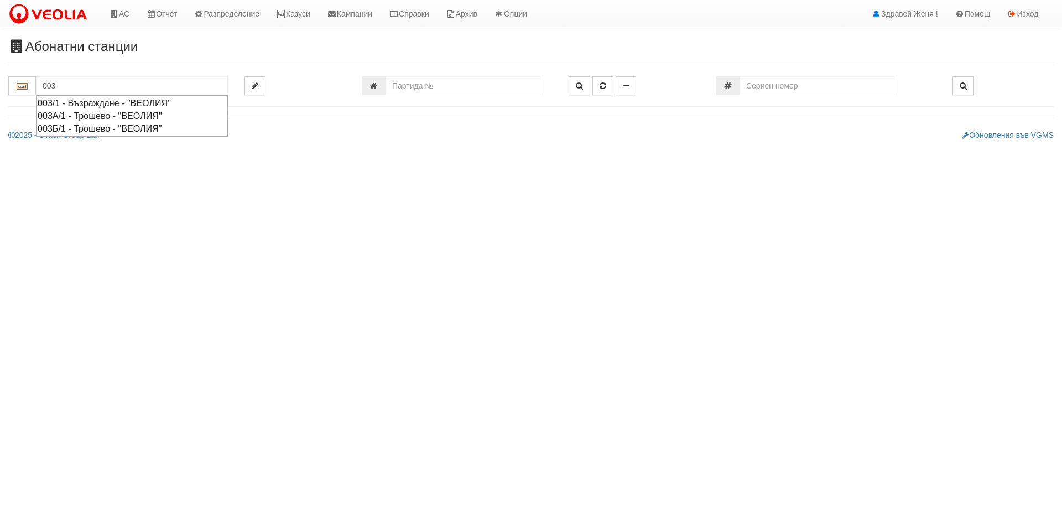
type input "003/1 - Възраждане - "ВЕОЛИЯ""
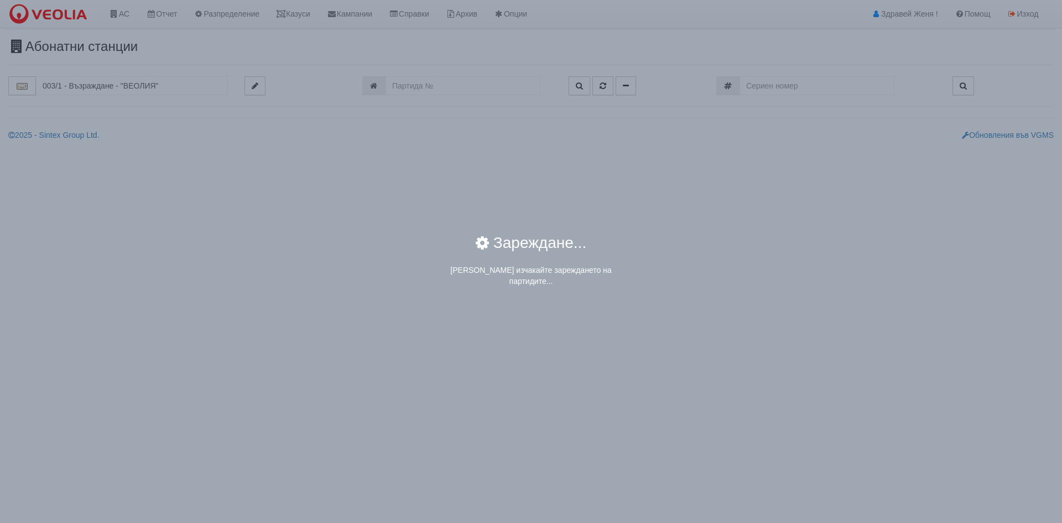
click at [114, 88] on div "× Зареждане... Моля изчакайте зареждането на партидите..." at bounding box center [531, 261] width 1062 height 523
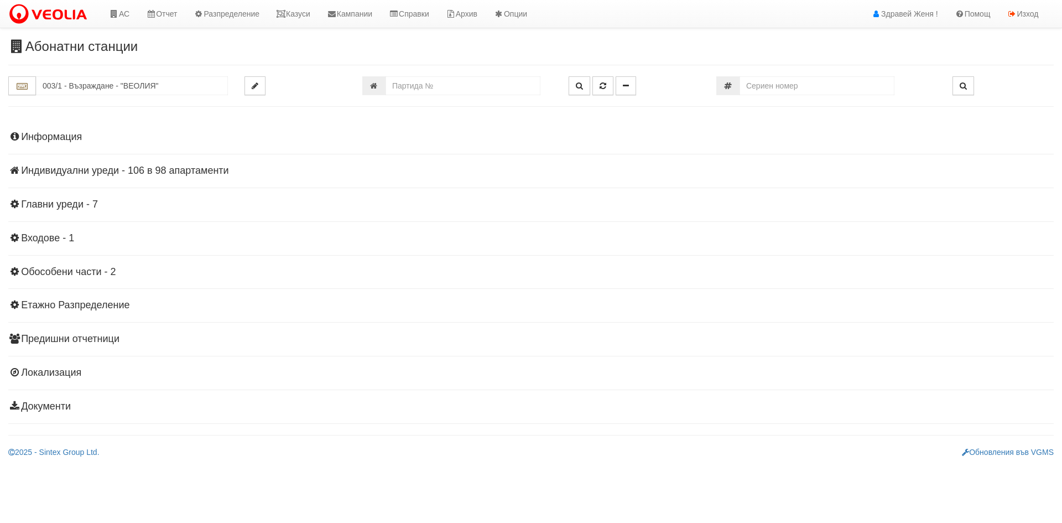
click at [98, 168] on h4 "Индивидуални уреди - 106 в 98 апартаменти" at bounding box center [530, 170] width 1045 height 11
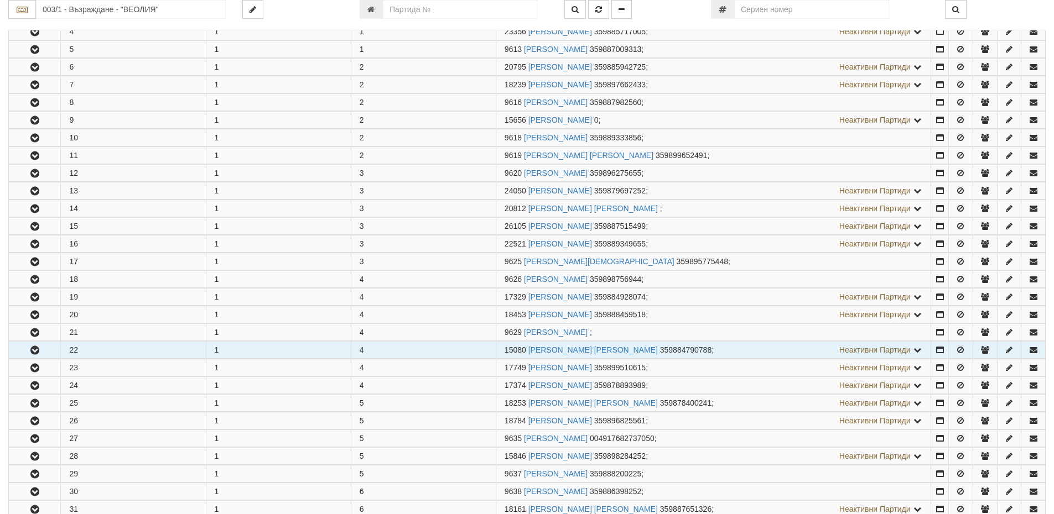
scroll to position [277, 0]
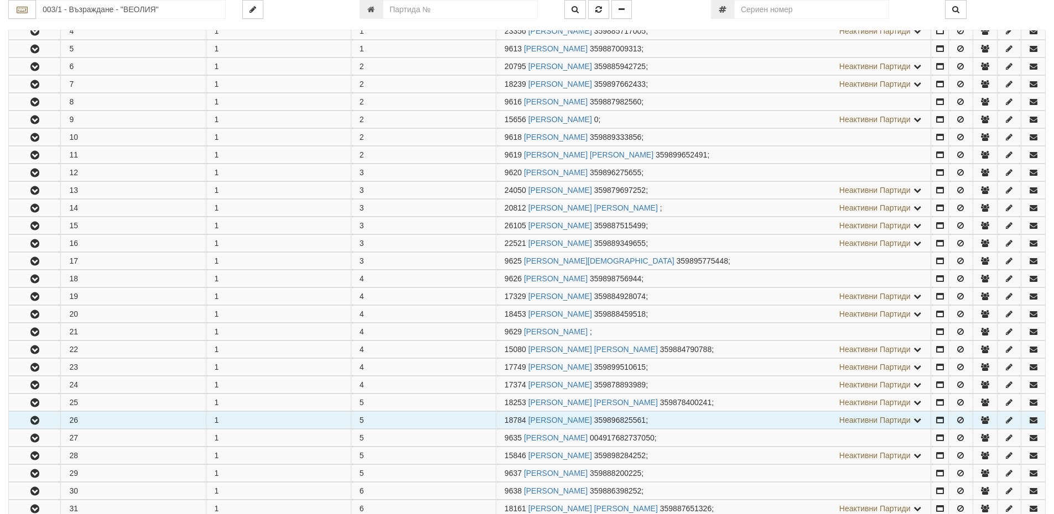
click at [38, 417] on icon "button" at bounding box center [34, 421] width 13 height 8
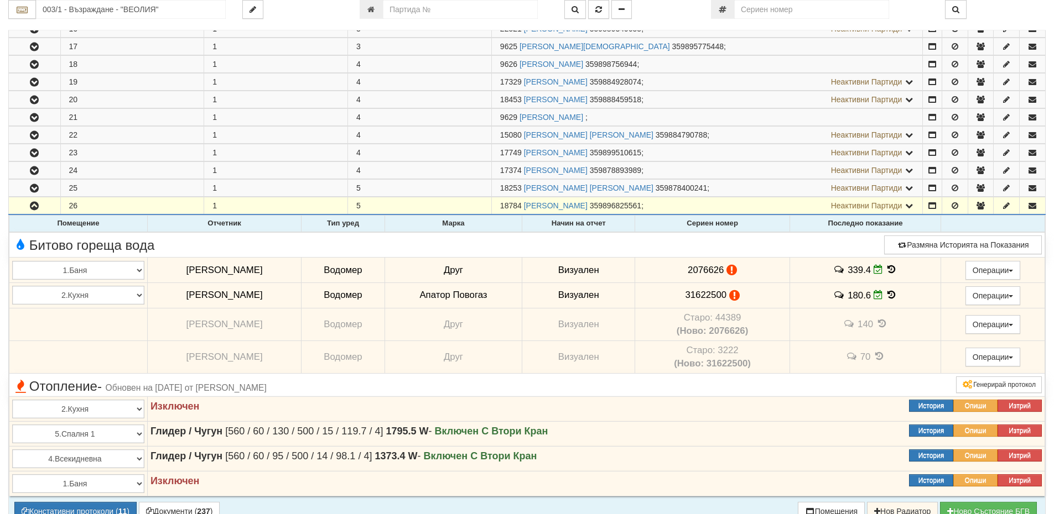
scroll to position [332, 0]
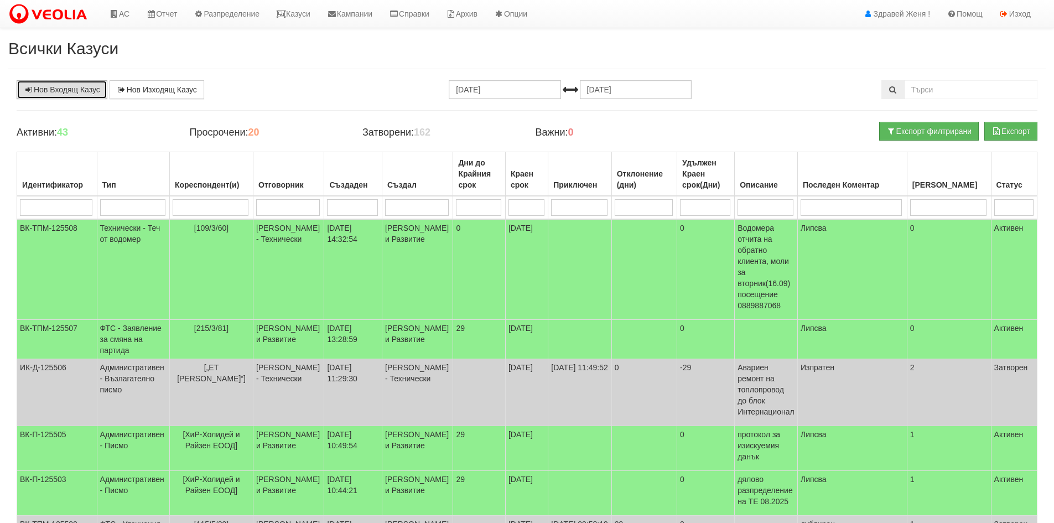
click at [82, 91] on link "Нов Входящ Казус" at bounding box center [62, 89] width 91 height 19
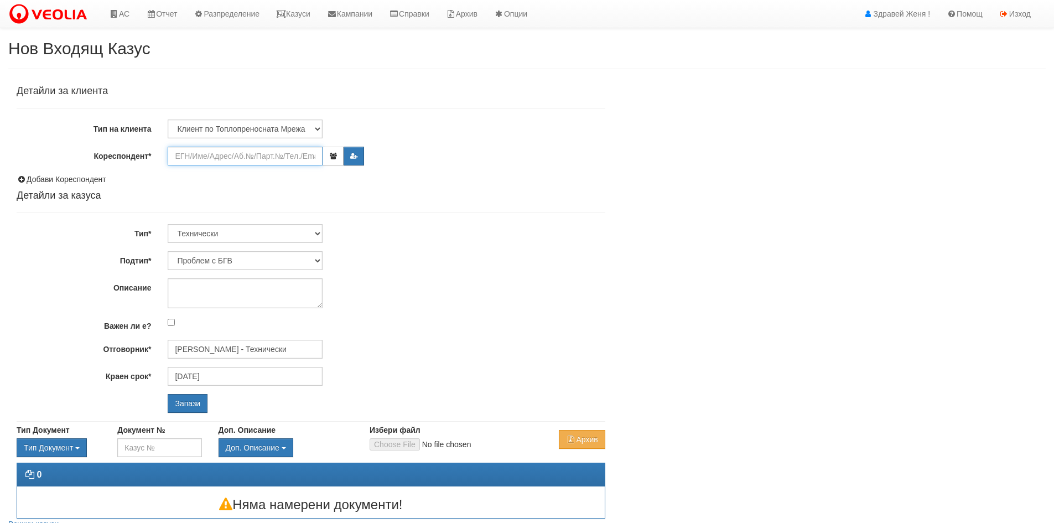
click at [206, 153] on input "Кореспондент*" at bounding box center [245, 156] width 155 height 19
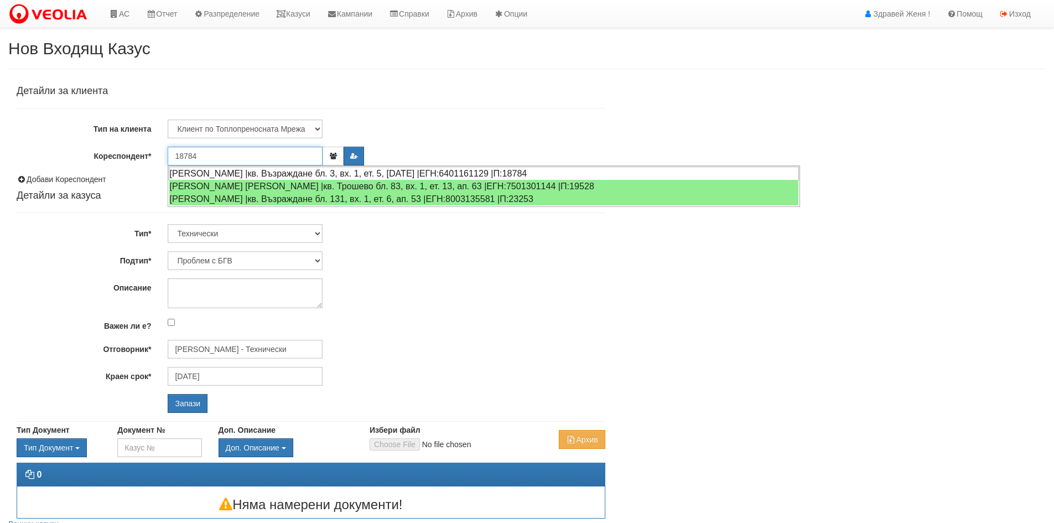
click at [310, 170] on div "[PERSON_NAME] |кв. Възраждане бл. 3, вх. 1, ет. 5, [DATE] |ЕГН:6401161129 |П:18…" at bounding box center [484, 173] width 630 height 14
type input "[PERSON_NAME]"
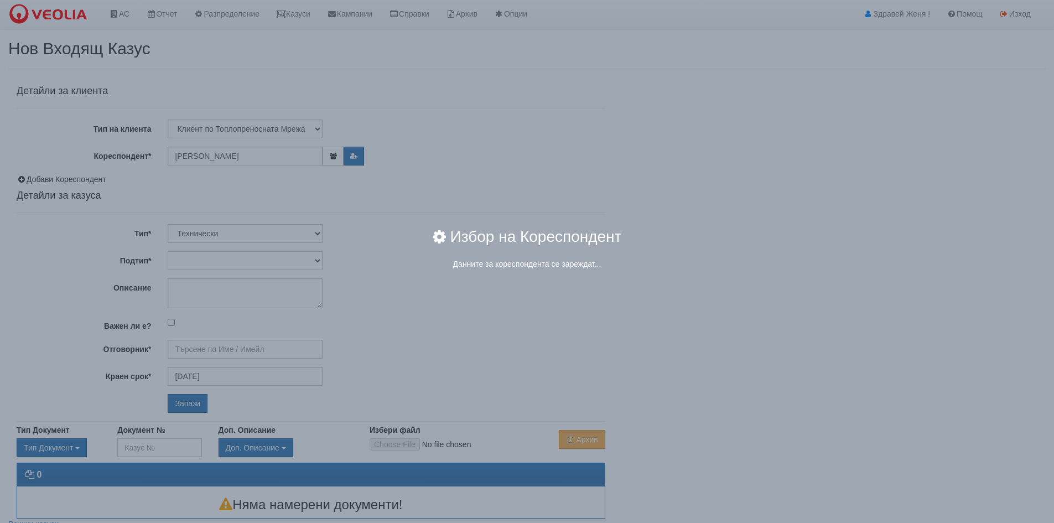
type input "[PERSON_NAME] - Технически"
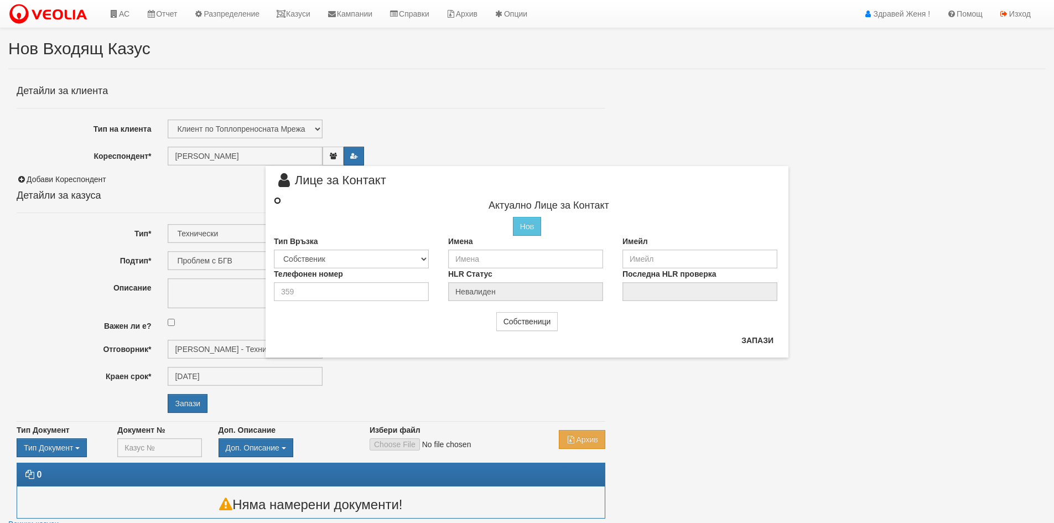
click at [278, 201] on input "radio" at bounding box center [277, 200] width 7 height 7
click at [756, 342] on button "Запази" at bounding box center [757, 340] width 45 height 18
click at [207, 190] on div "× Лице за Контакт Актуално Лице за Контакт Нов Промени Актуалното Лице Тип Връз…" at bounding box center [527, 179] width 647 height 358
click at [480, 258] on input "text" at bounding box center [525, 257] width 155 height 19
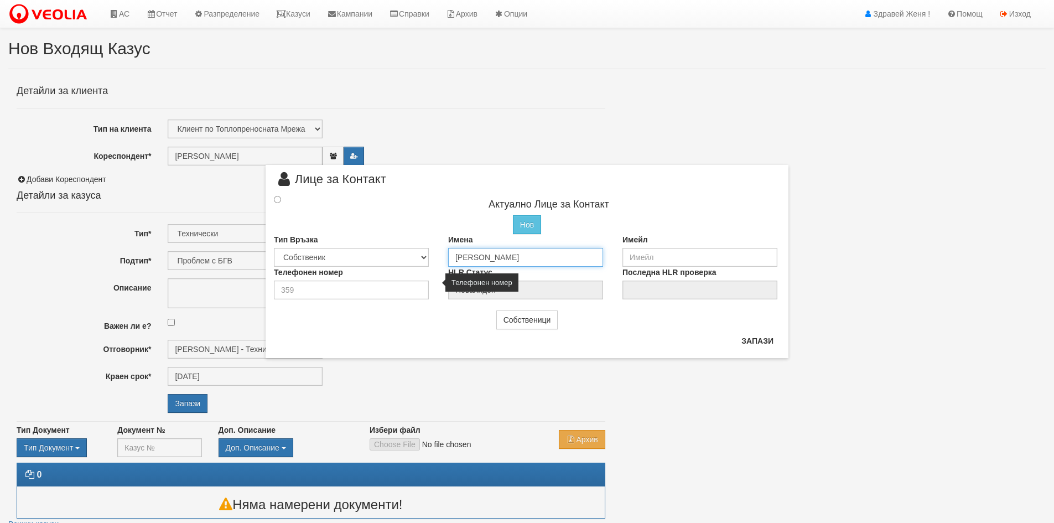
type input "[PERSON_NAME]"
click at [356, 283] on input "number" at bounding box center [351, 289] width 155 height 19
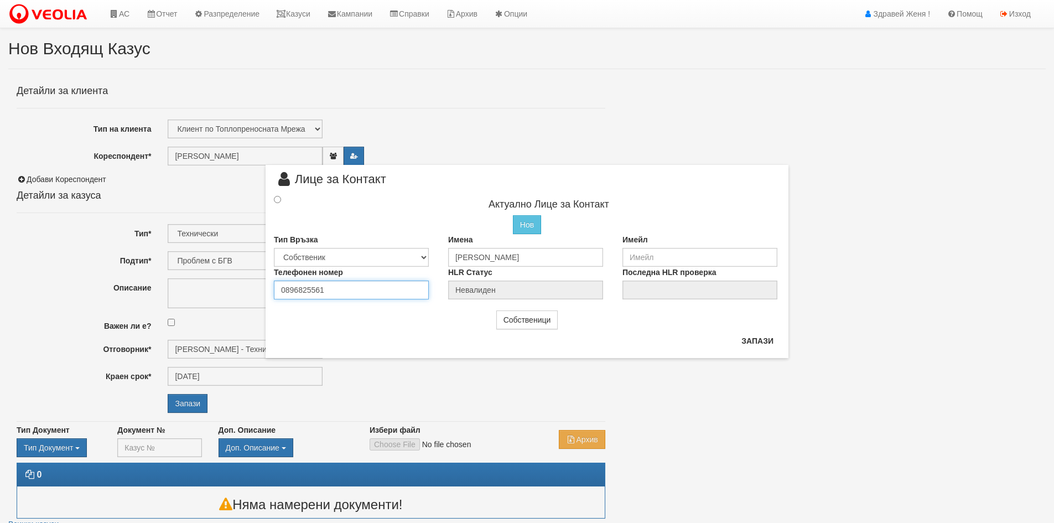
type input "0896825561"
click at [279, 197] on input "radio" at bounding box center [277, 199] width 7 height 7
radio input "true"
type input "[PERSON_NAME]"
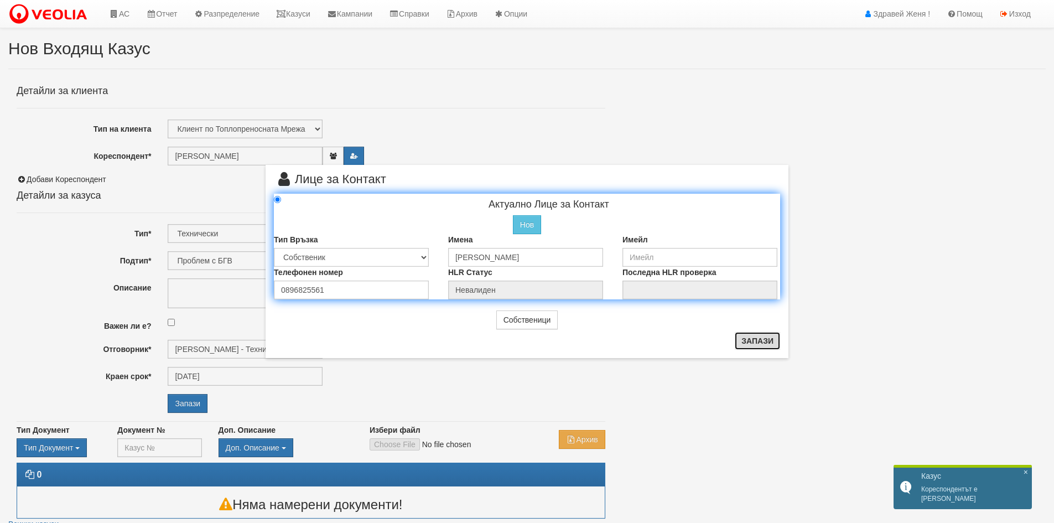
click at [754, 345] on button "Запази" at bounding box center [757, 341] width 45 height 18
radio input "true"
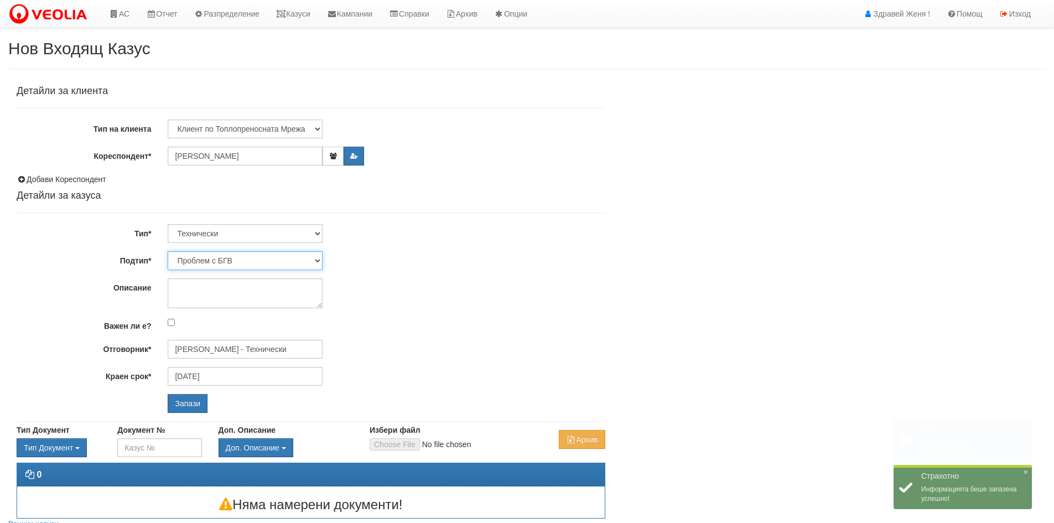
click at [317, 261] on select "Проблем с БГВ Теч ВОИ Теч БГВ Теч в АС Теч от водомер Проблем в АС Интервенция …" at bounding box center [245, 260] width 155 height 19
select select "Монтаж на водомер с дист. модул"
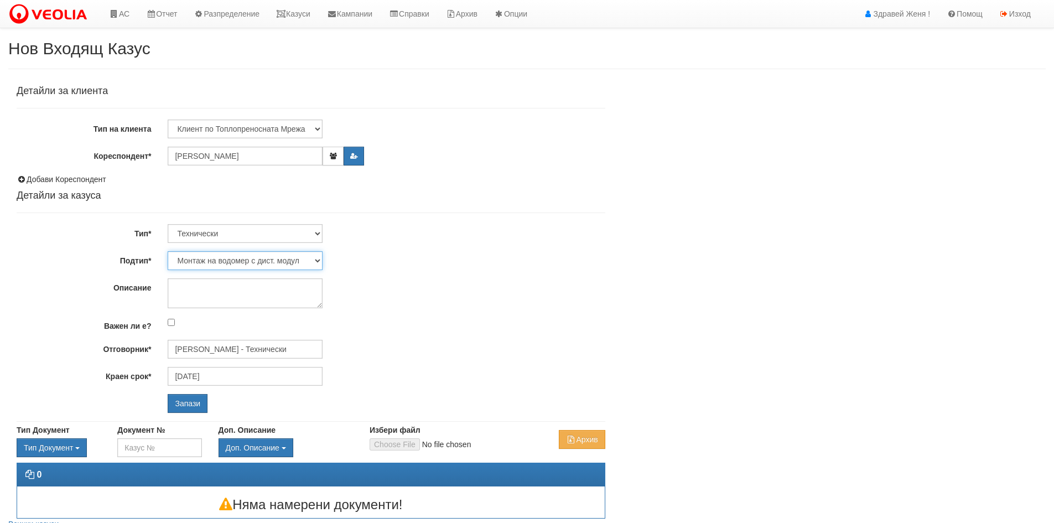
click at [168, 251] on select "Проблем с БГВ Теч ВОИ Теч БГВ Теч в АС Теч от водомер Проблем в АС Интервенция …" at bounding box center [245, 260] width 155 height 19
type input "19/09/2025"
type input "[PERSON_NAME] - Технически"
click at [241, 295] on textarea "Описание" at bounding box center [245, 293] width 155 height 30
click at [263, 296] on textarea "2 бр." at bounding box center [245, 293] width 155 height 30
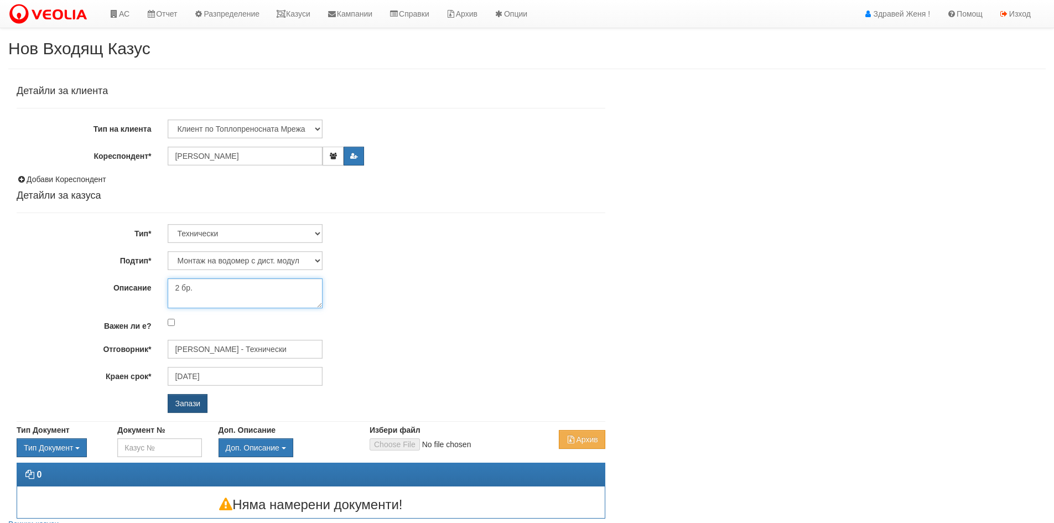
type textarea "2 бр."
click at [194, 403] on input "Запази" at bounding box center [188, 403] width 40 height 19
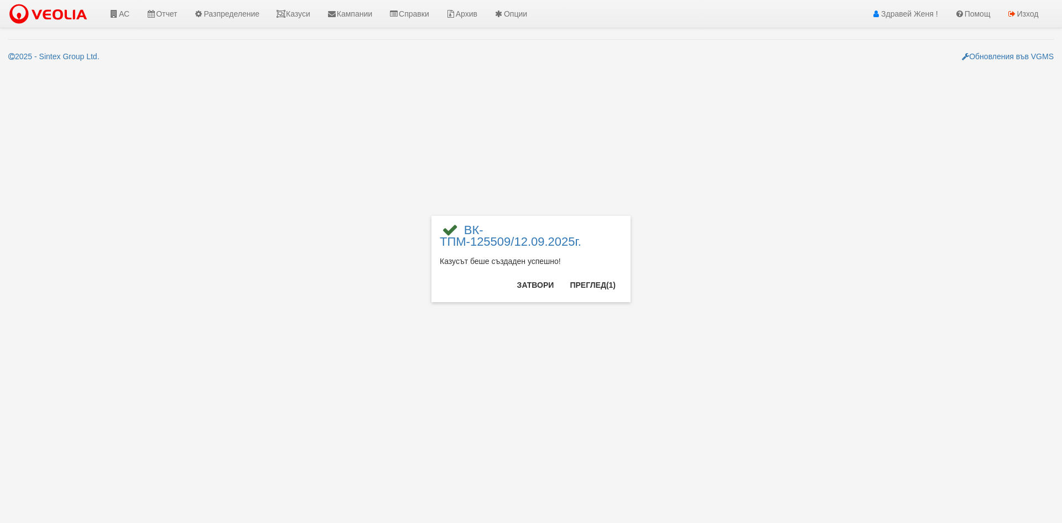
click at [629, 131] on div "× ВК-ТПМ-125509/12.09.2025г. Казусът беше създаден успешно! Затвори Преглед (1)" at bounding box center [531, 151] width 216 height 302
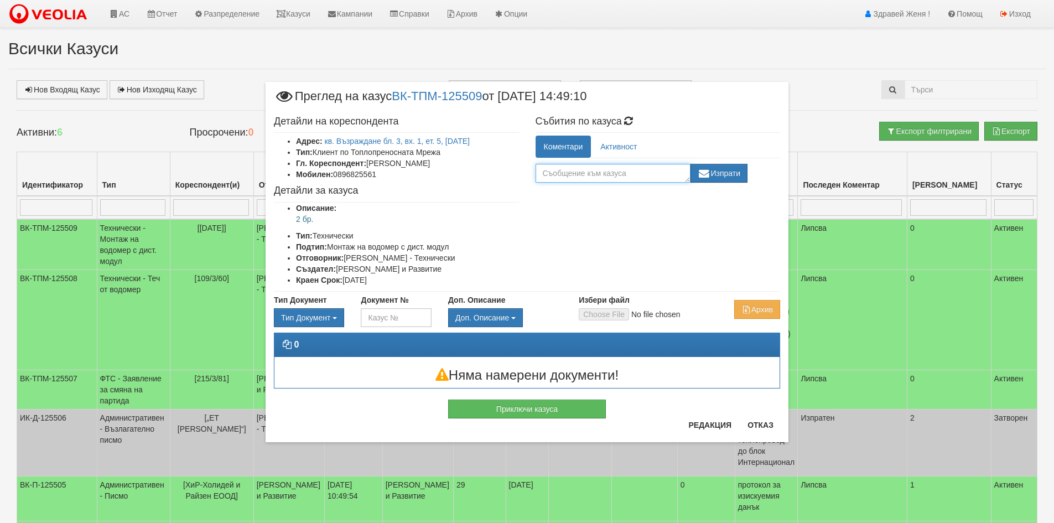
click at [550, 175] on textarea at bounding box center [612, 173] width 155 height 19
type textarea "монтаж към 16-17"
click at [720, 175] on button "Изпрати" at bounding box center [719, 173] width 58 height 19
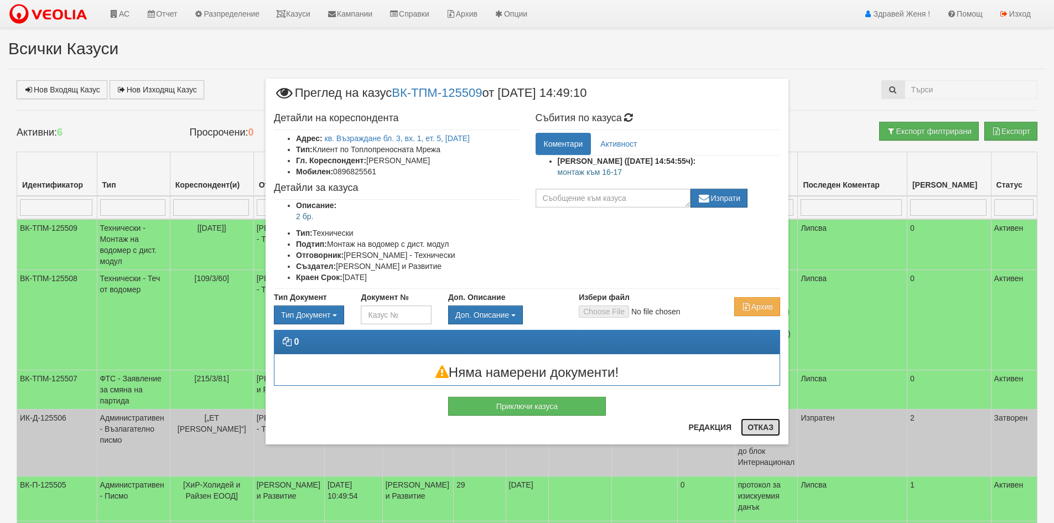
click at [758, 426] on button "Отказ" at bounding box center [760, 427] width 39 height 18
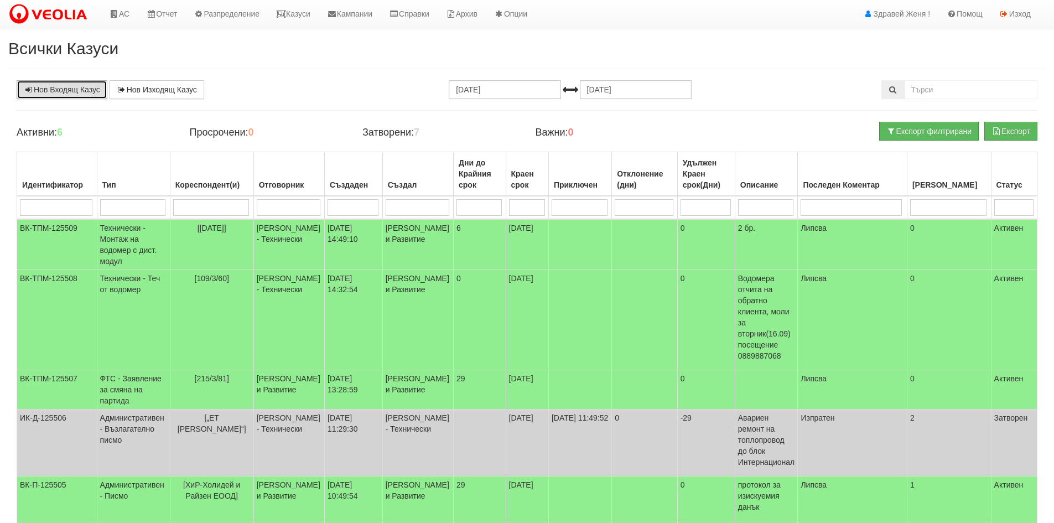
click at [69, 82] on link "Нов Входящ Казус" at bounding box center [62, 89] width 91 height 19
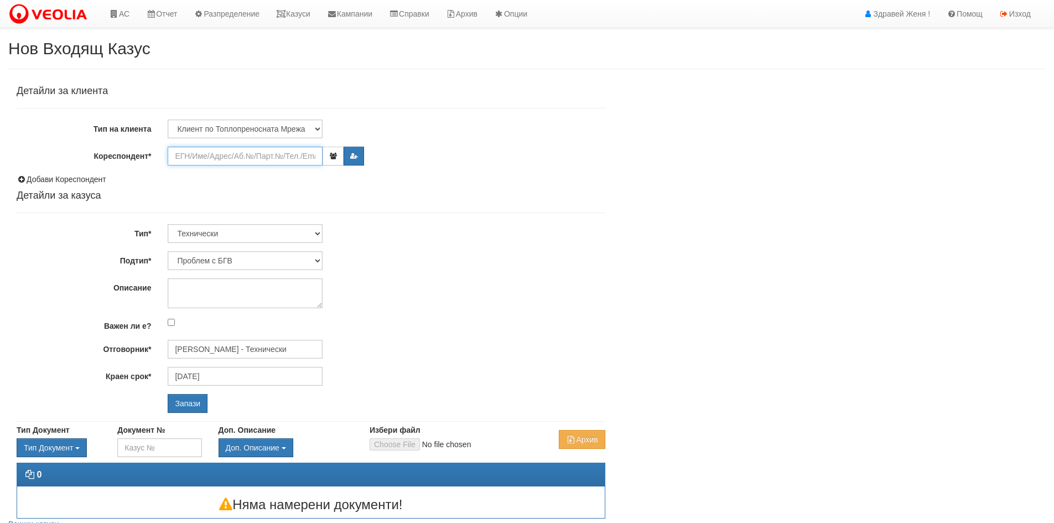
click at [239, 159] on input "Кореспондент*" at bounding box center [245, 156] width 155 height 19
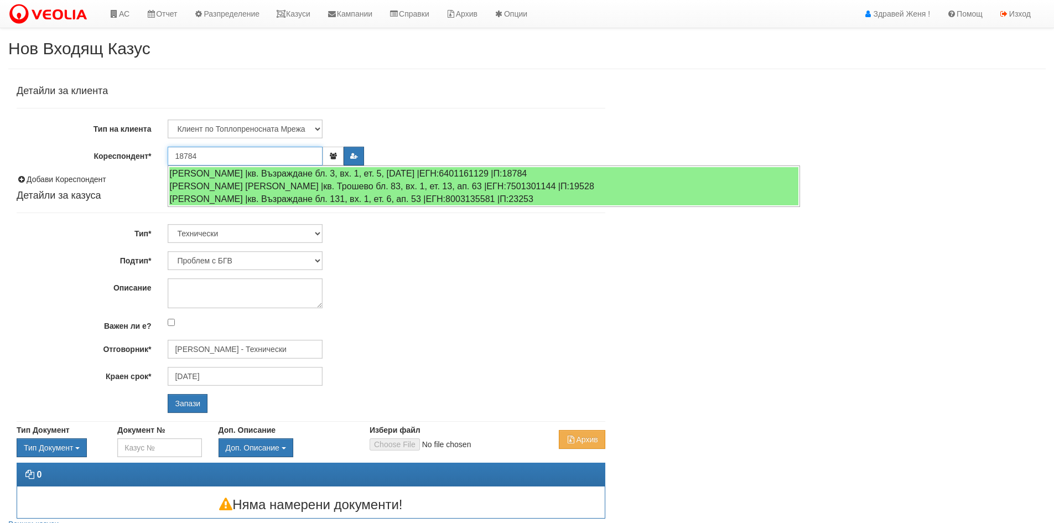
click at [231, 175] on div "[PERSON_NAME] |кв. Възраждане бл. 3, вх. 1, ет. 5, [DATE] |ЕГН:6401161129 |П:18…" at bounding box center [483, 173] width 629 height 13
type input "[PERSON_NAME]"
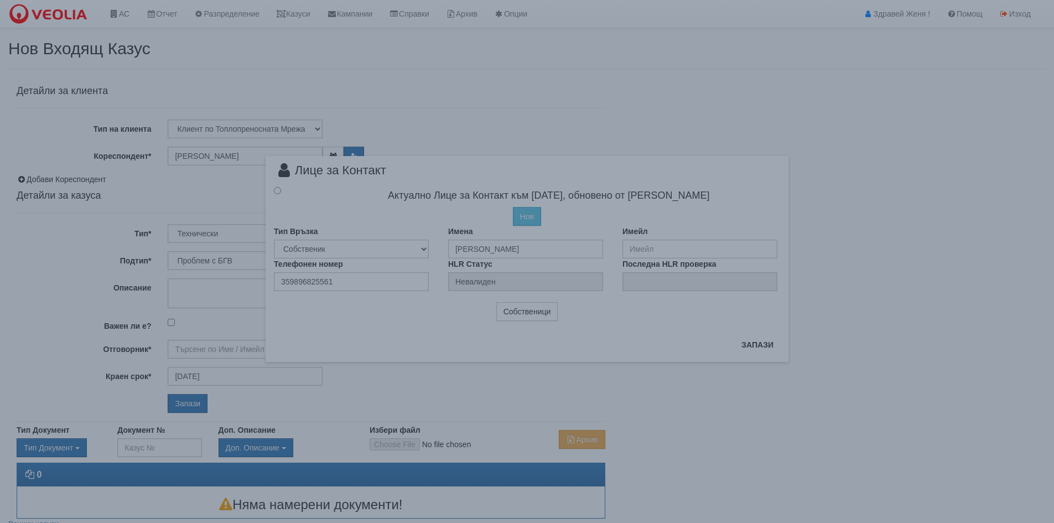
type input "[PERSON_NAME] - Технически"
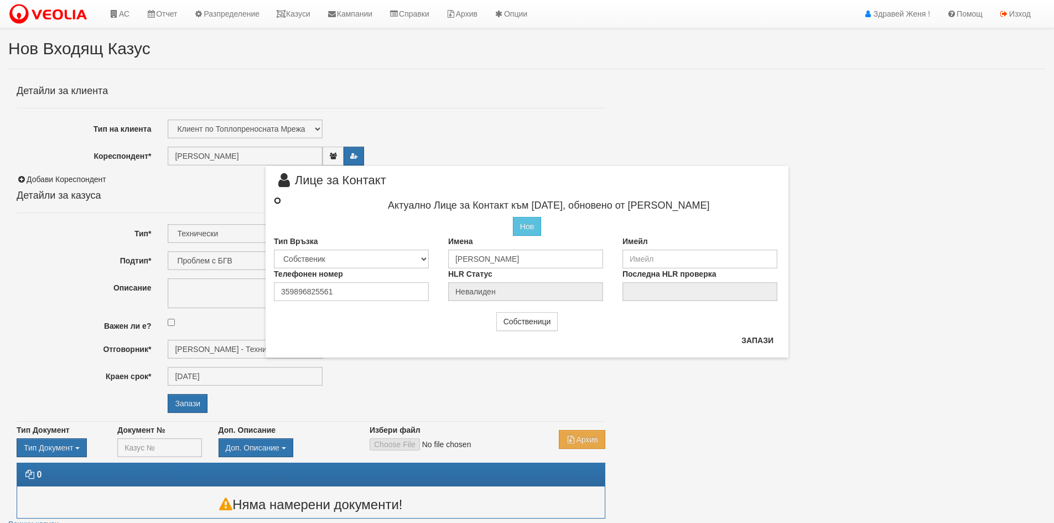
click at [277, 197] on input "radio" at bounding box center [277, 200] width 7 height 7
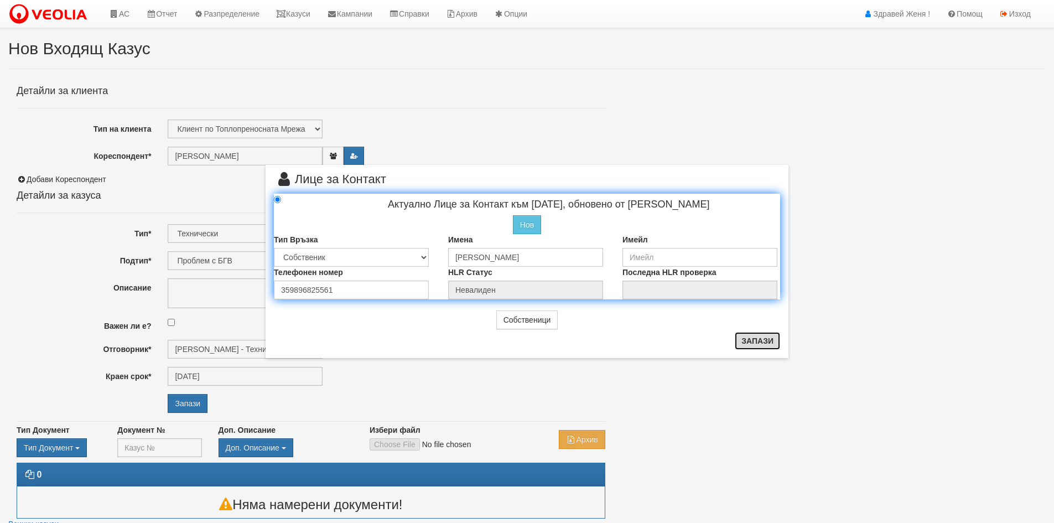
click at [766, 340] on button "Запази" at bounding box center [757, 341] width 45 height 18
radio input "true"
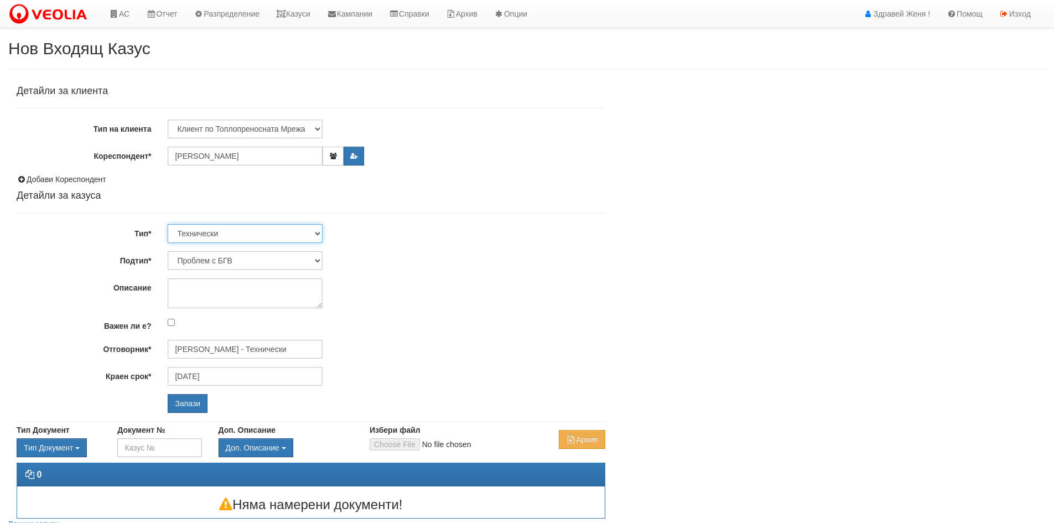
click at [319, 230] on select "Технически ФТС Търговски Административен Производствен Експлоатационен Финансов…" at bounding box center [245, 233] width 155 height 19
select select "1"
click at [168, 224] on select "Технически ФТС Търговски Административен Производствен Експлоатационен Финансов…" at bounding box center [245, 233] width 155 height 19
type input "[DATE]"
type input "[PERSON_NAME] и Развитие"
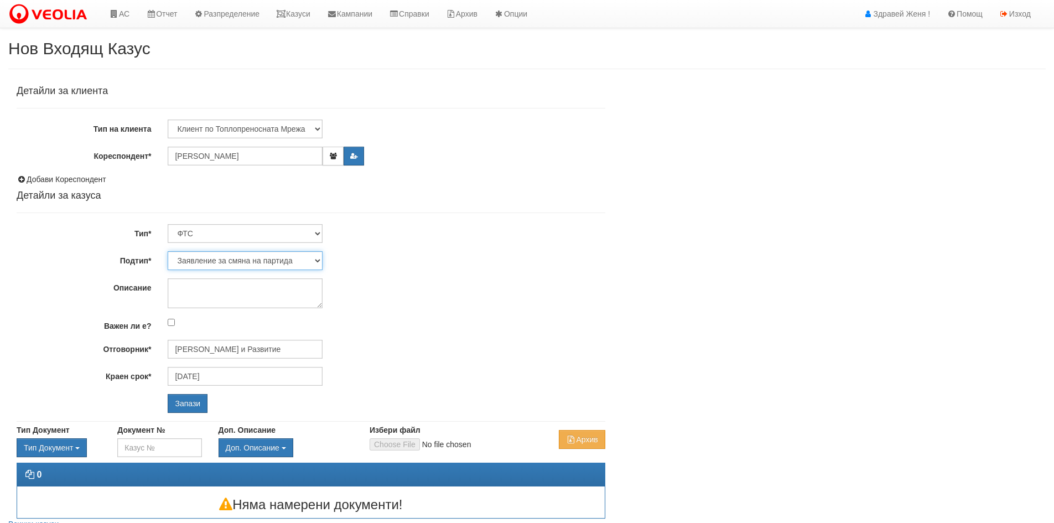
click at [317, 259] on select "Заявление за смяна на партида Заявление за равни месечни вноски Разпределение о…" at bounding box center [245, 260] width 155 height 19
select select "Заявление за равни месечни вноски"
click at [168, 251] on select "Заявление за смяна на партида Заявление за равни месечни вноски Разпределение о…" at bounding box center [245, 260] width 155 height 19
type input "[PERSON_NAME] и Развитие"
click at [178, 289] on textarea "Описание" at bounding box center [245, 293] width 155 height 30
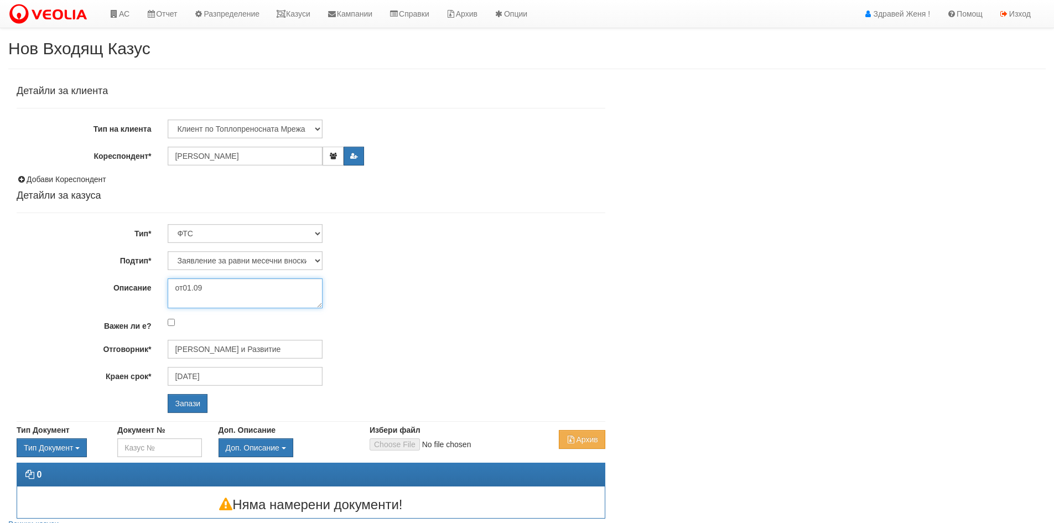
click at [182, 286] on textarea "от01.09" at bounding box center [245, 293] width 155 height 30
type textarea "от 01.09"
click at [186, 404] on input "Запази" at bounding box center [188, 403] width 40 height 19
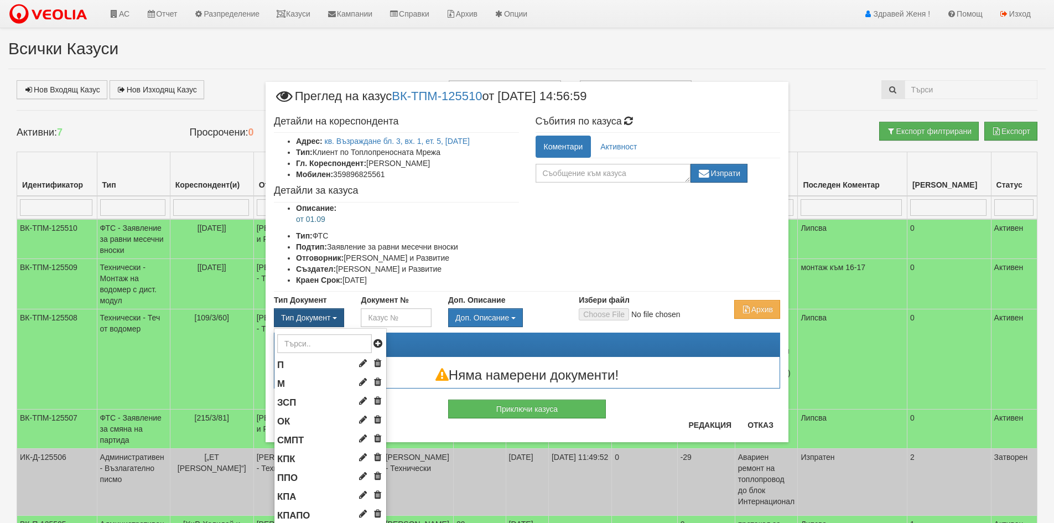
click at [333, 317] on button "Тип Документ" at bounding box center [309, 317] width 70 height 19
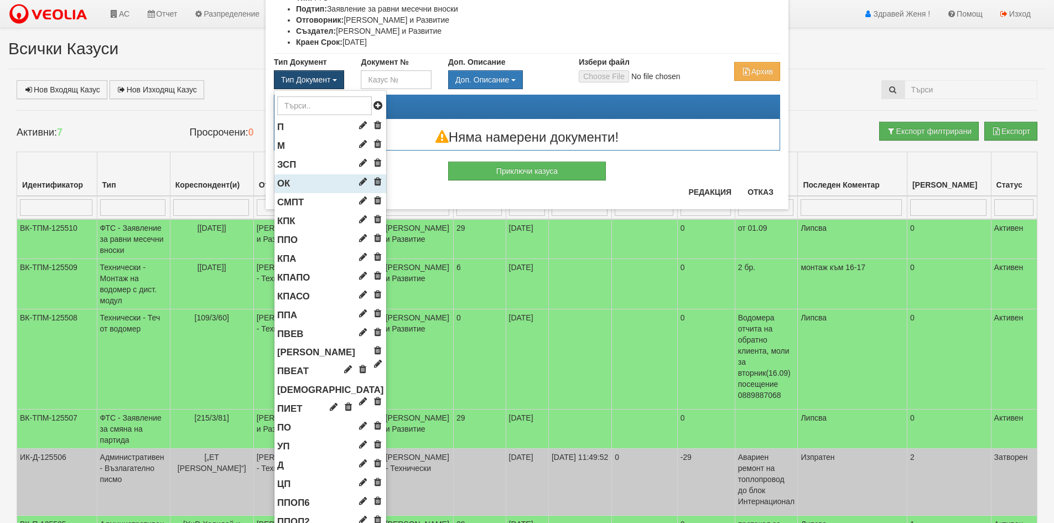
scroll to position [332, 0]
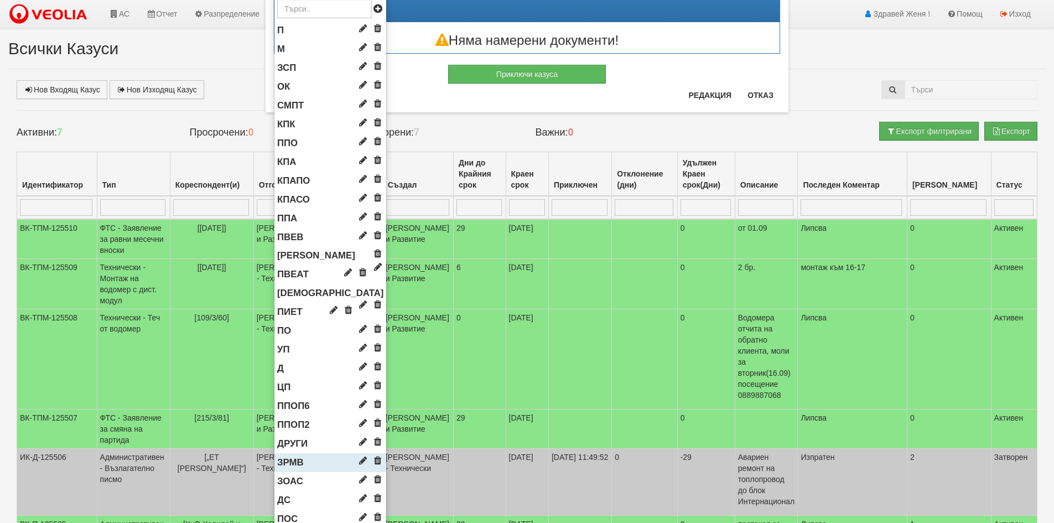
click at [288, 456] on li "ЗРМВ" at bounding box center [330, 462] width 112 height 19
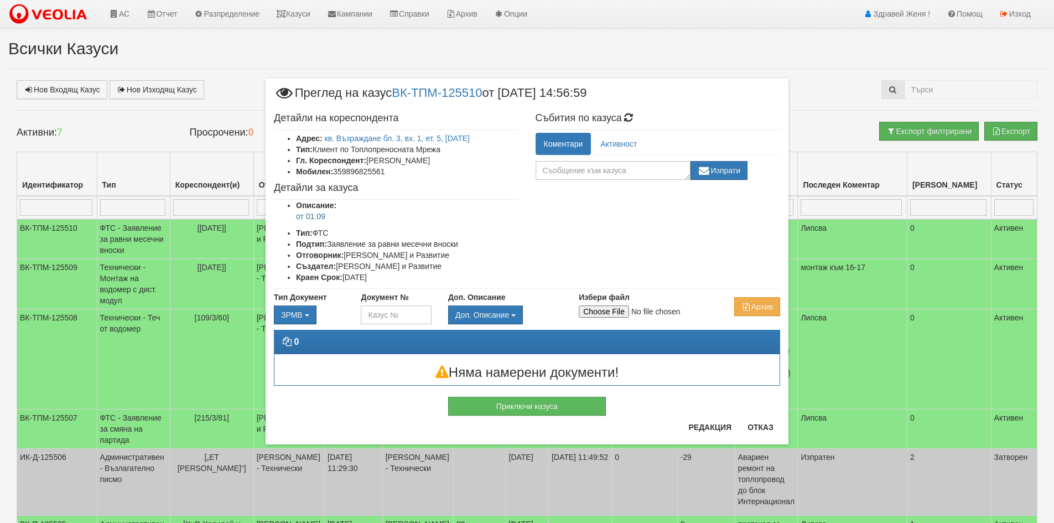
scroll to position [0, 0]
click at [598, 312] on input "Избери файл" at bounding box center [652, 311] width 147 height 12
type input "C:\fakepath\DOC113.pdf"
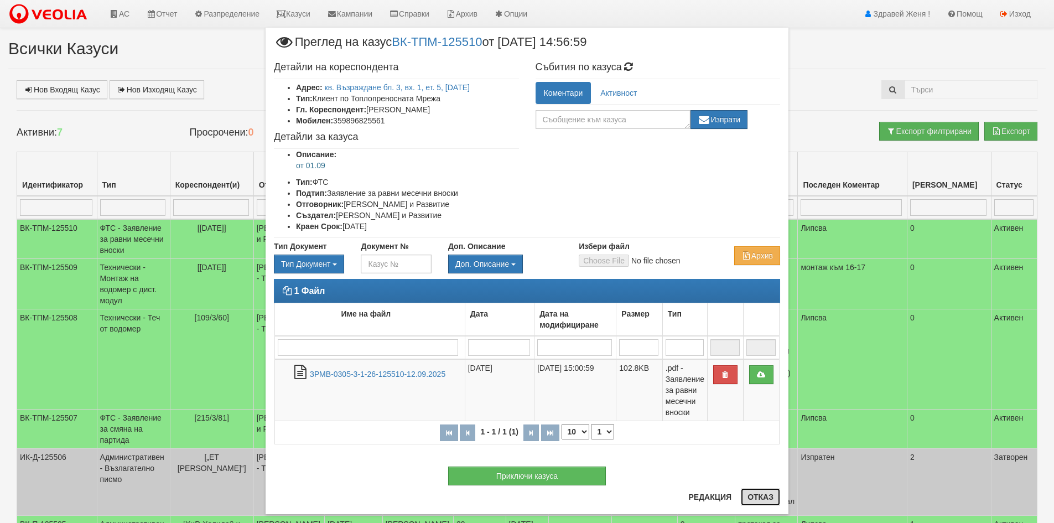
click at [762, 499] on button "Отказ" at bounding box center [760, 497] width 39 height 18
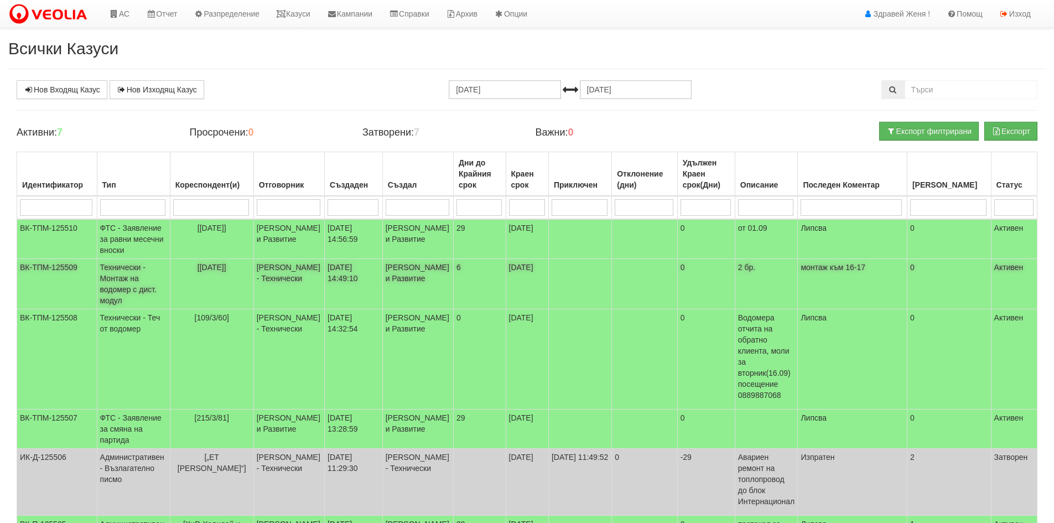
click at [310, 289] on td "[PERSON_NAME] - Технически" at bounding box center [288, 284] width 71 height 50
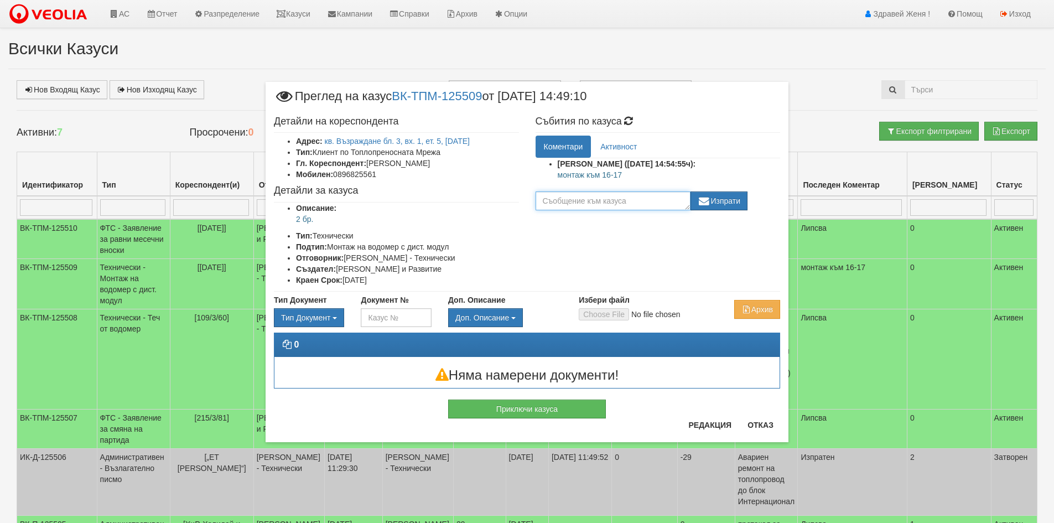
click at [551, 200] on textarea at bounding box center [612, 200] width 155 height 19
type textarea "0896825561 Мирослав 0896825562 Вержиния"
click at [739, 208] on button "Изпрати" at bounding box center [719, 200] width 58 height 19
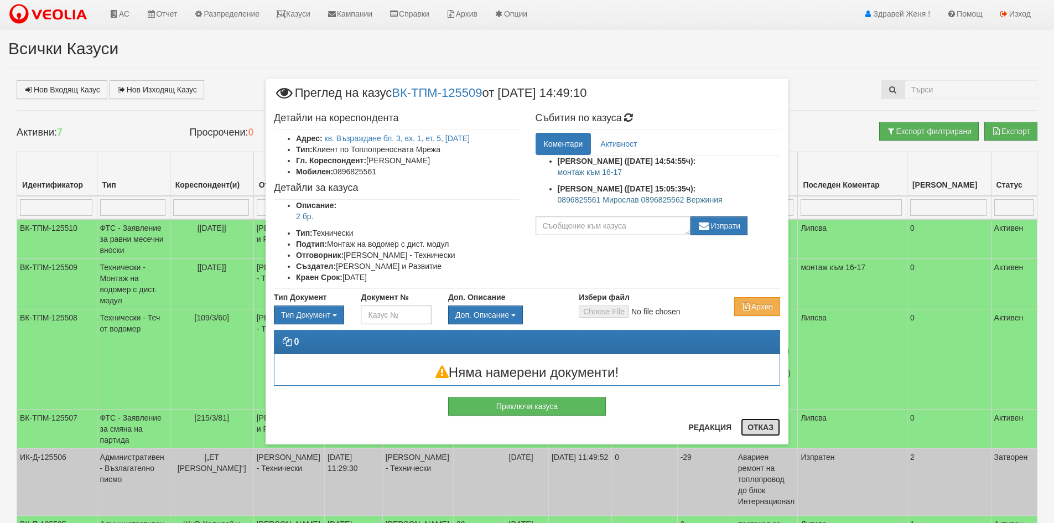
click at [750, 433] on button "Отказ" at bounding box center [760, 427] width 39 height 18
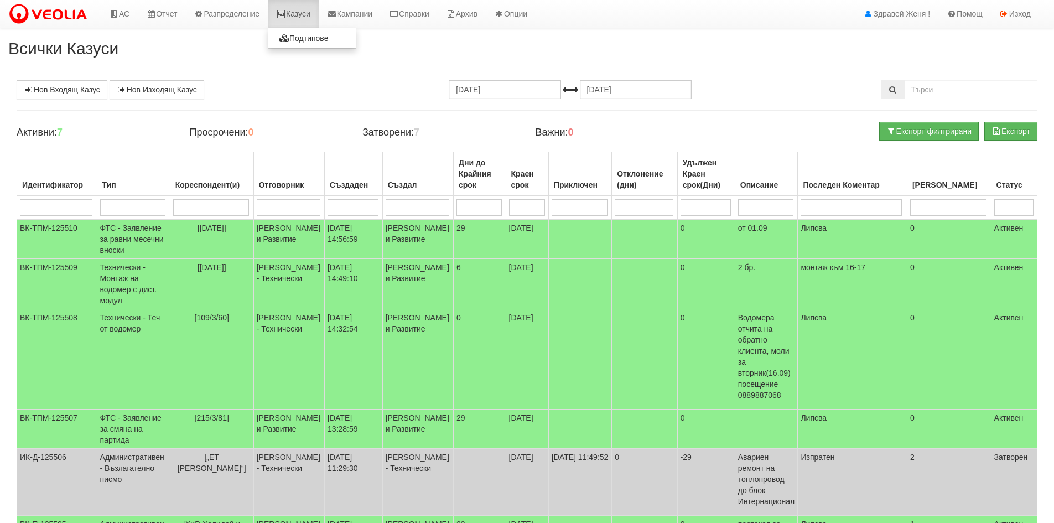
drag, startPoint x: 291, startPoint y: 11, endPoint x: 298, endPoint y: 18, distance: 9.4
click at [286, 11] on icon at bounding box center [281, 14] width 10 height 8
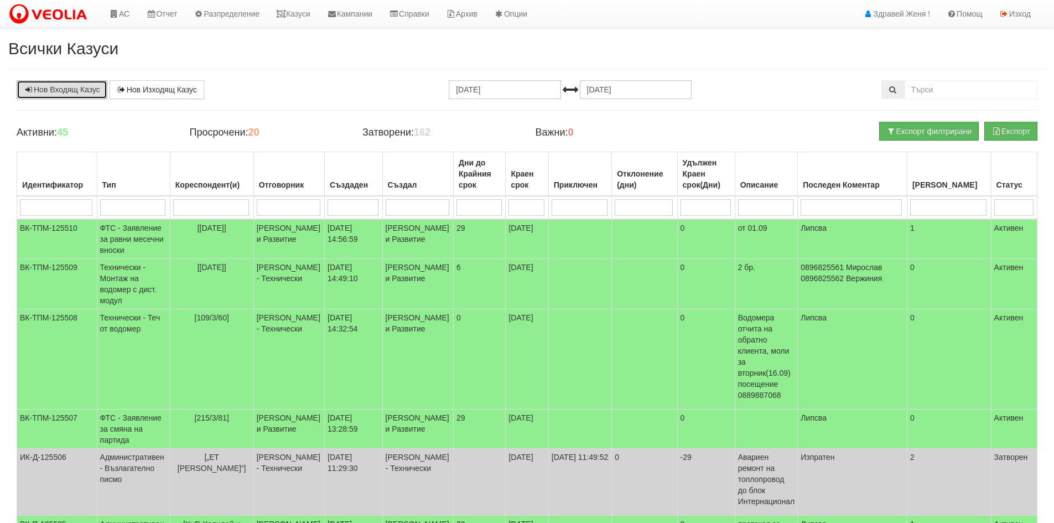
click at [71, 87] on link "Нов Входящ Казус" at bounding box center [62, 89] width 91 height 19
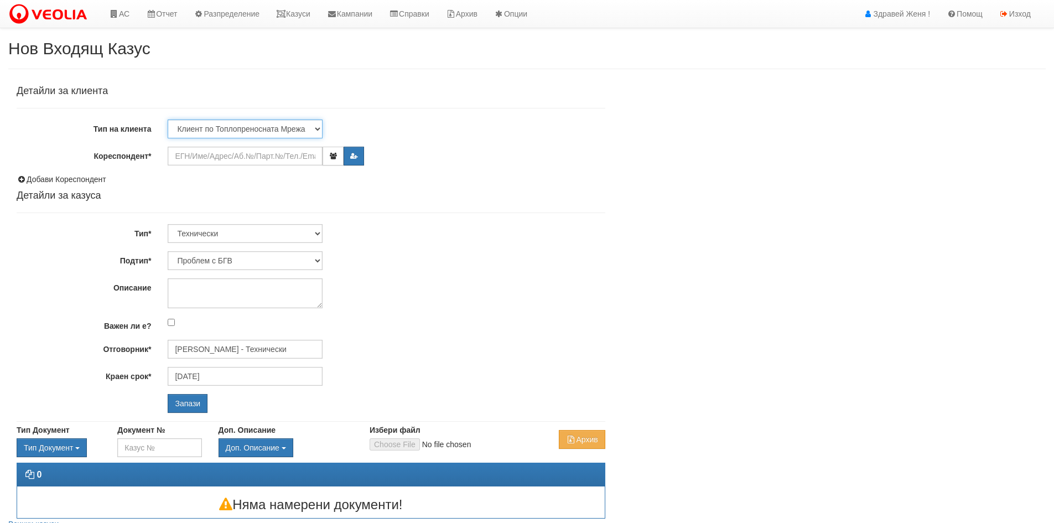
click at [317, 128] on select "Клиент по Топлопреносната Мрежа Институция Партньори Други" at bounding box center [245, 128] width 155 height 19
select select "Other"
click at [168, 119] on select "Клиент по Топлопреносната Мрежа Институция Партньори Други" at bounding box center [245, 128] width 155 height 19
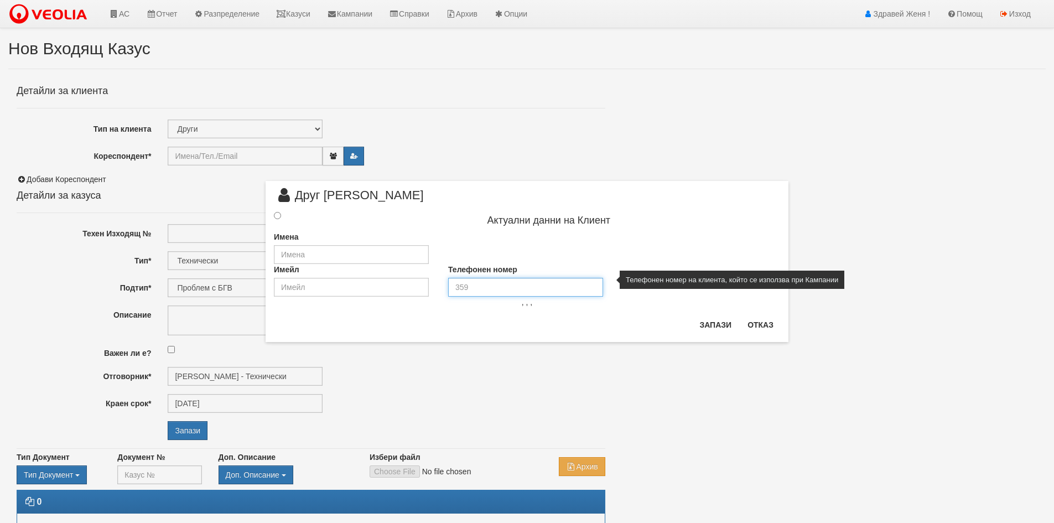
click at [463, 288] on input "tel" at bounding box center [525, 287] width 155 height 19
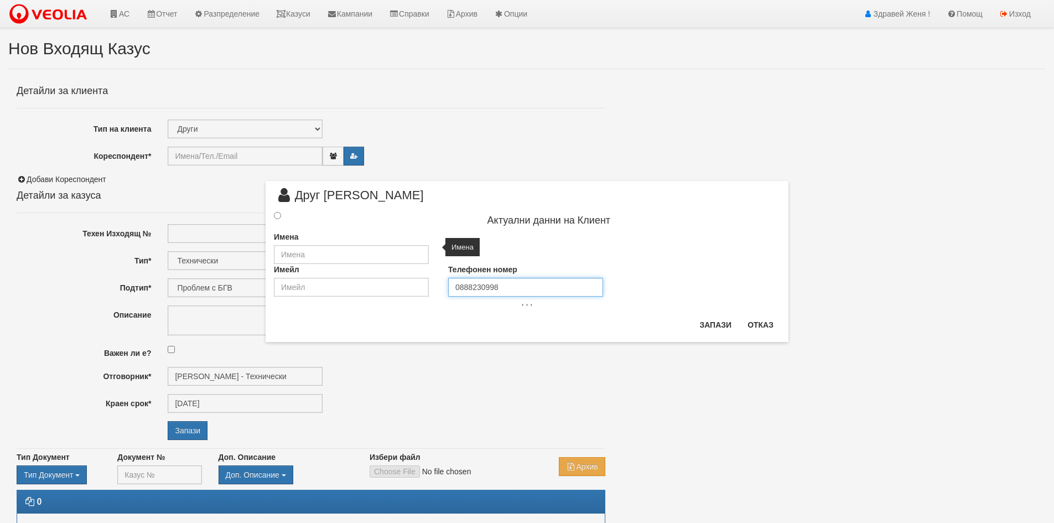
type input "0888230998"
click at [290, 252] on input "text" at bounding box center [351, 254] width 155 height 19
click at [295, 254] on input "text" at bounding box center [351, 254] width 155 height 19
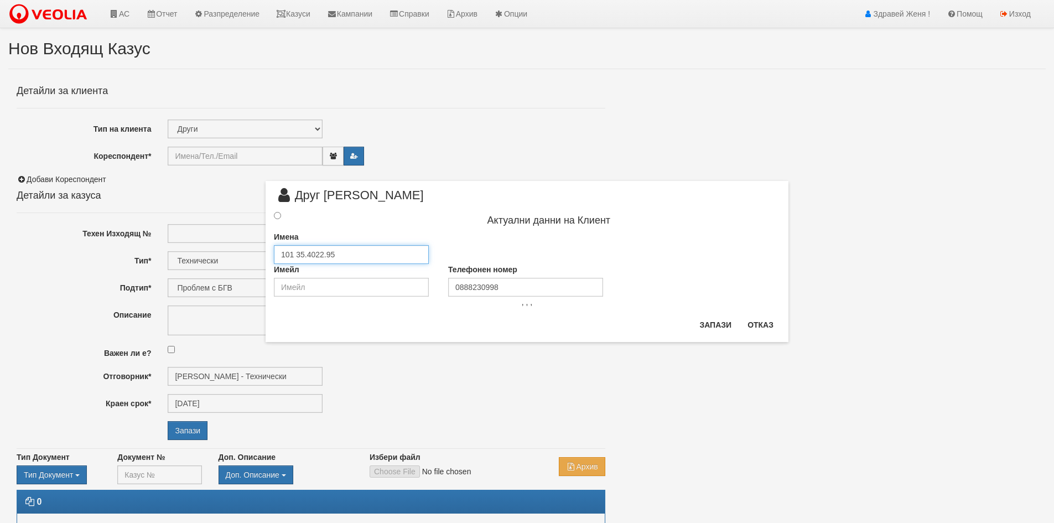
type input "101 35.4022.95"
click at [278, 216] on input "radio" at bounding box center [277, 215] width 7 height 7
radio input "true"
type input "101 35.4022.95"
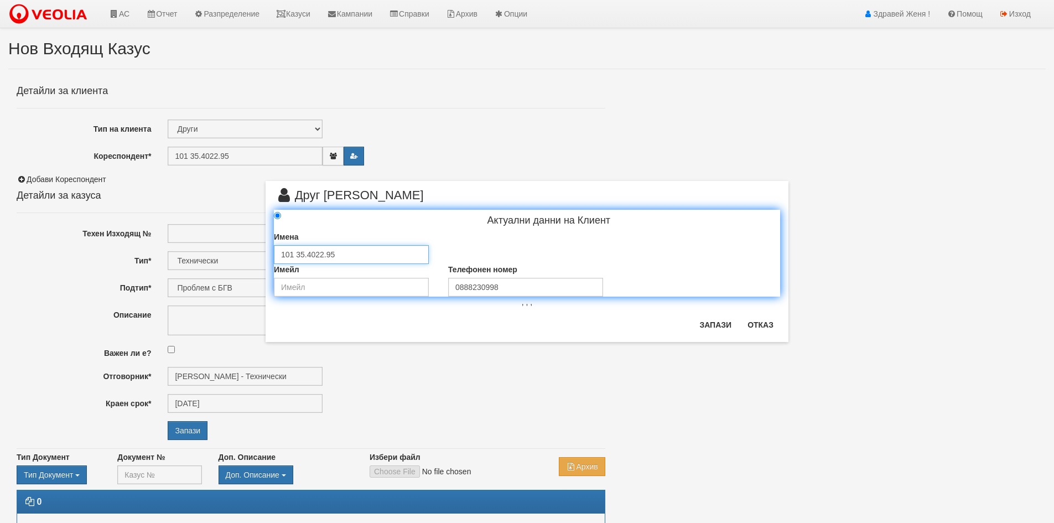
drag, startPoint x: 352, startPoint y: 249, endPoint x: 262, endPoint y: 251, distance: 90.2
click at [262, 251] on div "× Друг Клиент Актуални данни на Клиент Имена 101 35.4022.95 Имейл Телефонен ном…" at bounding box center [526, 171] width 539 height 342
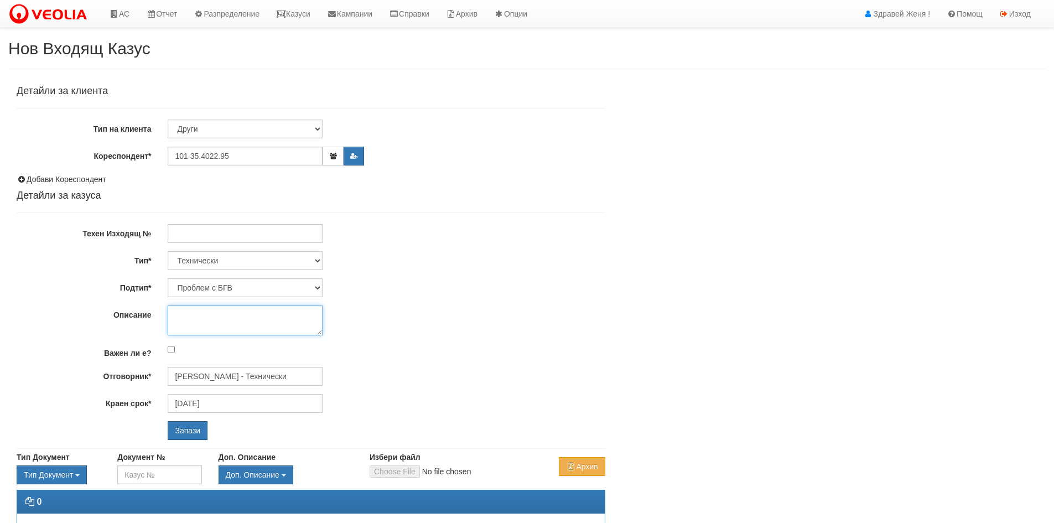
click at [179, 313] on textarea "Описание" at bounding box center [245, 320] width 155 height 30
drag, startPoint x: 181, startPoint y: 316, endPoint x: 236, endPoint y: 330, distance: 55.9
click at [236, 330] on textarea "Описание" at bounding box center [245, 320] width 155 height 30
click at [263, 324] on textarea "101.35,4022.95" at bounding box center [245, 320] width 155 height 30
type textarea "101.35,4022.95 Открита тръба на газопровод на Веолиа"
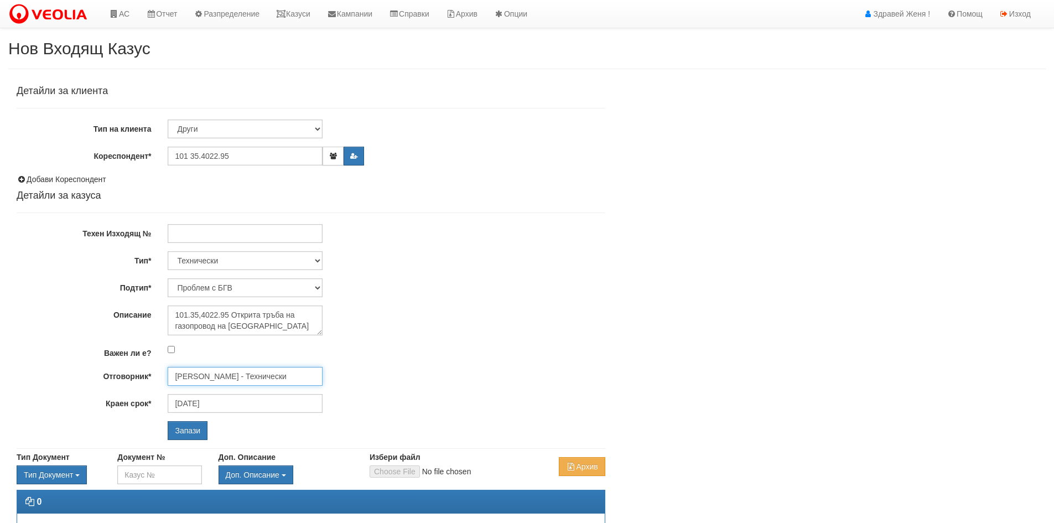
click at [269, 372] on input "Дончо Дончев - Технически" at bounding box center [245, 376] width 155 height 19
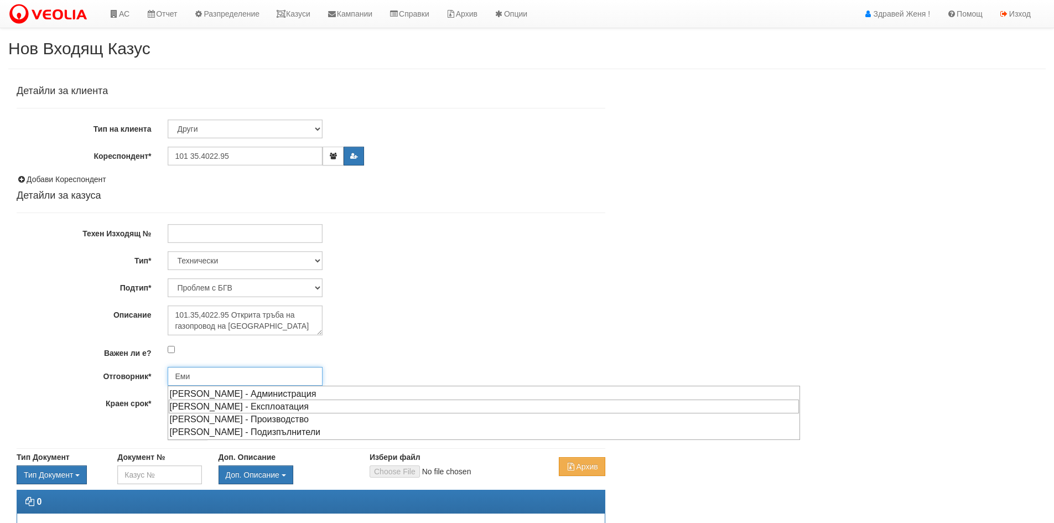
click at [243, 407] on div "[PERSON_NAME] - Експлоатация" at bounding box center [484, 406] width 630 height 14
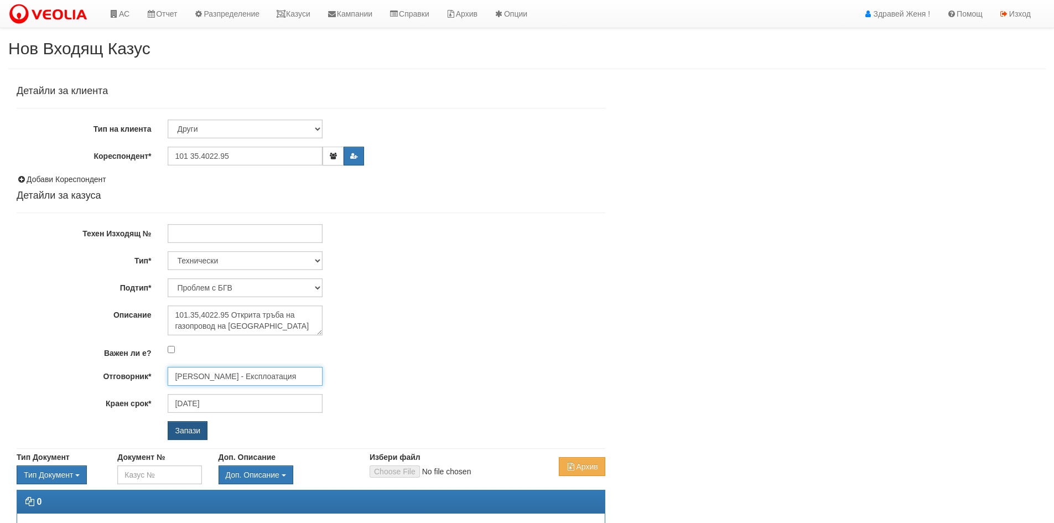
type input "Емил Боев - Експлоатация"
click at [184, 433] on input "Запази" at bounding box center [188, 430] width 40 height 19
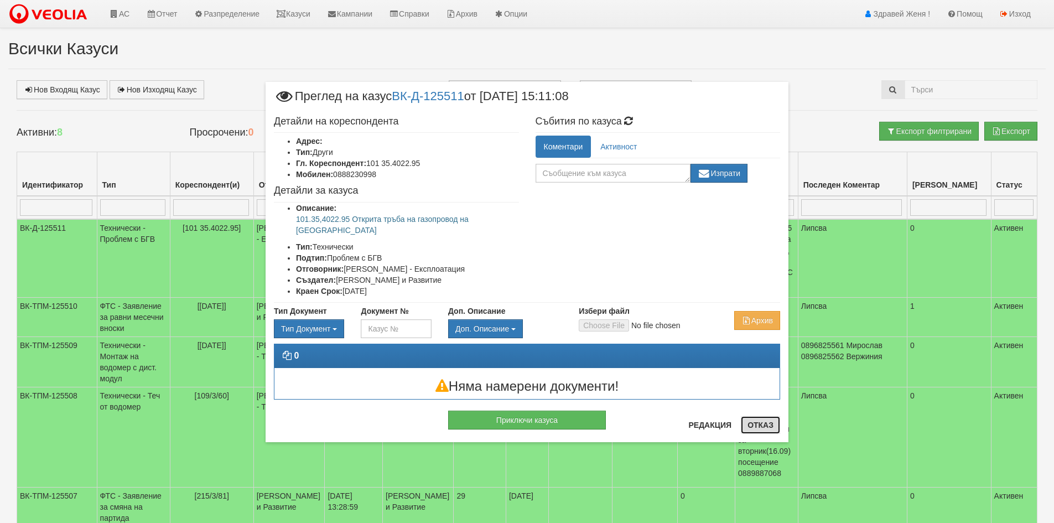
click at [757, 427] on button "Отказ" at bounding box center [760, 425] width 39 height 18
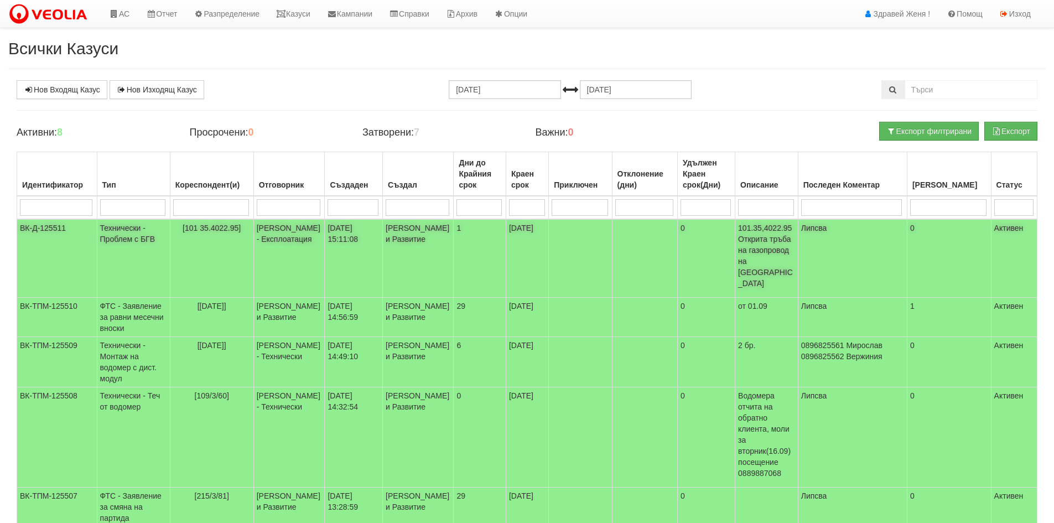
click at [762, 266] on p "101.35,4022.95 Открита тръба на газопровод на [GEOGRAPHIC_DATA]" at bounding box center [766, 255] width 57 height 66
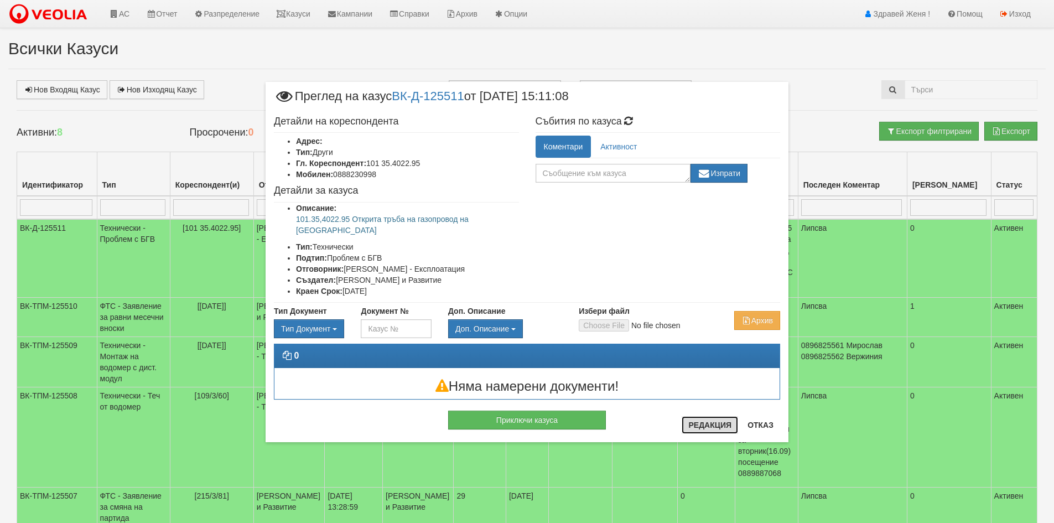
click at [726, 430] on button "Редакция" at bounding box center [709, 425] width 56 height 18
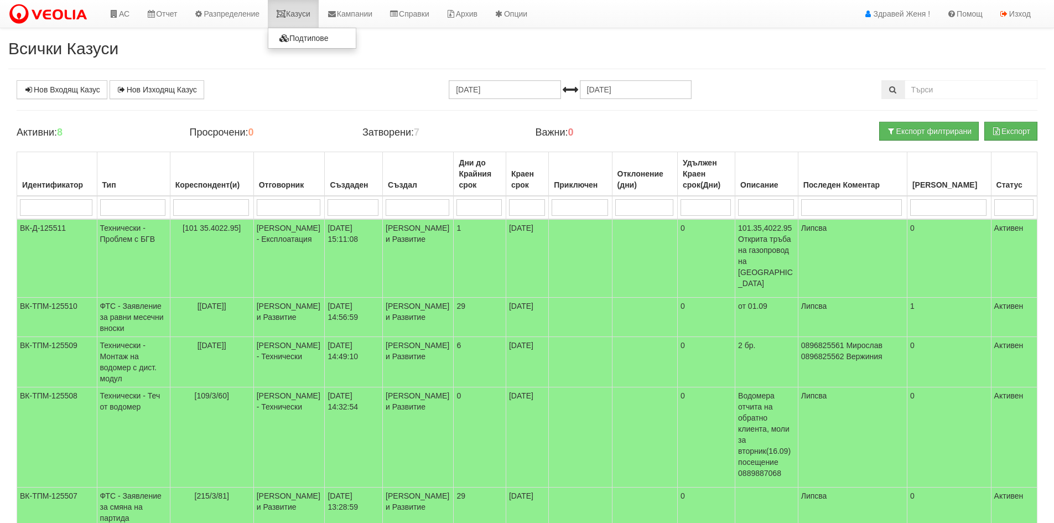
click at [308, 14] on link "Казуси" at bounding box center [293, 14] width 51 height 28
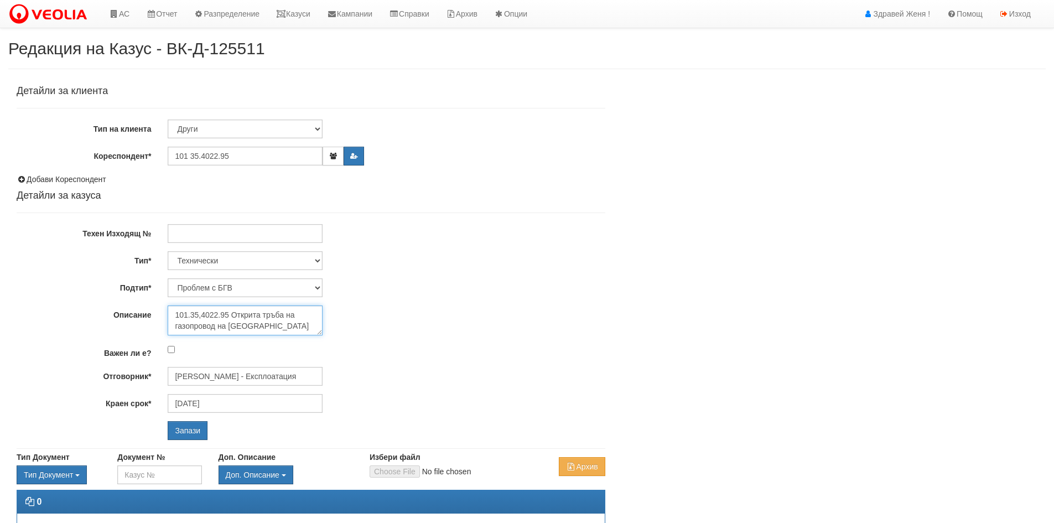
click at [257, 328] on textarea "101.35,4022.95 Открита тръба на газопровод на [GEOGRAPHIC_DATA]" at bounding box center [245, 320] width 155 height 30
type textarea "101.35,4022.95 Открита тръба на газопровод на [GEOGRAPHIC_DATA]"
click at [184, 432] on input "Запази" at bounding box center [188, 430] width 40 height 19
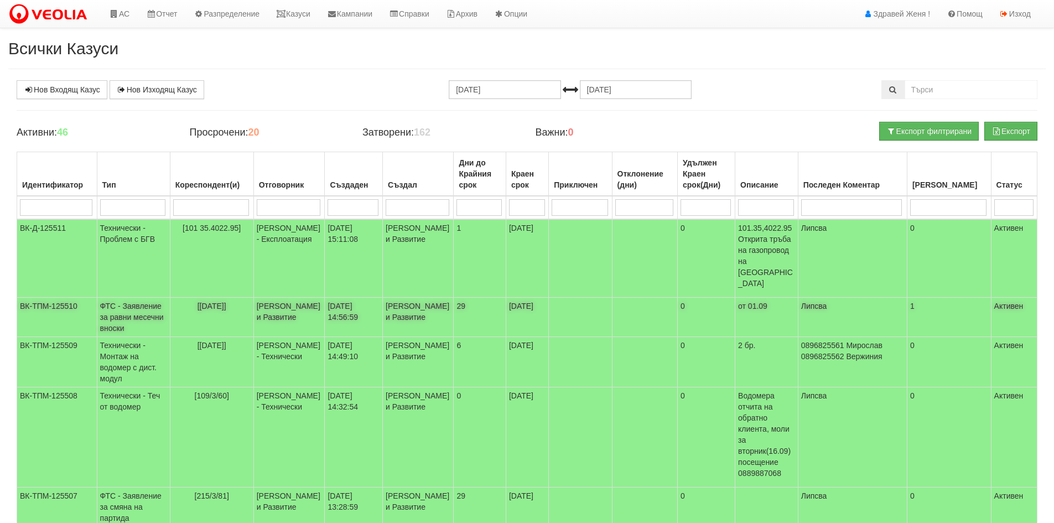
click at [164, 298] on td "ФТС - Заявление за равни месечни вноски" at bounding box center [133, 317] width 73 height 39
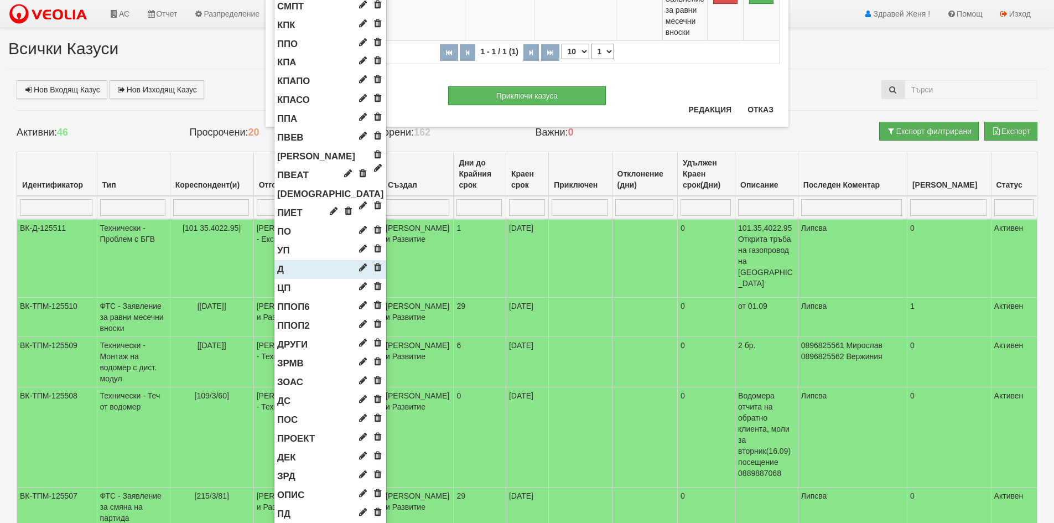
scroll to position [387, 0]
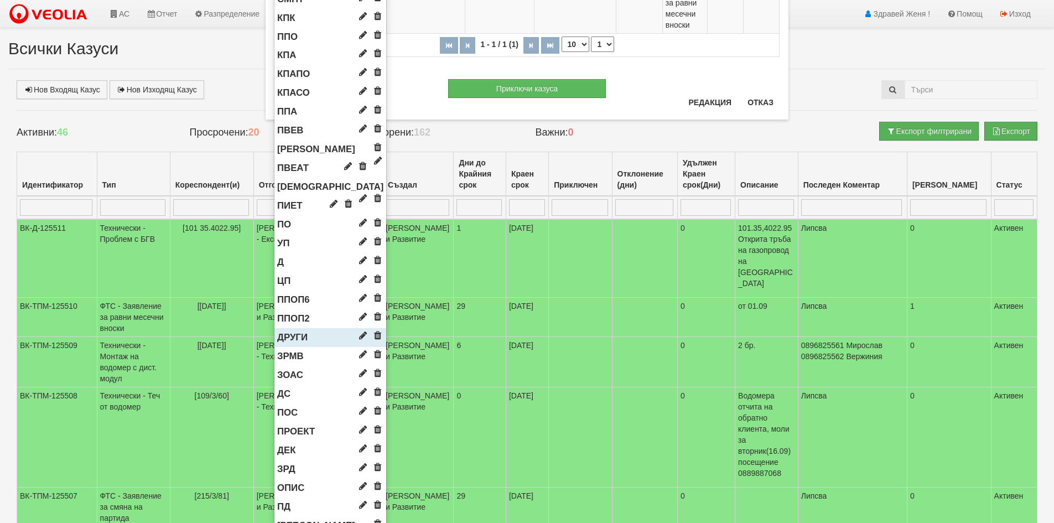
drag, startPoint x: 283, startPoint y: 354, endPoint x: 322, endPoint y: 343, distance: 40.7
click at [283, 356] on span "ЗРМВ" at bounding box center [290, 356] width 27 height 11
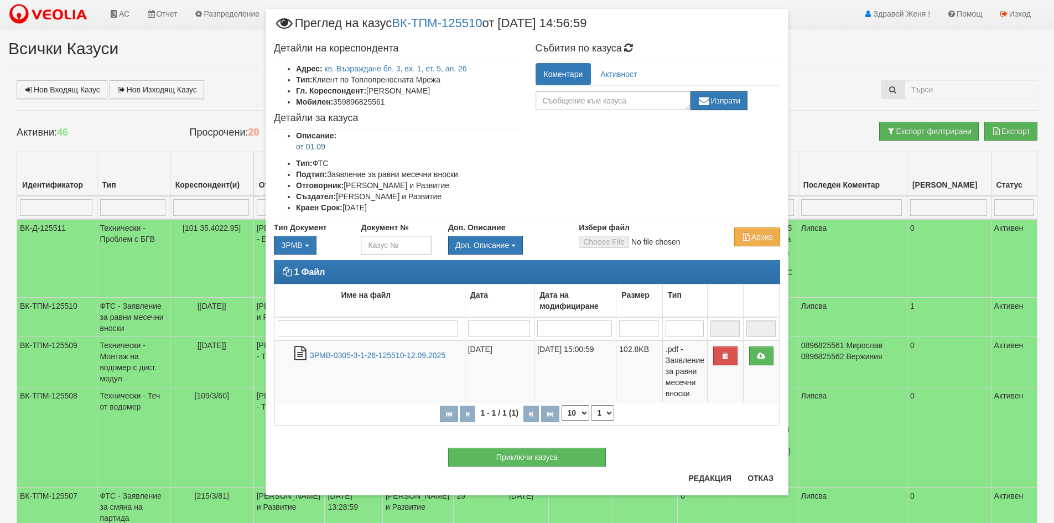
scroll to position [19, 0]
click at [617, 243] on input "Избери файл" at bounding box center [652, 242] width 147 height 12
type input "C:\fakepath\DOC115.pdf"
click at [757, 478] on button "Отказ" at bounding box center [760, 478] width 39 height 18
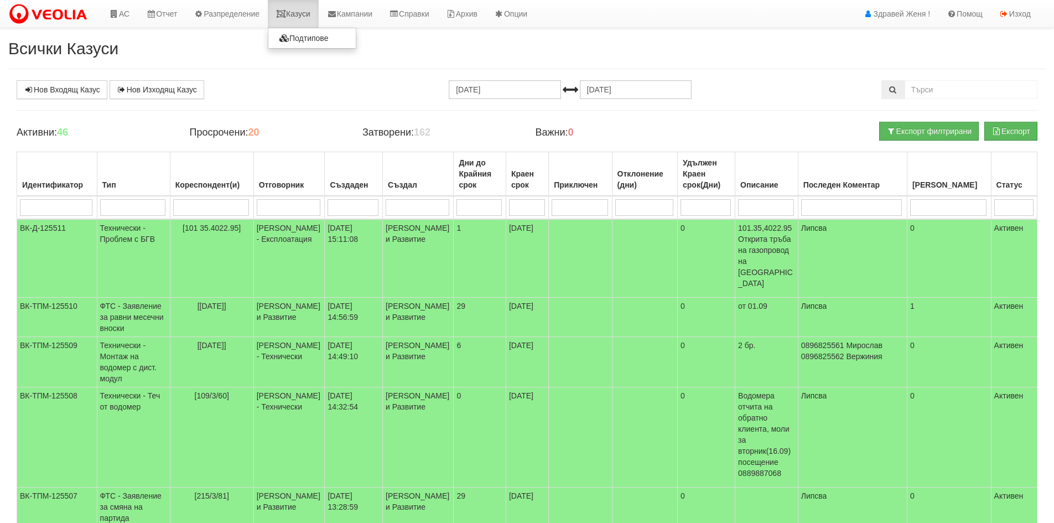
click at [295, 13] on link "Казуси" at bounding box center [293, 14] width 51 height 28
click at [283, 298] on td "[PERSON_NAME] и Развитие" at bounding box center [288, 317] width 71 height 39
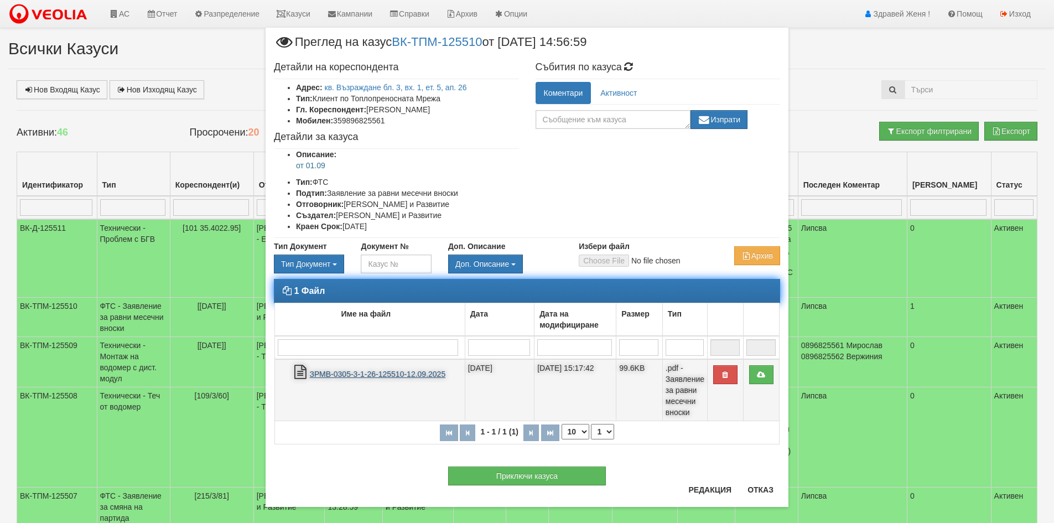
click at [360, 377] on link "ЗРМВ-0305-3-1-26-125510-12.09.2025" at bounding box center [377, 373] width 136 height 9
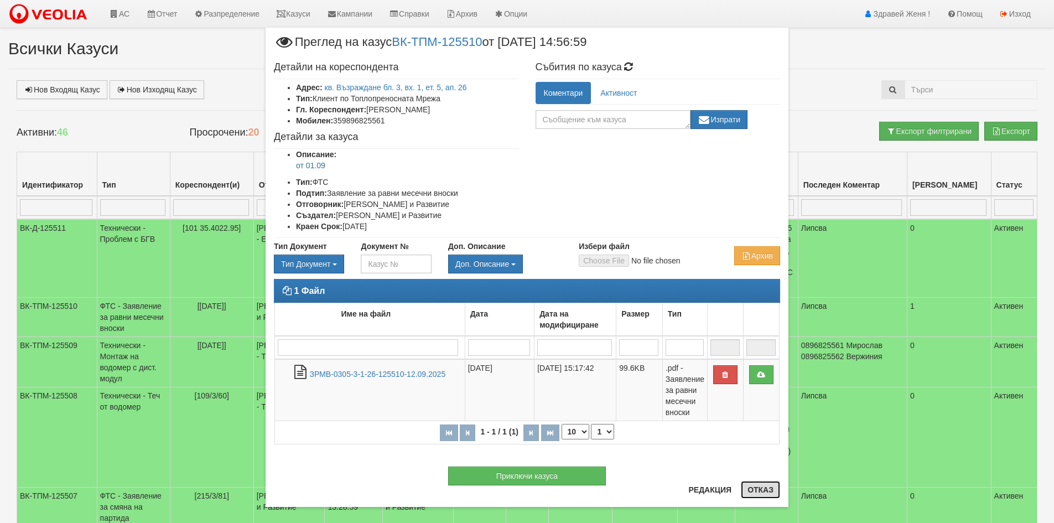
click at [761, 492] on button "Отказ" at bounding box center [760, 490] width 39 height 18
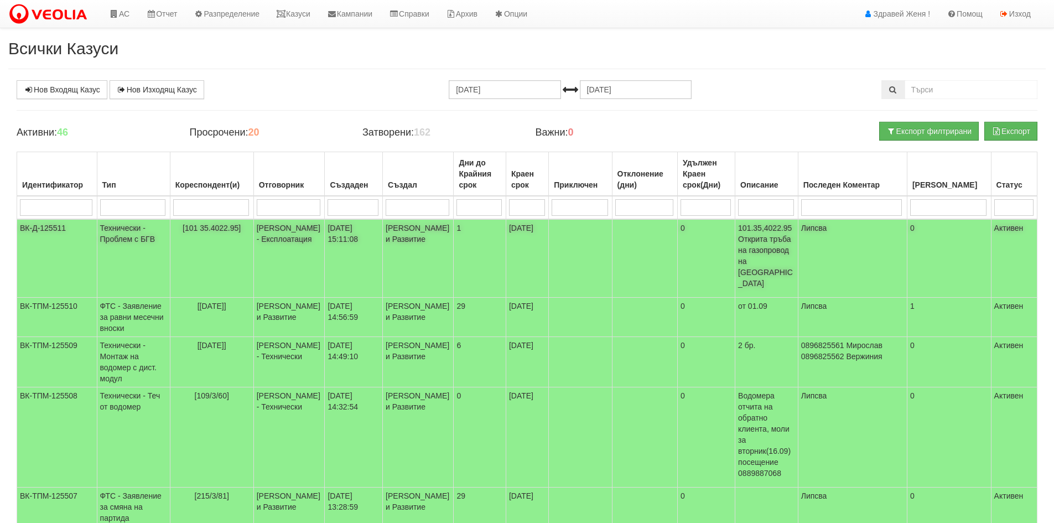
click at [398, 250] on td "Женя Димитрова - Клиенти и Развитие" at bounding box center [418, 258] width 71 height 79
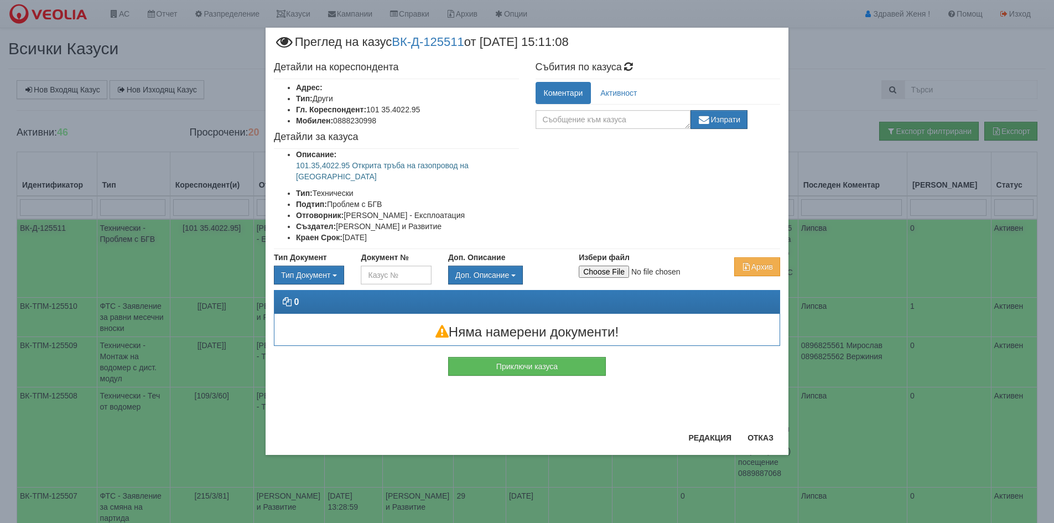
click at [398, 252] on div "Документ №" at bounding box center [395, 268] width 87 height 33
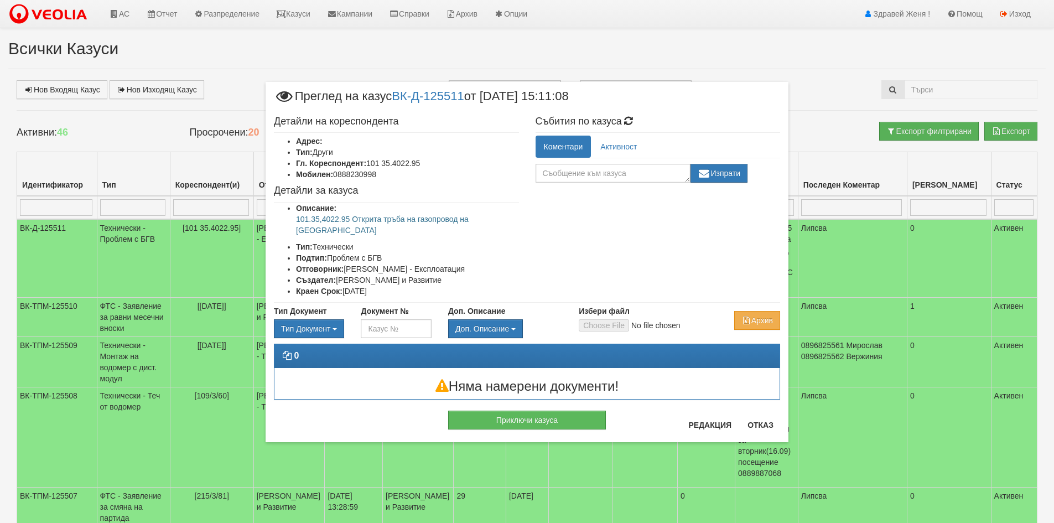
click at [809, 129] on div "× Преглед на казус ВК-Д-125511 от 12/09/2025 15:11:08 Детайли на кореспондента …" at bounding box center [527, 235] width 647 height 470
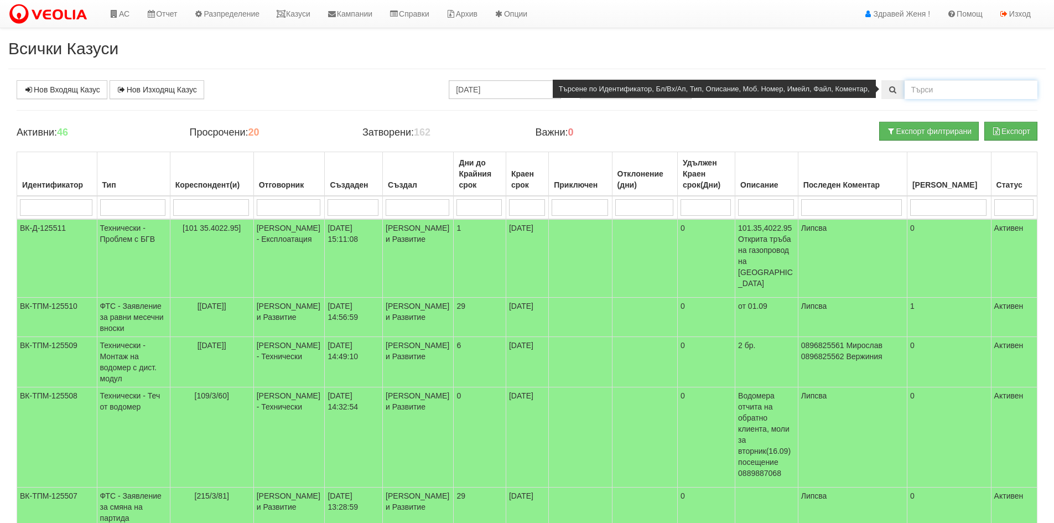
click at [945, 91] on input "text" at bounding box center [970, 89] width 133 height 19
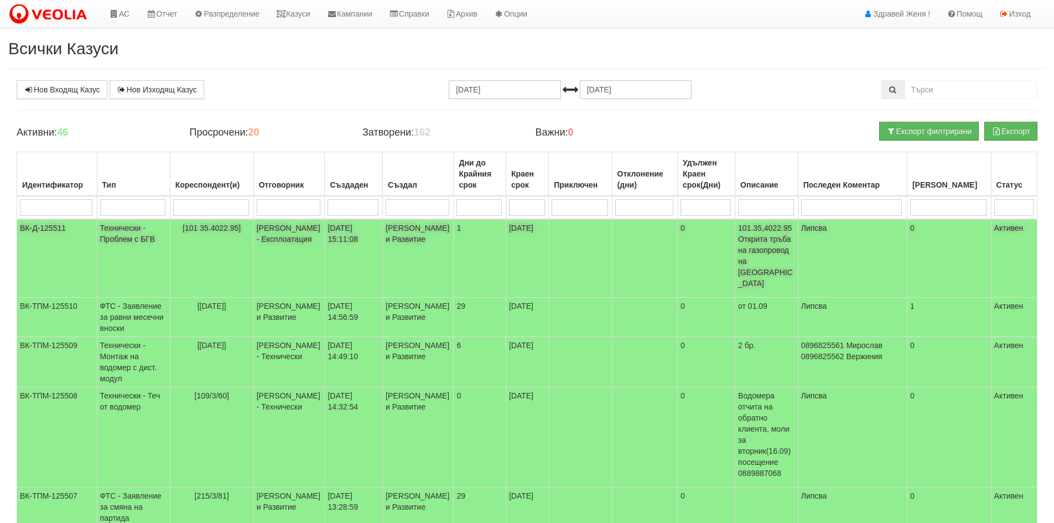
click at [483, 245] on td "1" at bounding box center [480, 258] width 52 height 79
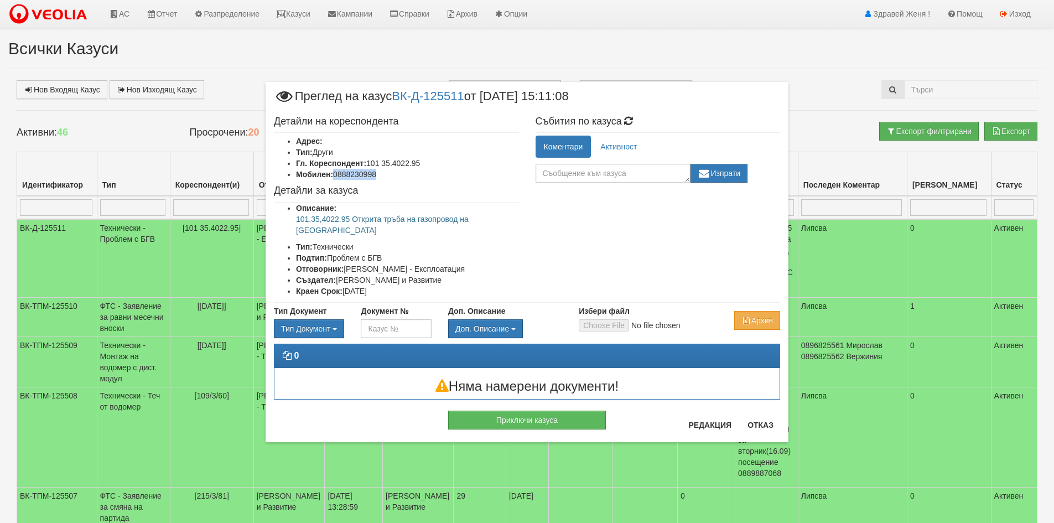
drag, startPoint x: 386, startPoint y: 174, endPoint x: 335, endPoint y: 176, distance: 51.5
click at [335, 176] on li "Мобилен: 0888230998" at bounding box center [407, 174] width 223 height 11
copy li "0888230998"
click at [988, 91] on div "× Преглед на казус ВК-Д-125511 от 12/09/2025 15:11:08 Детайли на кореспондента …" at bounding box center [527, 261] width 1054 height 523
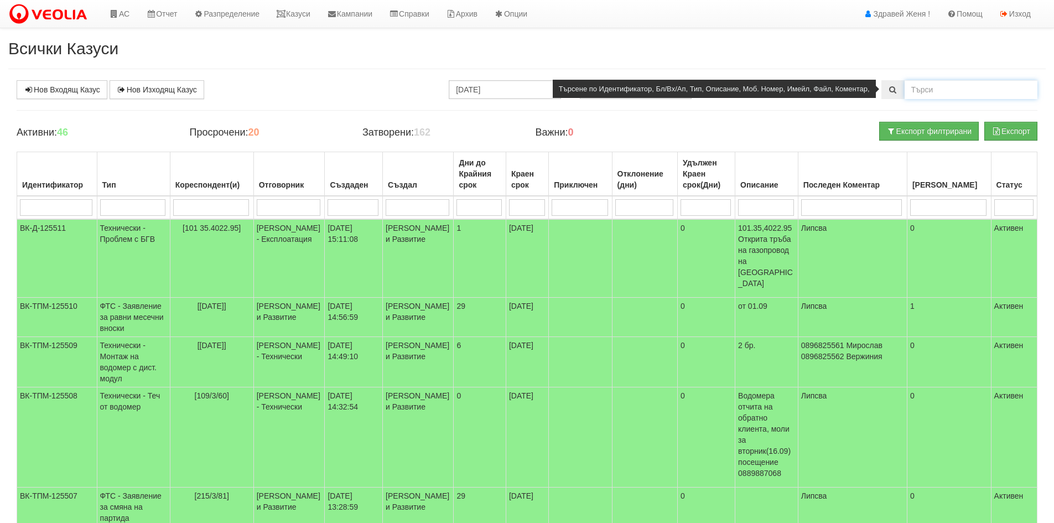
click at [967, 91] on input "text" at bounding box center [970, 89] width 133 height 19
paste input "0888230998"
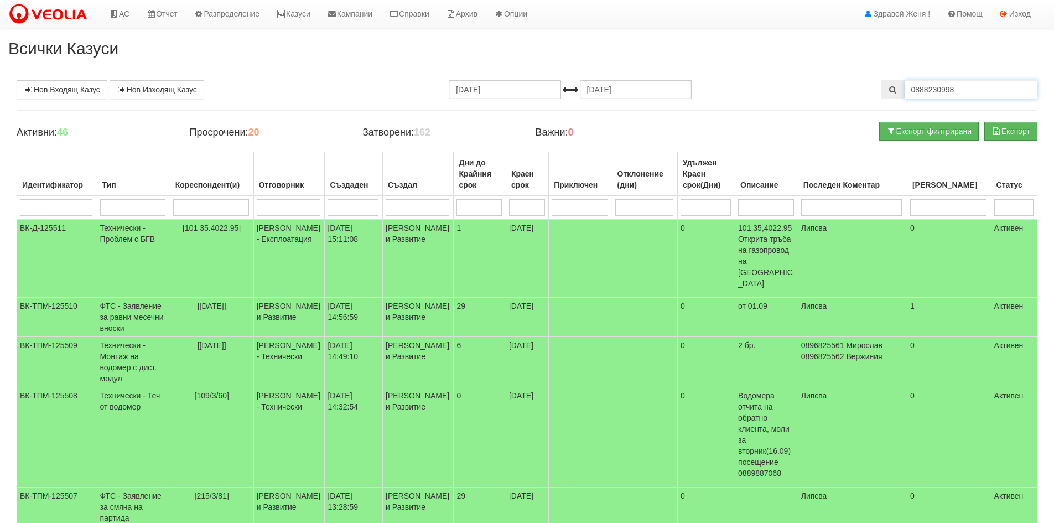
type input "0888230998"
click at [500, 92] on input "12.08.2025" at bounding box center [505, 89] width 112 height 19
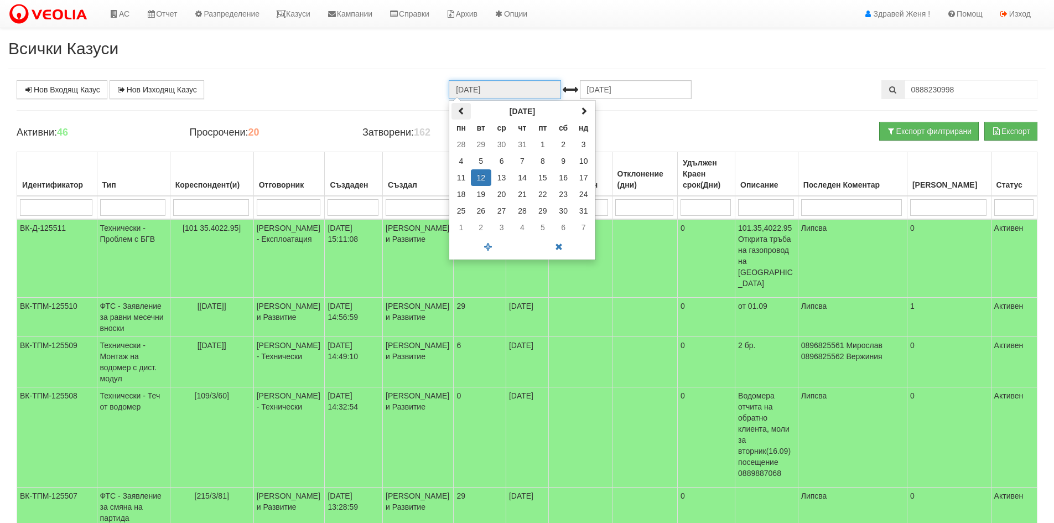
click at [463, 107] on span at bounding box center [461, 111] width 8 height 8
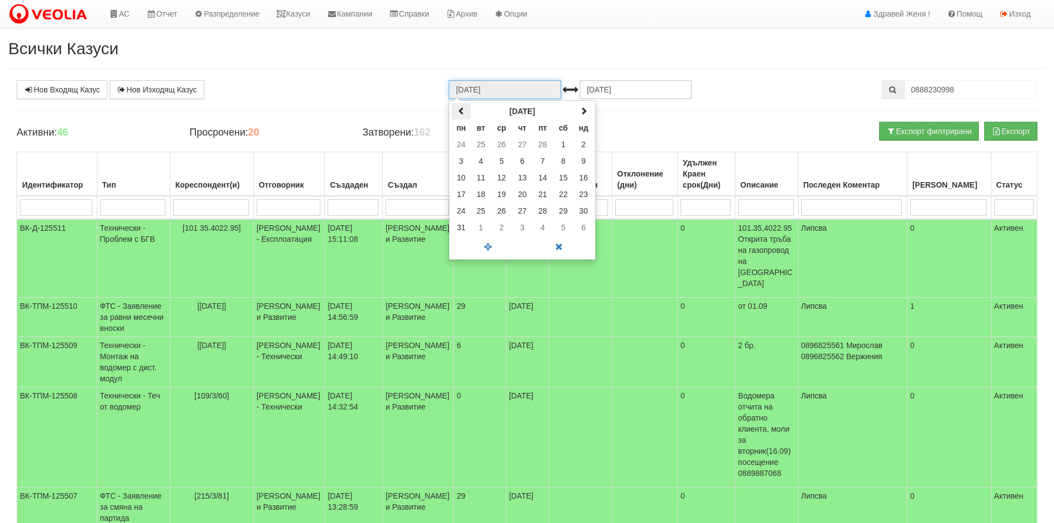
click at [463, 107] on span at bounding box center [461, 111] width 8 height 8
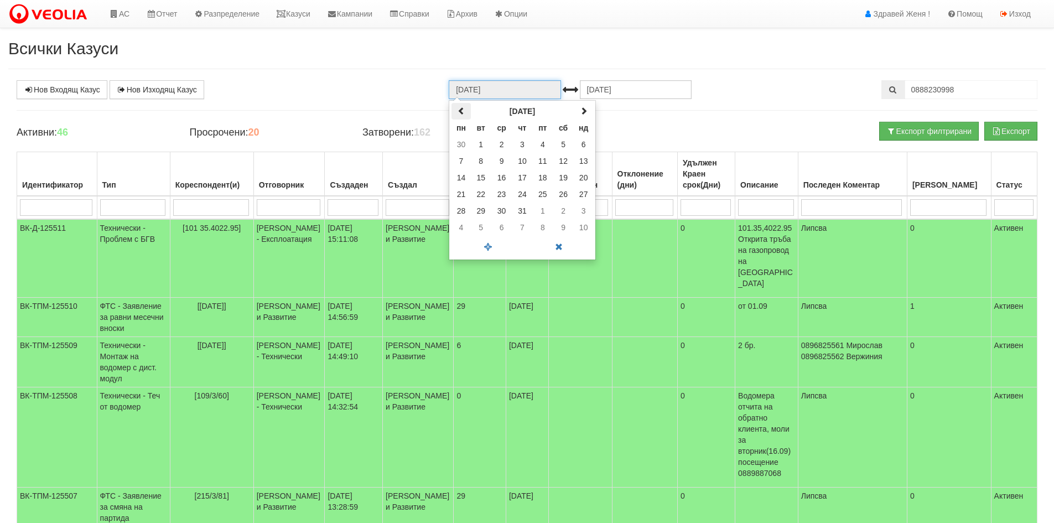
click at [463, 107] on span at bounding box center [461, 111] width 8 height 8
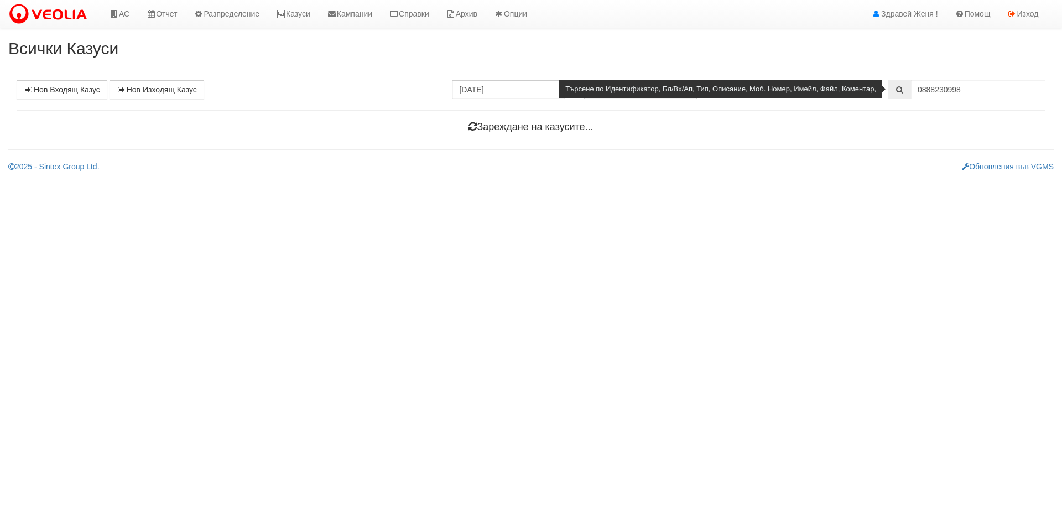
click at [891, 88] on span at bounding box center [899, 89] width 23 height 19
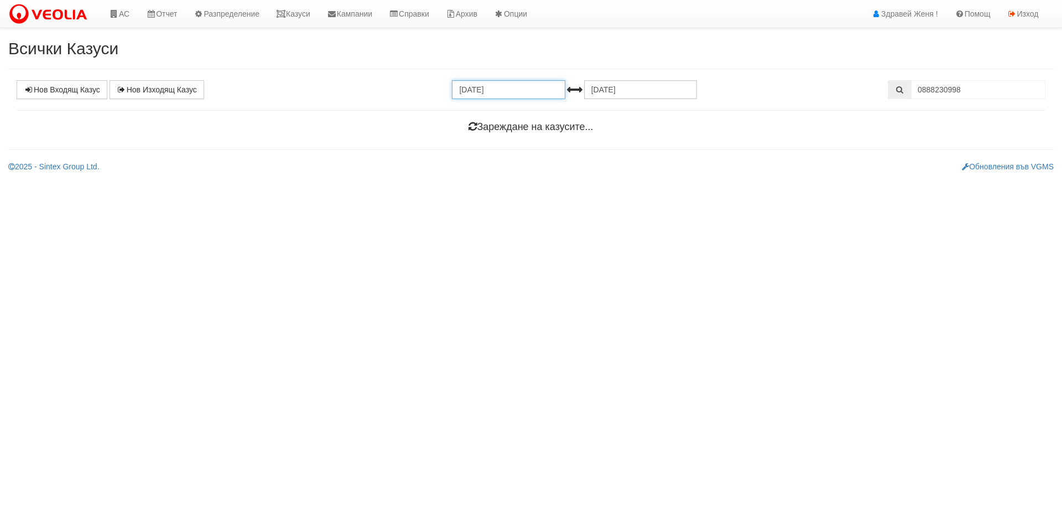
click at [501, 96] on input "12.08.2025" at bounding box center [508, 89] width 113 height 19
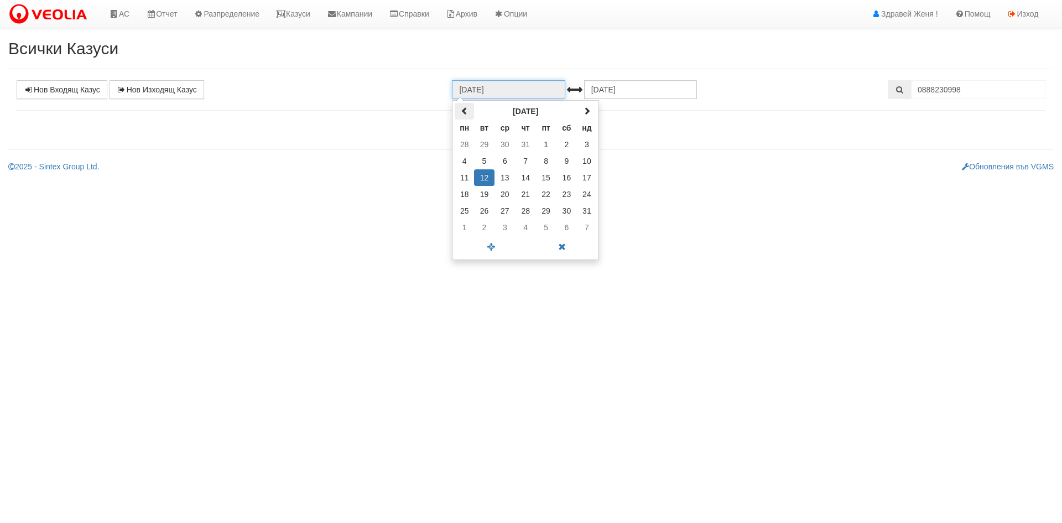
click at [466, 110] on span at bounding box center [465, 111] width 8 height 8
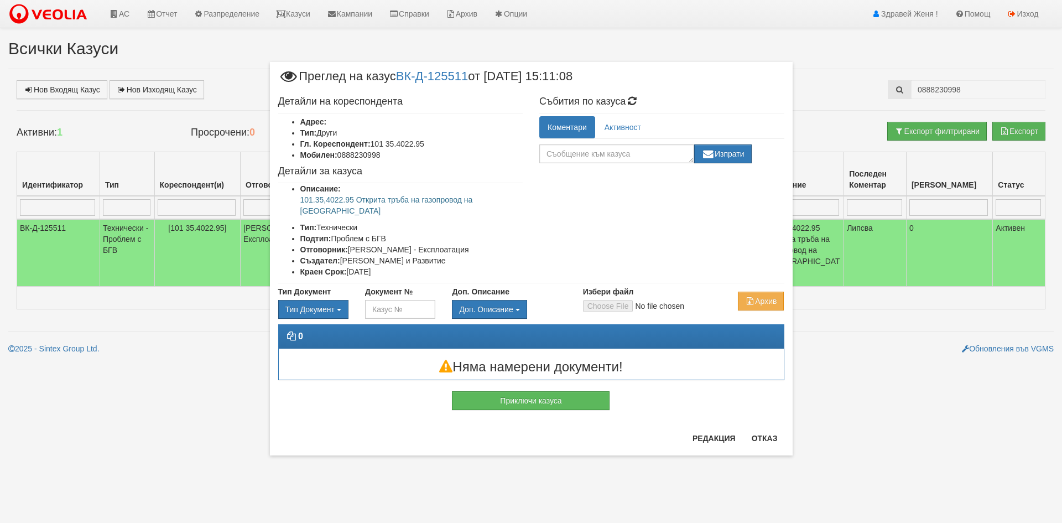
click at [466, 110] on div "× Преглед на казус ВК-Д-125511 от 12/09/2025 15:11:08 Детайли на кореспондента …" at bounding box center [531, 258] width 523 height 393
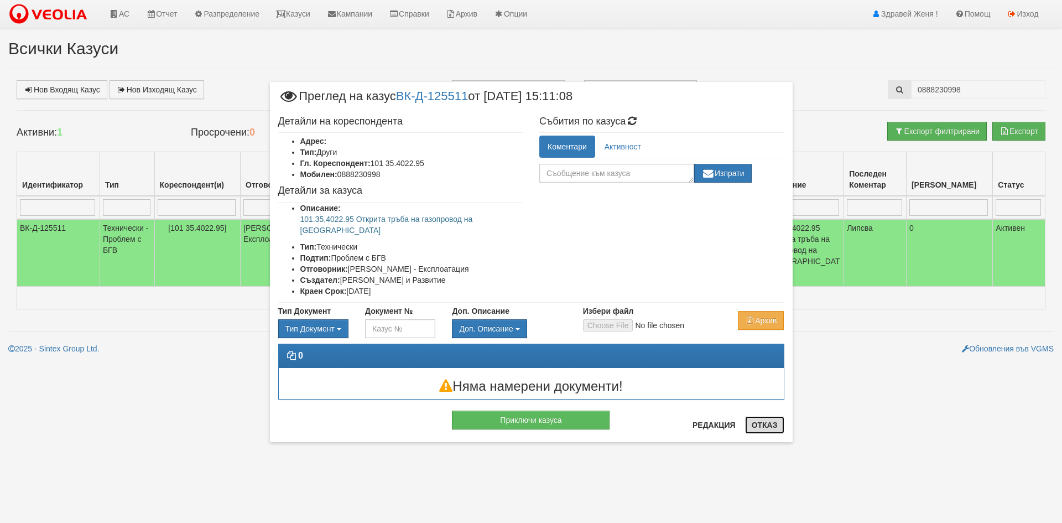
click at [752, 428] on button "Отказ" at bounding box center [764, 425] width 39 height 18
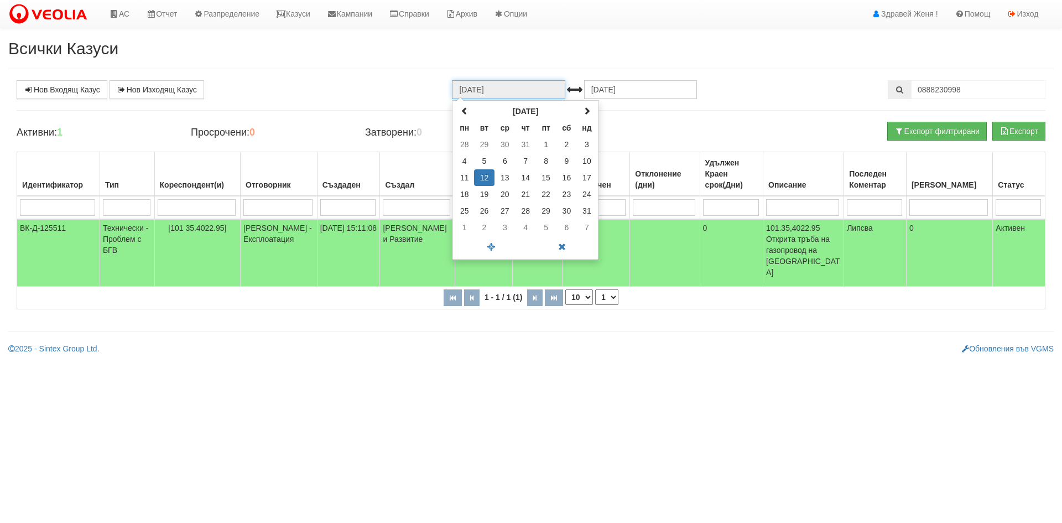
drag, startPoint x: 508, startPoint y: 93, endPoint x: 395, endPoint y: 72, distance: 114.8
click at [395, 72] on div "Всички Казуси Нов Входящ Казус Нов Изходящ Казус 12.08.2025 август 2025 пн вт с…" at bounding box center [531, 196] width 1062 height 315
click at [466, 113] on span at bounding box center [465, 111] width 8 height 8
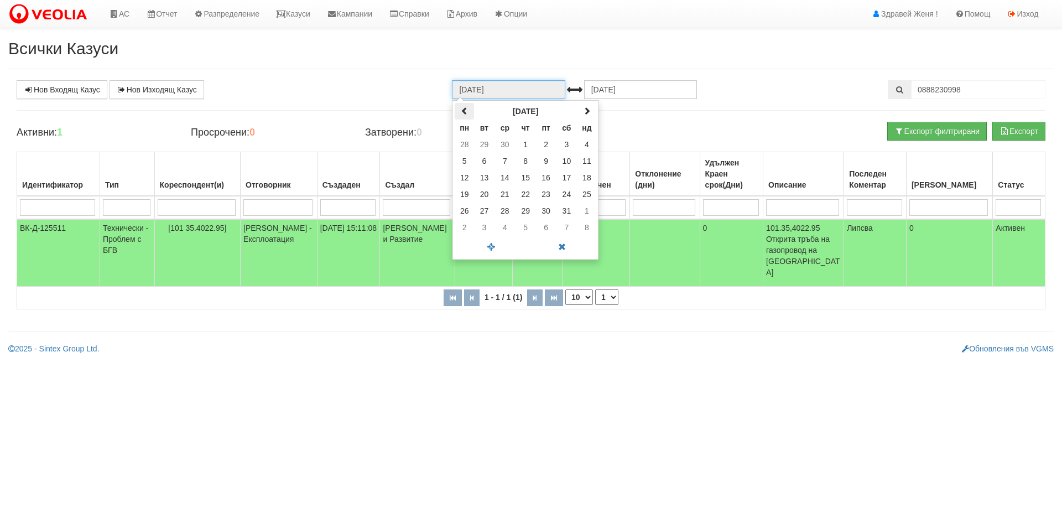
click at [466, 113] on span at bounding box center [465, 111] width 8 height 8
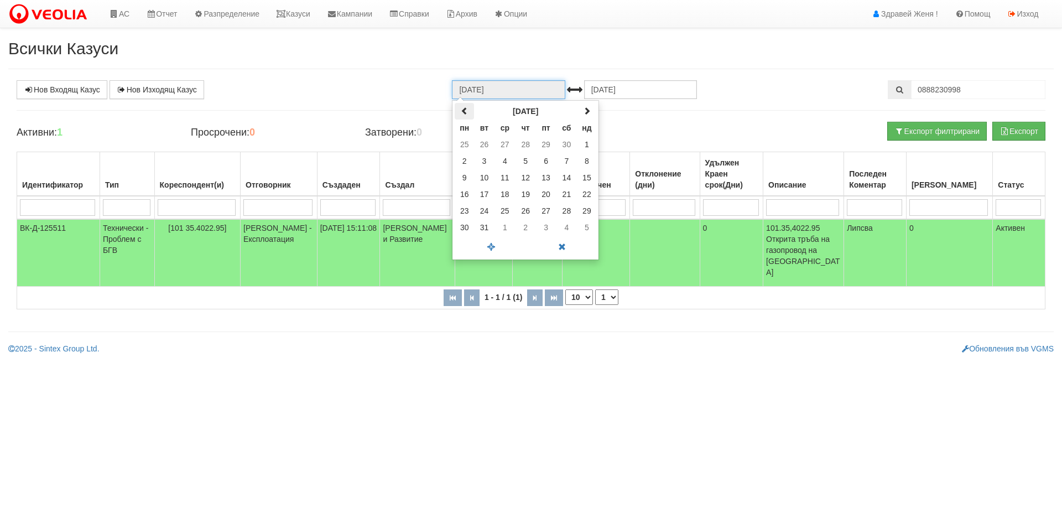
click at [466, 113] on span at bounding box center [465, 111] width 8 height 8
click at [531, 166] on td "5" at bounding box center [525, 161] width 20 height 17
type input "05.09.2024"
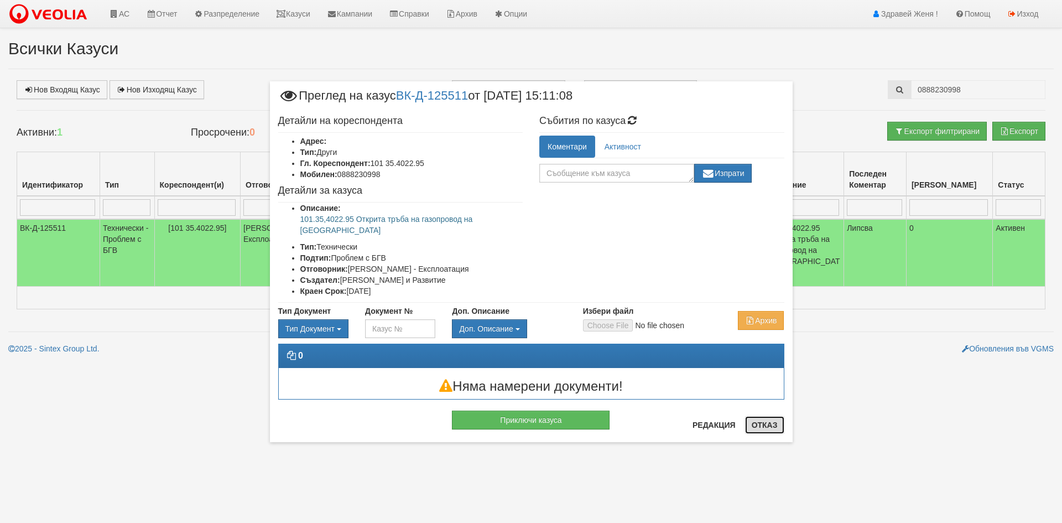
click at [779, 430] on button "Отказ" at bounding box center [764, 425] width 39 height 18
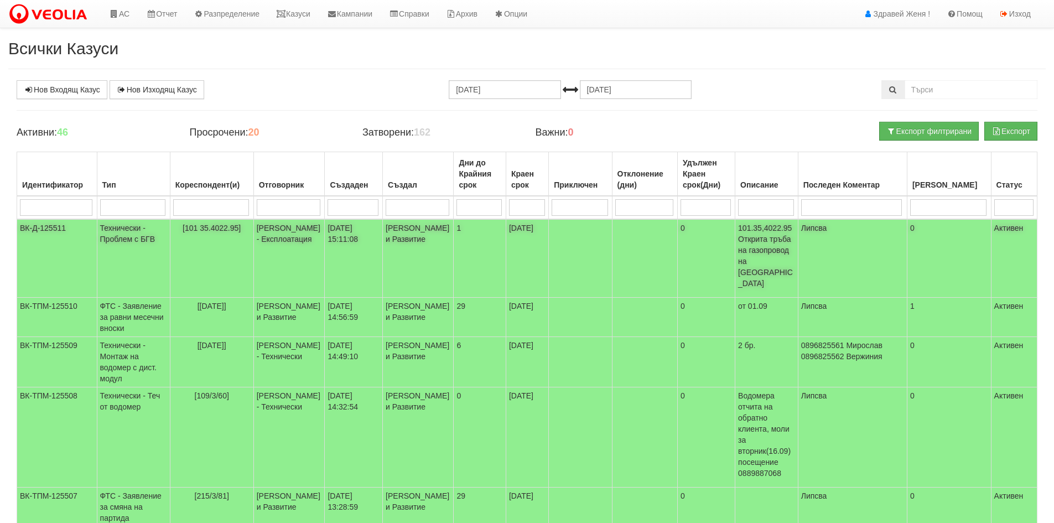
click at [131, 231] on td "Технически - Проблем с БГВ" at bounding box center [133, 258] width 73 height 79
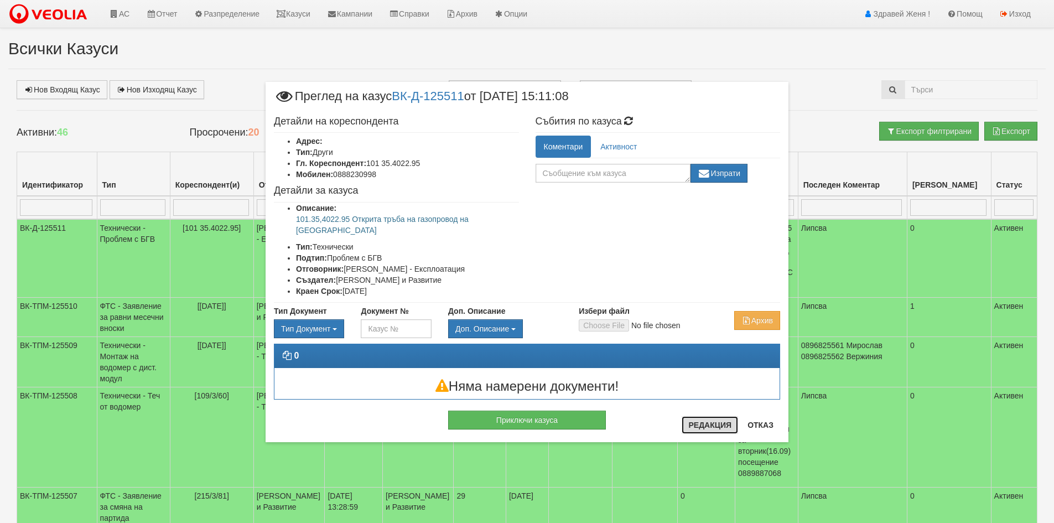
click at [698, 421] on button "Редакция" at bounding box center [709, 425] width 56 height 18
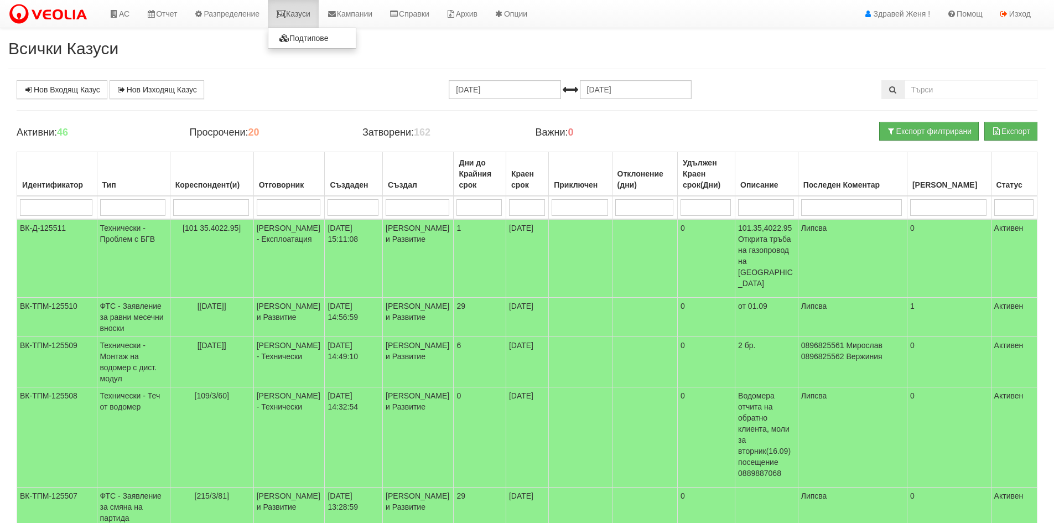
click at [305, 13] on link "Казуси" at bounding box center [293, 14] width 51 height 28
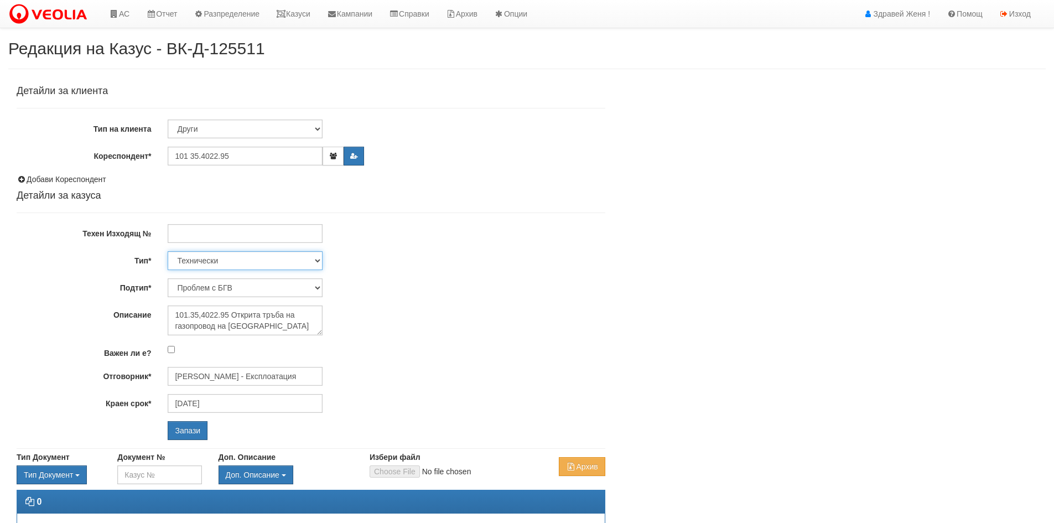
click at [317, 262] on select "Технически ФТС Търговски Административен Производствен Експлоатационен Финансов…" at bounding box center [245, 260] width 155 height 19
select select "5"
click at [168, 251] on select "Технически ФТС Търговски Административен Производствен Експлоатационен Финансов…" at bounding box center [245, 260] width 155 height 19
type input "[DATE]"
click at [317, 285] on select "Писмо Тръжна документация Други" at bounding box center [245, 287] width 155 height 19
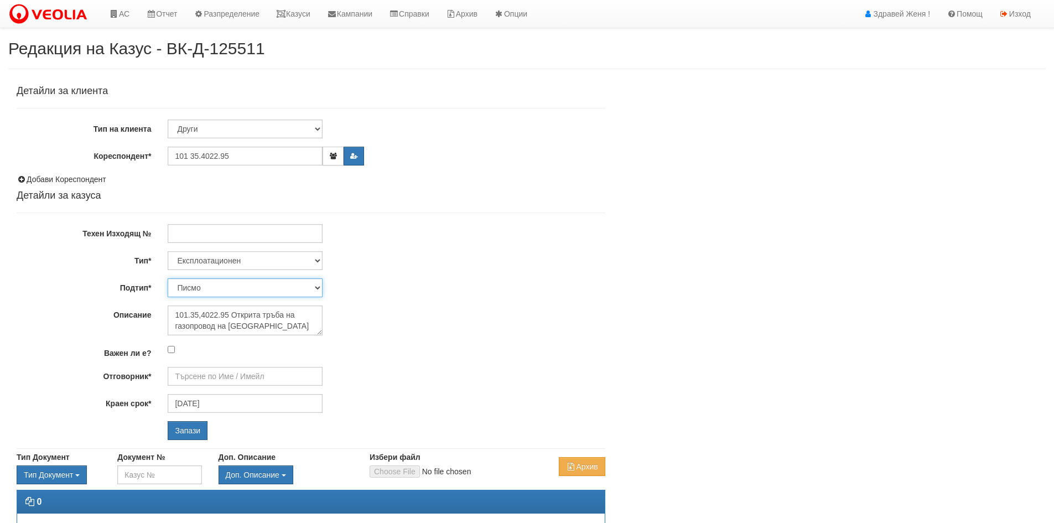
select select "Други"
click at [168, 278] on select "Писмо Тръжна документация Други" at bounding box center [245, 287] width 155 height 19
click at [195, 425] on input "Запази" at bounding box center [188, 430] width 40 height 19
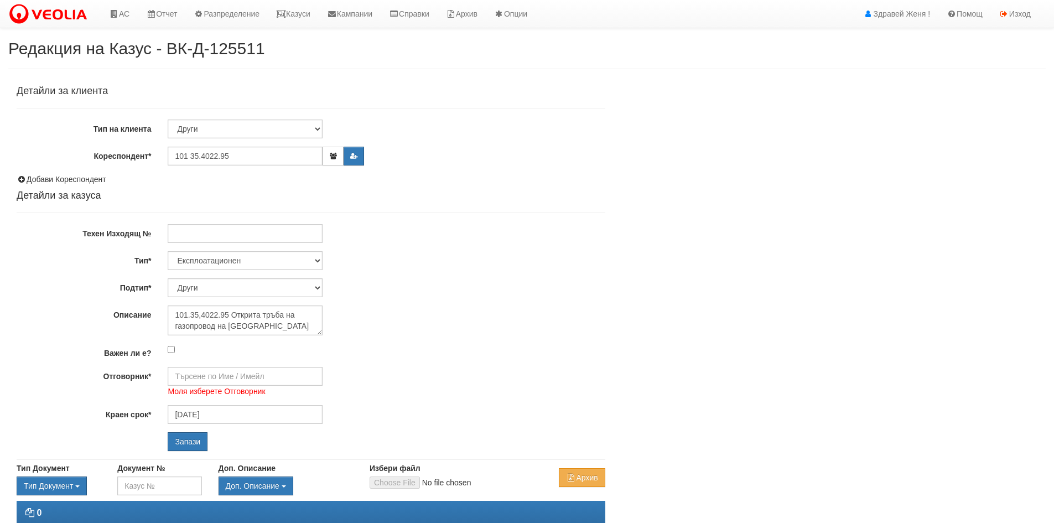
select select "Други"
click at [249, 372] on input "Отговорник*" at bounding box center [245, 376] width 155 height 19
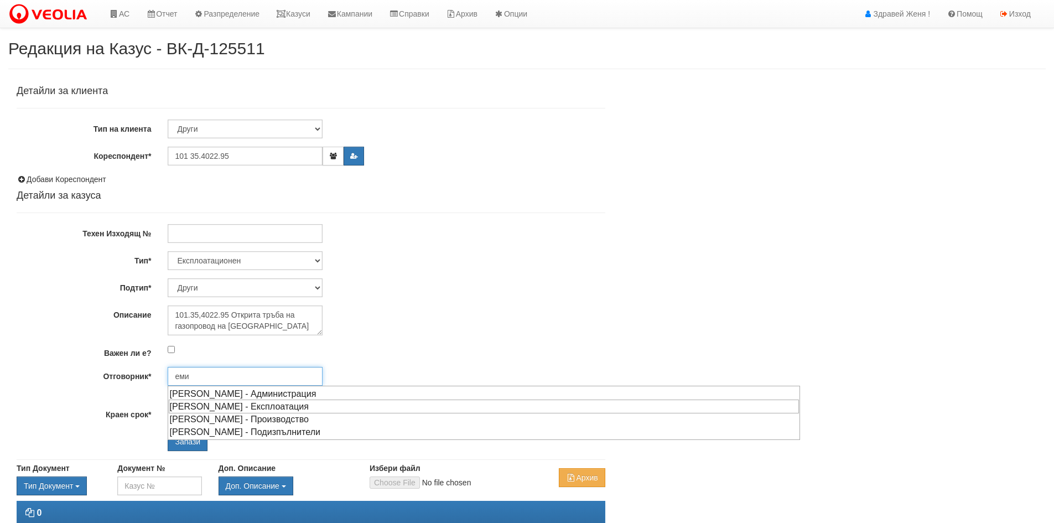
click at [244, 405] on div "[PERSON_NAME] - Експлоатация" at bounding box center [484, 406] width 630 height 14
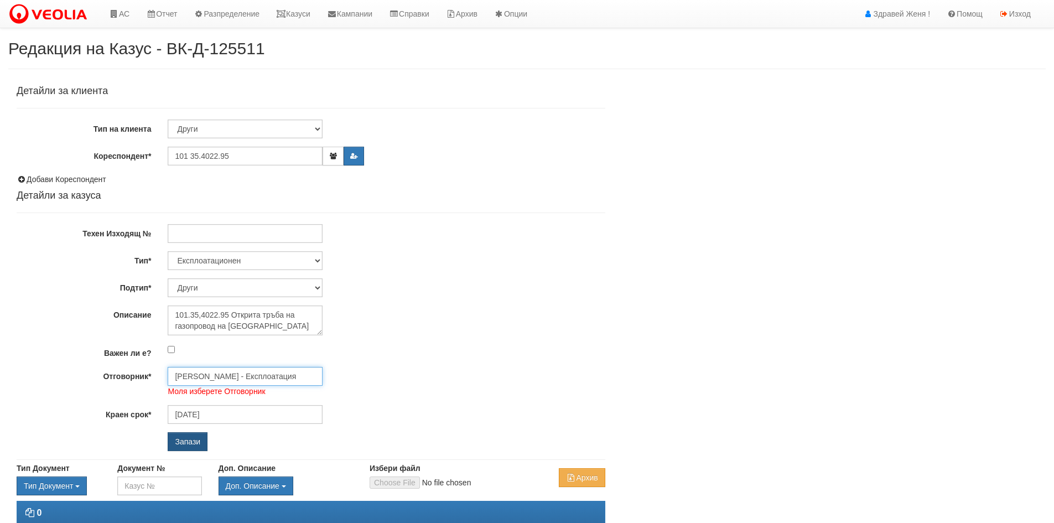
type input "[PERSON_NAME] - Експлоатация"
click at [184, 441] on input "Запази" at bounding box center [188, 441] width 40 height 19
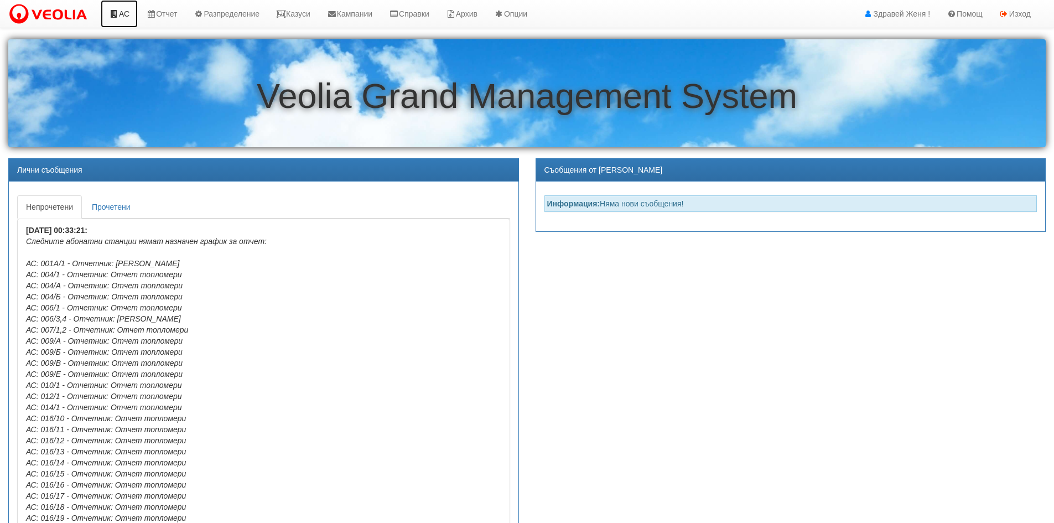
click at [118, 8] on link "АС" at bounding box center [119, 14] width 37 height 28
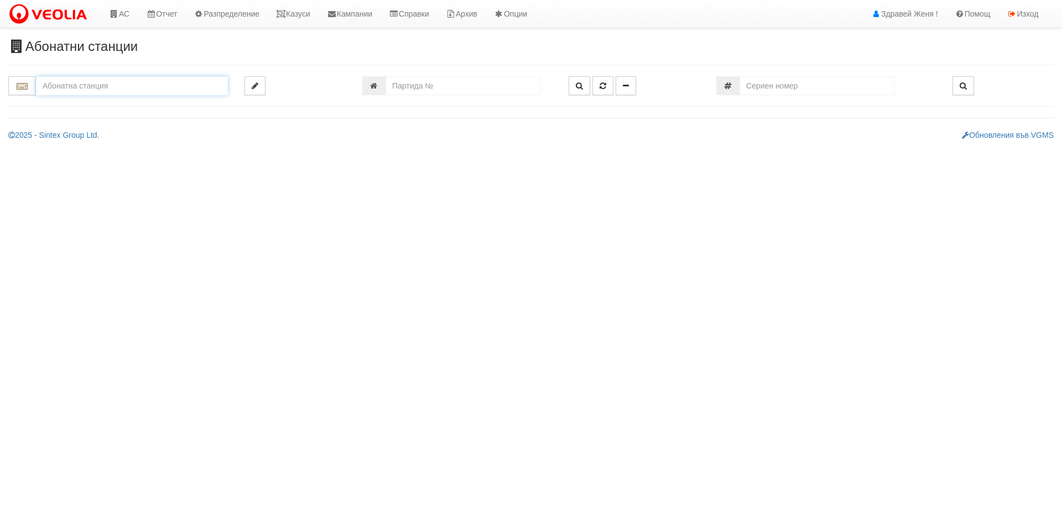
click at [102, 85] on input "text" at bounding box center [132, 85] width 192 height 19
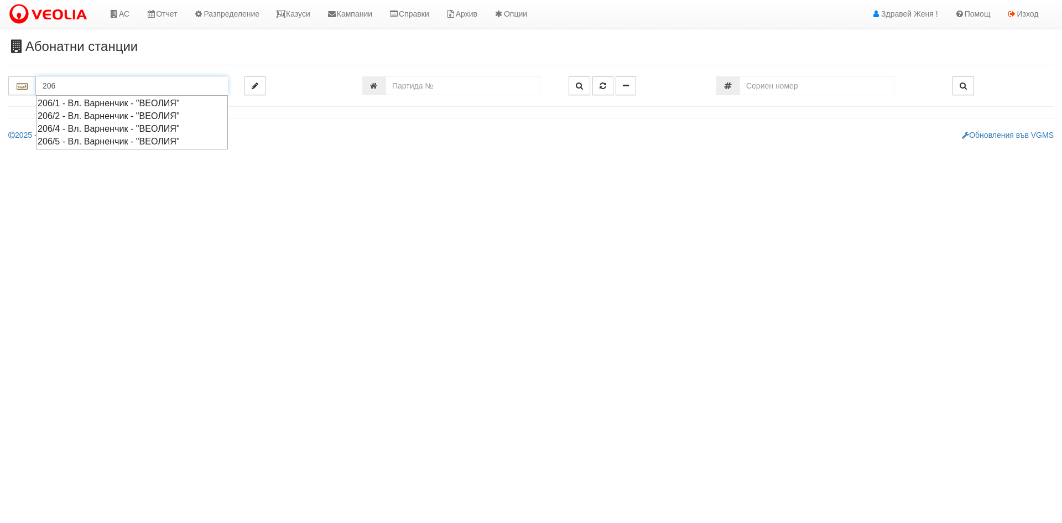
click at [171, 139] on div "206/5 - Вл. Варненчик - "ВЕОЛИЯ"" at bounding box center [132, 141] width 189 height 13
type input "206/5 - Вл. Варненчик - "ВЕОЛИЯ""
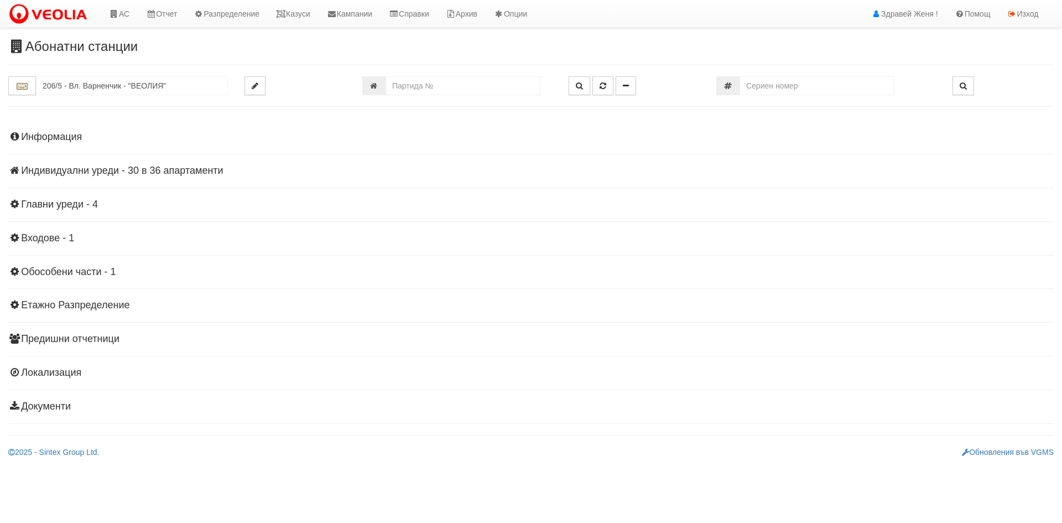
click at [204, 168] on h4 "Индивидуални уреди - 30 в 36 апартаменти" at bounding box center [530, 170] width 1045 height 11
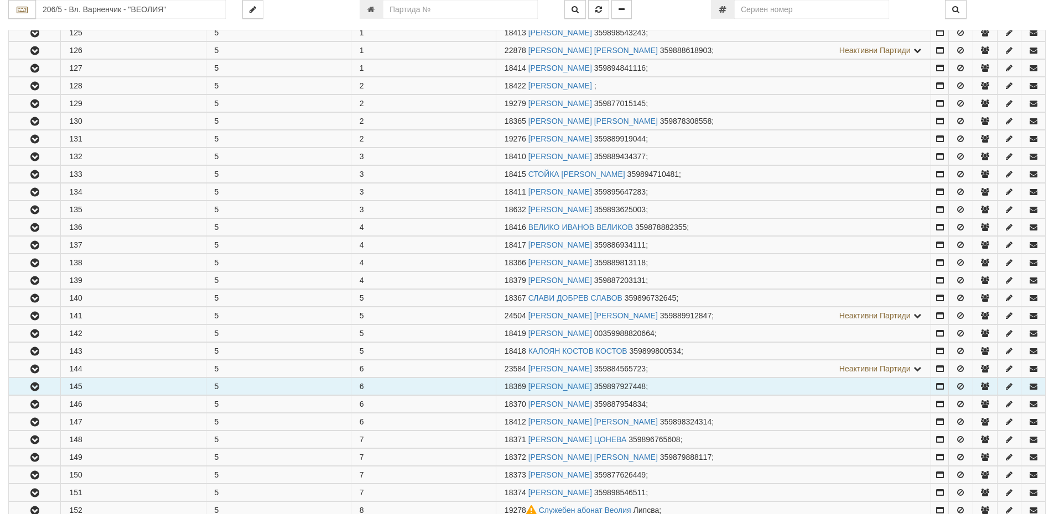
scroll to position [332, 0]
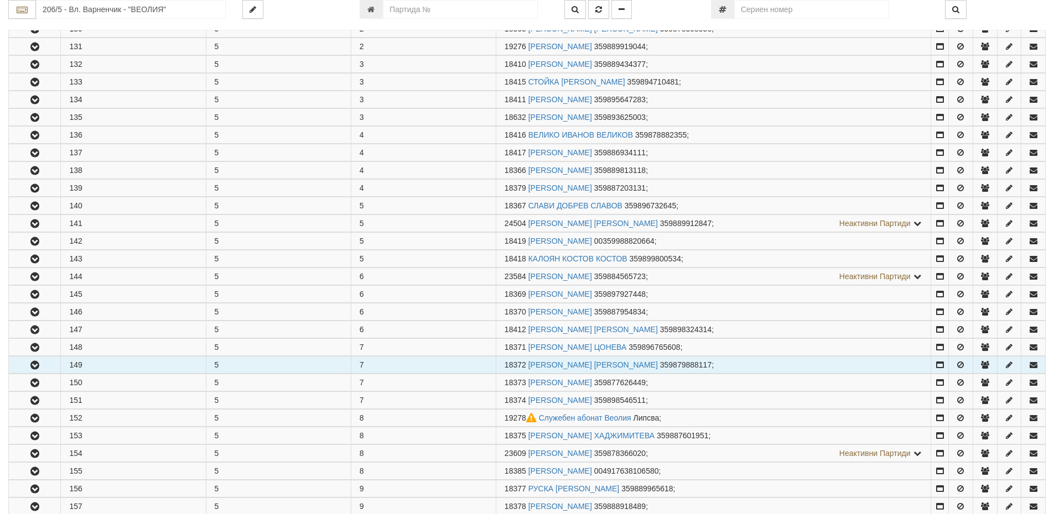
click at [30, 366] on icon "button" at bounding box center [34, 366] width 13 height 8
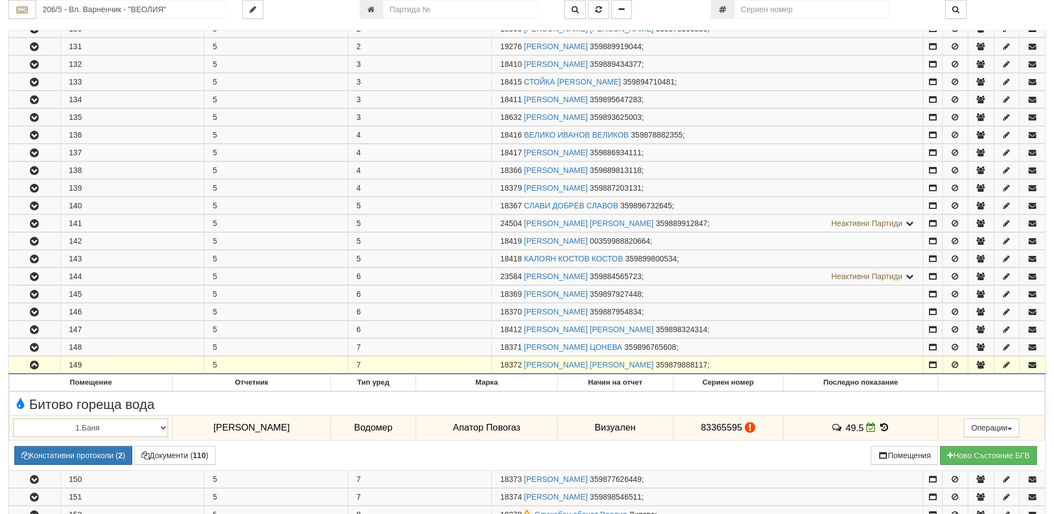
drag, startPoint x: 522, startPoint y: 363, endPoint x: 501, endPoint y: 371, distance: 22.1
click at [501, 371] on td "18372 ЕМИЛИЯ ГЕОРГИЕВА МИХАЙЛОВА 359879888117 ;" at bounding box center [707, 366] width 431 height 18
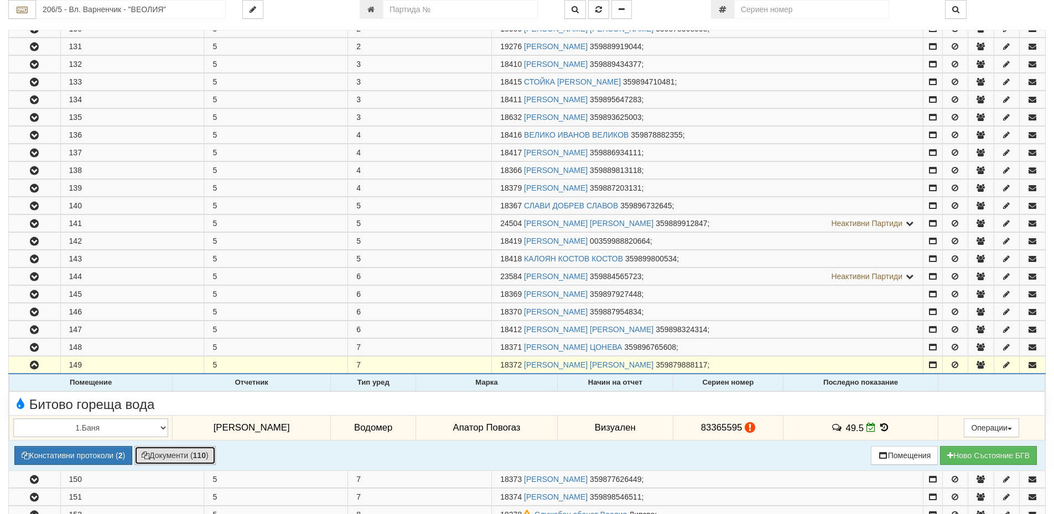
click at [181, 451] on button "Документи ( 110 )" at bounding box center [174, 455] width 81 height 19
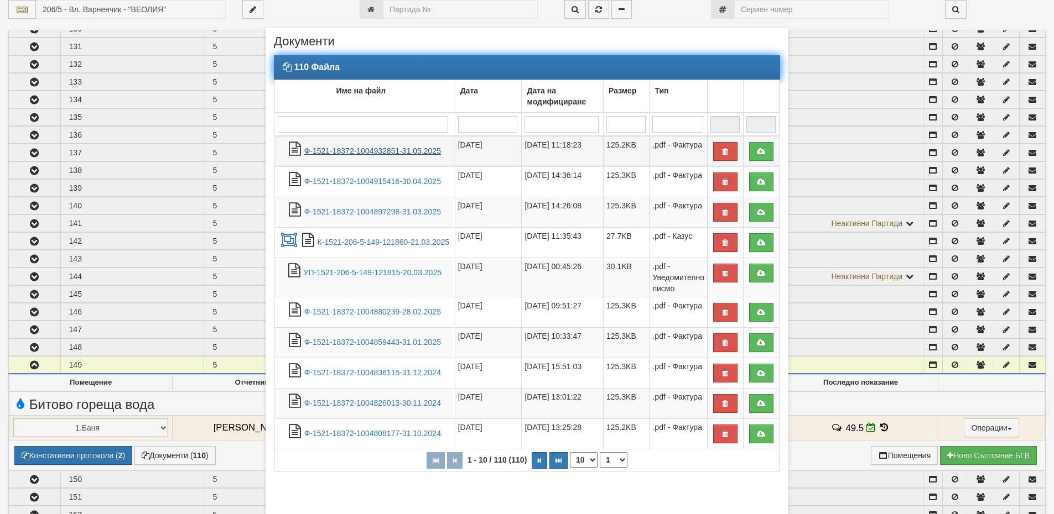
click at [384, 148] on link "Ф-1521-18372-1004932851-31.05.2025" at bounding box center [372, 151] width 137 height 9
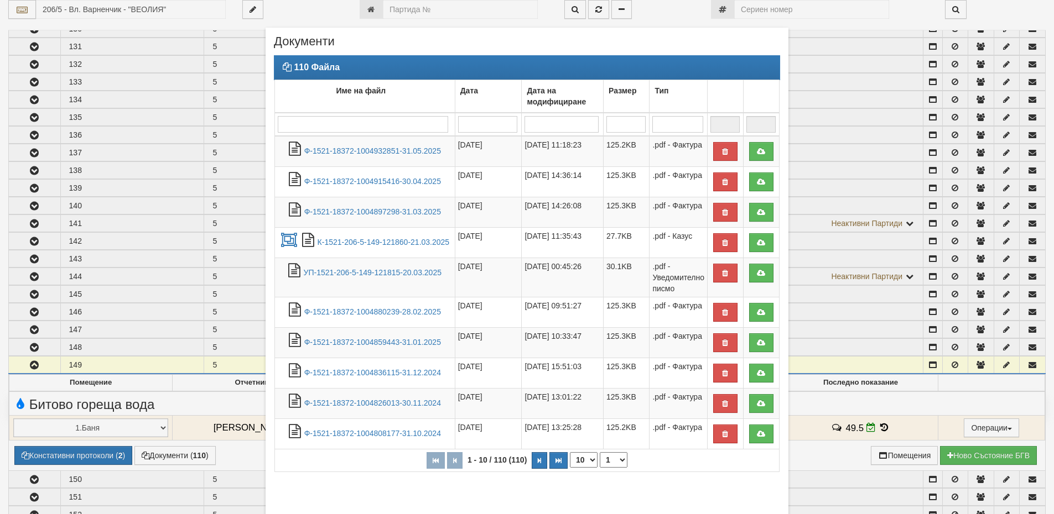
scroll to position [54, 0]
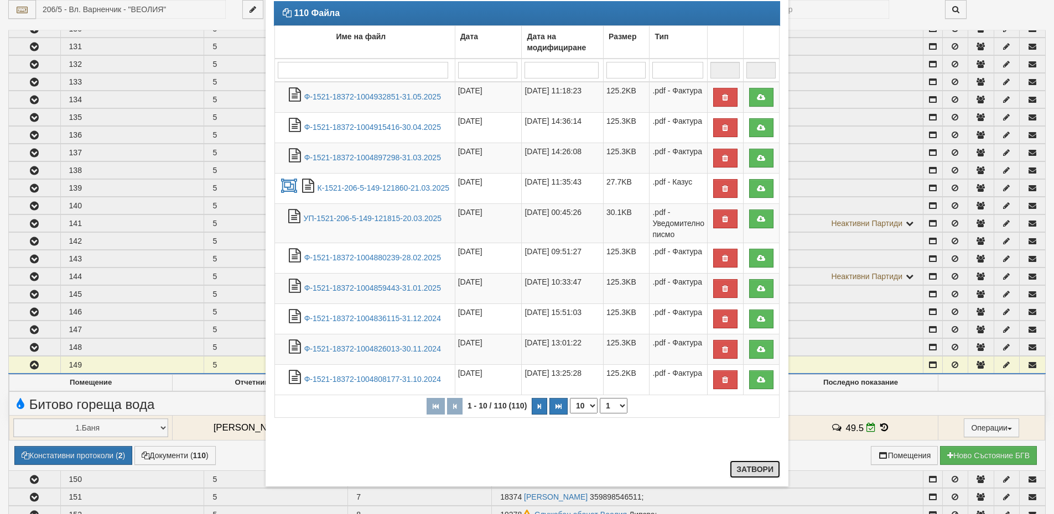
click at [753, 466] on button "Затвори" at bounding box center [755, 470] width 50 height 18
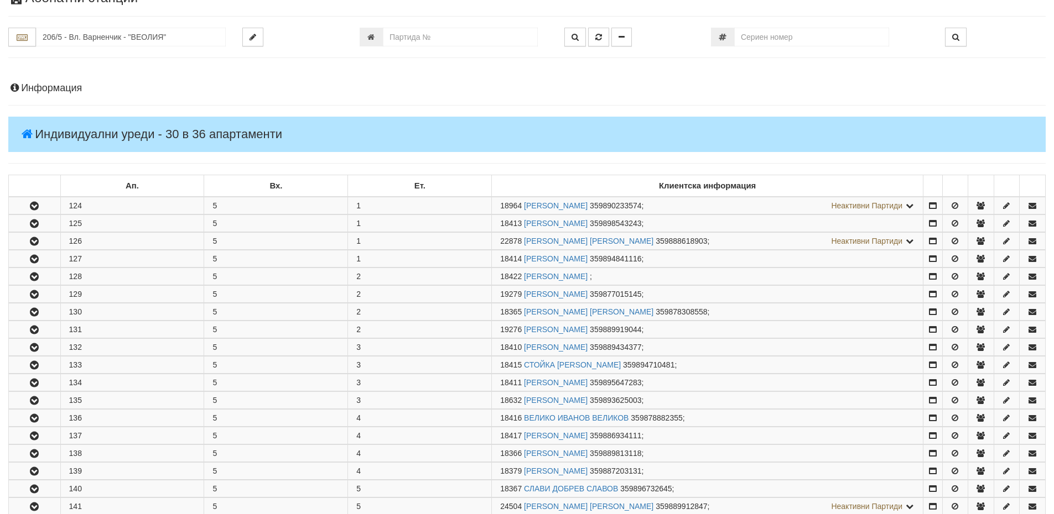
scroll to position [0, 0]
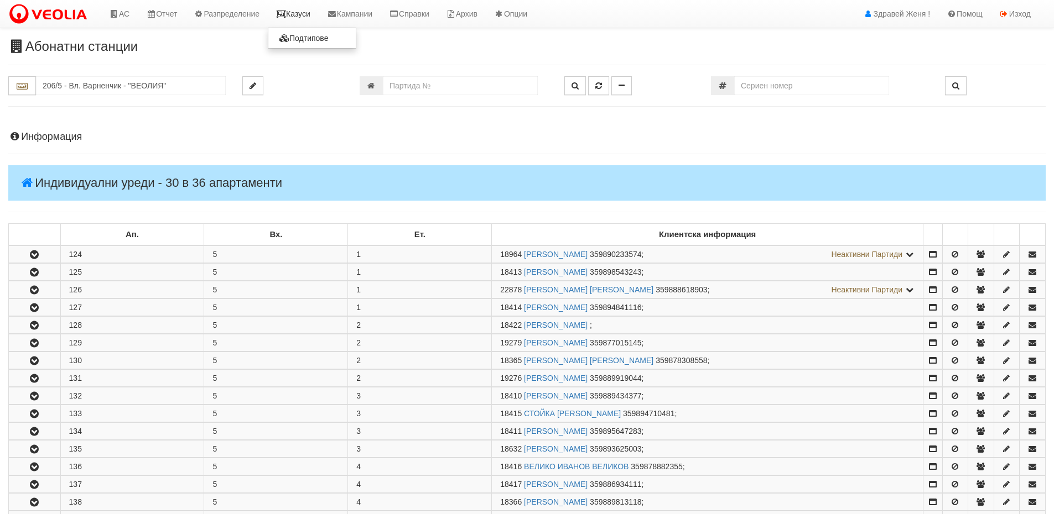
click at [315, 13] on link "Казуси" at bounding box center [293, 14] width 51 height 28
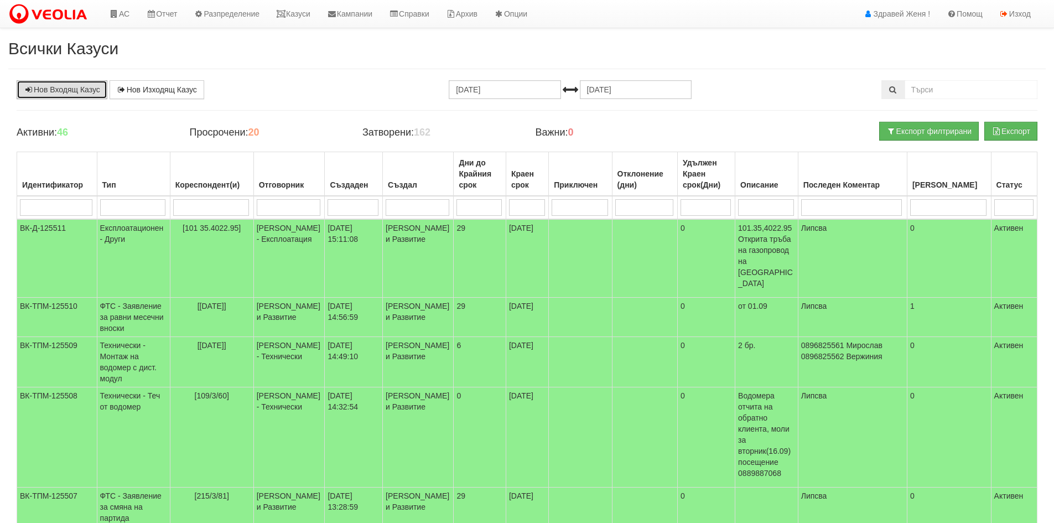
click at [96, 85] on link "Нов Входящ Казус" at bounding box center [62, 89] width 91 height 19
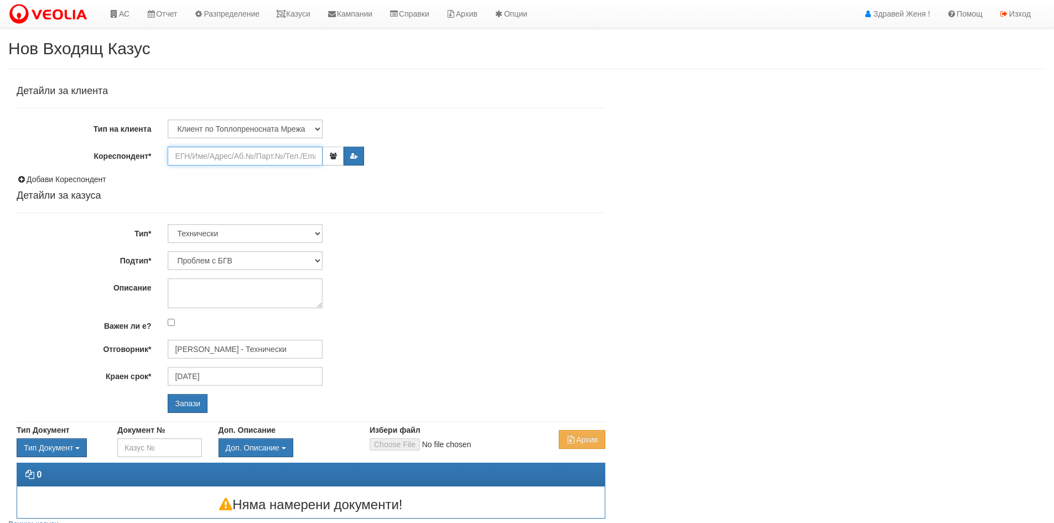
click at [203, 155] on input "Кореспондент*" at bounding box center [245, 156] width 155 height 19
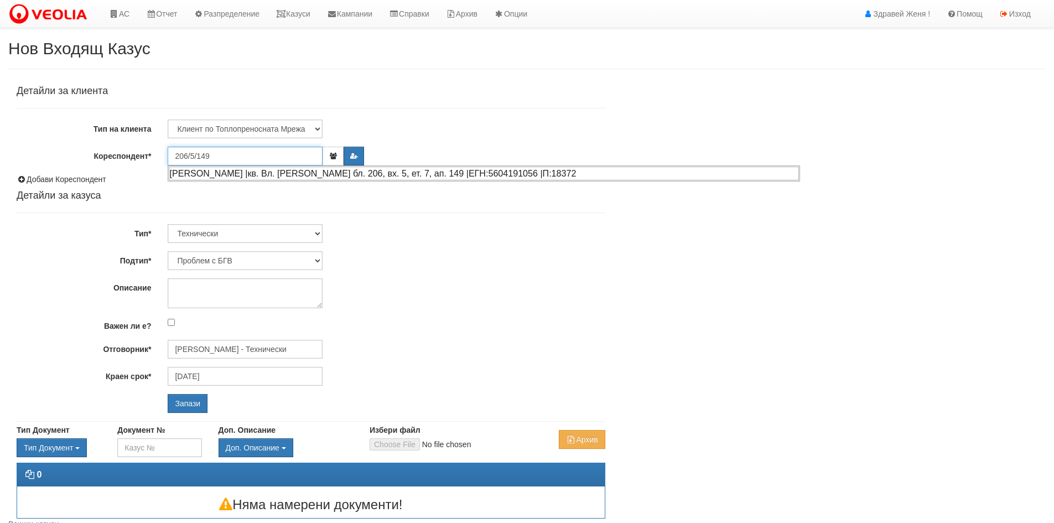
click at [248, 175] on div "ЕМИЛИЯ ГЕОРГИЕВА МИХАЙЛОВА |кв. Вл. Варненчик бл. 206, вх. 5, ет. 7, ап. 149 |Е…" at bounding box center [484, 173] width 630 height 14
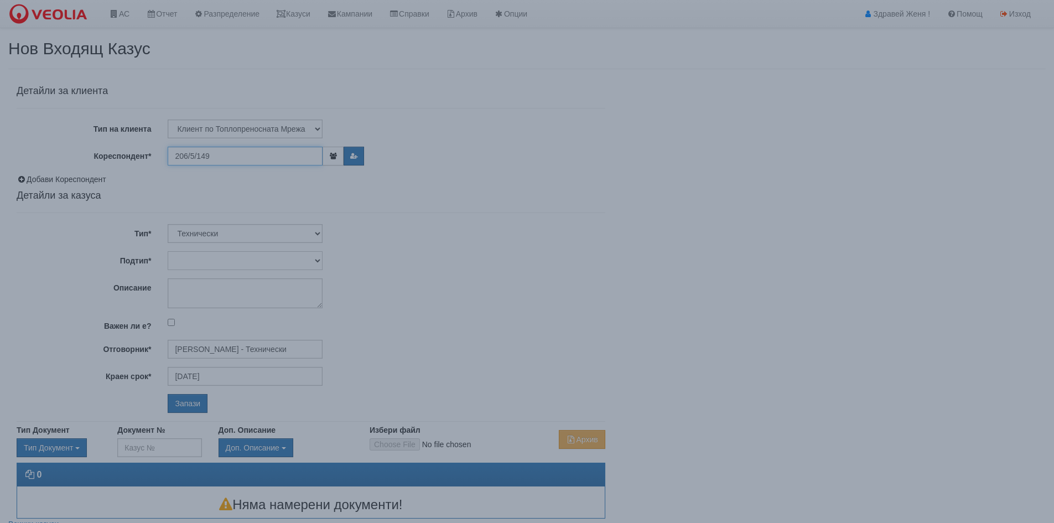
type input "[PERSON_NAME] [PERSON_NAME]"
type input "Дончо Дончев - Технически"
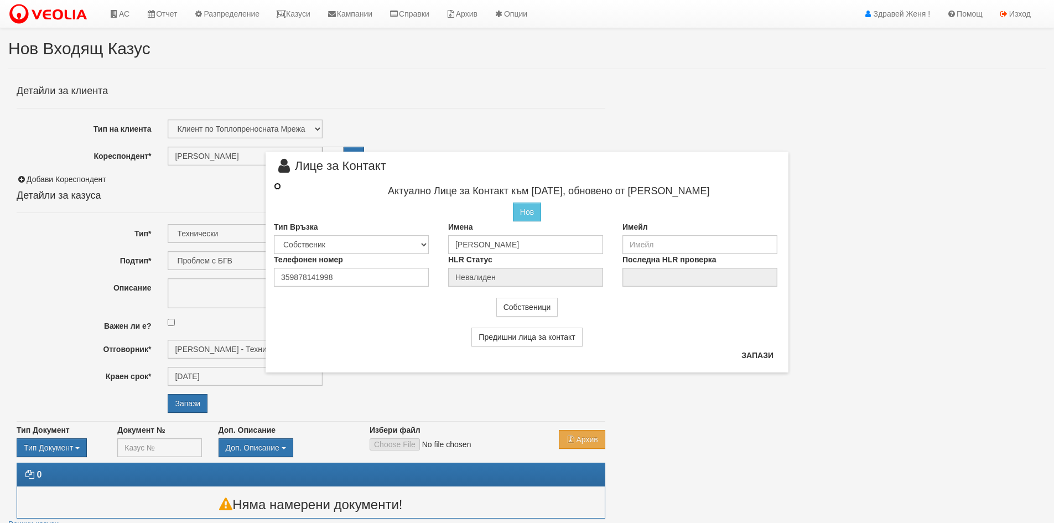
click at [276, 185] on input "radio" at bounding box center [277, 186] width 7 height 7
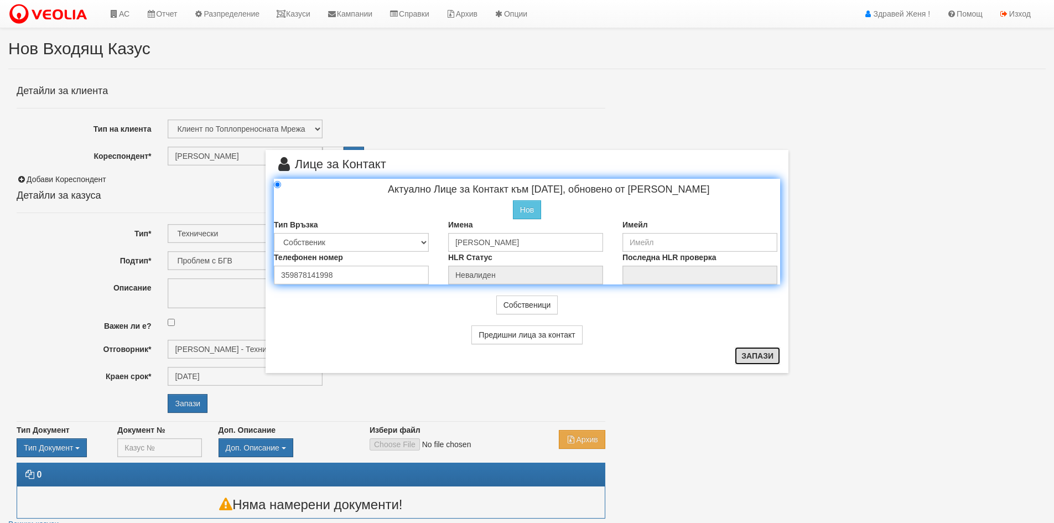
click at [765, 353] on button "Запази" at bounding box center [757, 356] width 45 height 18
radio input "true"
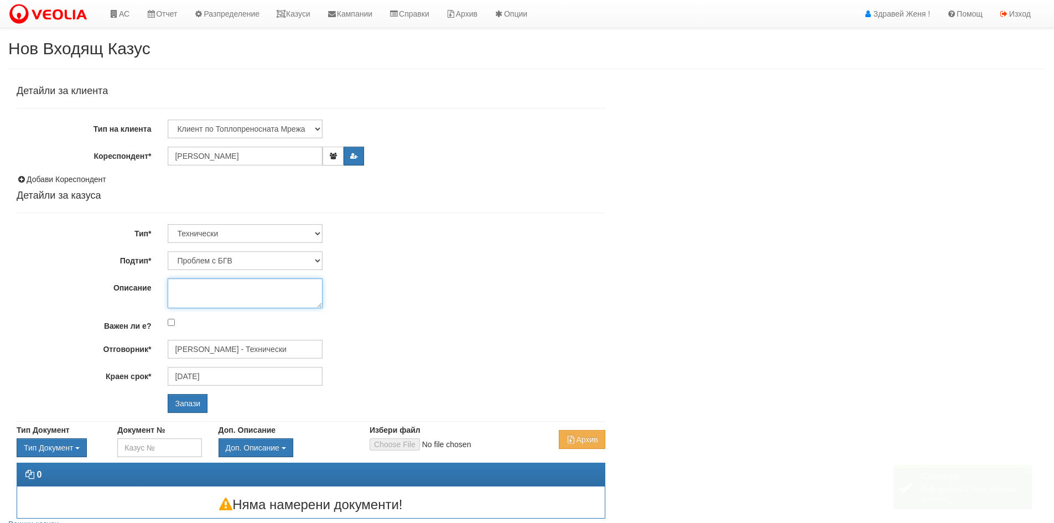
click at [289, 287] on textarea "Описание" at bounding box center [245, 293] width 155 height 30
type textarea "Х"
click at [262, 286] on textarea "няма топла вода" at bounding box center [245, 293] width 155 height 30
click at [241, 285] on textarea "няма топла вода не е спирала студена вода" at bounding box center [245, 293] width 155 height 30
drag, startPoint x: 238, startPoint y: 287, endPoint x: 266, endPoint y: 305, distance: 33.6
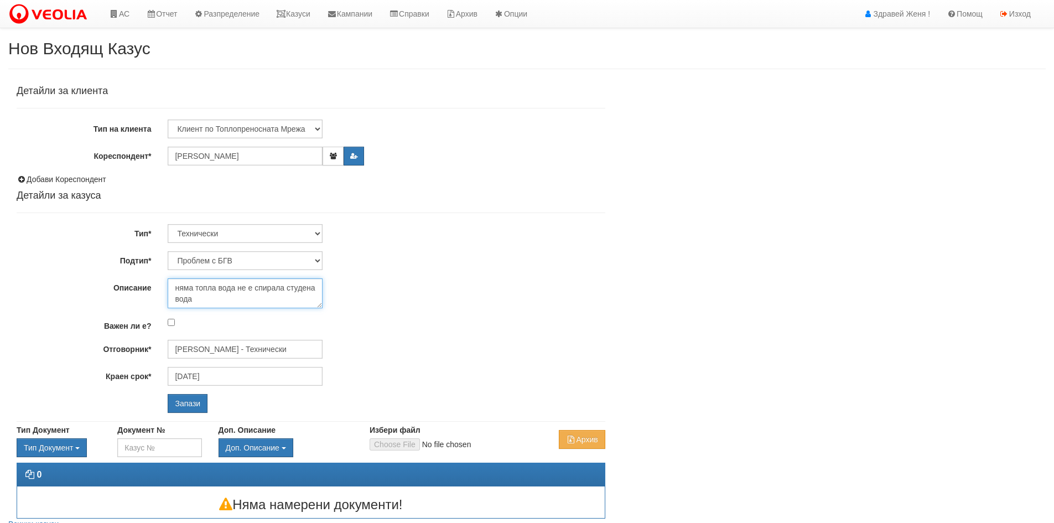
click at [332, 289] on div "няма топла вода не е спирала студена вода" at bounding box center [386, 293] width 454 height 30
drag, startPoint x: 236, startPoint y: 286, endPoint x: 268, endPoint y: 286, distance: 31.5
click at [268, 286] on textarea "няма топла вода вода" at bounding box center [245, 293] width 155 height 30
click at [240, 291] on textarea "няма топла вода" at bounding box center [245, 293] width 155 height 30
type textarea "няма топла вода"
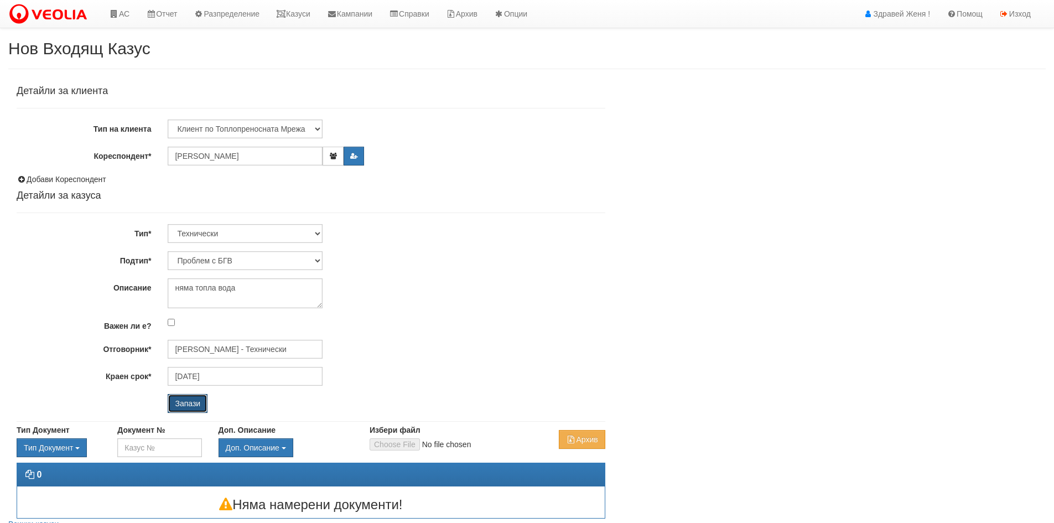
click at [196, 404] on input "Запази" at bounding box center [188, 403] width 40 height 19
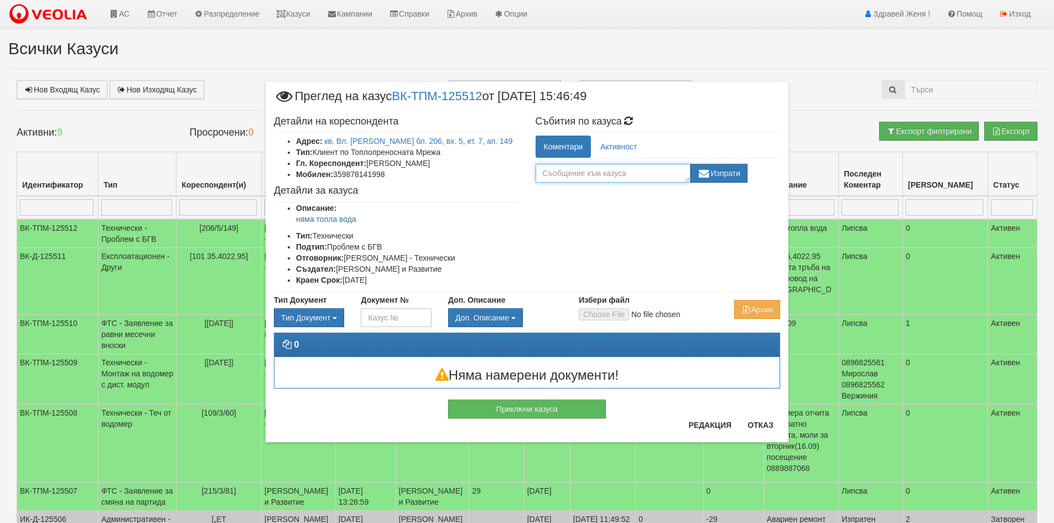
click at [554, 173] on textarea at bounding box center [612, 173] width 155 height 19
type textarea "0877606087"
click at [701, 421] on button "Редакция" at bounding box center [709, 425] width 56 height 18
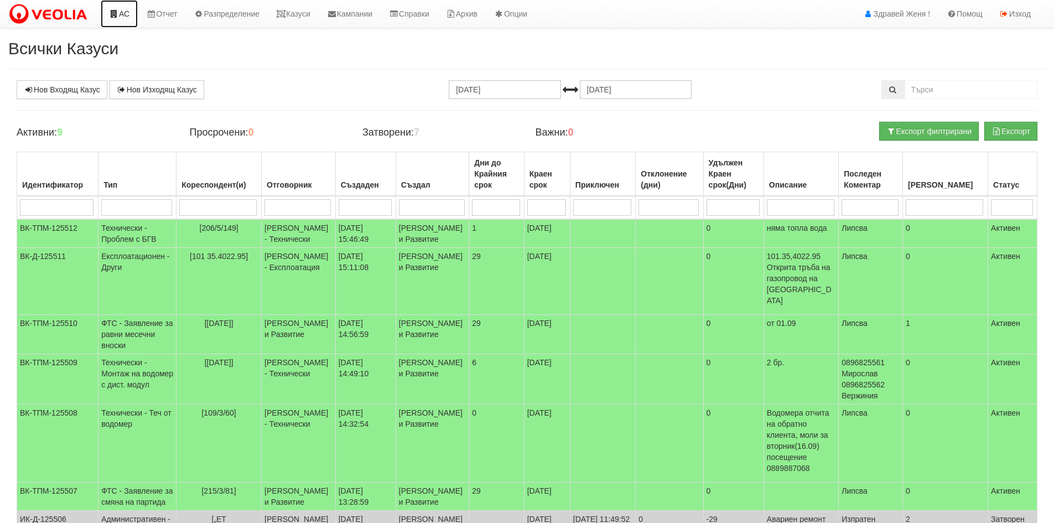
click at [121, 13] on link "АС" at bounding box center [119, 14] width 37 height 28
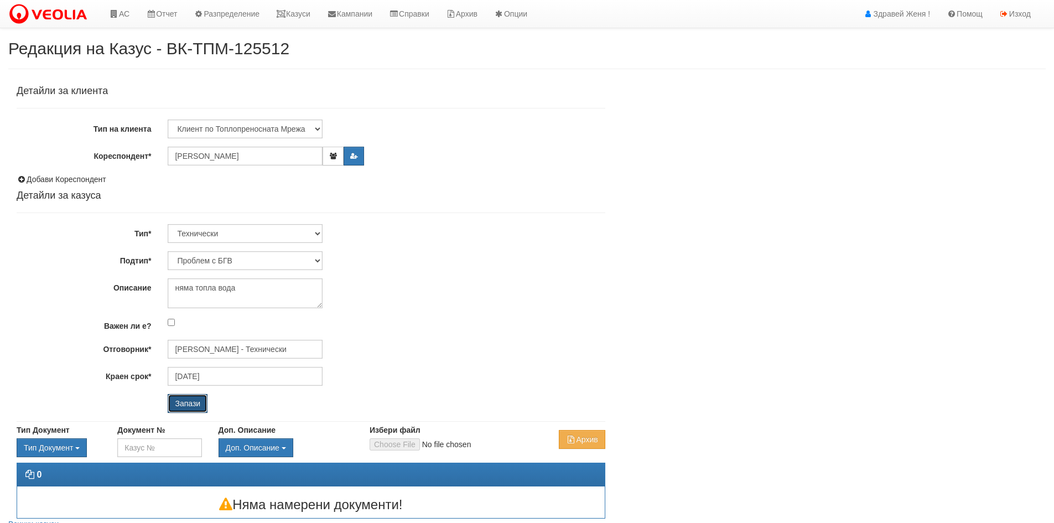
click at [193, 401] on input "Запази" at bounding box center [188, 403] width 40 height 19
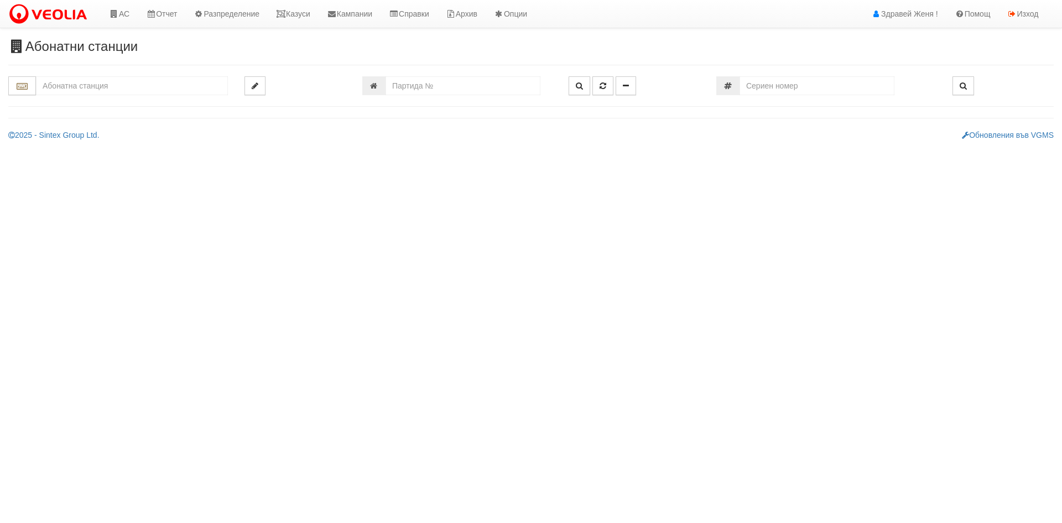
click at [79, 85] on input "text" at bounding box center [132, 85] width 192 height 19
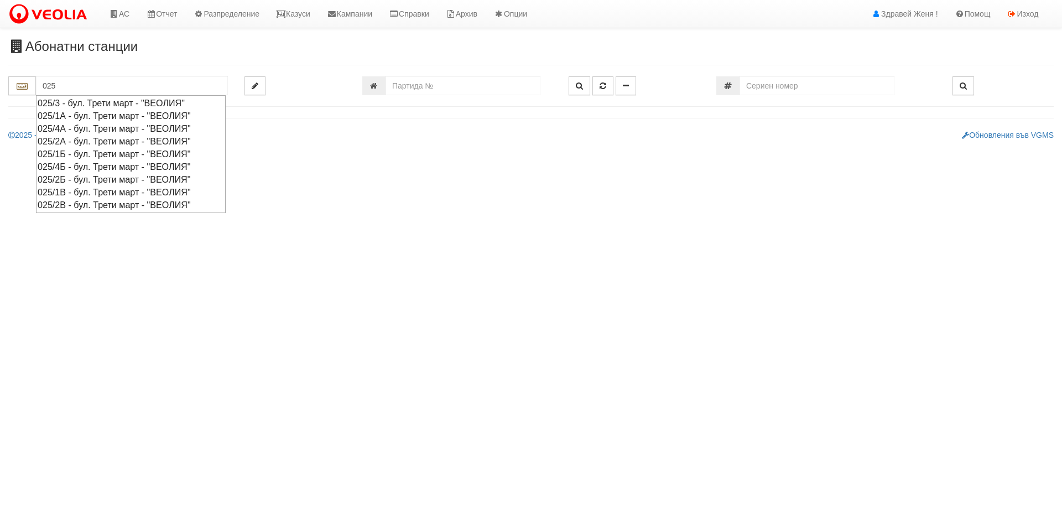
click at [75, 177] on div "025/2Б - бул. Трети март - "ВЕОЛИЯ"" at bounding box center [131, 179] width 186 height 13
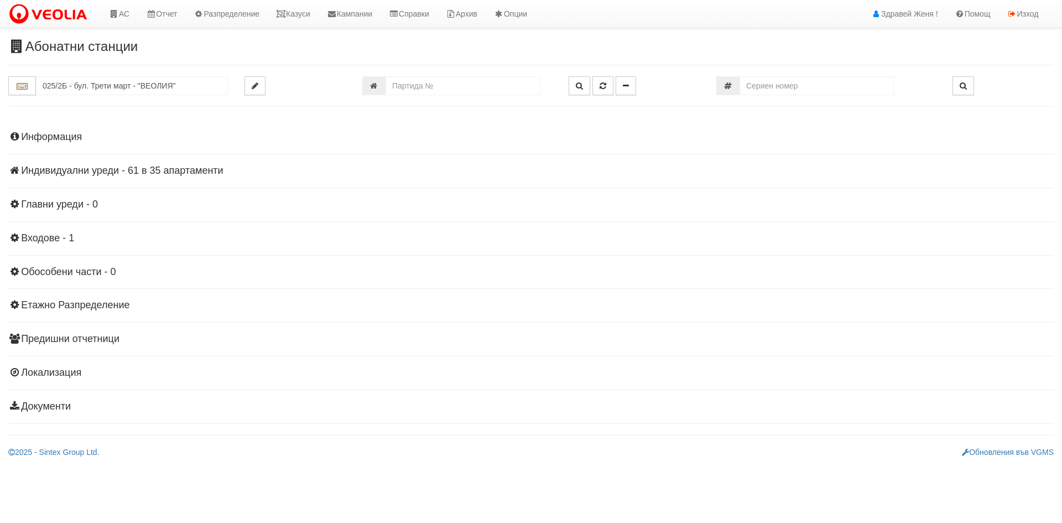
click at [87, 169] on h4 "Индивидуални уреди - 61 в 35 апартаменти" at bounding box center [530, 170] width 1045 height 11
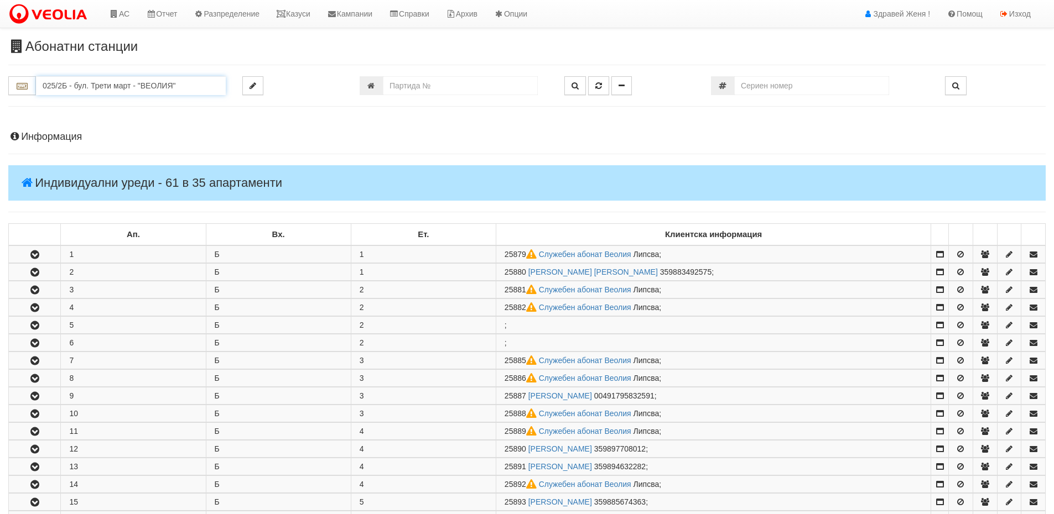
click at [212, 78] on input "025/2Б - бул. Трети март - "ВЕОЛИЯ"" at bounding box center [131, 85] width 190 height 19
click at [199, 88] on input "025/2Б - бул. Трети март - "ВЕОЛИЯ"" at bounding box center [131, 85] width 190 height 19
click at [69, 105] on div "025/2А - бул. Трети март - "ВЕОЛИЯ"" at bounding box center [131, 103] width 186 height 13
type input "025/2А - бул. Трети март - "ВЕОЛИЯ""
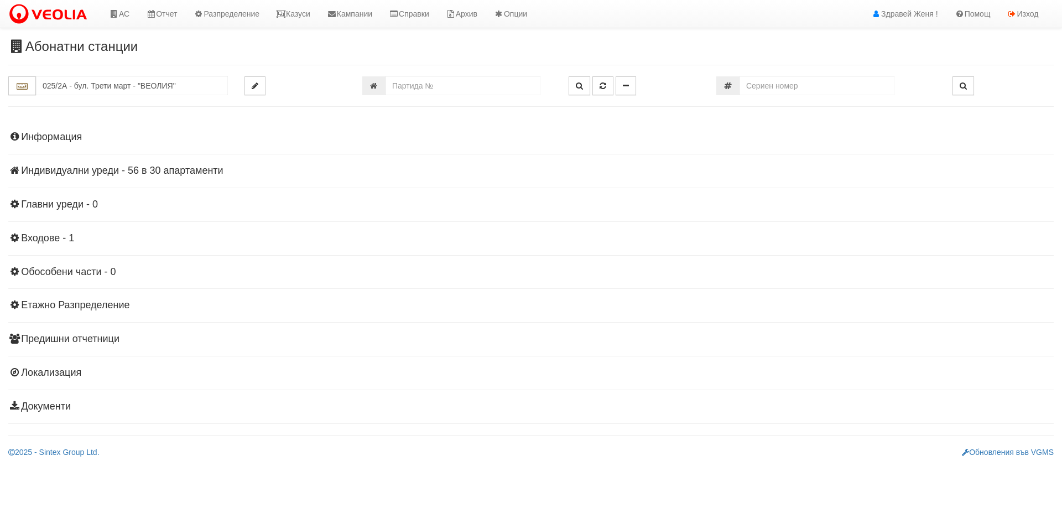
click at [138, 165] on h4 "Индивидуални уреди - 56 в 30 апартаменти" at bounding box center [530, 170] width 1045 height 11
